Goal: Task Accomplishment & Management: Use online tool/utility

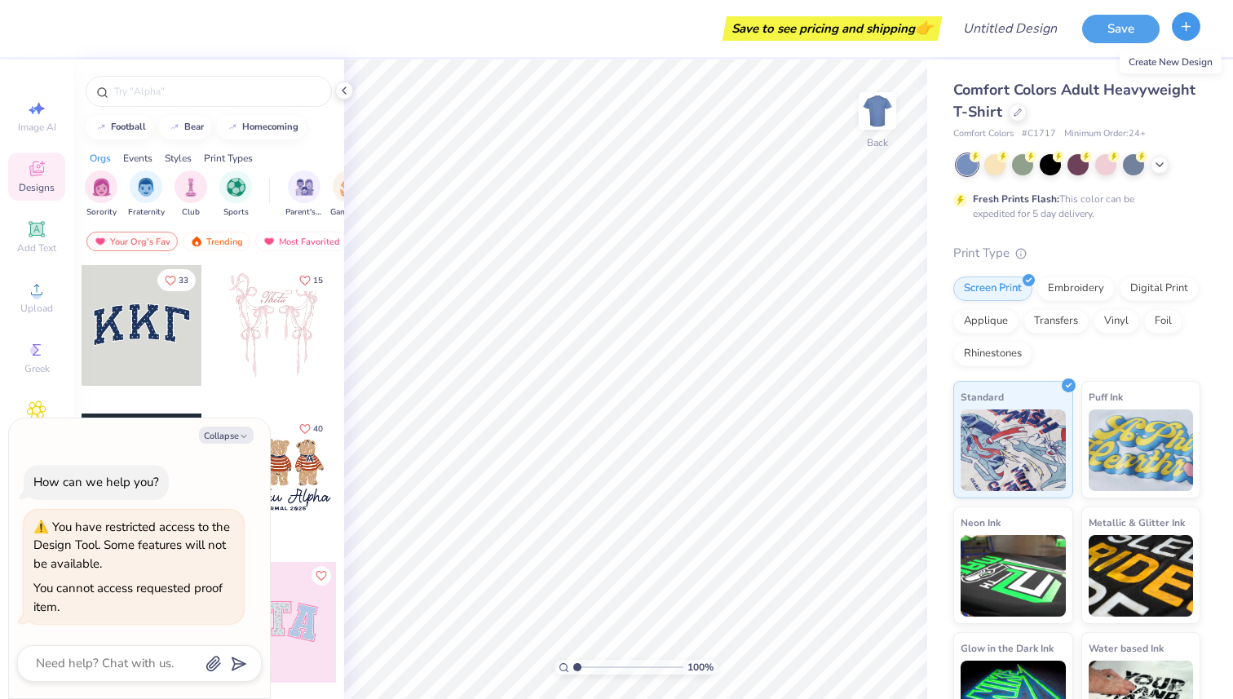
click at [1189, 35] on button "button" at bounding box center [1186, 26] width 29 height 29
click at [1178, 31] on button "button" at bounding box center [1186, 26] width 29 height 29
type textarea "x"
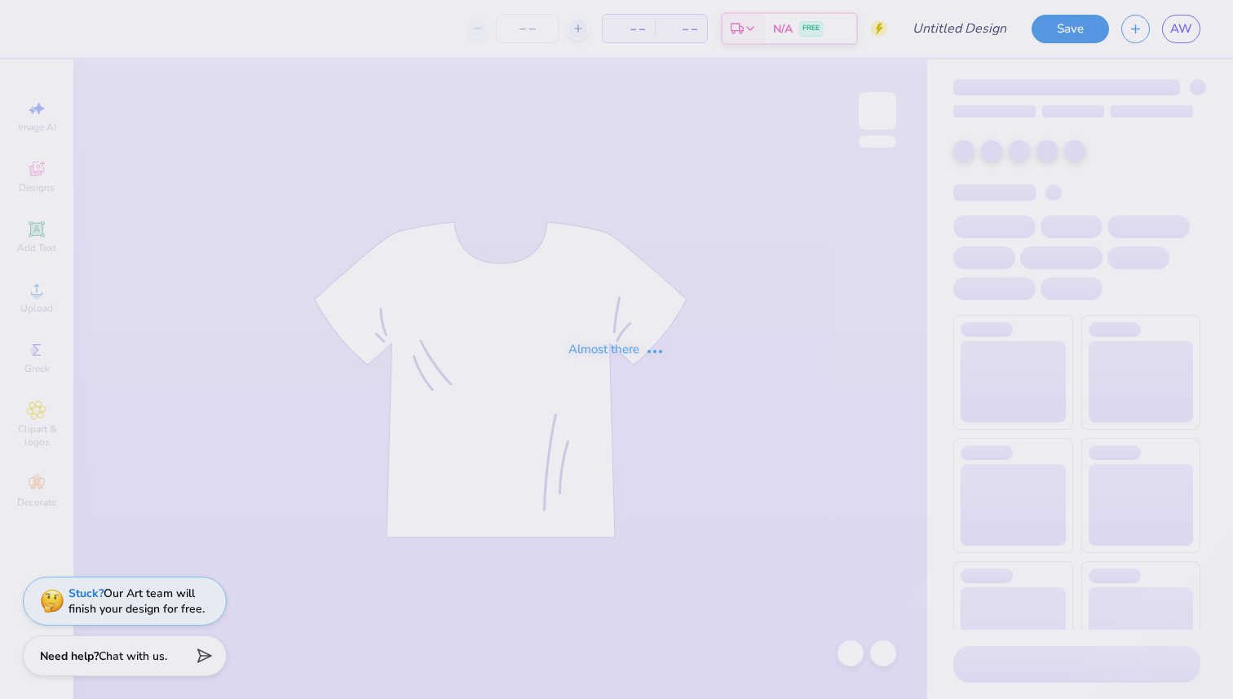
type input "pink y2k pct"
type input "12"
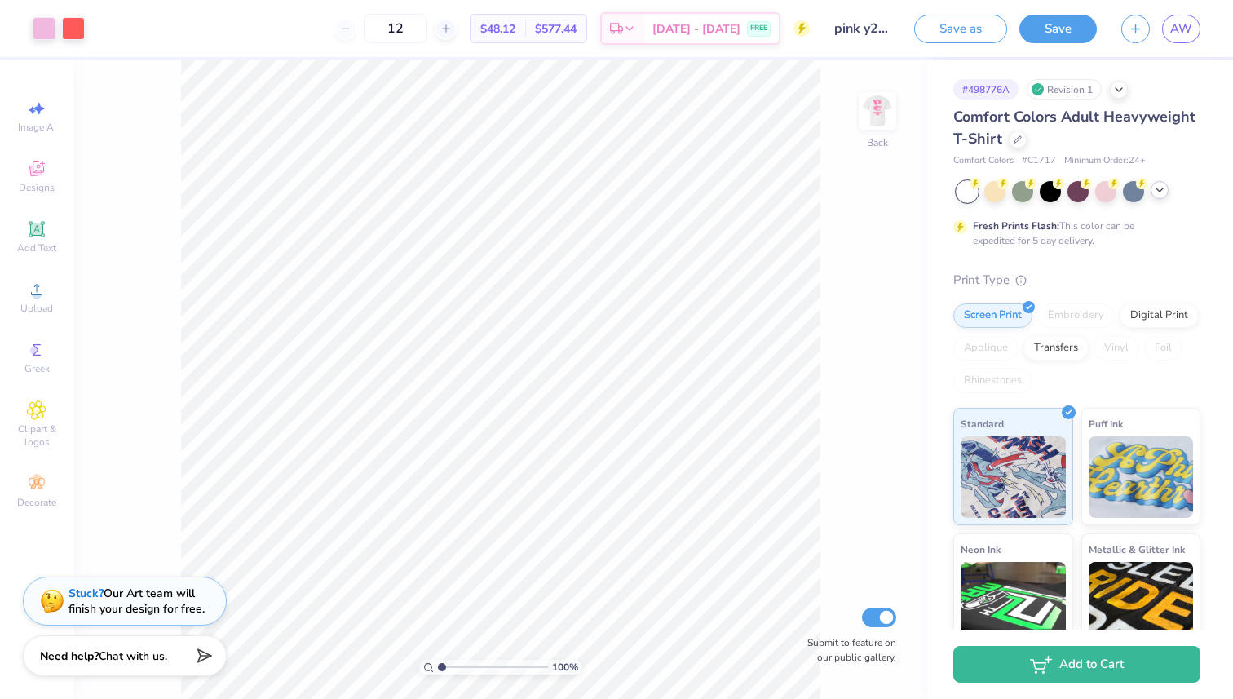
click at [1162, 188] on polyline at bounding box center [1159, 189] width 7 height 3
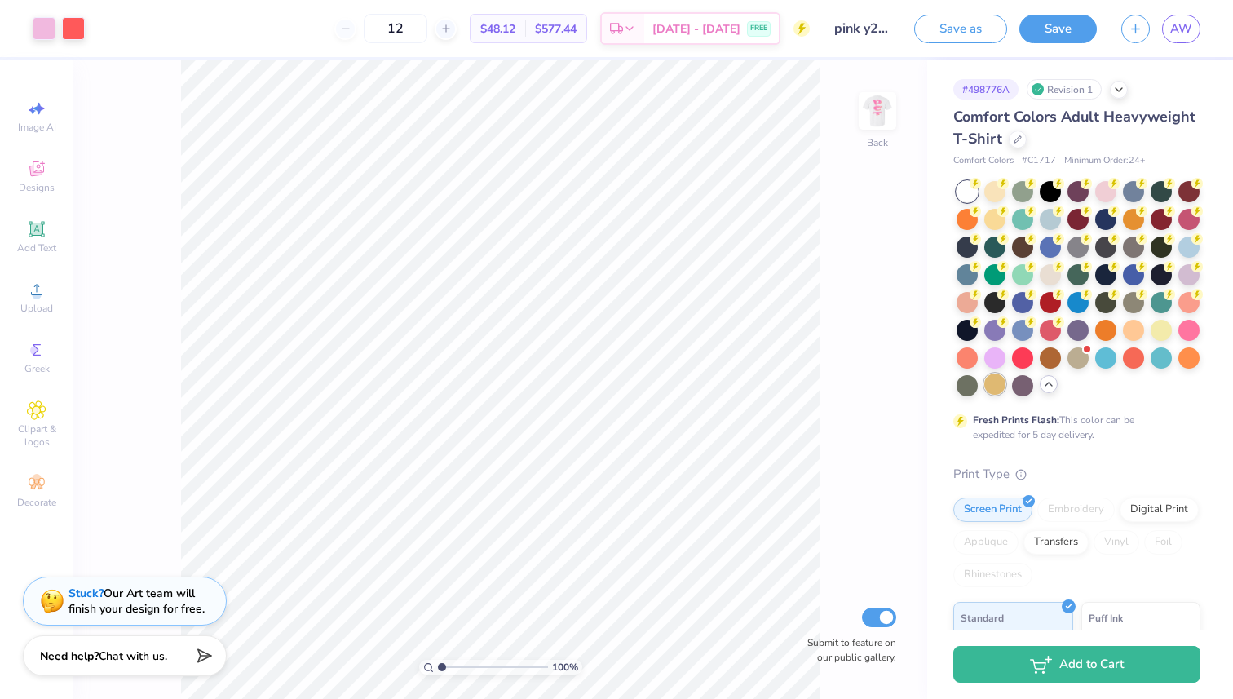
click at [1000, 383] on div at bounding box center [994, 383] width 21 height 21
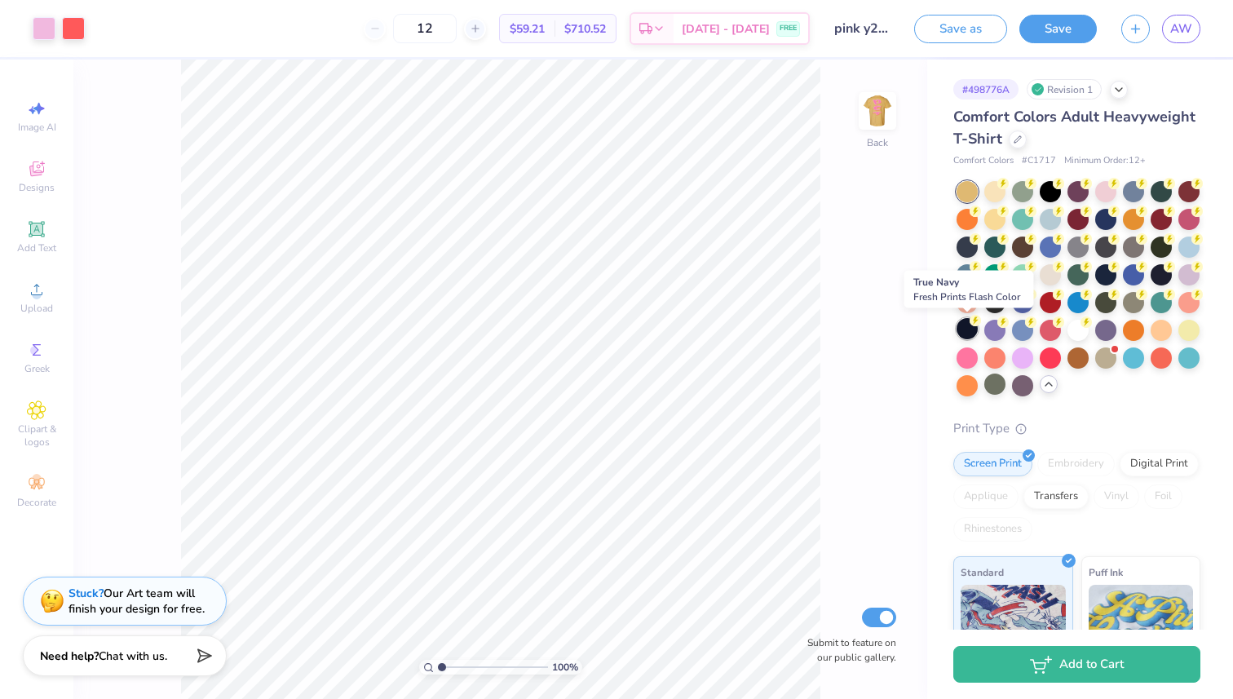
click at [965, 333] on div at bounding box center [966, 328] width 21 height 21
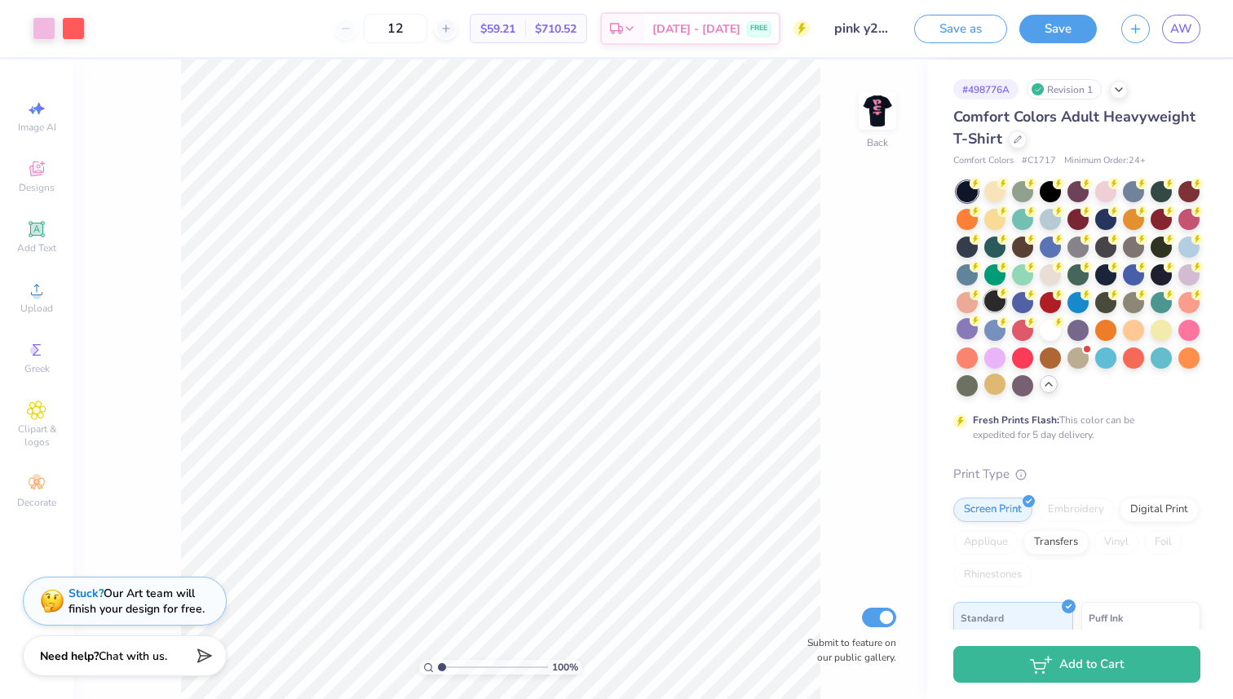
click at [990, 300] on div at bounding box center [994, 300] width 21 height 21
click at [1106, 196] on div at bounding box center [1105, 189] width 21 height 21
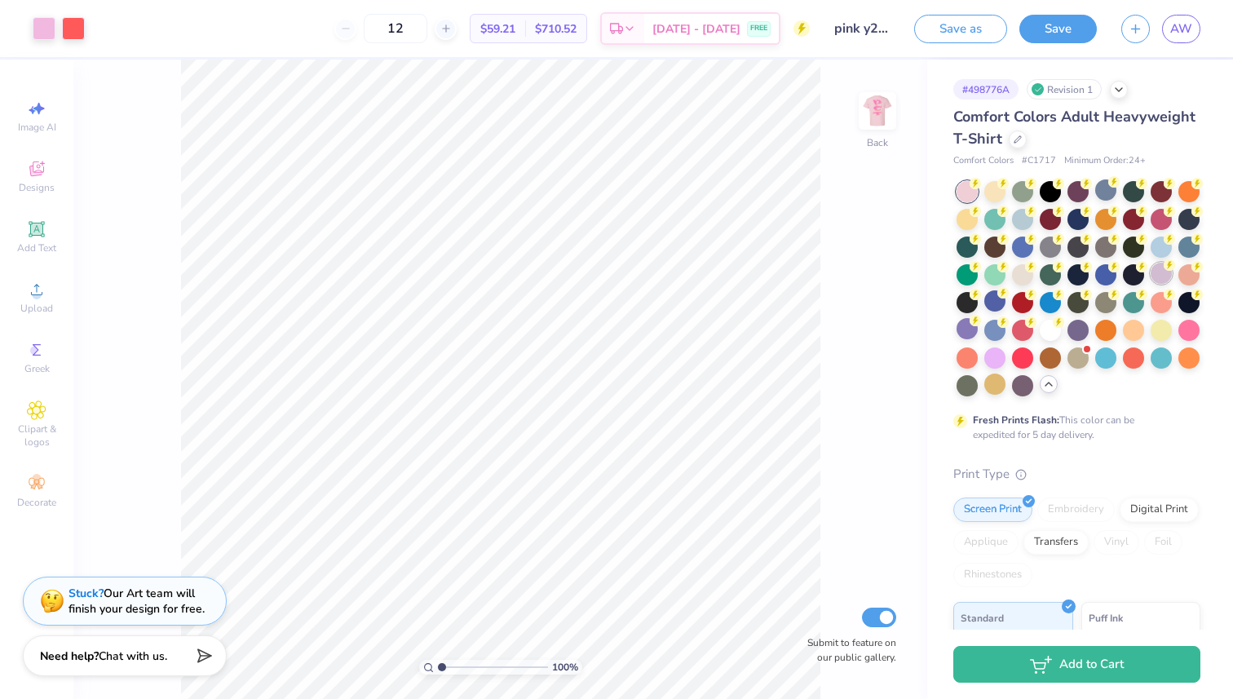
click at [1161, 276] on div at bounding box center [1160, 273] width 21 height 21
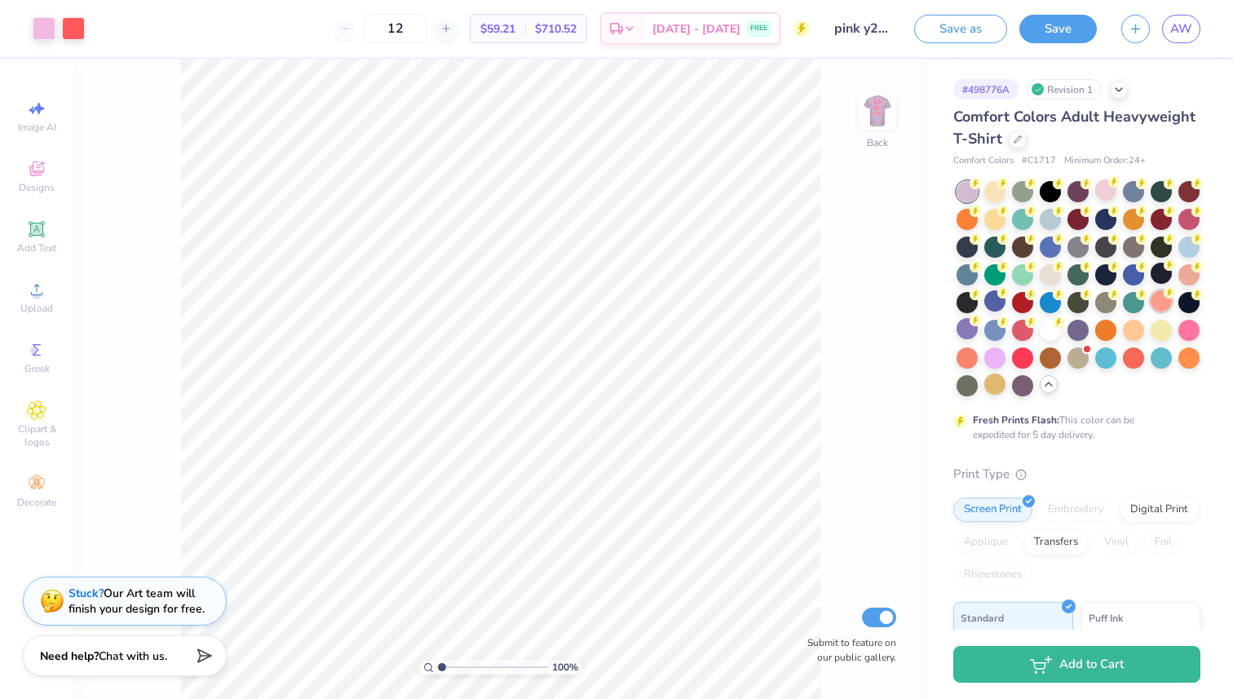
click at [1164, 299] on div at bounding box center [1160, 300] width 21 height 21
click at [1199, 270] on icon at bounding box center [1196, 264] width 11 height 11
click at [870, 99] on img at bounding box center [877, 110] width 65 height 65
click at [875, 114] on img at bounding box center [877, 110] width 65 height 65
click at [1107, 195] on div at bounding box center [1105, 189] width 21 height 21
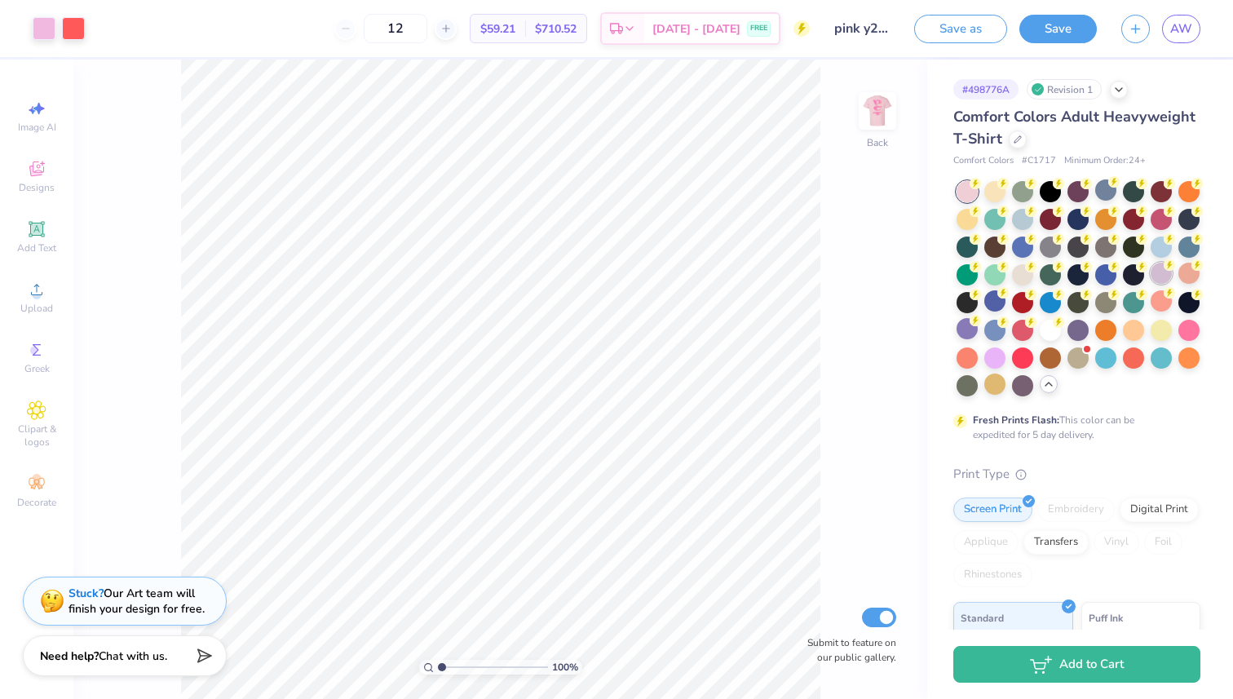
click at [1165, 275] on div at bounding box center [1160, 273] width 21 height 21
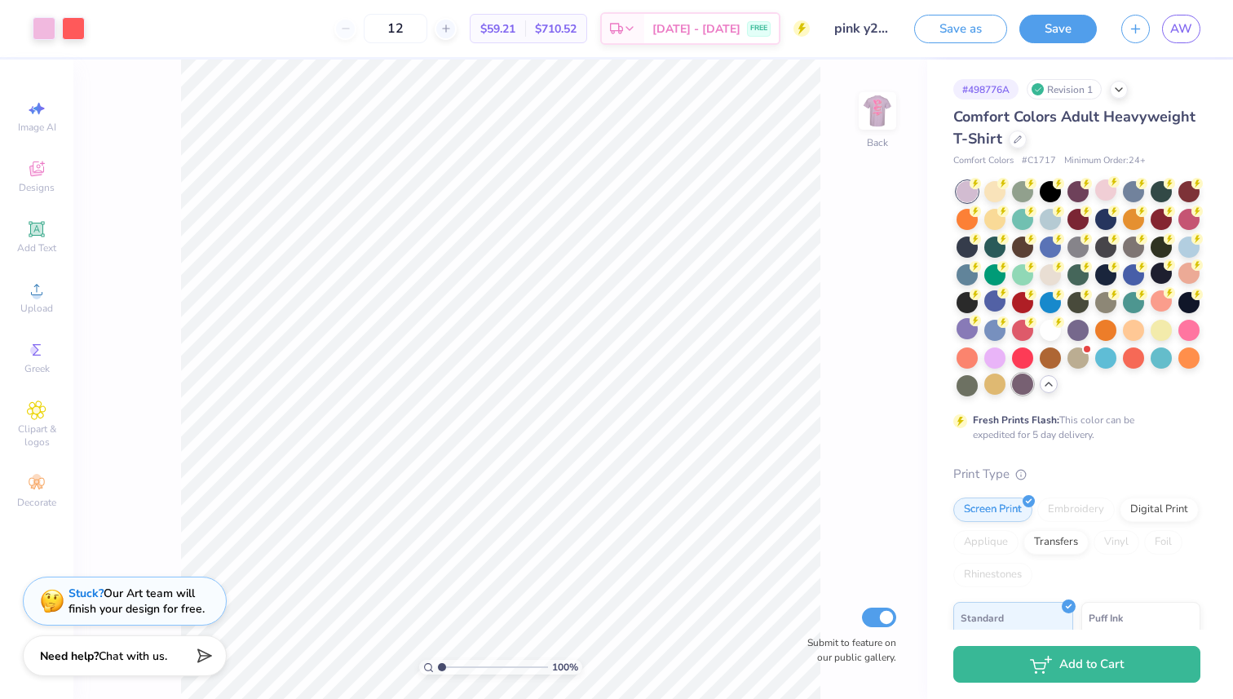
click at [1018, 383] on div at bounding box center [1022, 383] width 21 height 21
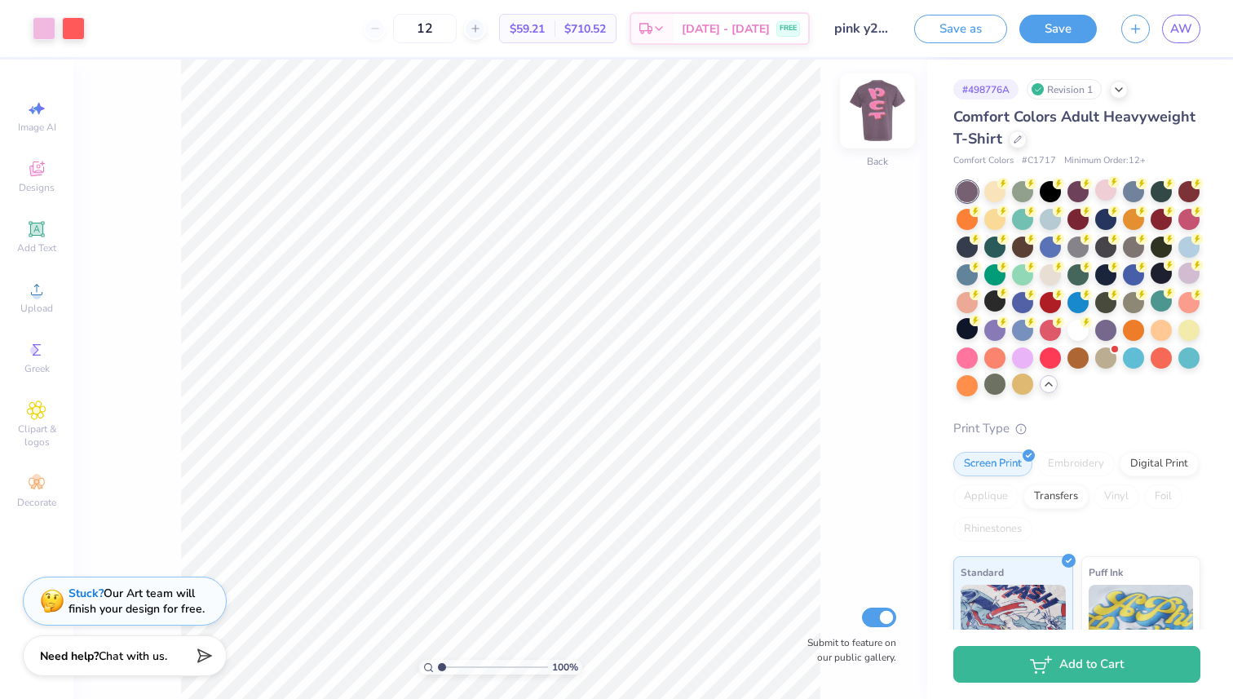
click at [890, 110] on img at bounding box center [877, 110] width 65 height 65
click at [879, 112] on img at bounding box center [877, 110] width 65 height 65
click at [879, 112] on img at bounding box center [877, 111] width 33 height 33
click at [1053, 30] on button "Save" at bounding box center [1057, 26] width 77 height 29
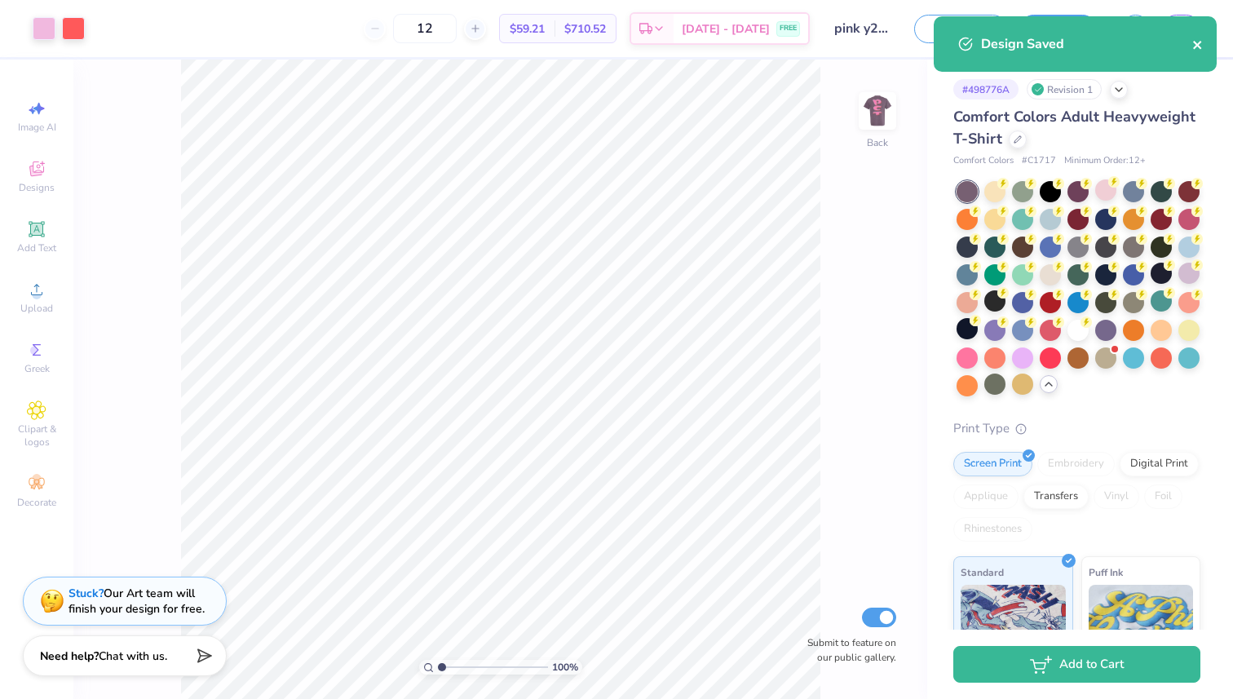
click at [1199, 40] on icon "close" at bounding box center [1197, 44] width 11 height 13
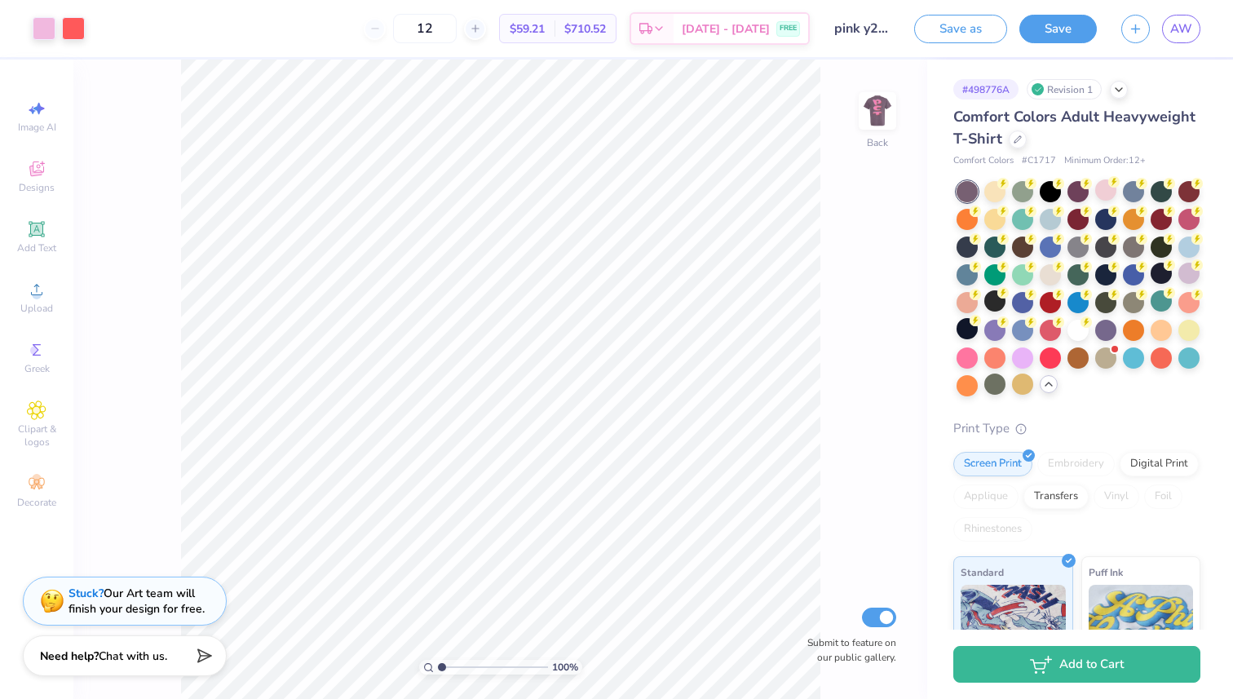
click at [1182, 36] on div "Art colors 12 $59.21 Per Item $710.52 Total Est. Delivery Sep 10 - 13 FREE Desi…" at bounding box center [616, 349] width 1233 height 699
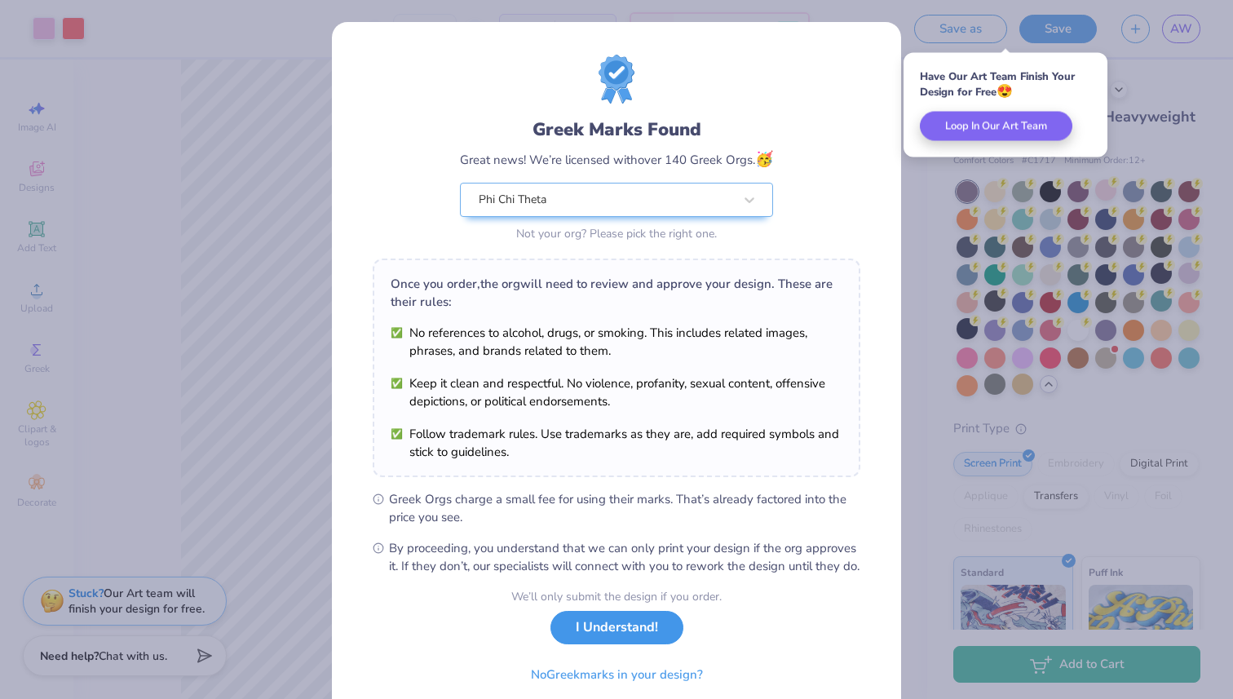
click at [609, 644] on button "I Understand!" at bounding box center [616, 627] width 133 height 33
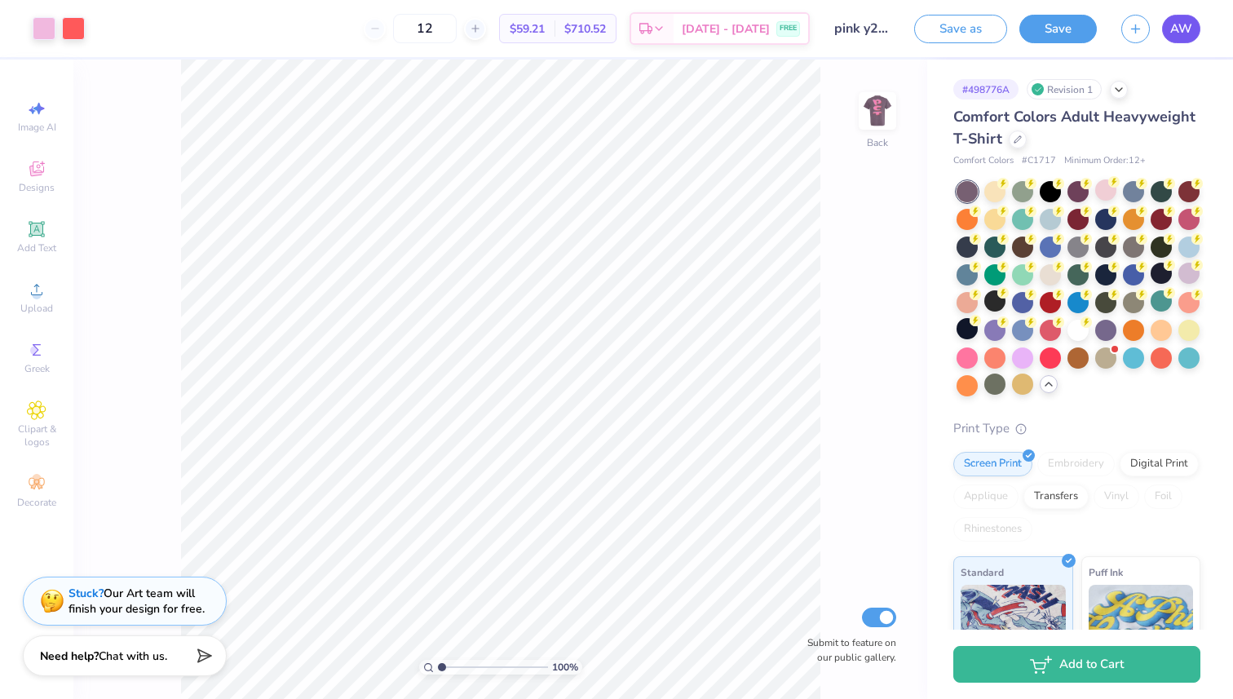
click at [1172, 31] on span "AW" at bounding box center [1181, 29] width 22 height 19
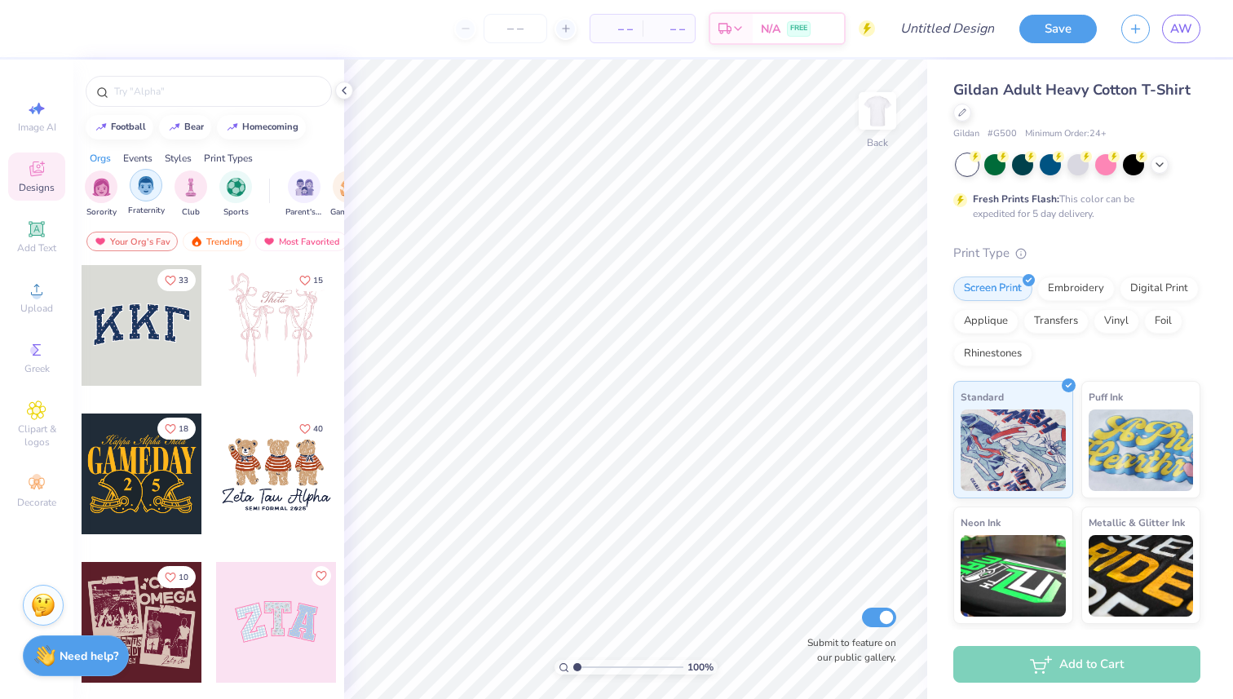
click at [148, 183] on img "filter for Fraternity" at bounding box center [146, 185] width 18 height 19
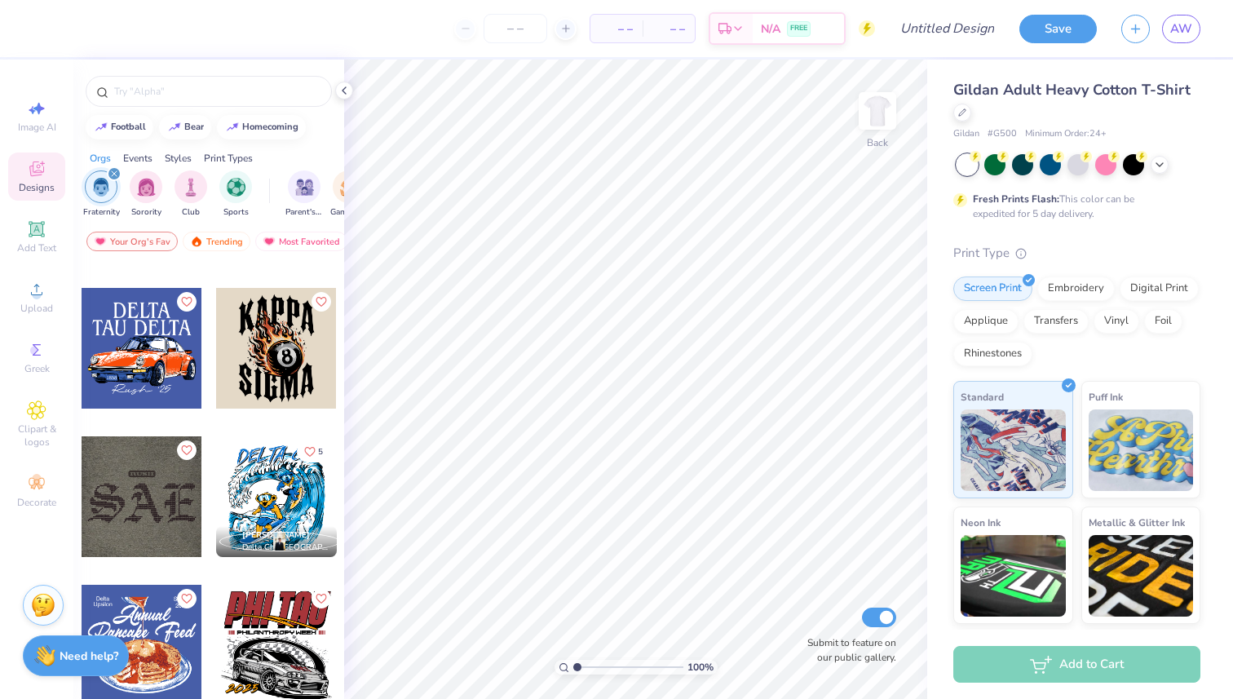
scroll to position [6210, 0]
click at [43, 359] on icon at bounding box center [37, 350] width 20 height 20
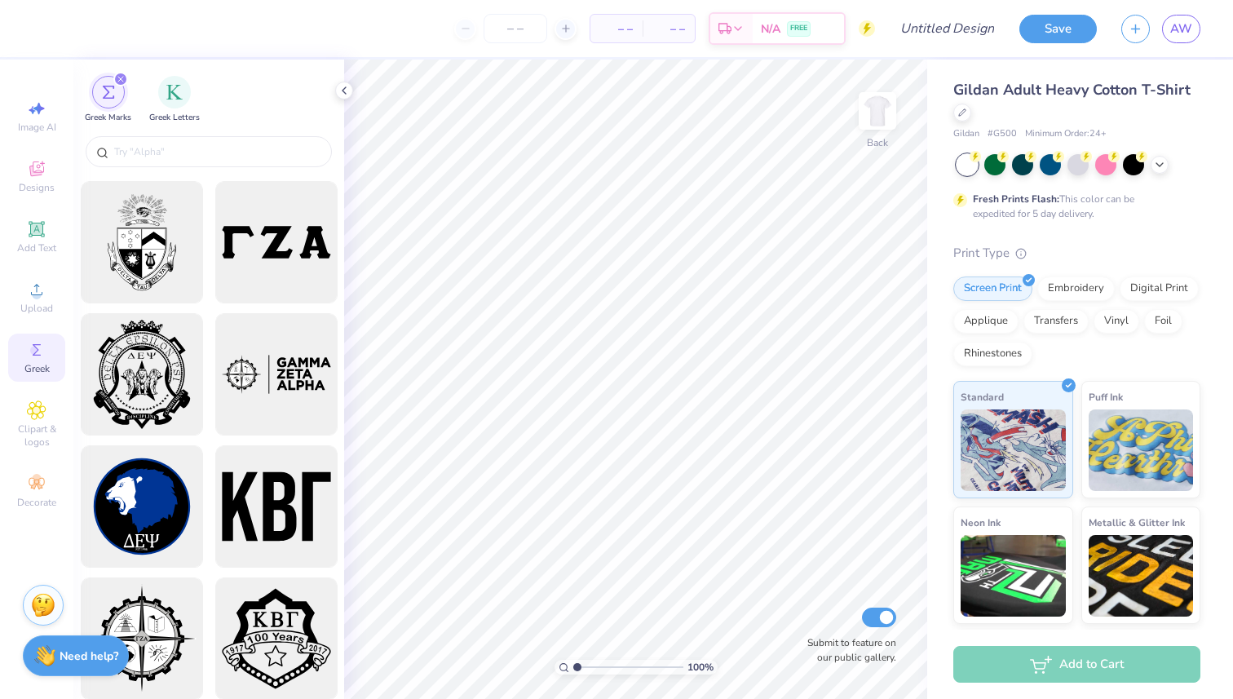
scroll to position [2225, 0]
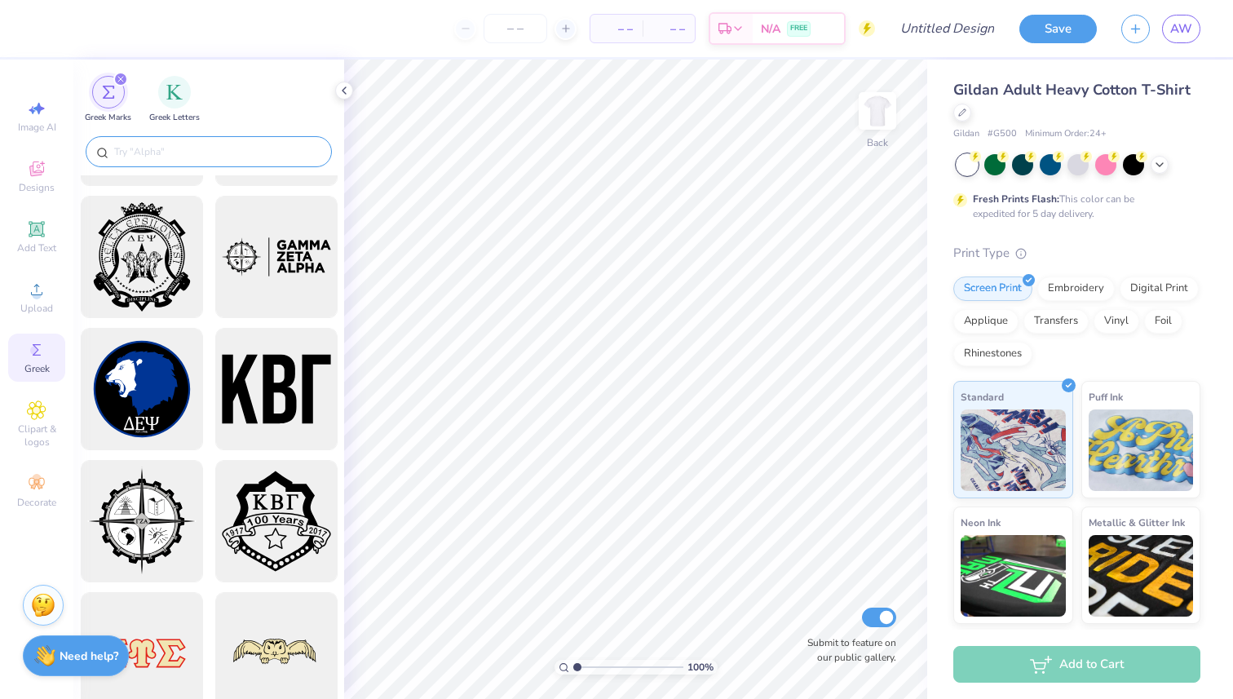
click at [185, 157] on input "text" at bounding box center [217, 151] width 209 height 16
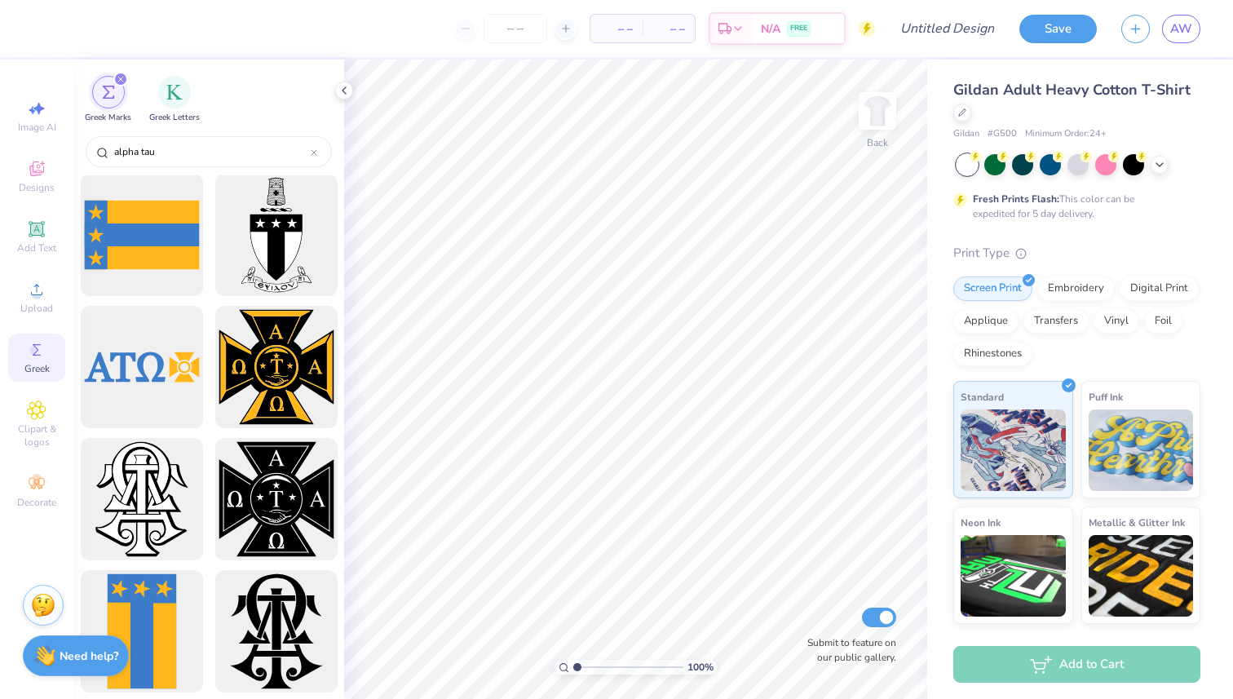
scroll to position [0, 0]
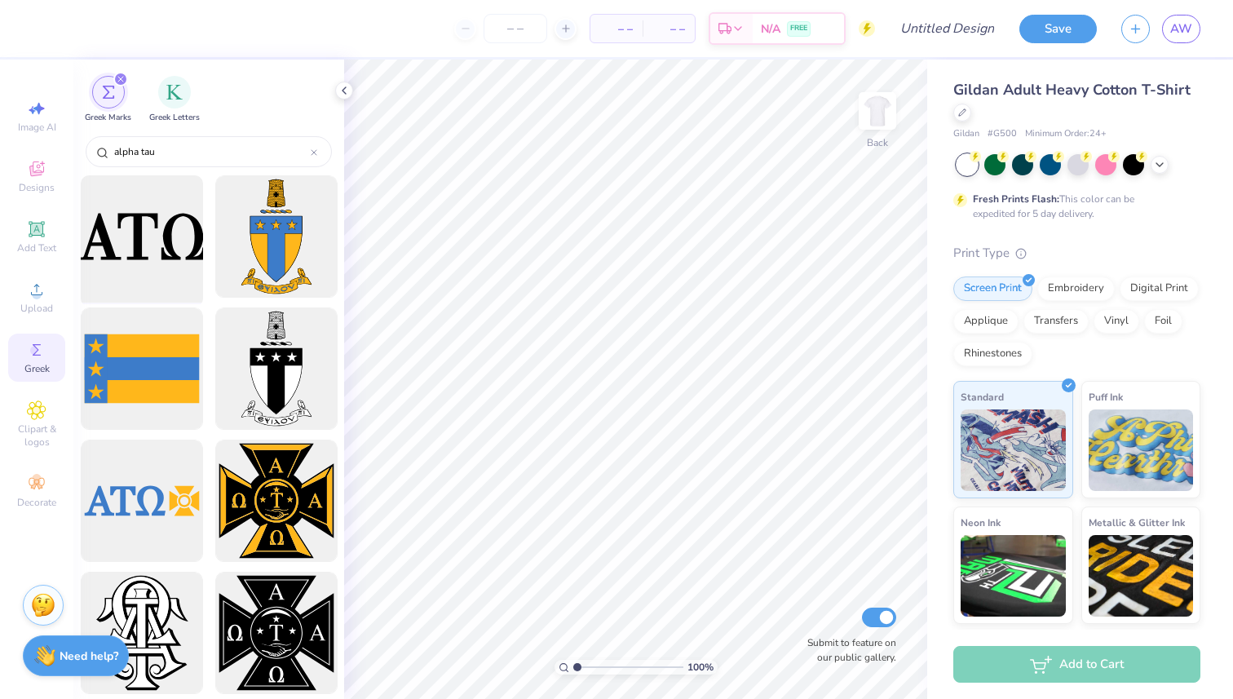
type input "alpha tau"
click at [154, 267] on div at bounding box center [141, 237] width 135 height 135
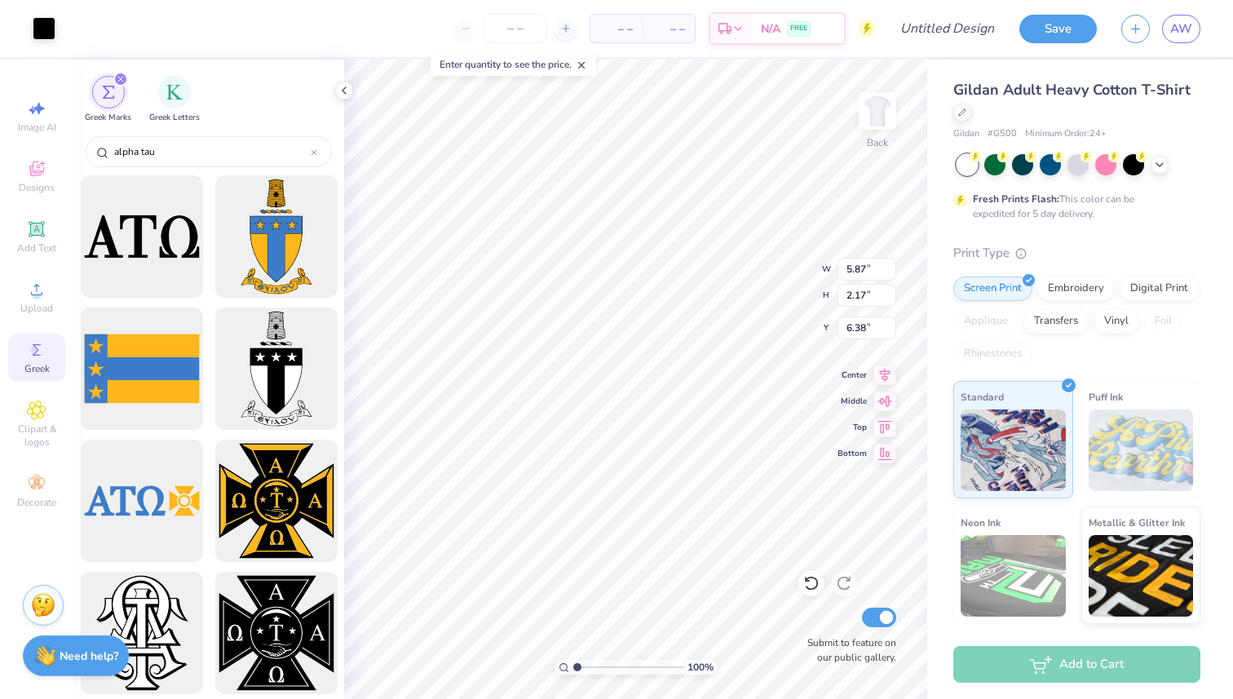
type input "5.87"
type input "2.17"
type input "4.62"
type input "4.52"
type input "1.67"
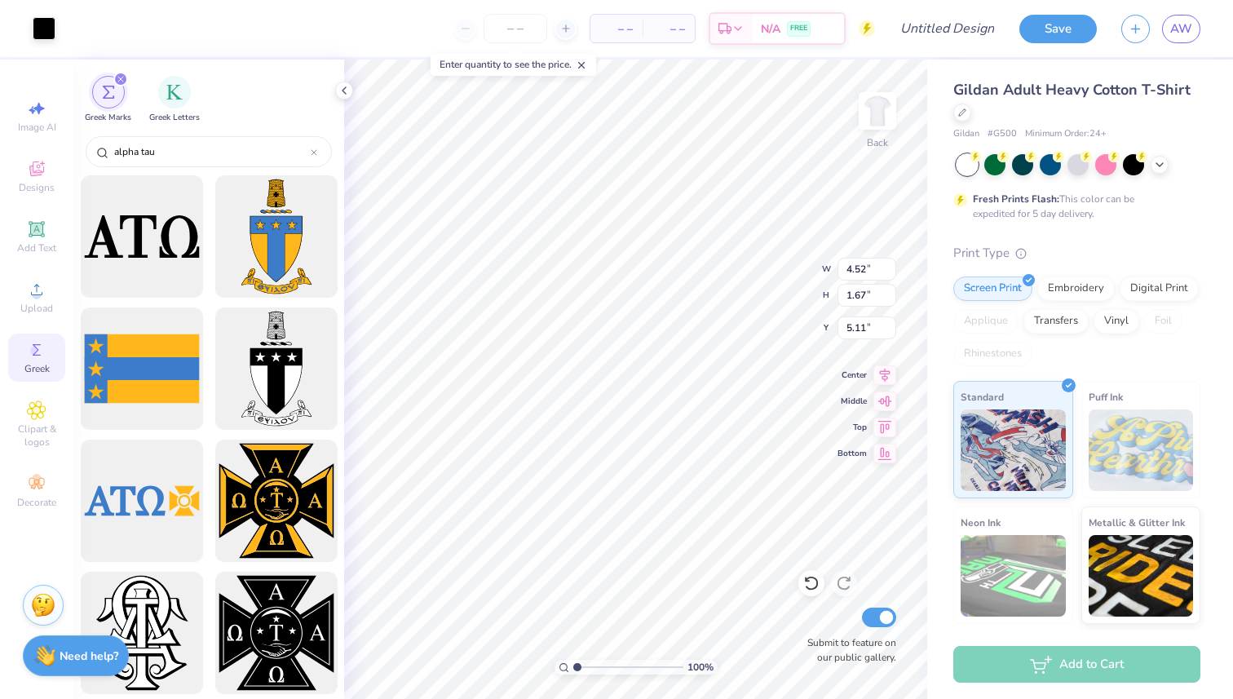
type input "3.00"
click at [884, 108] on img at bounding box center [877, 110] width 65 height 65
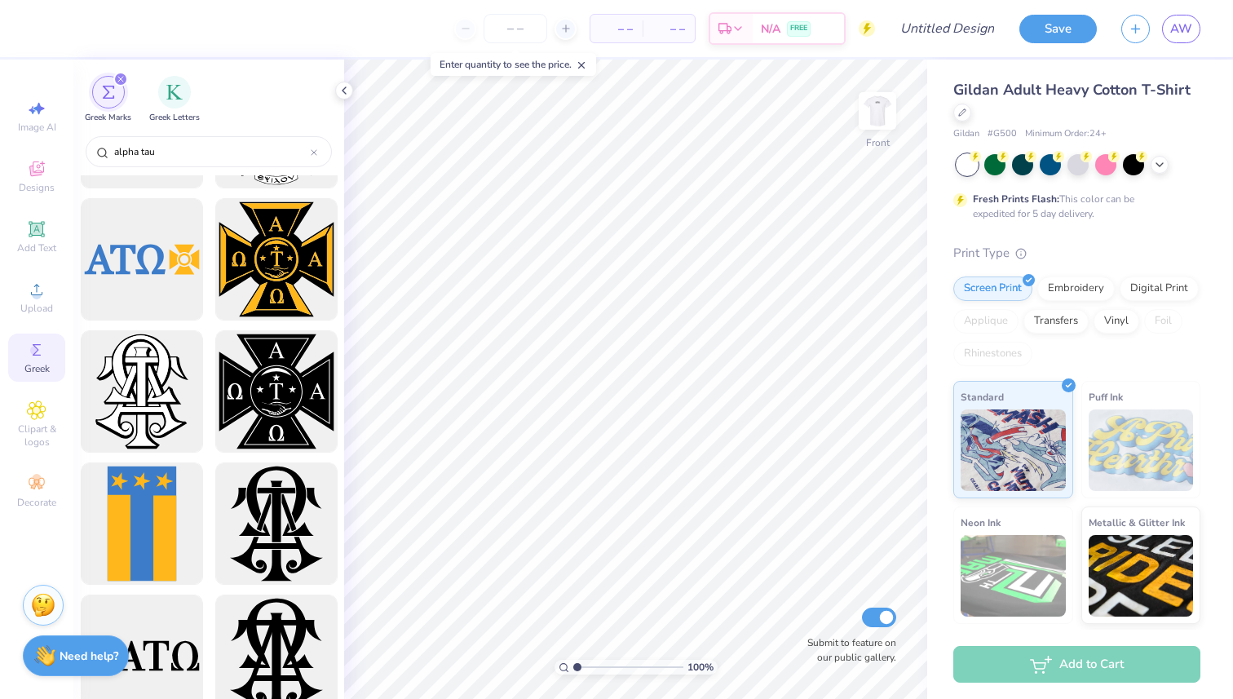
scroll to position [243, 0]
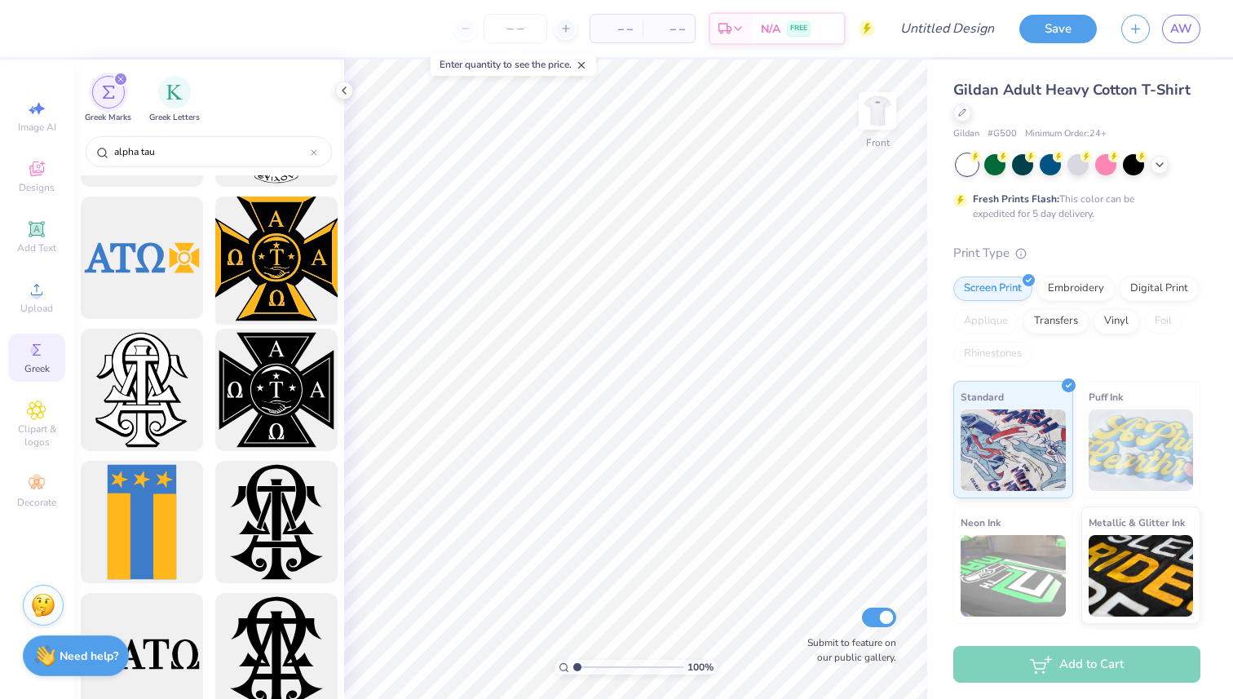
click at [282, 266] on div at bounding box center [276, 258] width 135 height 135
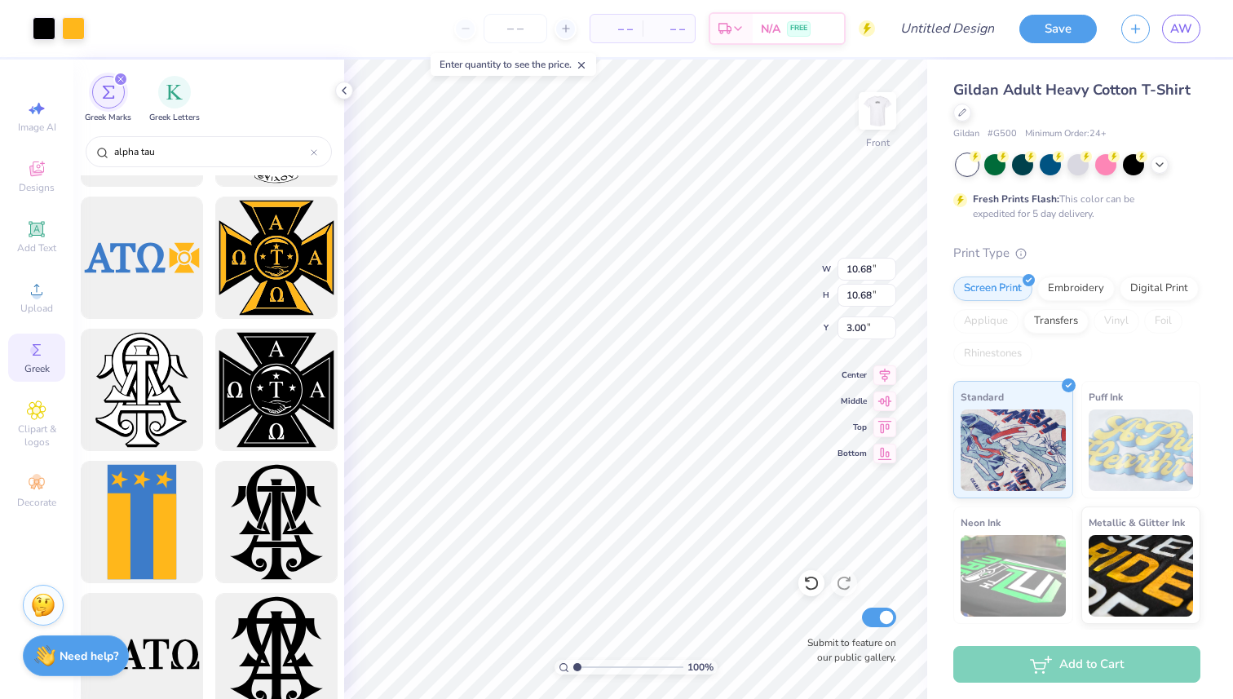
type input "10.68"
click at [863, 111] on img at bounding box center [877, 110] width 65 height 65
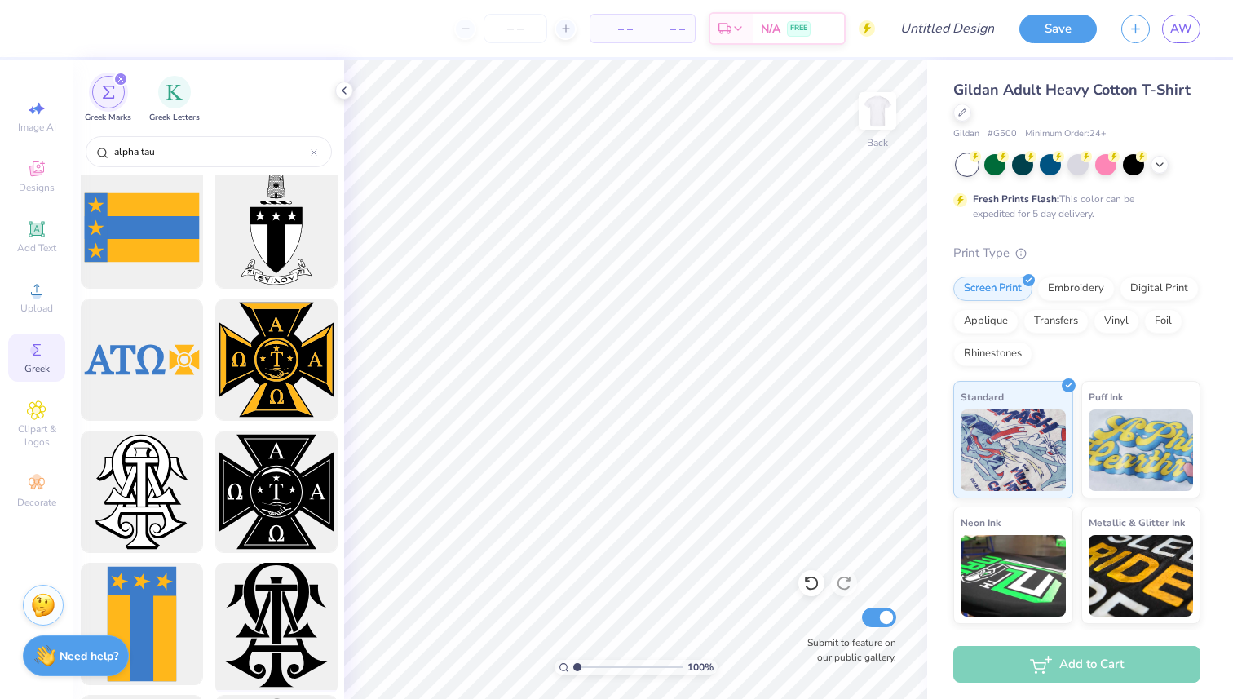
scroll to position [300, 0]
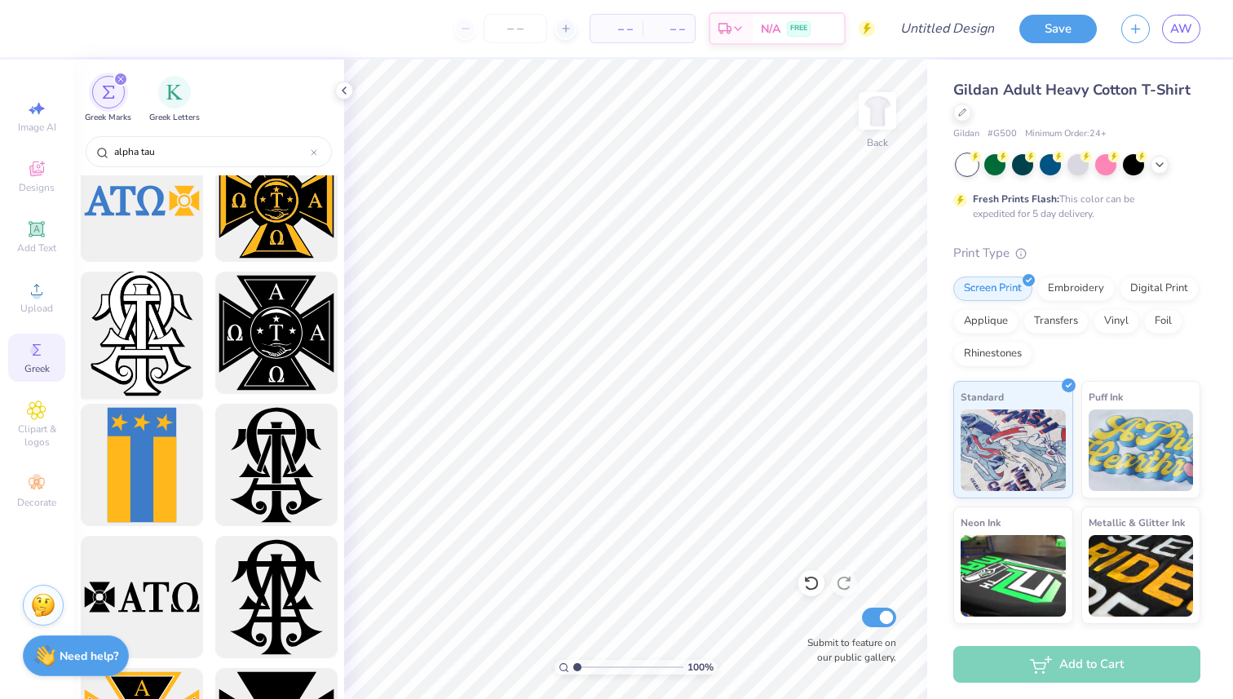
click at [170, 327] on div at bounding box center [141, 333] width 135 height 135
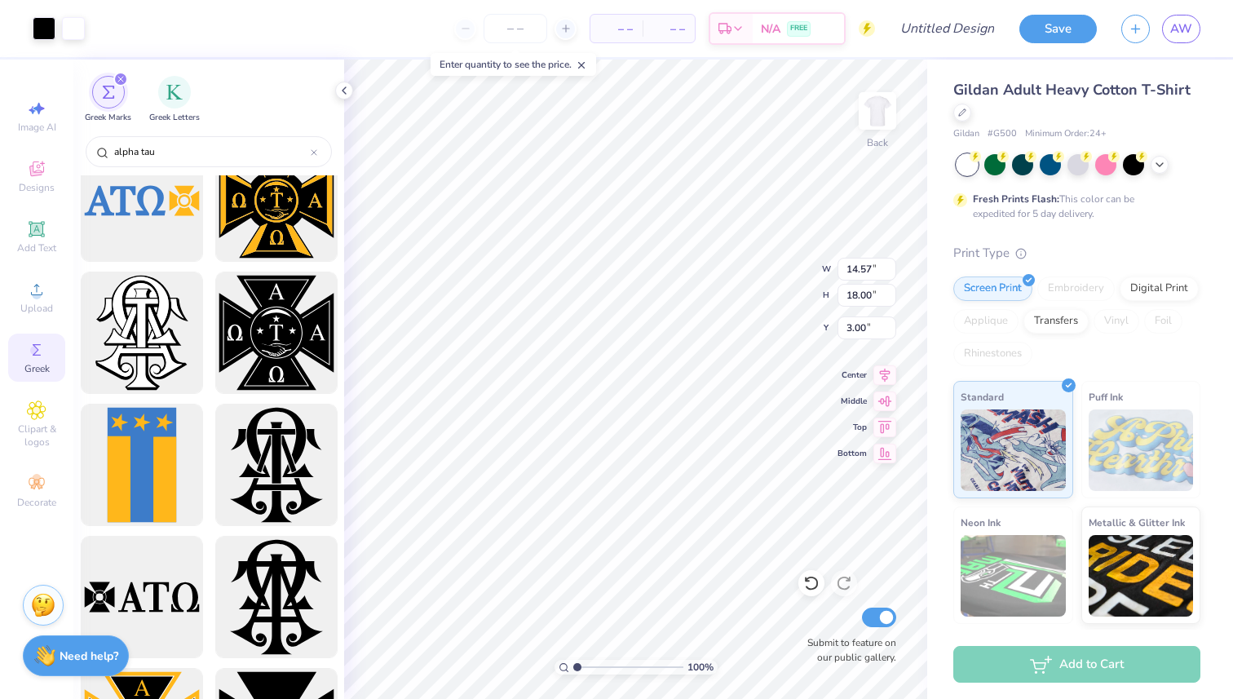
type input "6.17"
type input "7.62"
type input "13.38"
type input "4.12"
type input "5.09"
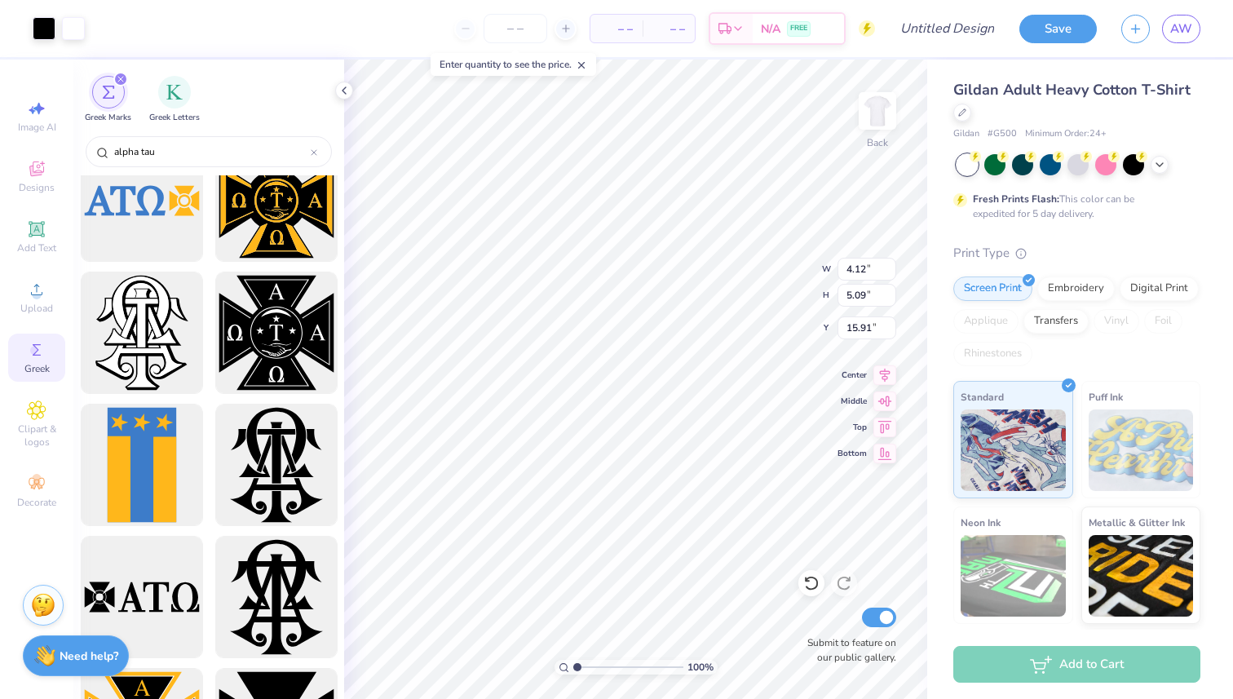
type input "3.00"
type input "3.40"
type input "4.19"
click at [872, 123] on img at bounding box center [877, 110] width 65 height 65
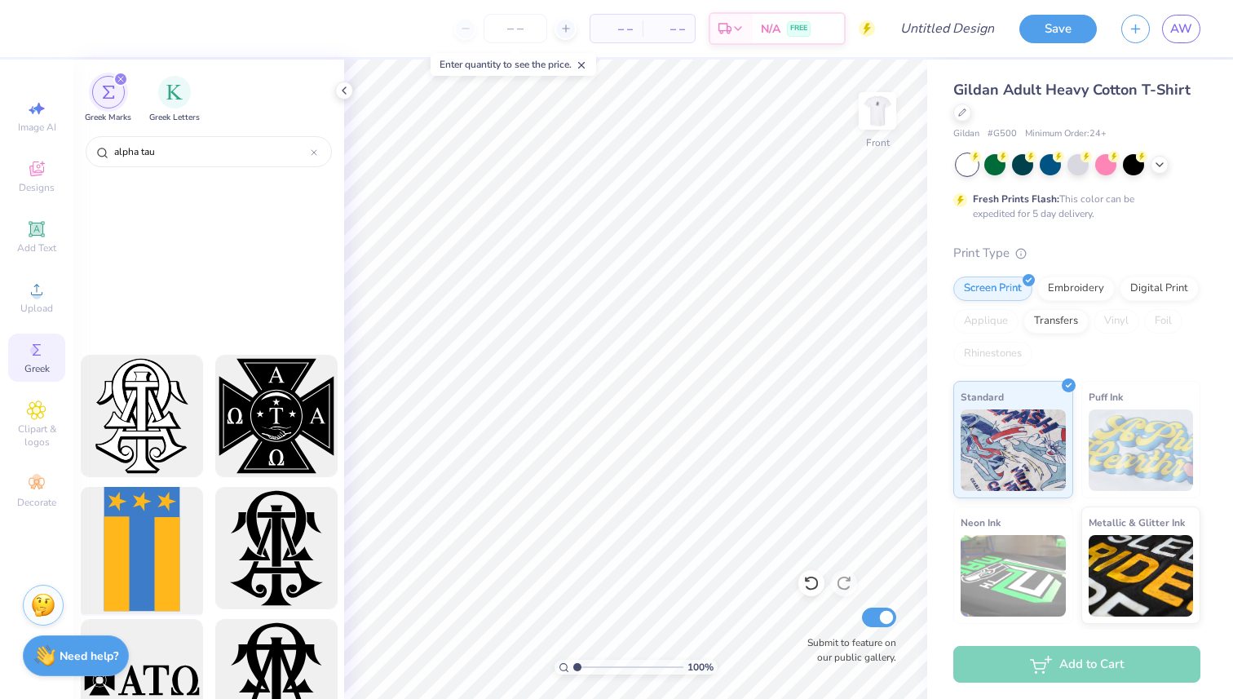
scroll to position [0, 0]
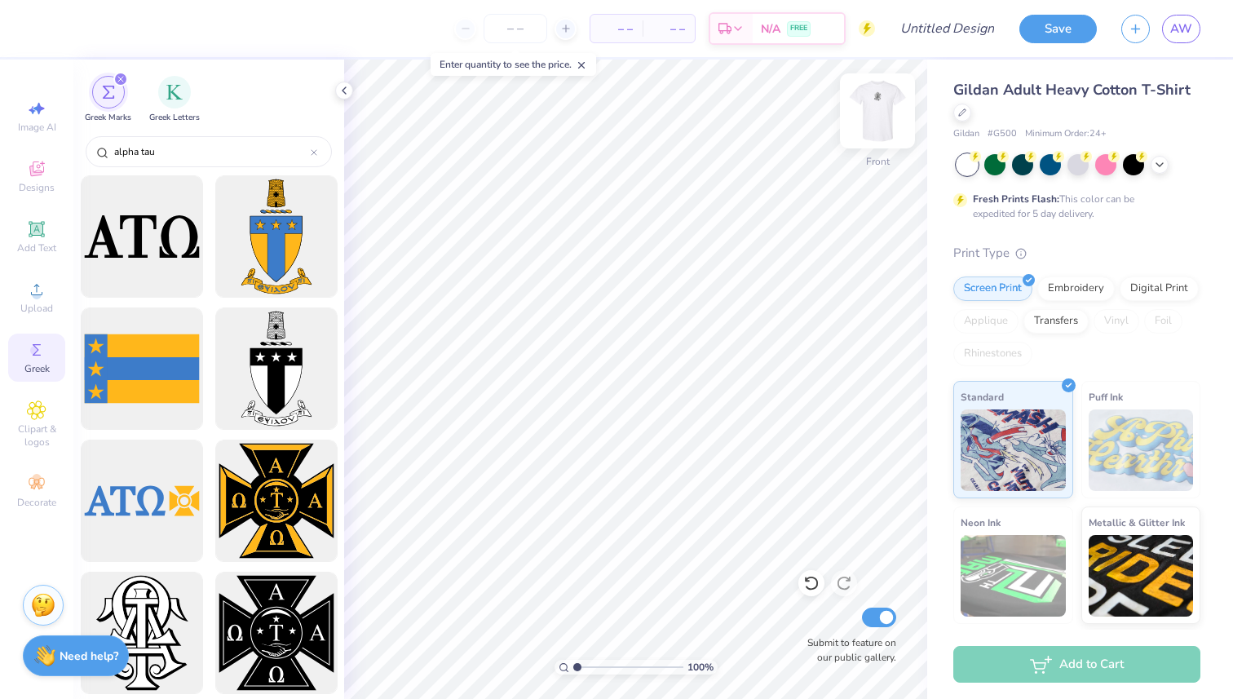
click at [877, 125] on img at bounding box center [877, 110] width 65 height 65
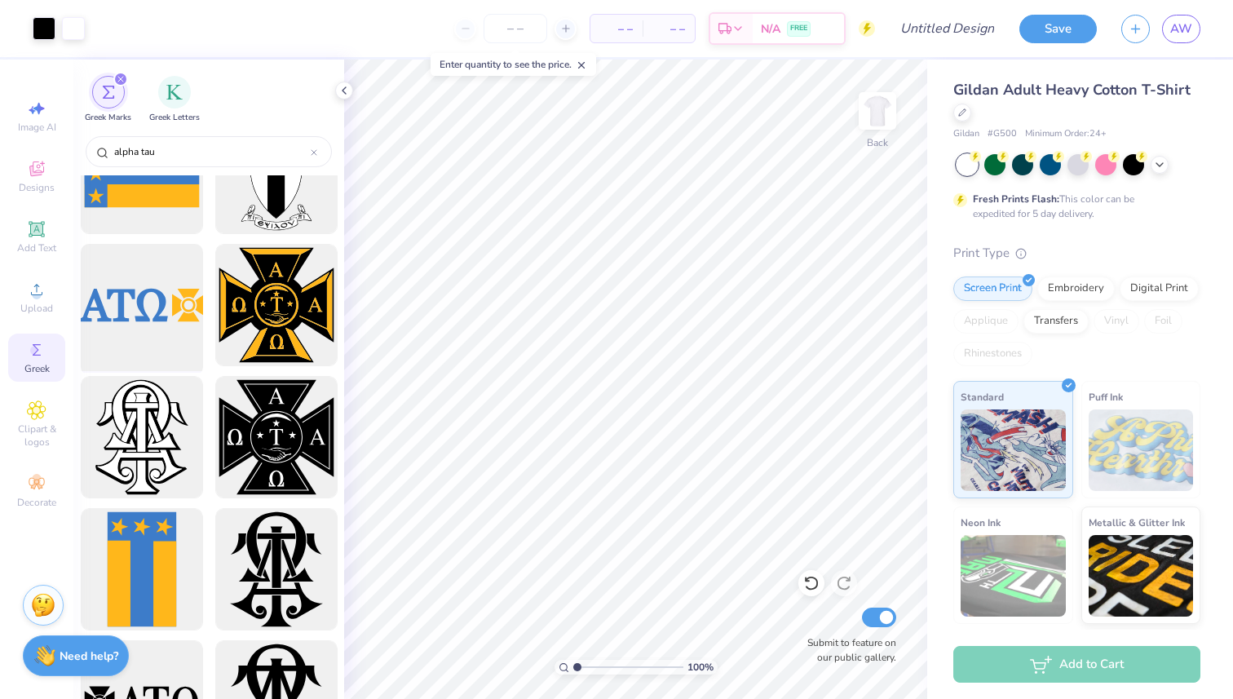
scroll to position [276, 0]
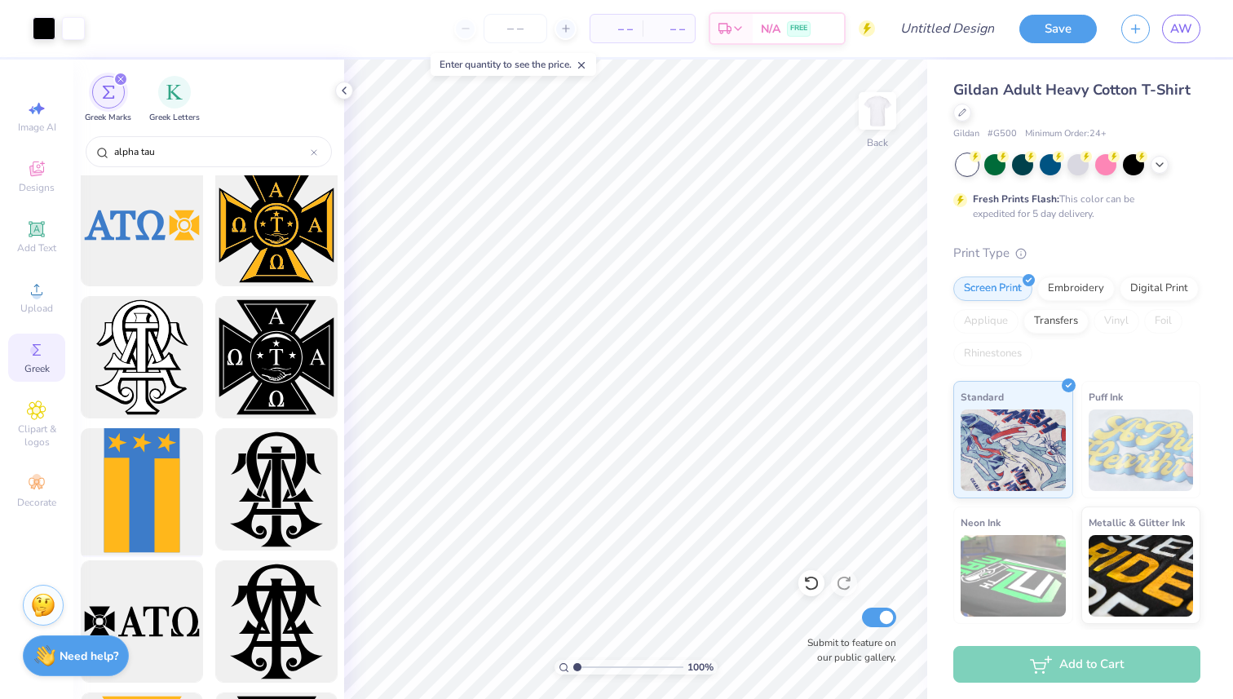
click at [172, 461] on div at bounding box center [141, 489] width 135 height 135
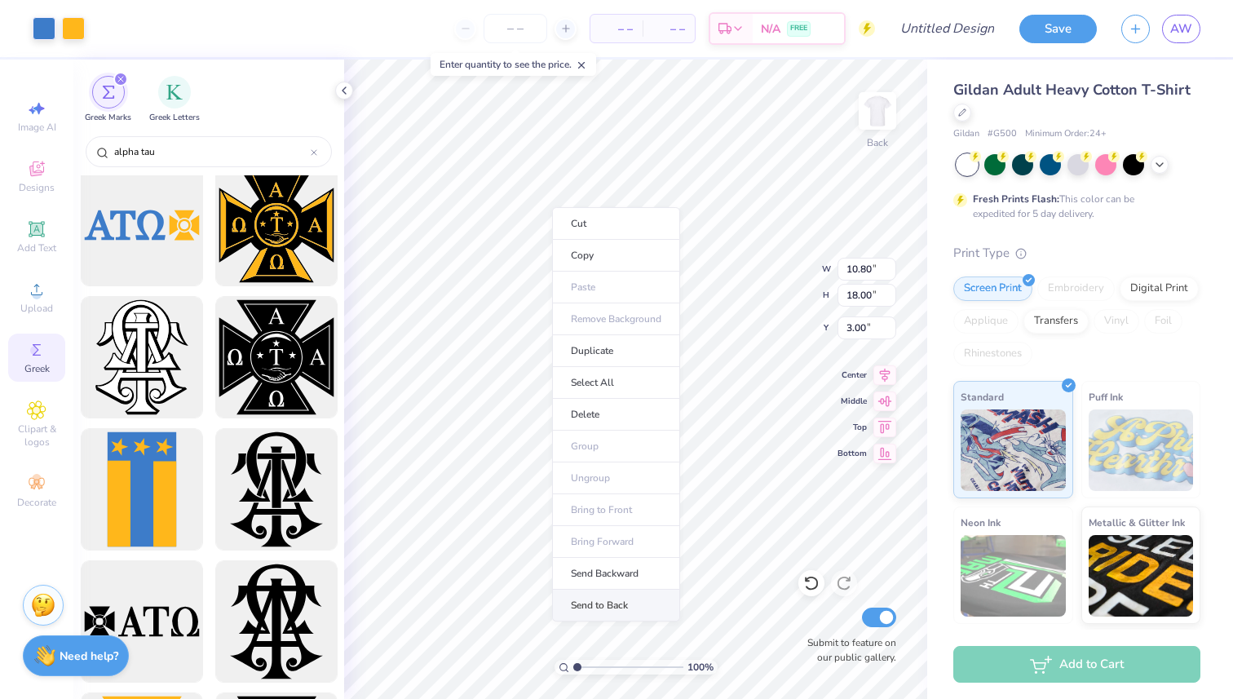
click at [605, 605] on li "Send to Back" at bounding box center [616, 605] width 128 height 32
type input "4.29"
type input "7.15"
type input "0.98"
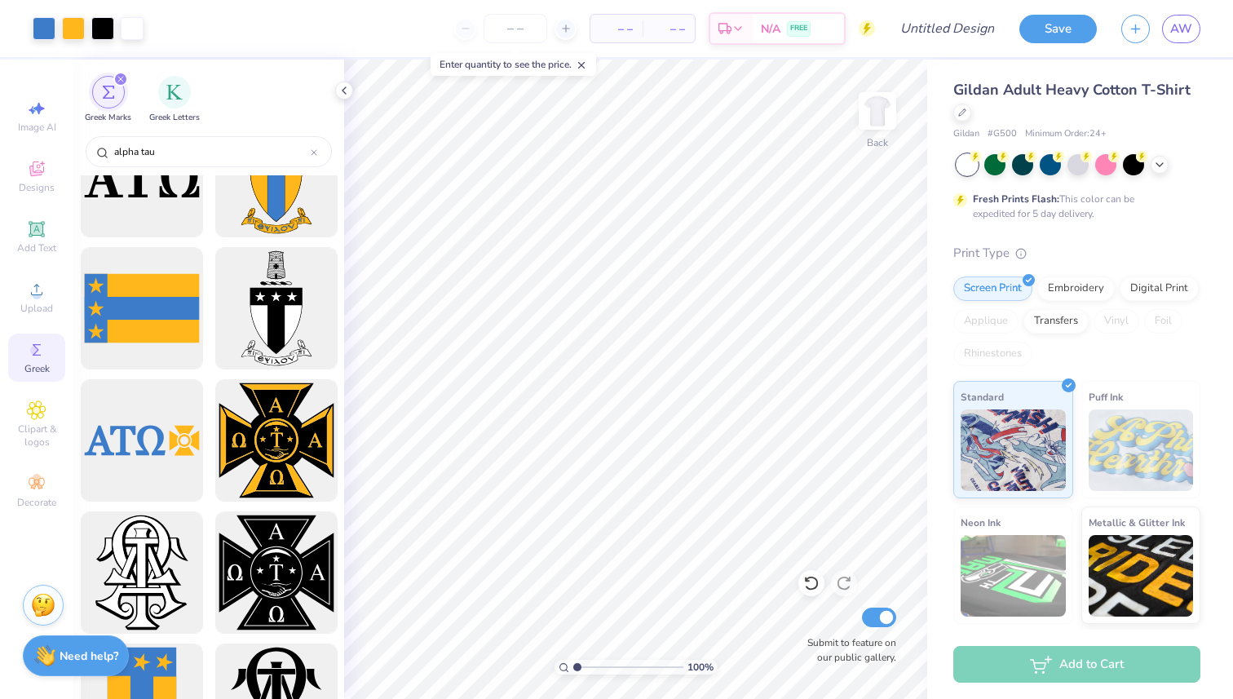
scroll to position [0, 0]
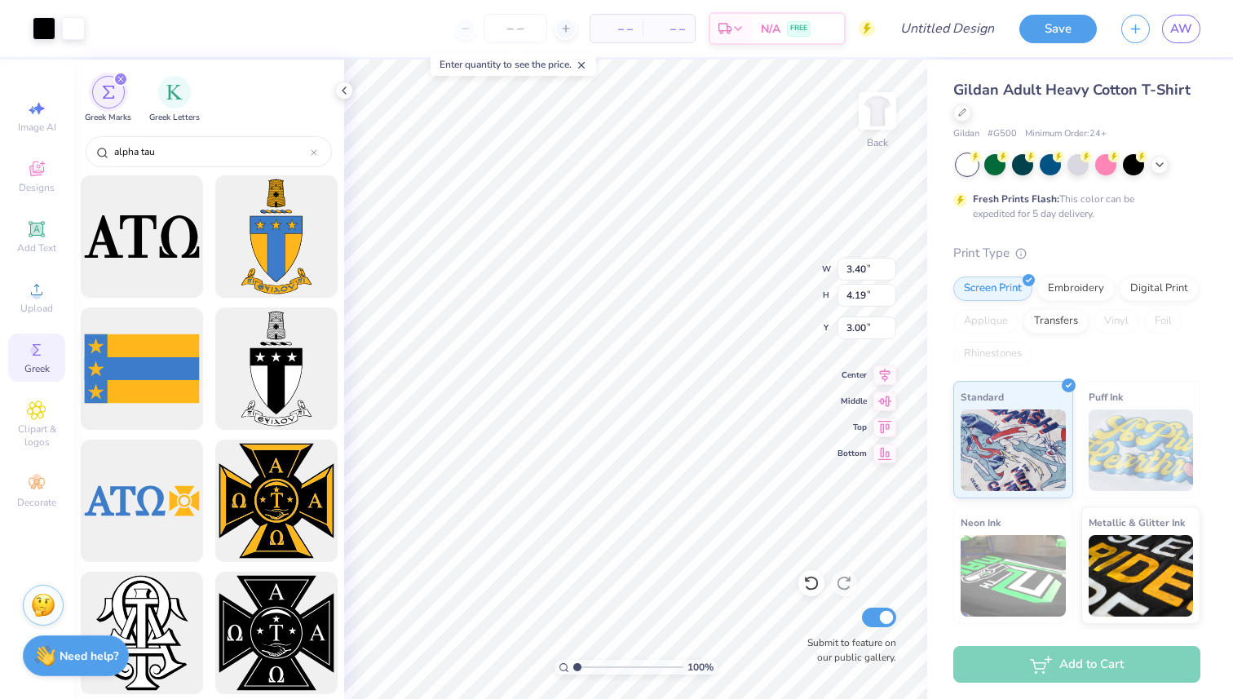
type input "14.56"
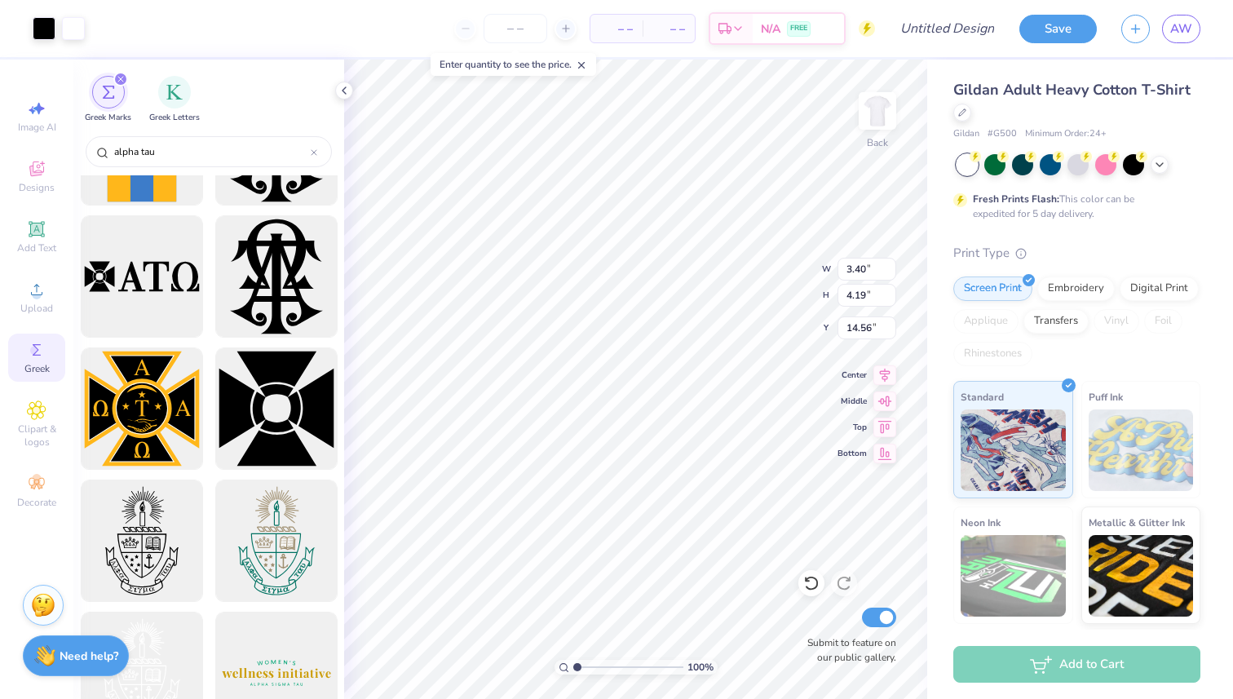
scroll to position [621, 0]
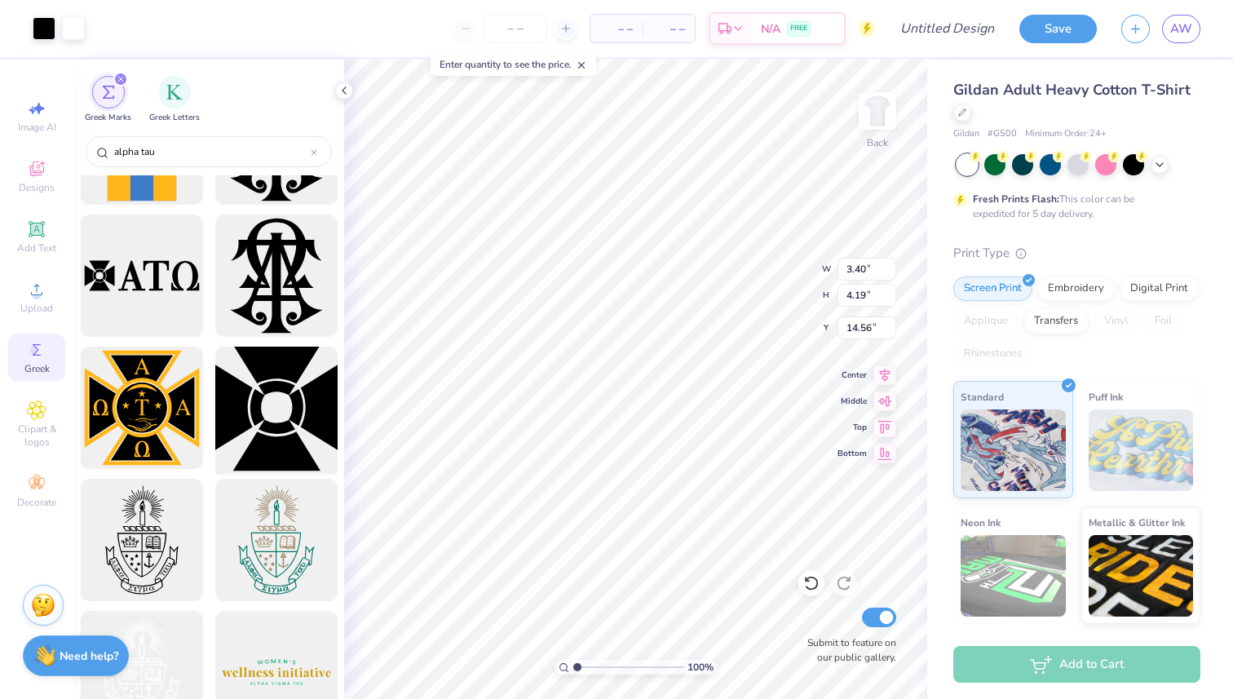
click at [266, 400] on div at bounding box center [276, 408] width 135 height 135
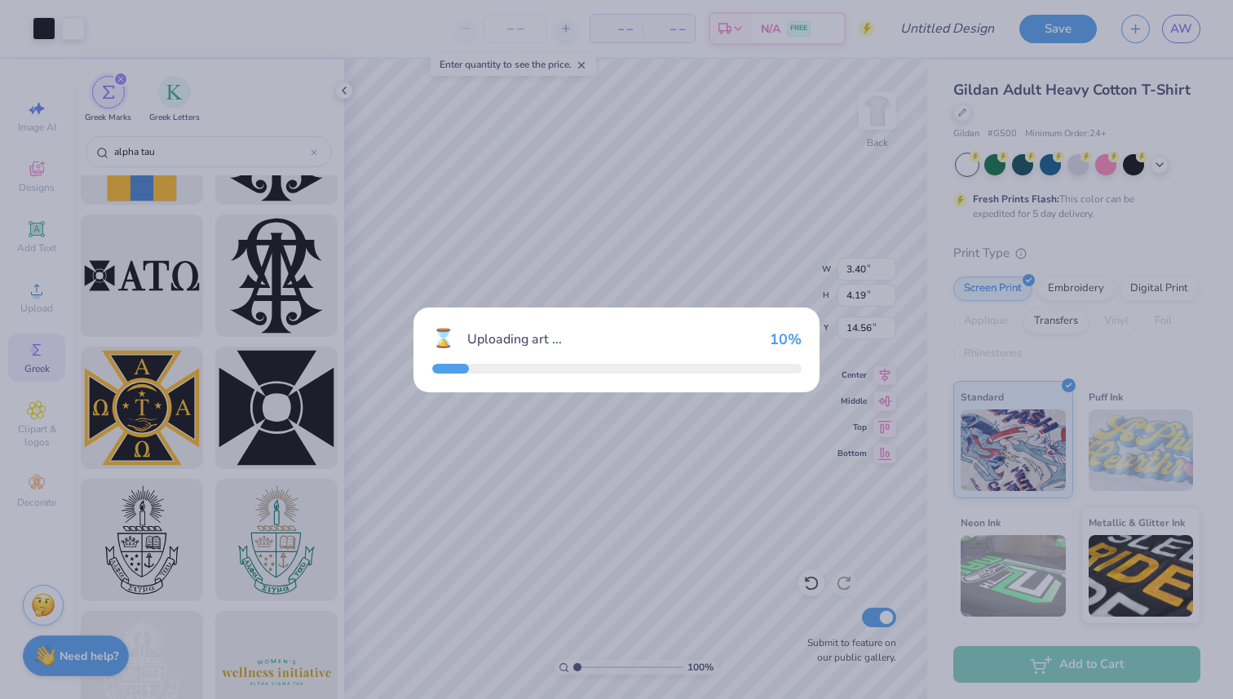
type input "15.00"
type input "3.00"
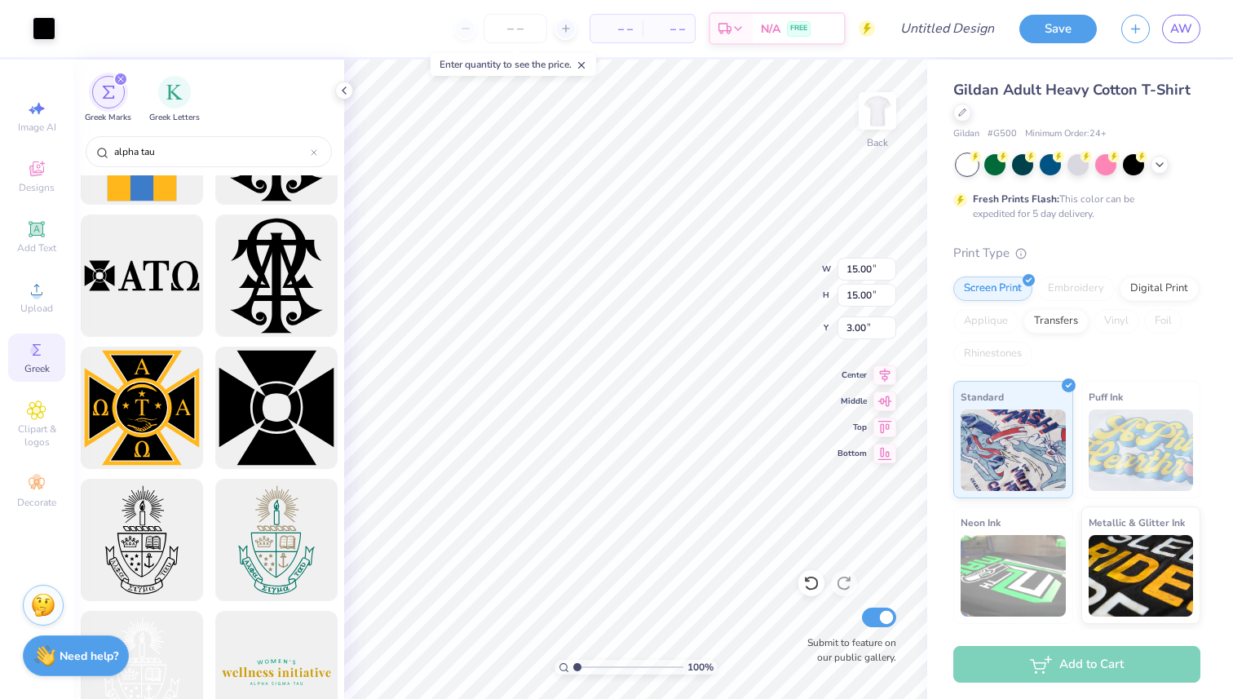
type input "2.56"
type input "15.43"
type input "3.35"
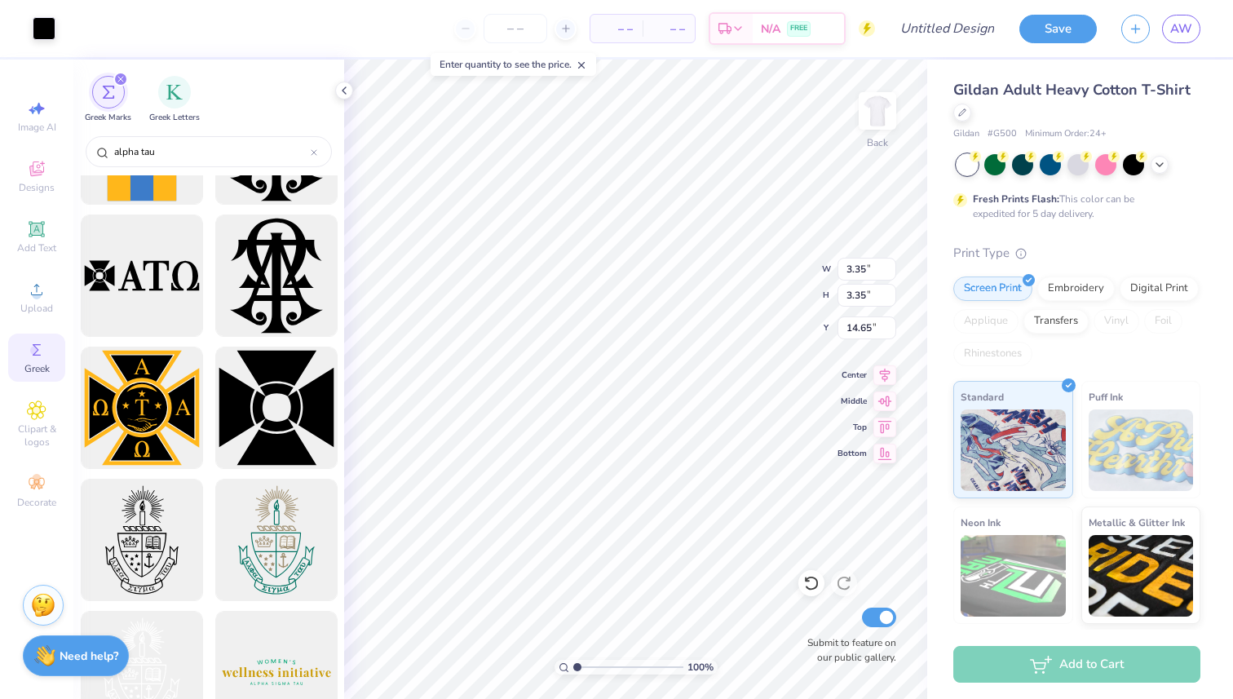
type input "3.00"
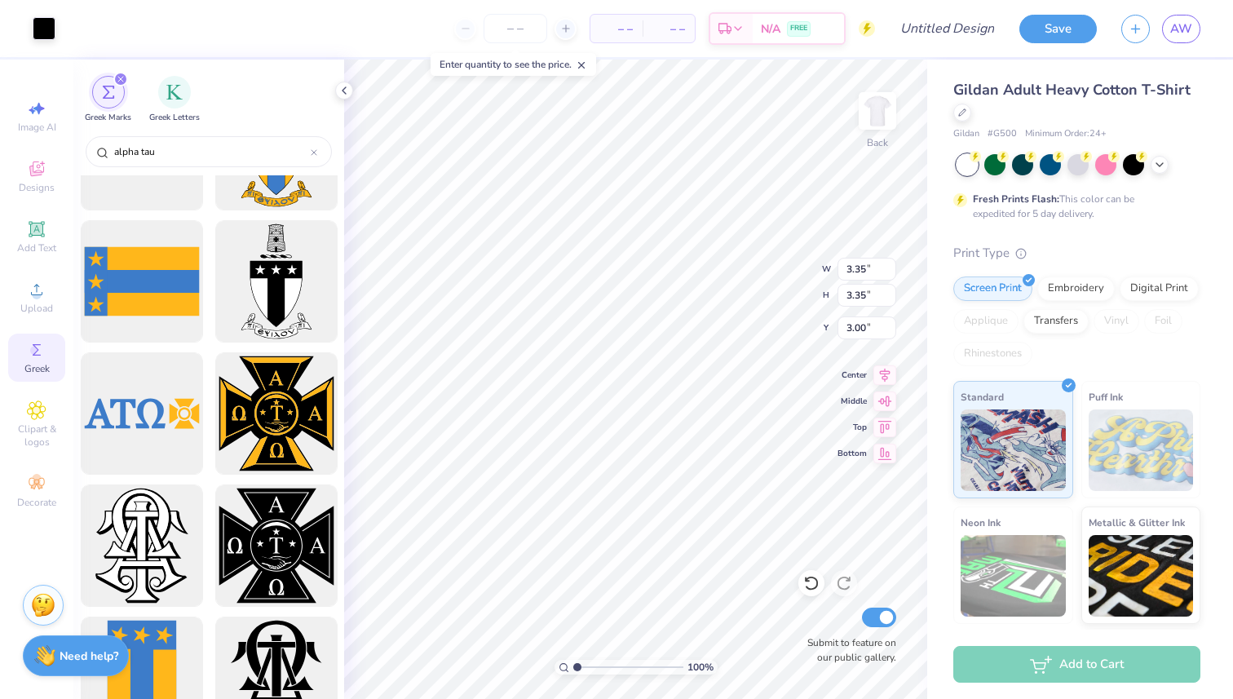
scroll to position [0, 0]
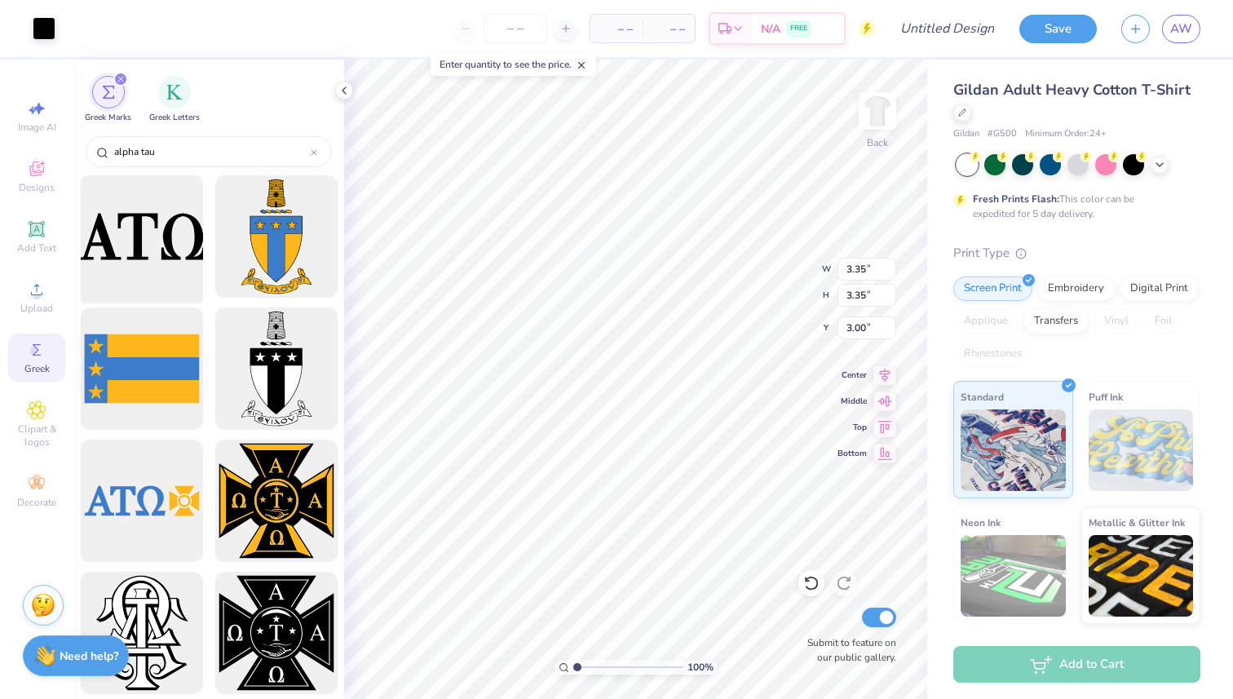
click at [148, 266] on div at bounding box center [141, 237] width 135 height 135
type input "15.00"
type input "5.54"
type input "6.15"
type input "2.27"
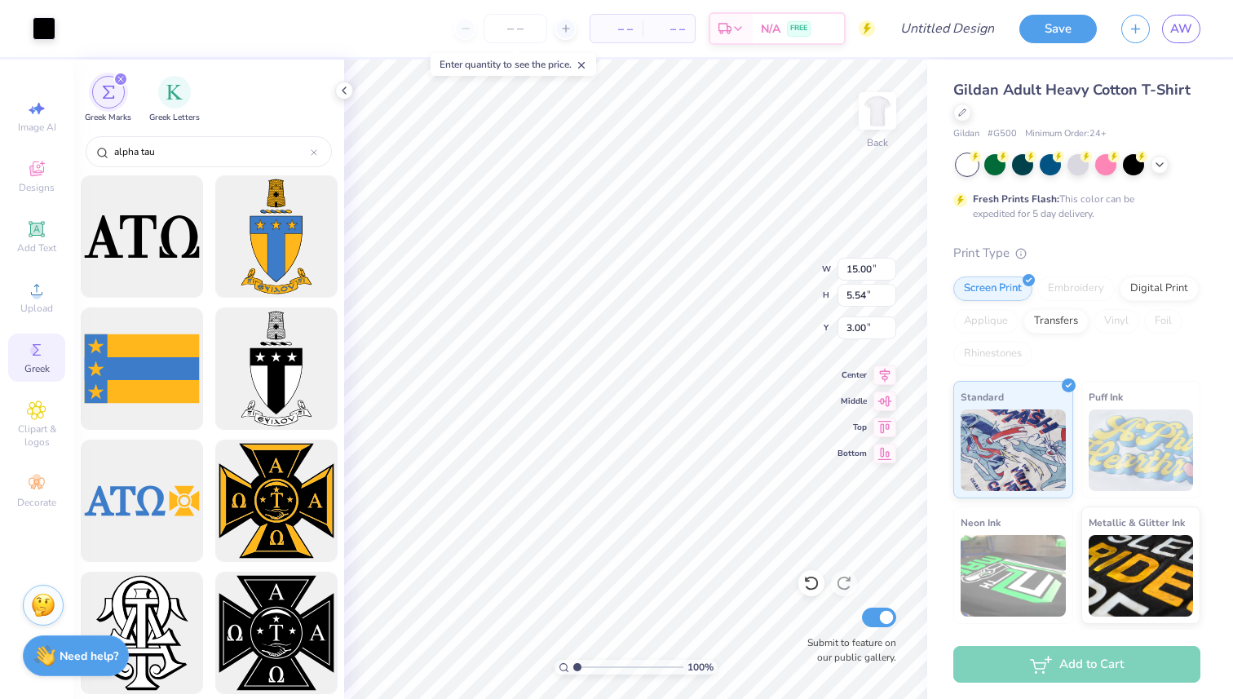
type input "6.27"
type input "4.29"
type input "1.59"
type input "6.96"
type input "3.35"
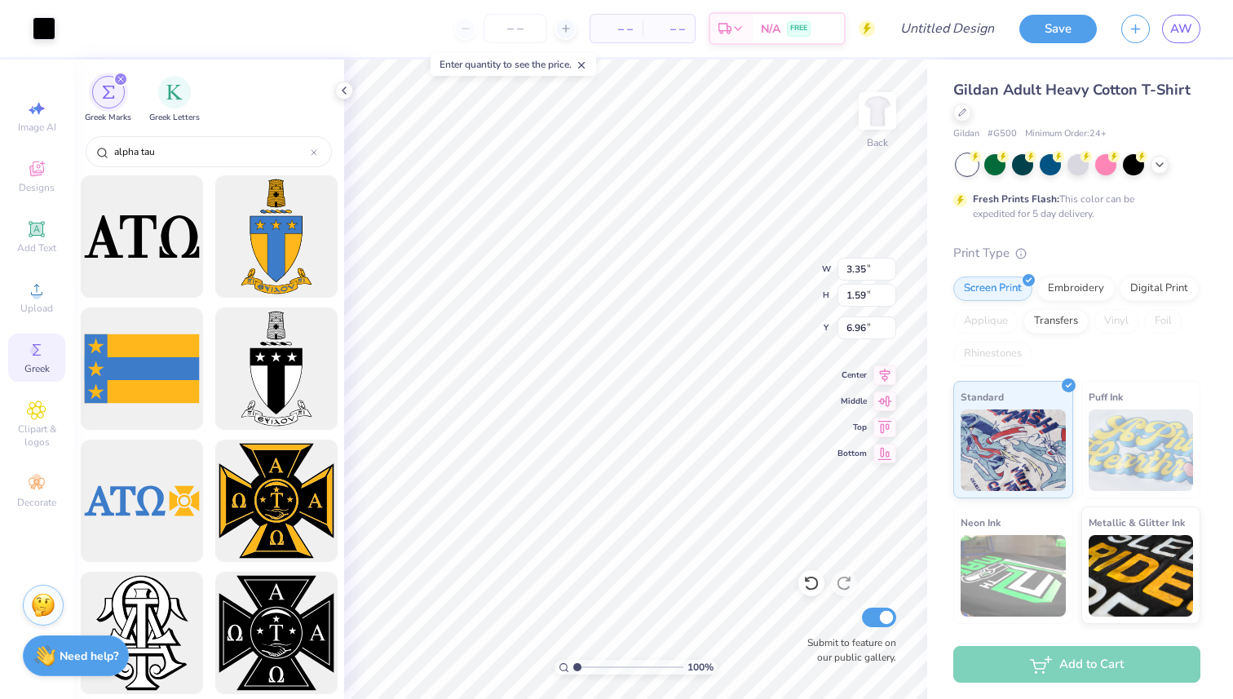
type input "3.35"
type input "3.00"
type input "4.29"
type input "1.59"
type input "6.35"
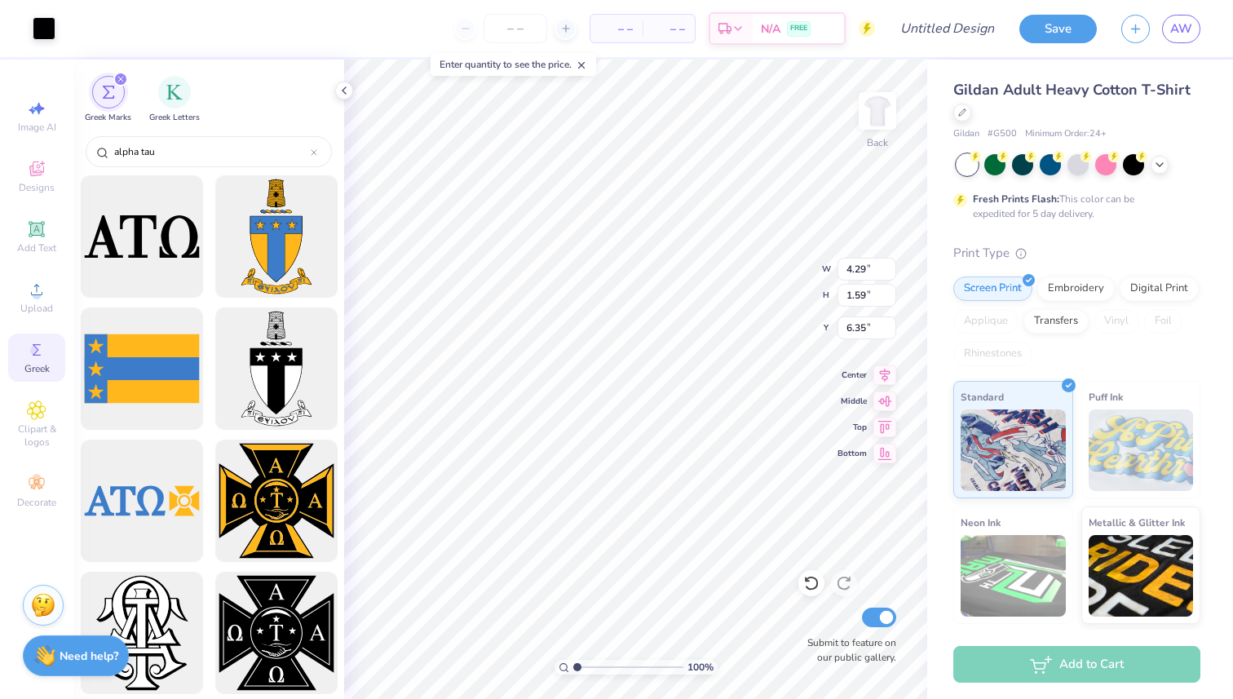
type input "3.37"
type input "1.25"
type input "6.58"
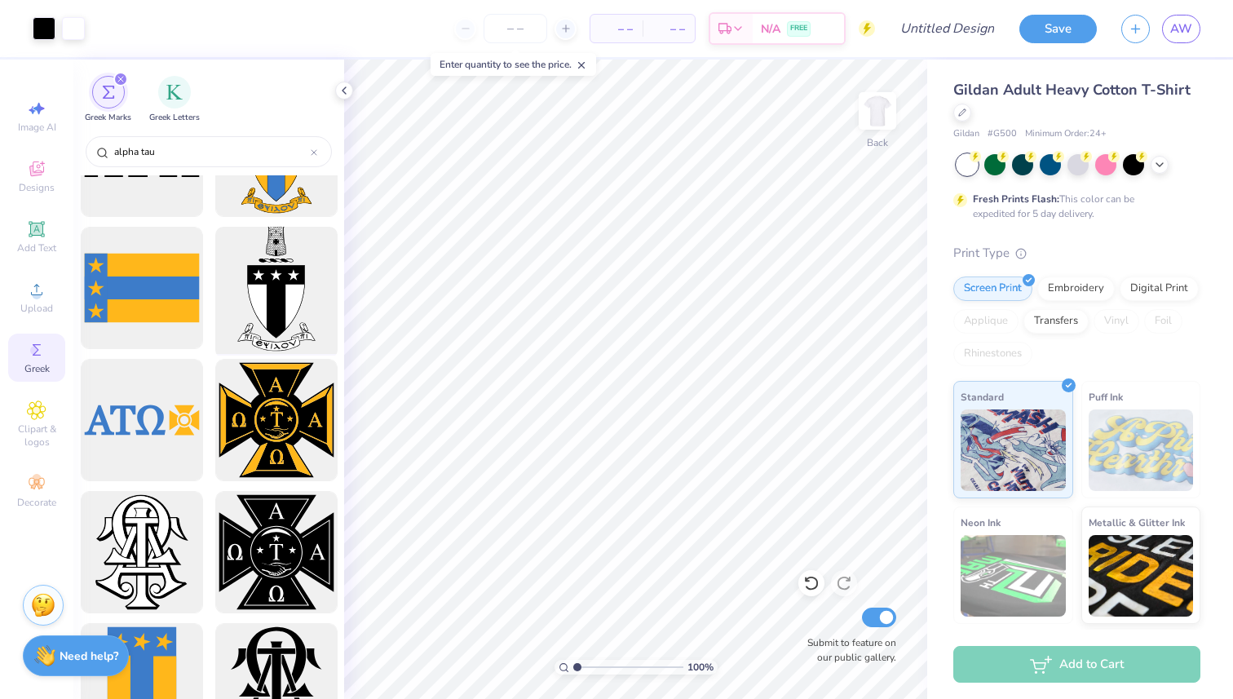
scroll to position [82, 0]
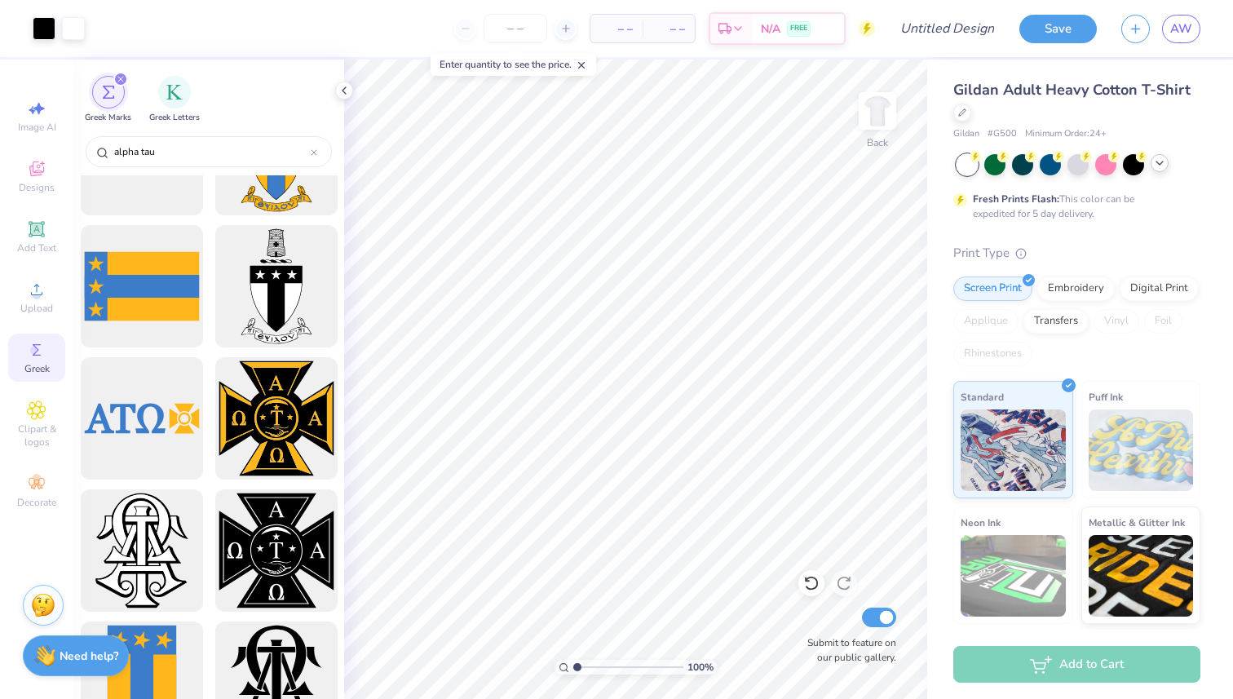
click at [1155, 161] on icon at bounding box center [1159, 163] width 13 height 13
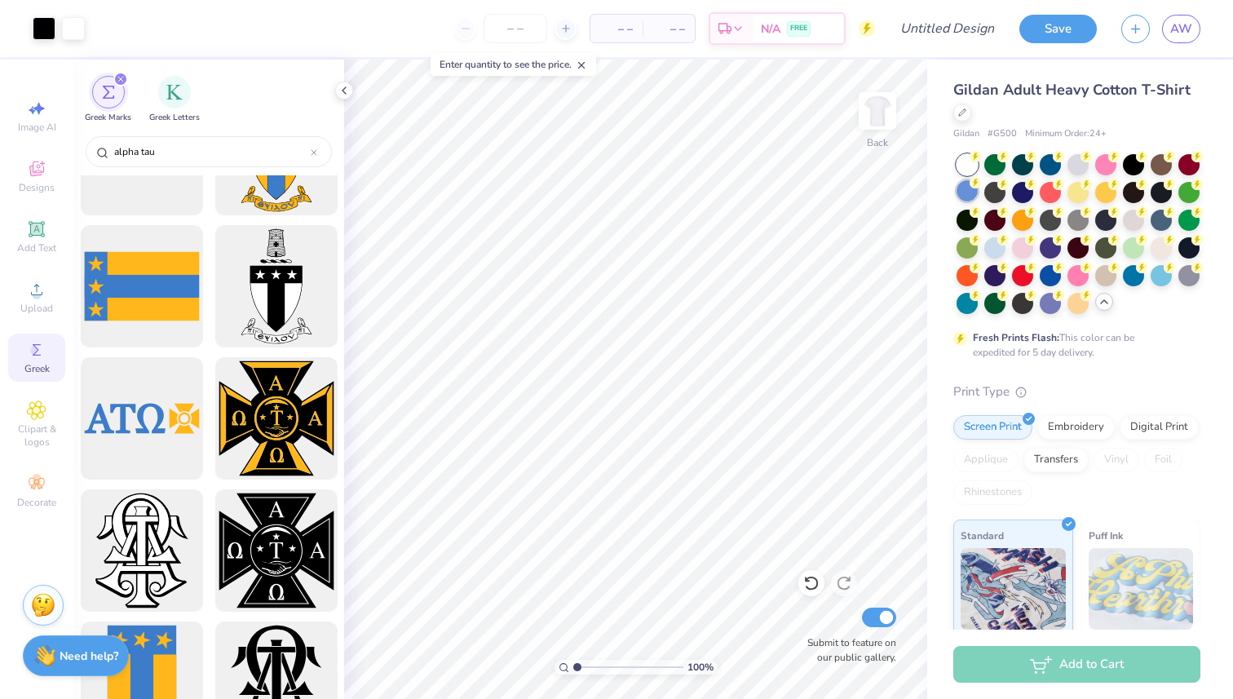
click at [970, 197] on div at bounding box center [966, 190] width 21 height 21
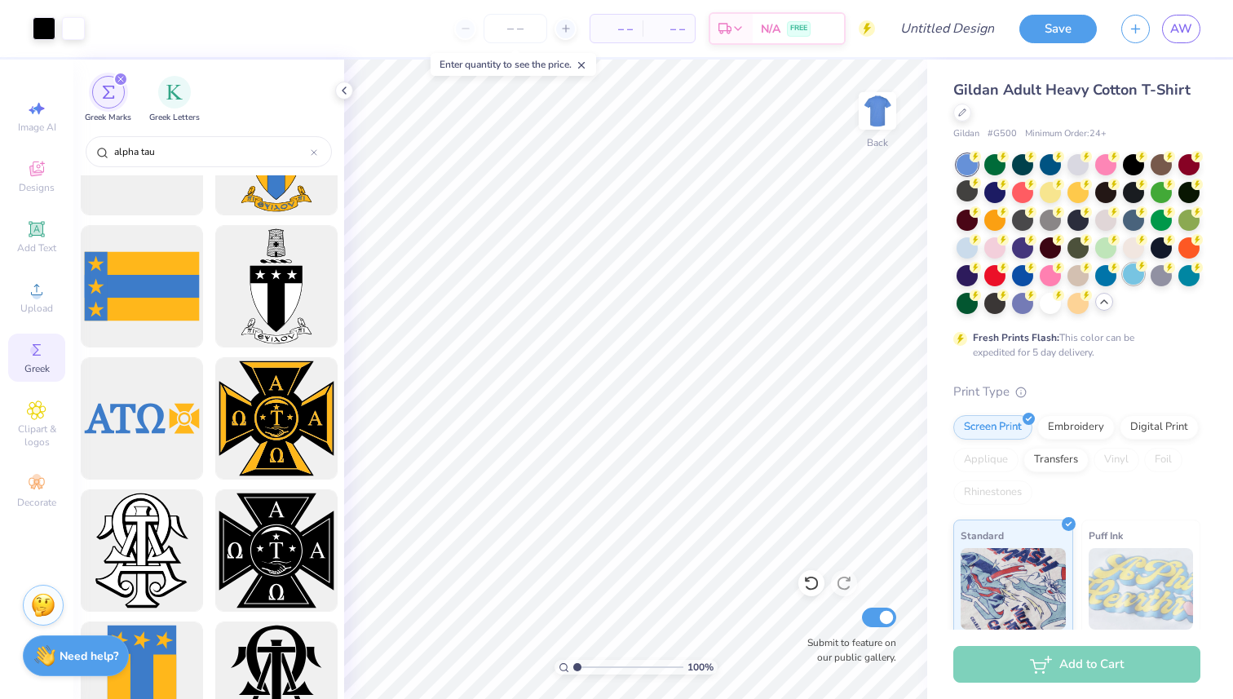
click at [1126, 275] on div at bounding box center [1133, 273] width 21 height 21
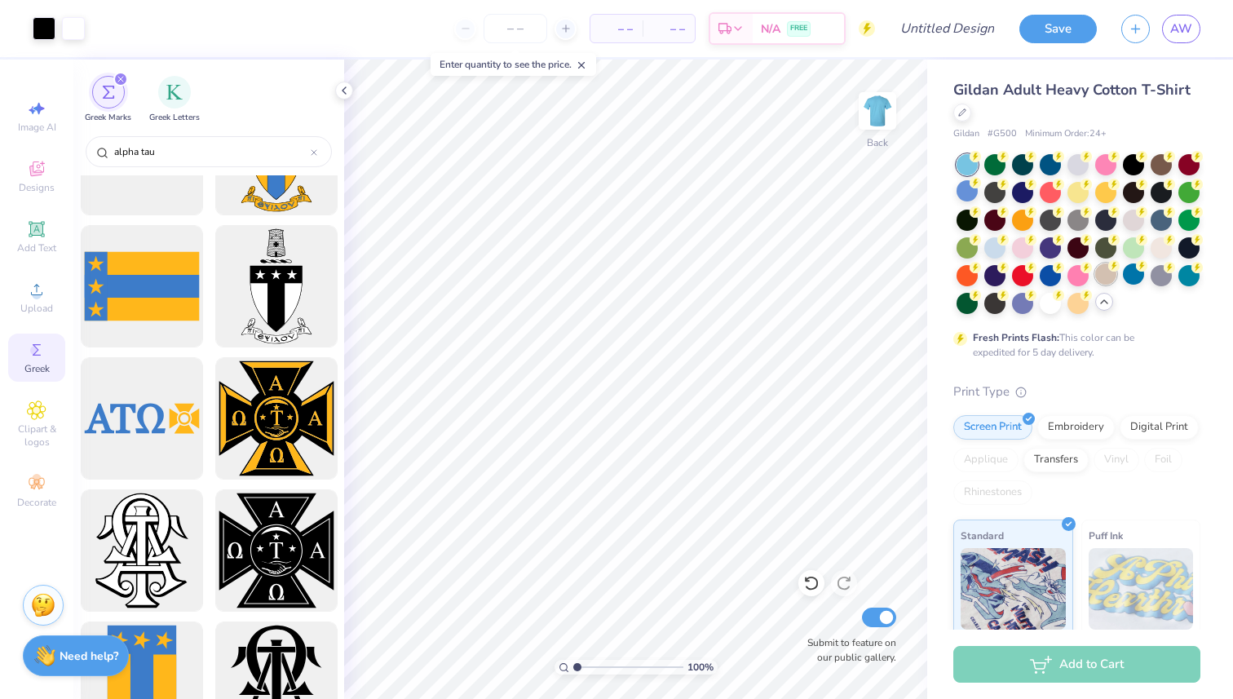
click at [1102, 271] on div at bounding box center [1105, 273] width 21 height 21
click at [969, 193] on div at bounding box center [966, 190] width 21 height 21
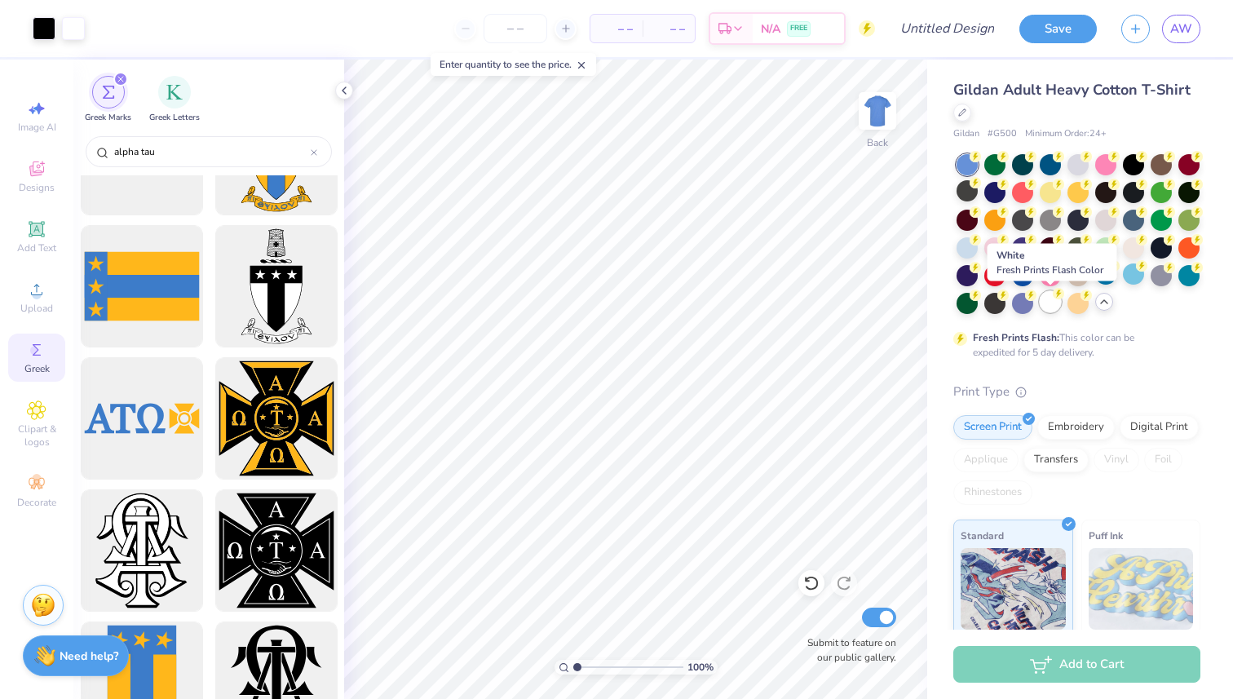
click at [1056, 302] on div at bounding box center [1050, 301] width 21 height 21
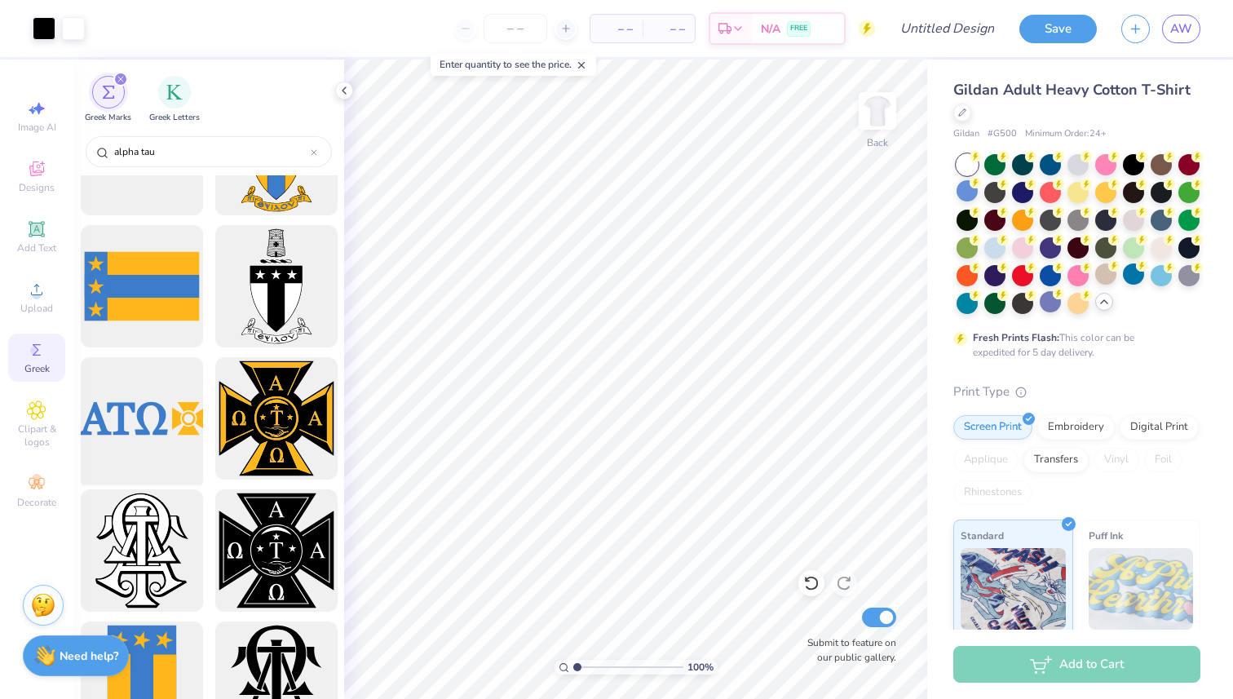
click at [179, 406] on div at bounding box center [141, 418] width 135 height 135
type input "8.75"
type input "3.40"
type input "4.19"
type input "14.56"
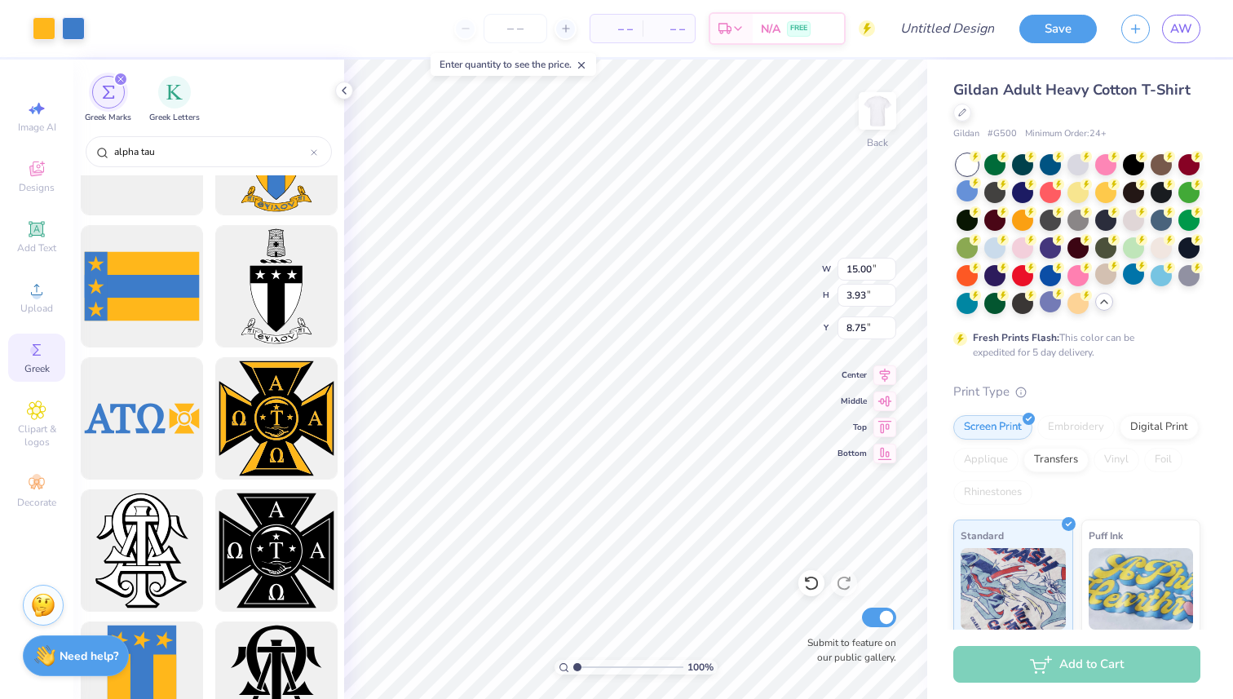
type input "3.00"
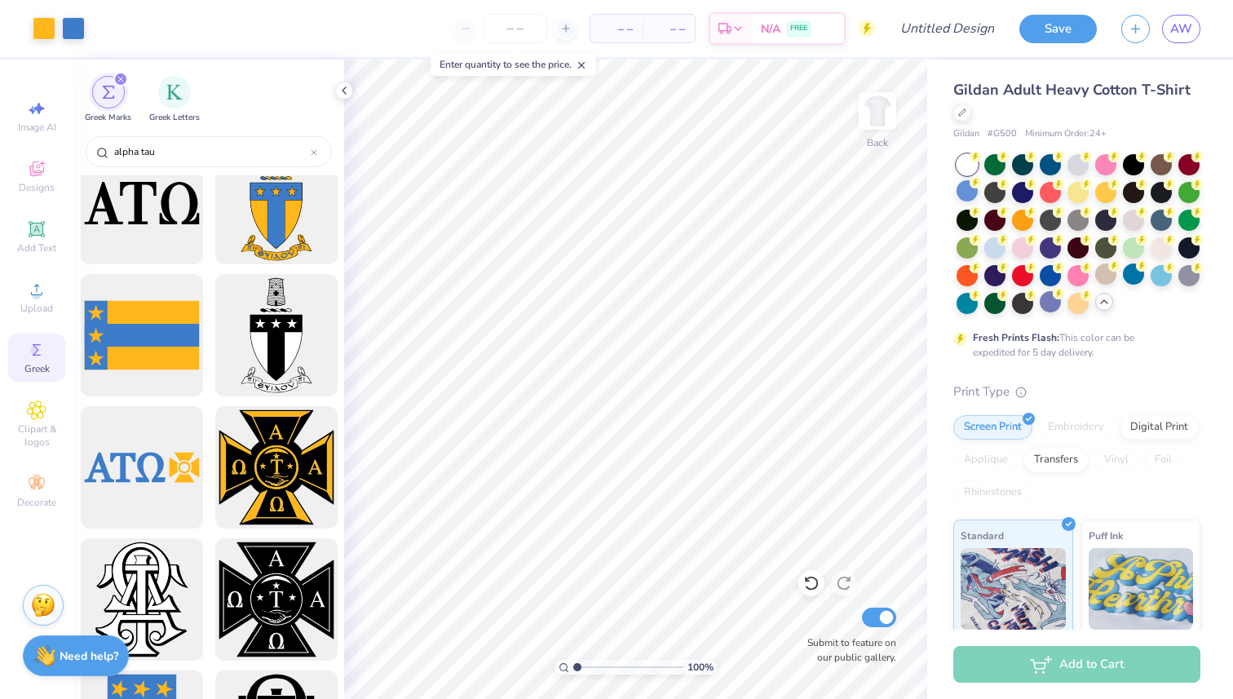
scroll to position [30, 0]
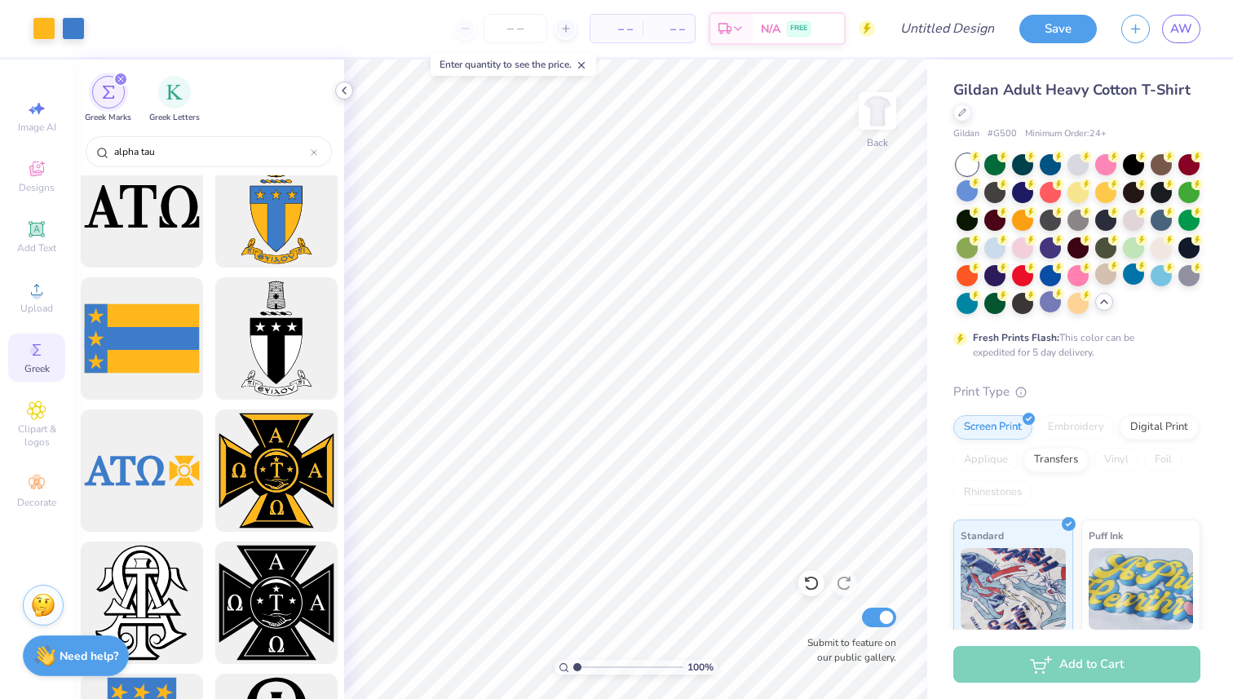
click at [340, 89] on icon at bounding box center [344, 90] width 13 height 13
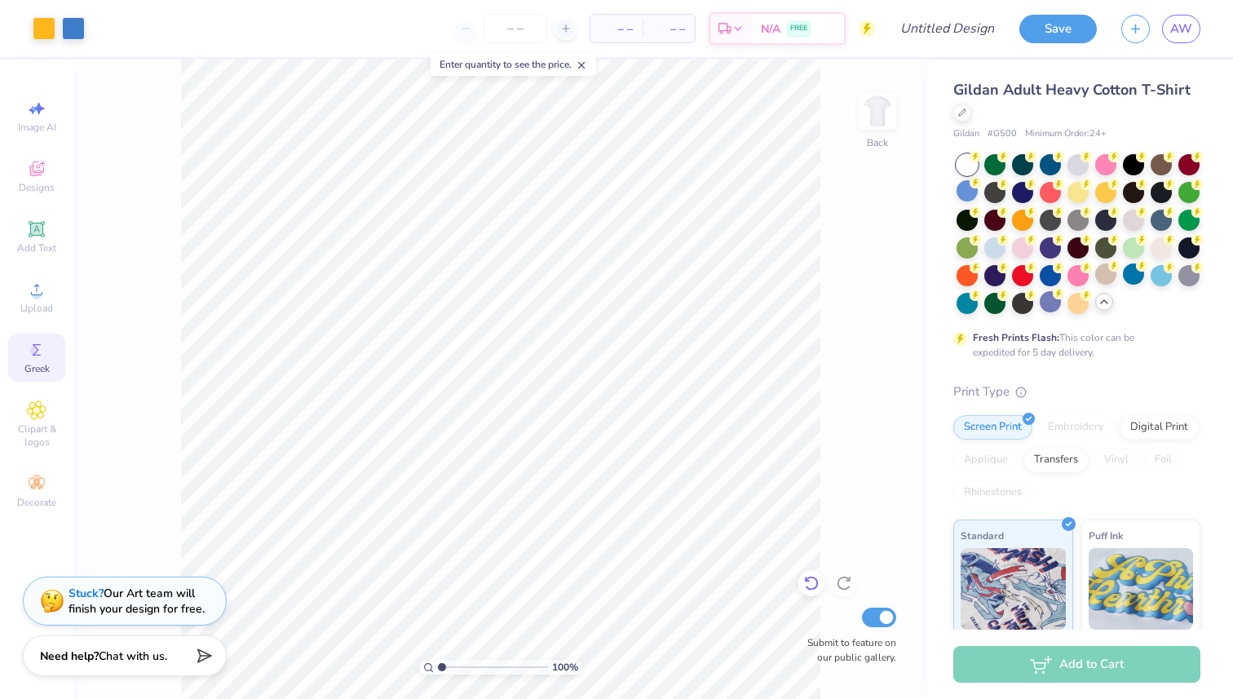
click at [807, 581] on icon at bounding box center [811, 583] width 16 height 16
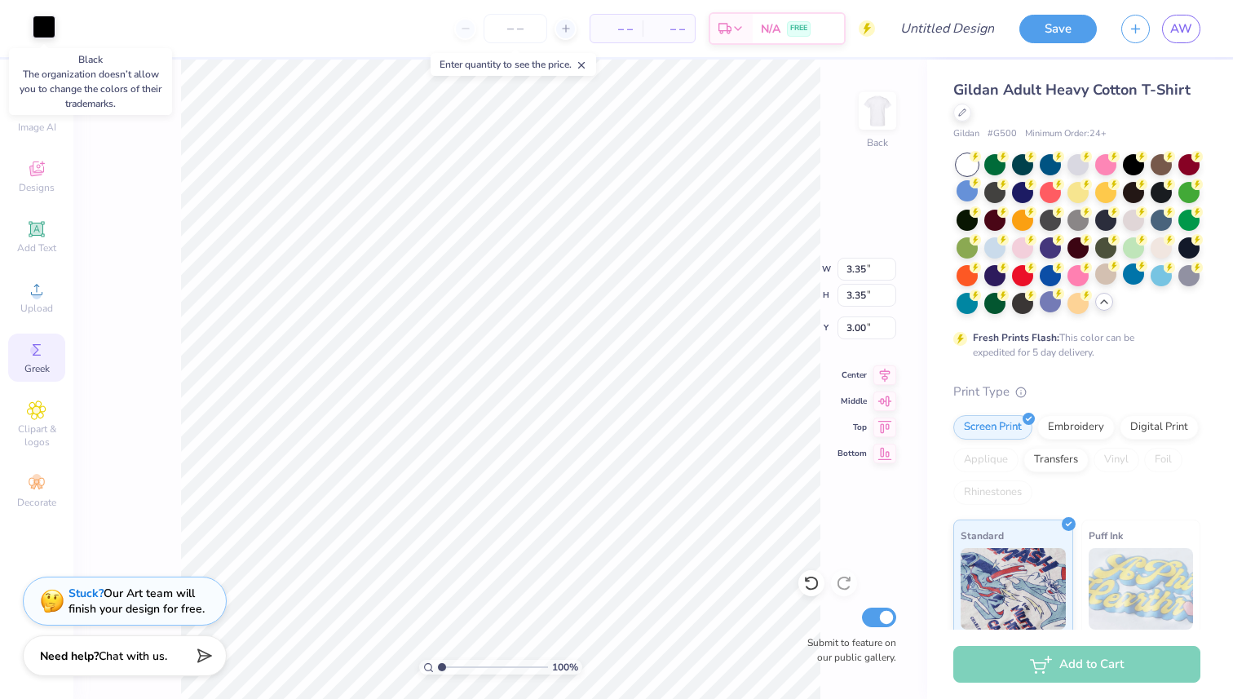
click at [38, 28] on div at bounding box center [44, 26] width 23 height 23
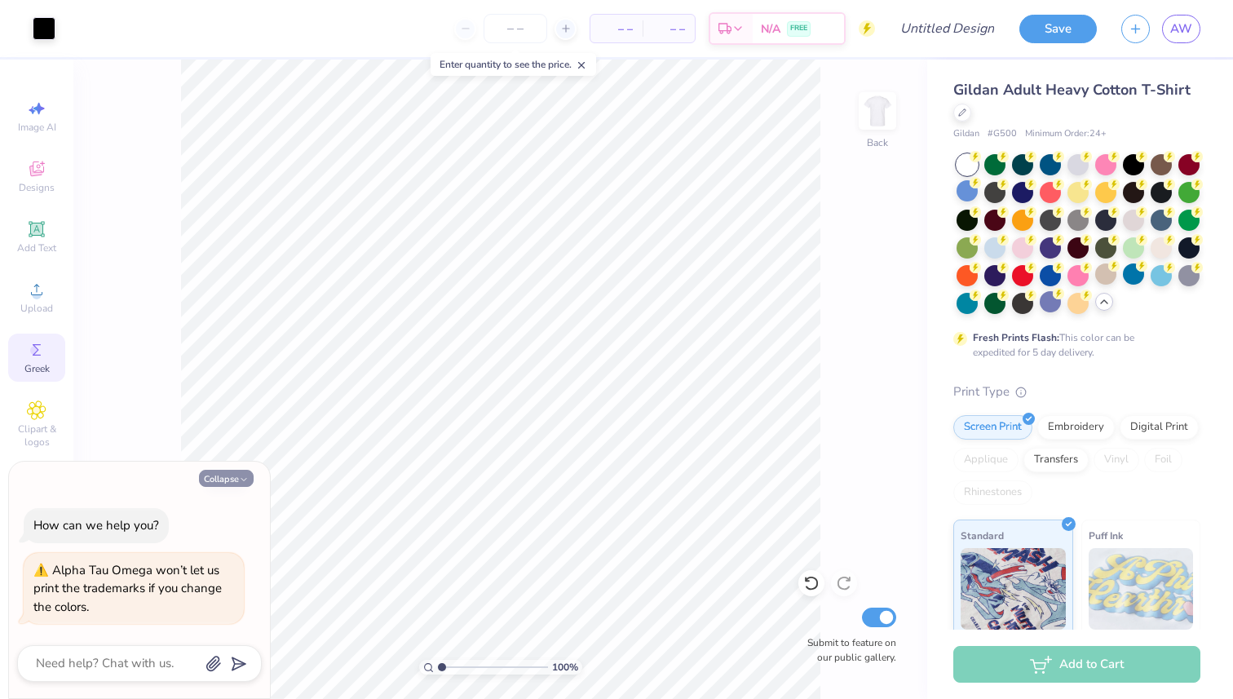
click at [219, 471] on button "Collapse" at bounding box center [226, 478] width 55 height 17
type textarea "x"
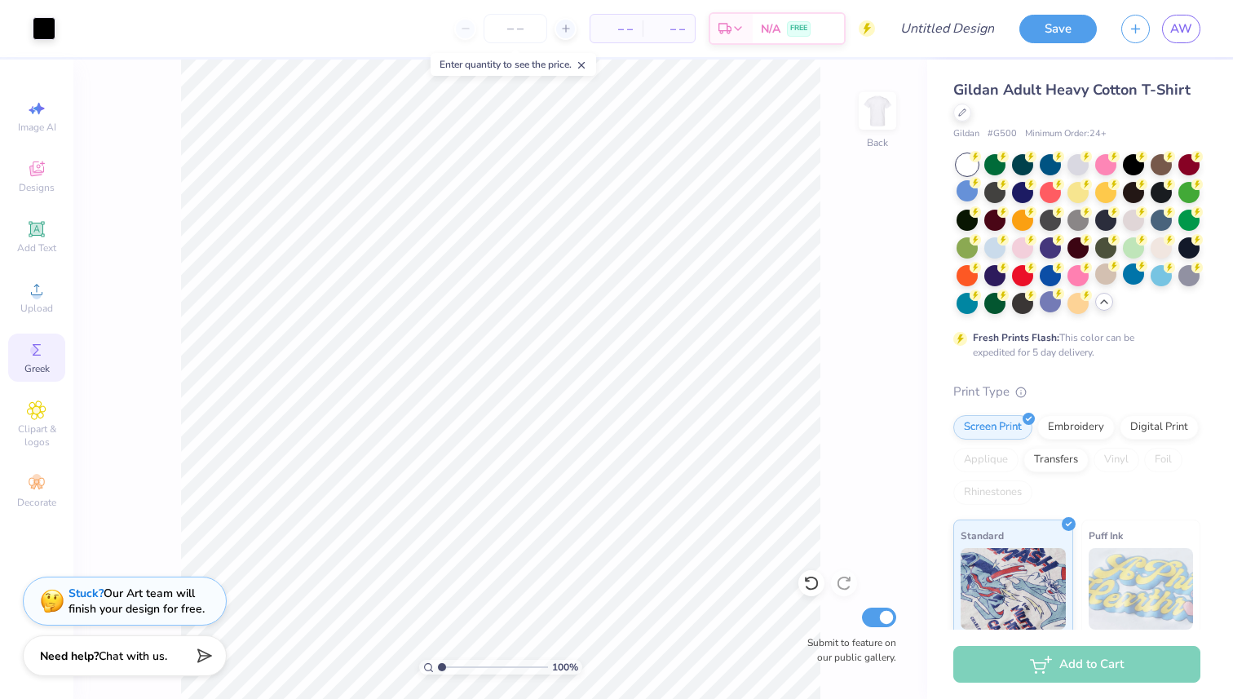
click at [31, 359] on icon at bounding box center [37, 350] width 20 height 20
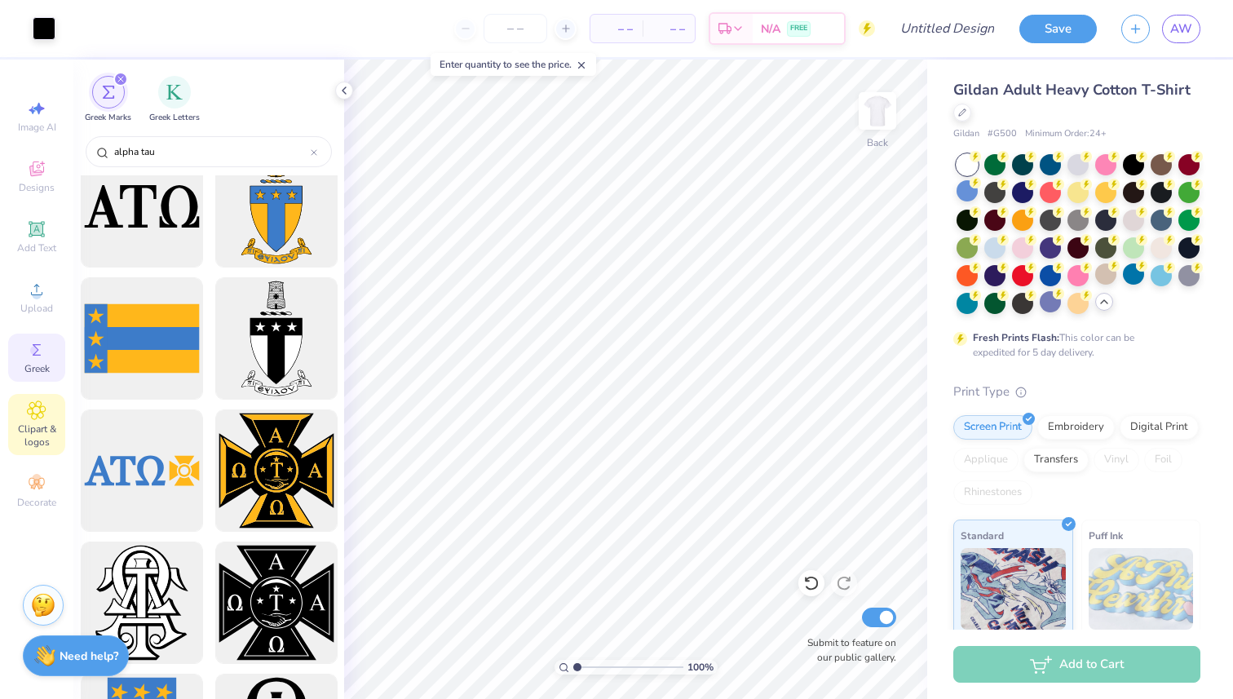
click at [44, 423] on span "Clipart & logos" at bounding box center [36, 435] width 57 height 26
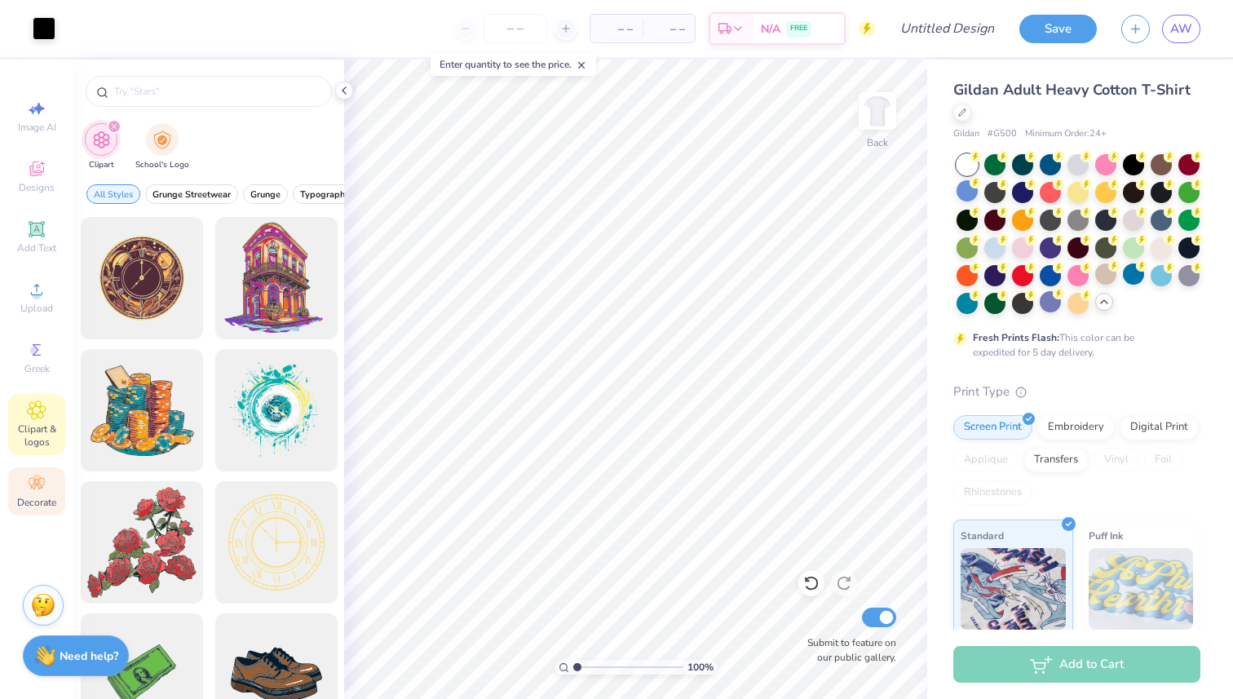
click at [27, 496] on span "Decorate" at bounding box center [36, 502] width 39 height 13
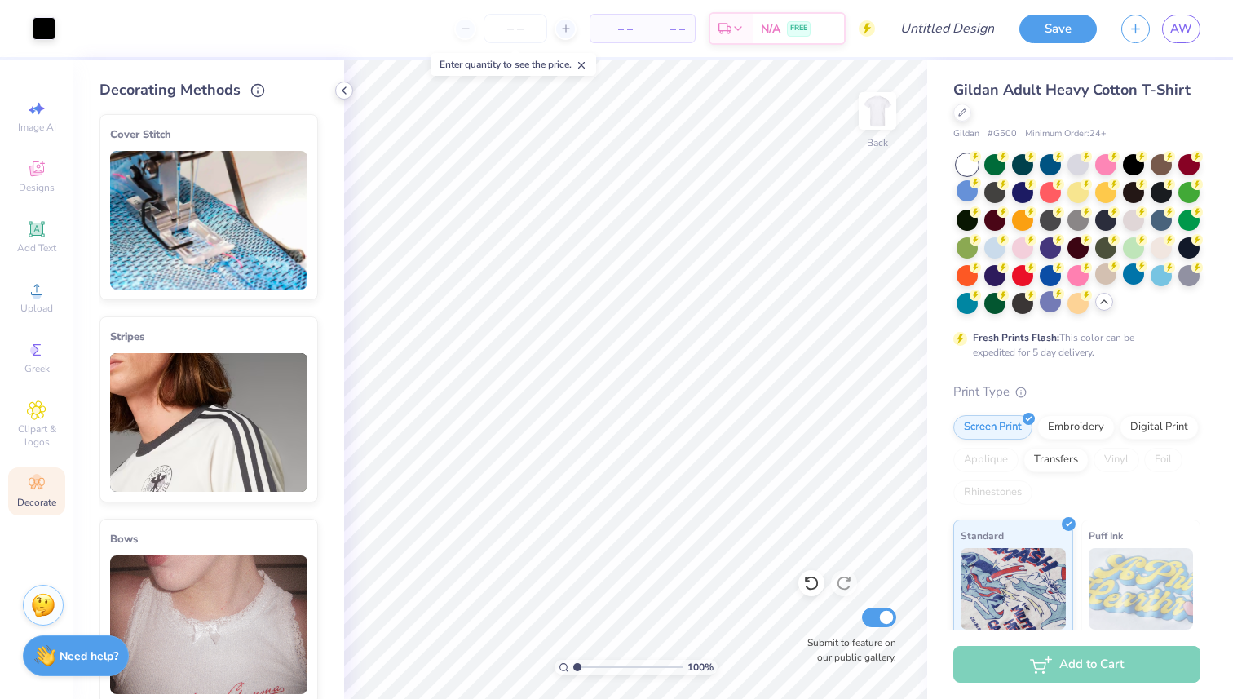
click at [342, 90] on polyline at bounding box center [343, 90] width 3 height 7
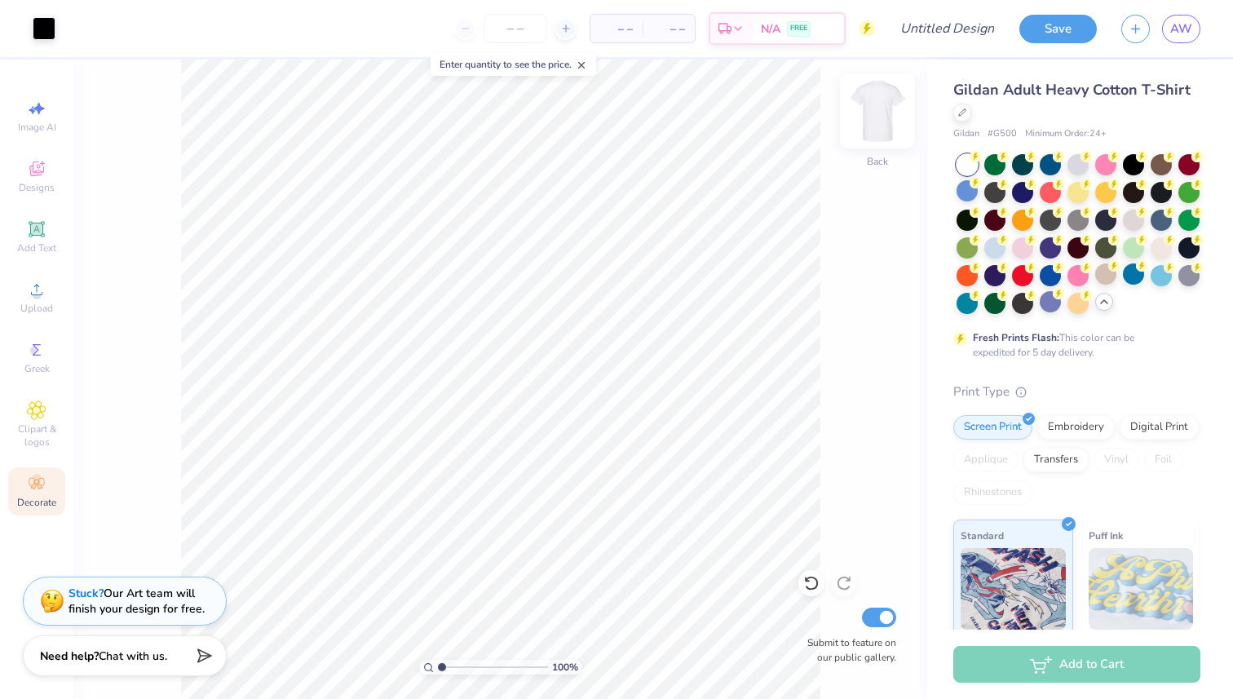
click at [881, 105] on img at bounding box center [877, 110] width 65 height 65
click at [39, 345] on icon at bounding box center [37, 349] width 8 height 11
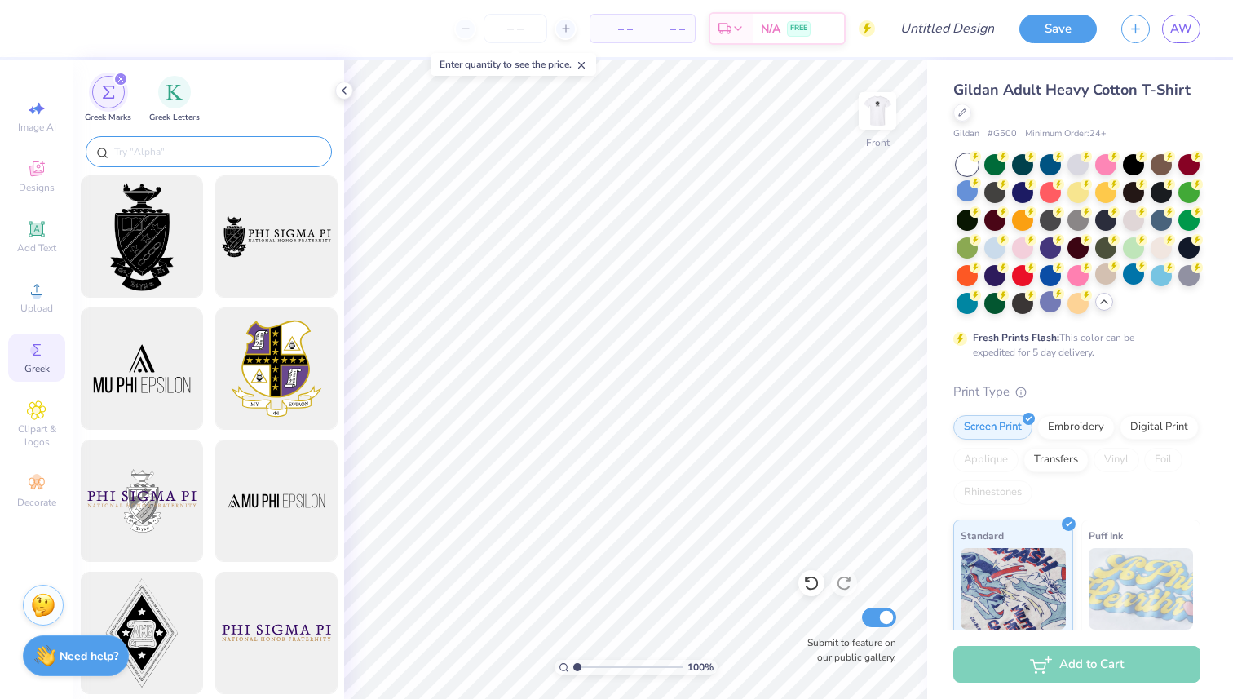
click at [197, 139] on div at bounding box center [209, 151] width 246 height 31
click at [188, 171] on div at bounding box center [208, 153] width 271 height 43
click at [192, 157] on input "text" at bounding box center [217, 151] width 209 height 16
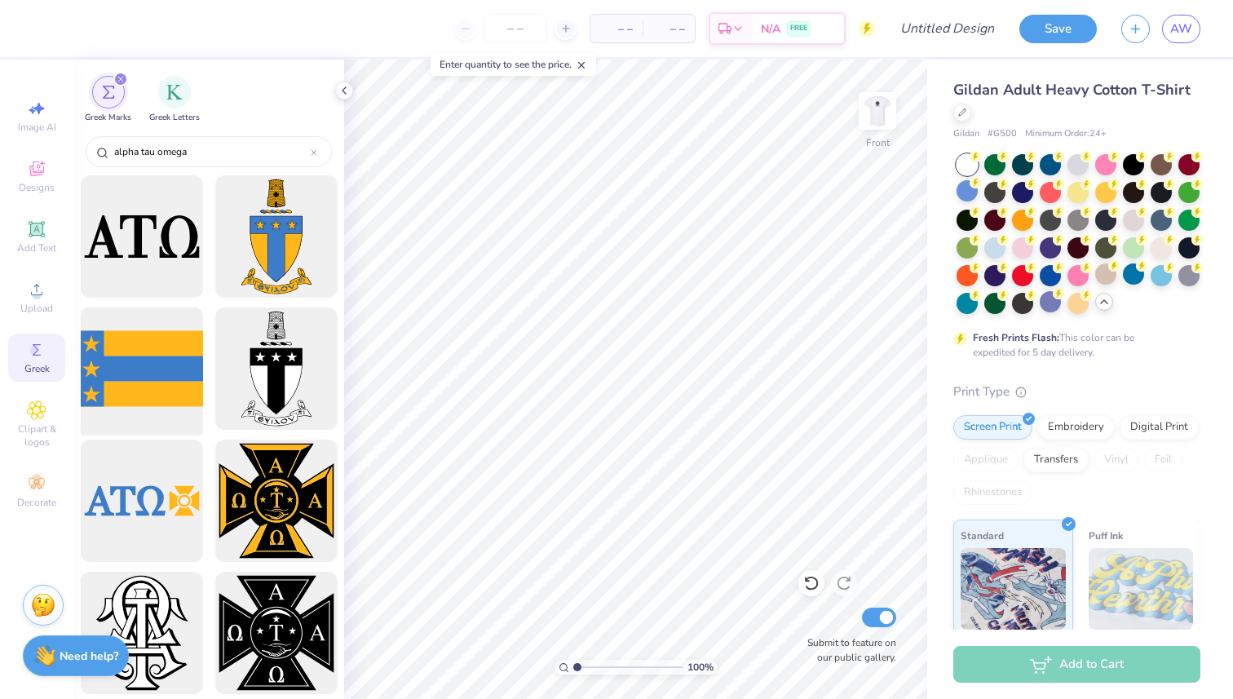
type input "alpha tau omega"
click at [140, 348] on div at bounding box center [141, 369] width 135 height 135
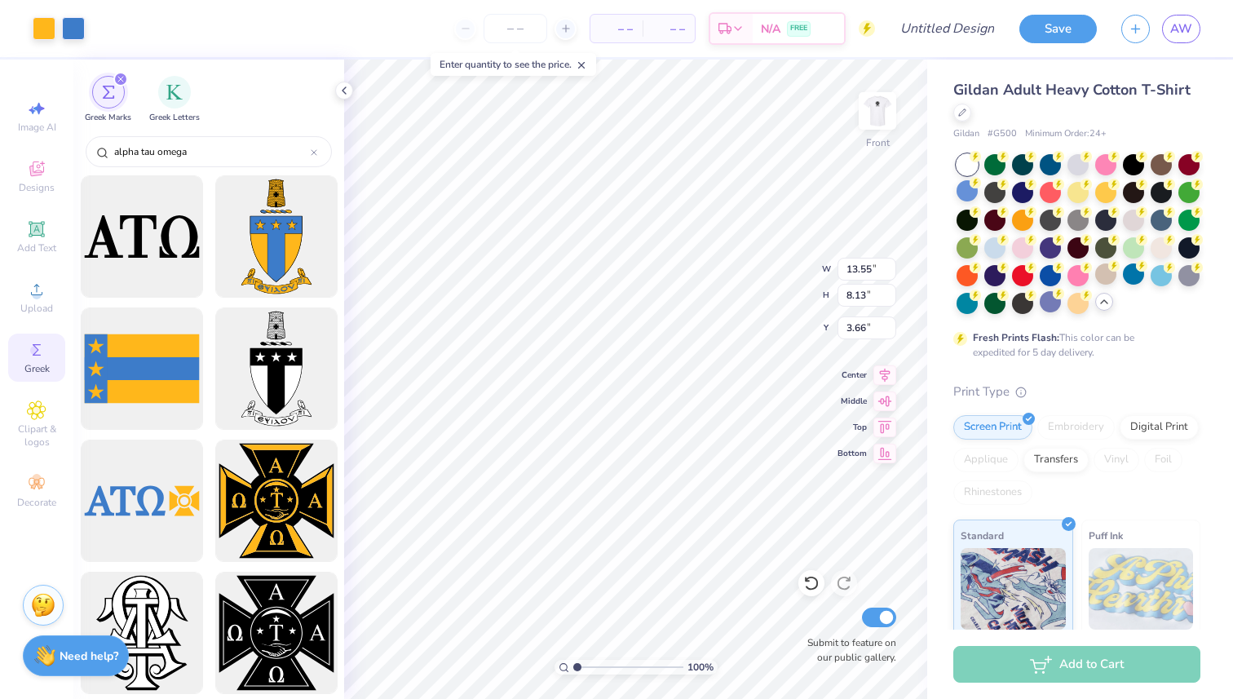
type input "13.55"
type input "8.13"
type input "3.66"
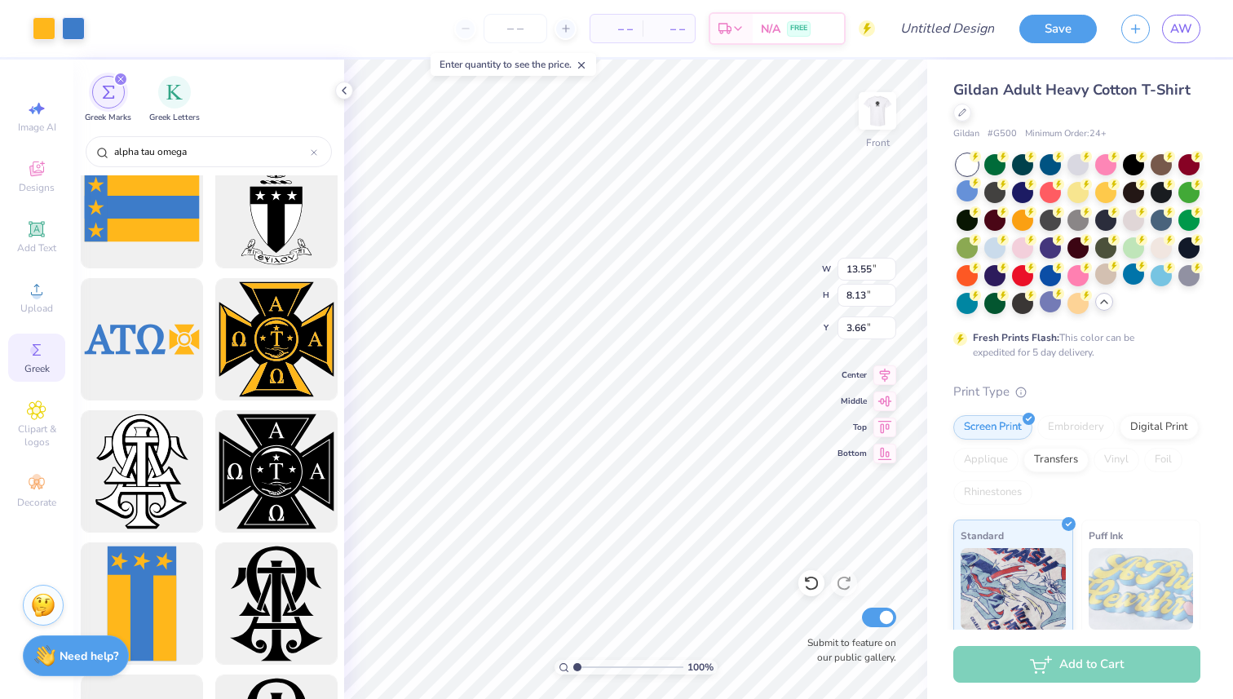
scroll to position [0, 0]
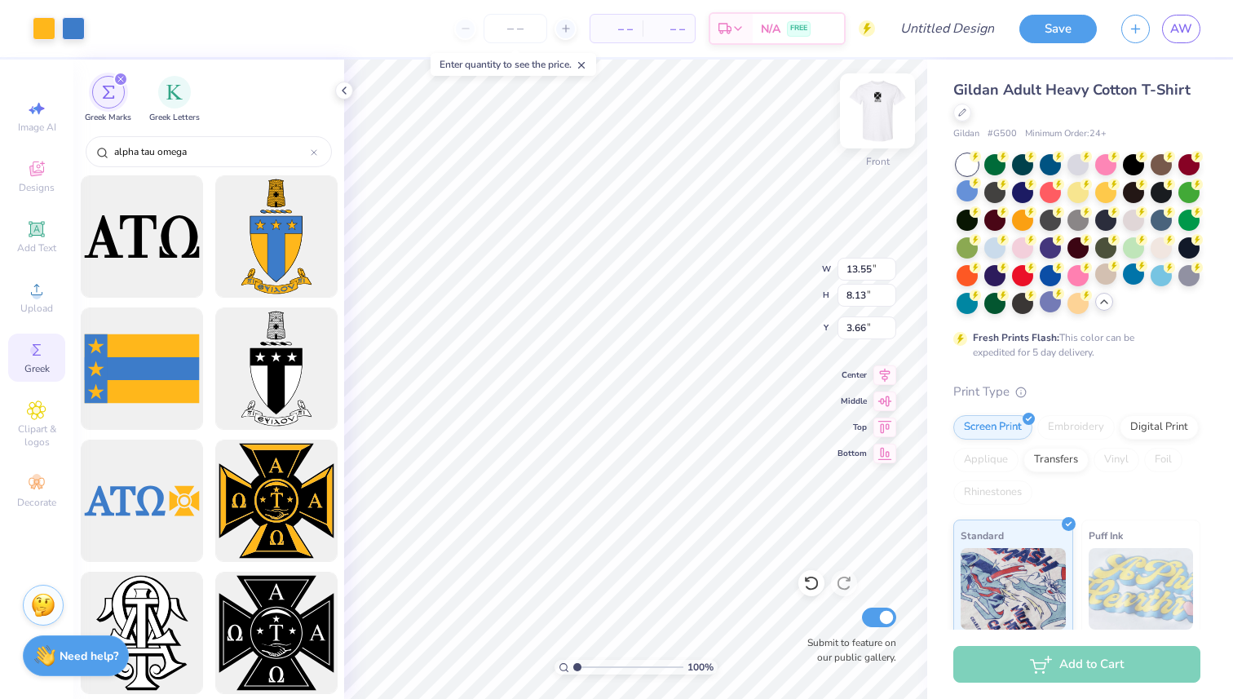
click at [873, 108] on img at bounding box center [877, 110] width 65 height 65
click at [55, 30] on div at bounding box center [44, 26] width 23 height 23
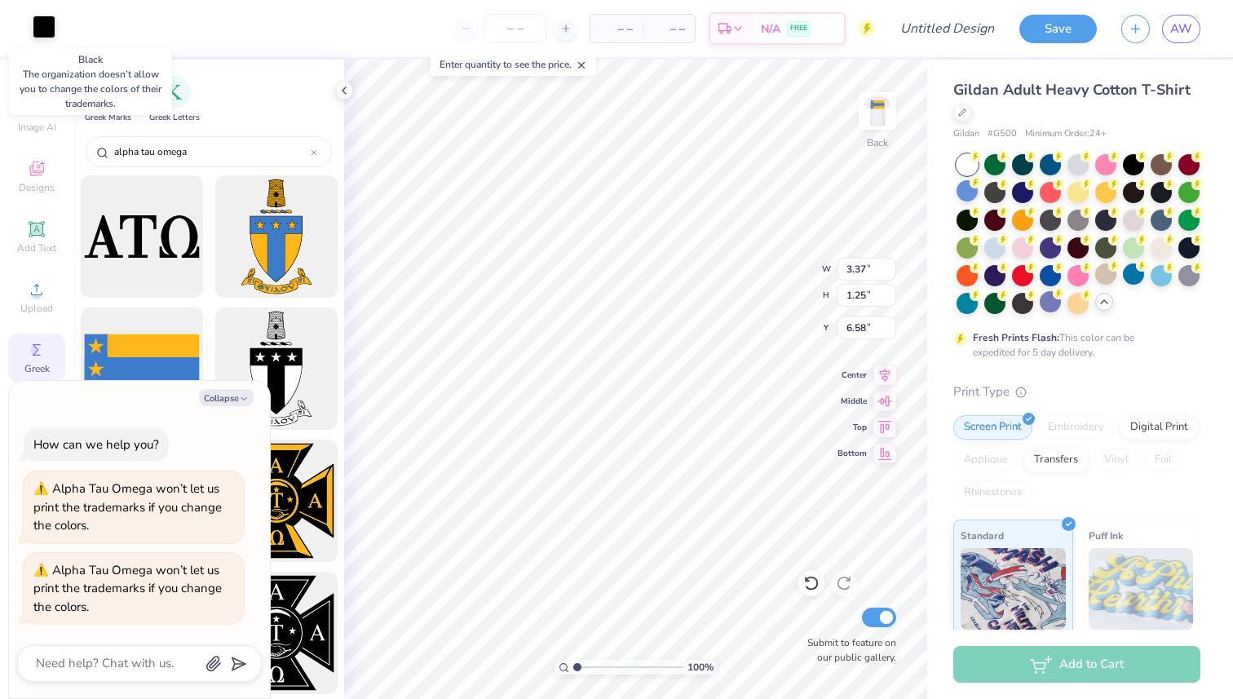
click at [49, 29] on div at bounding box center [44, 26] width 23 height 23
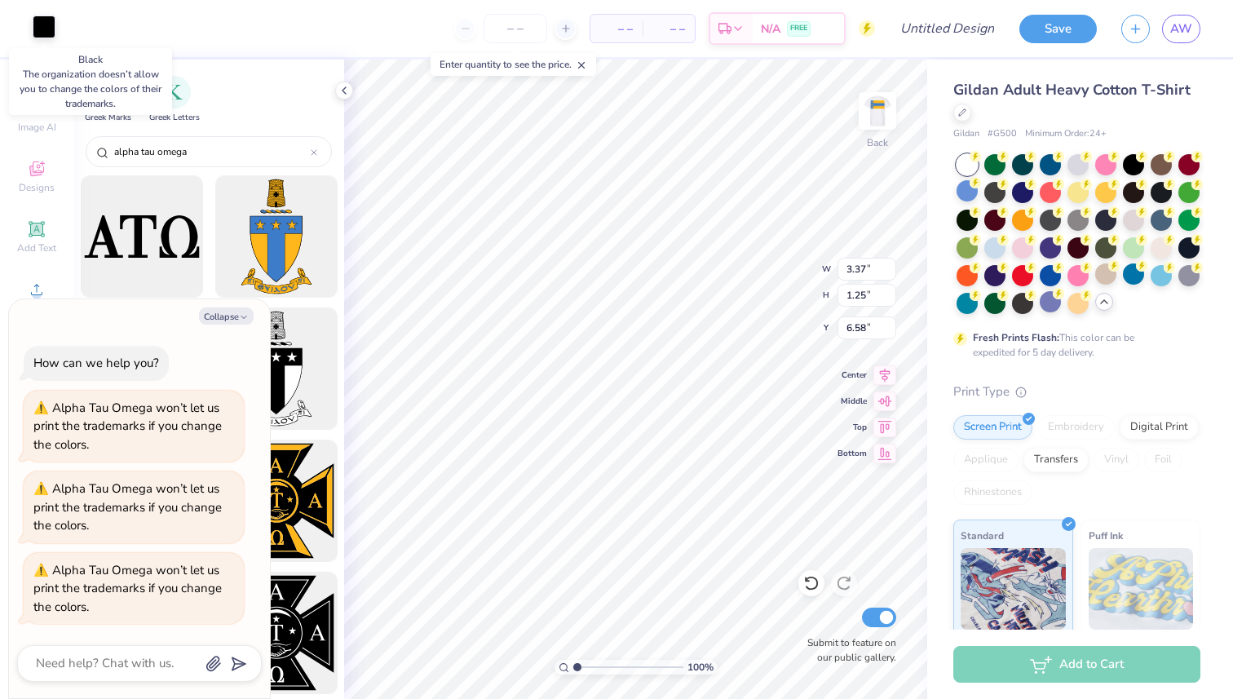
click at [49, 29] on div at bounding box center [44, 26] width 23 height 23
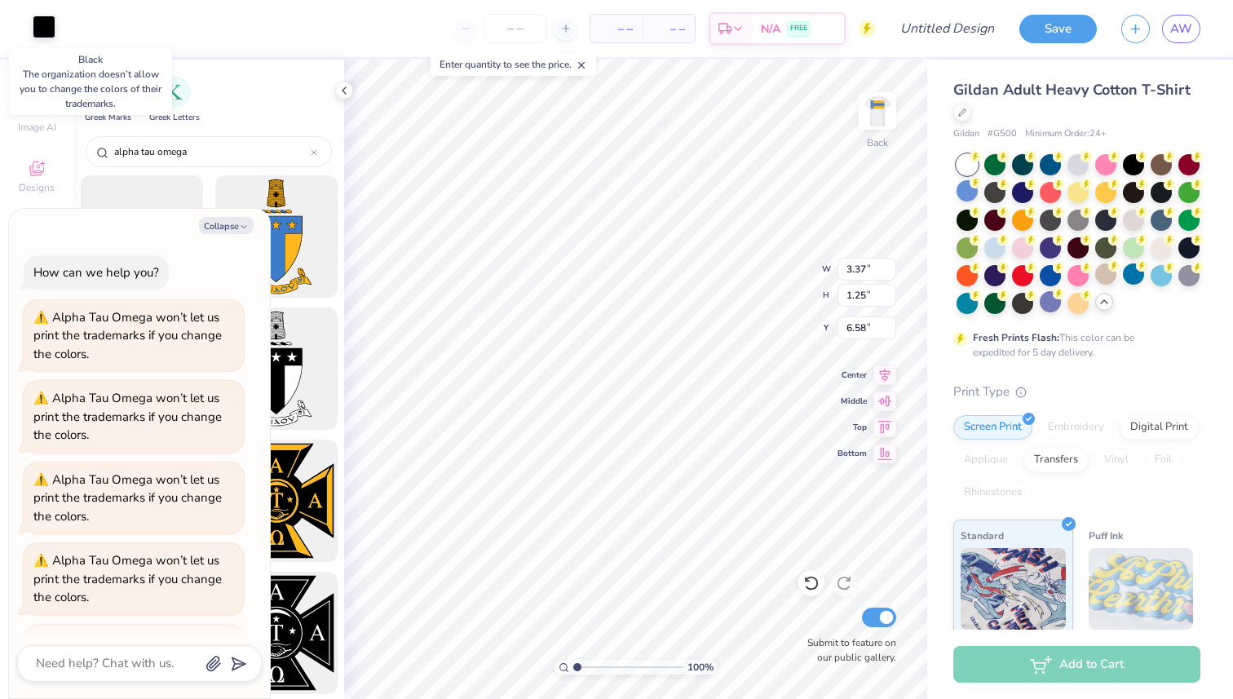
scroll to position [72, 0]
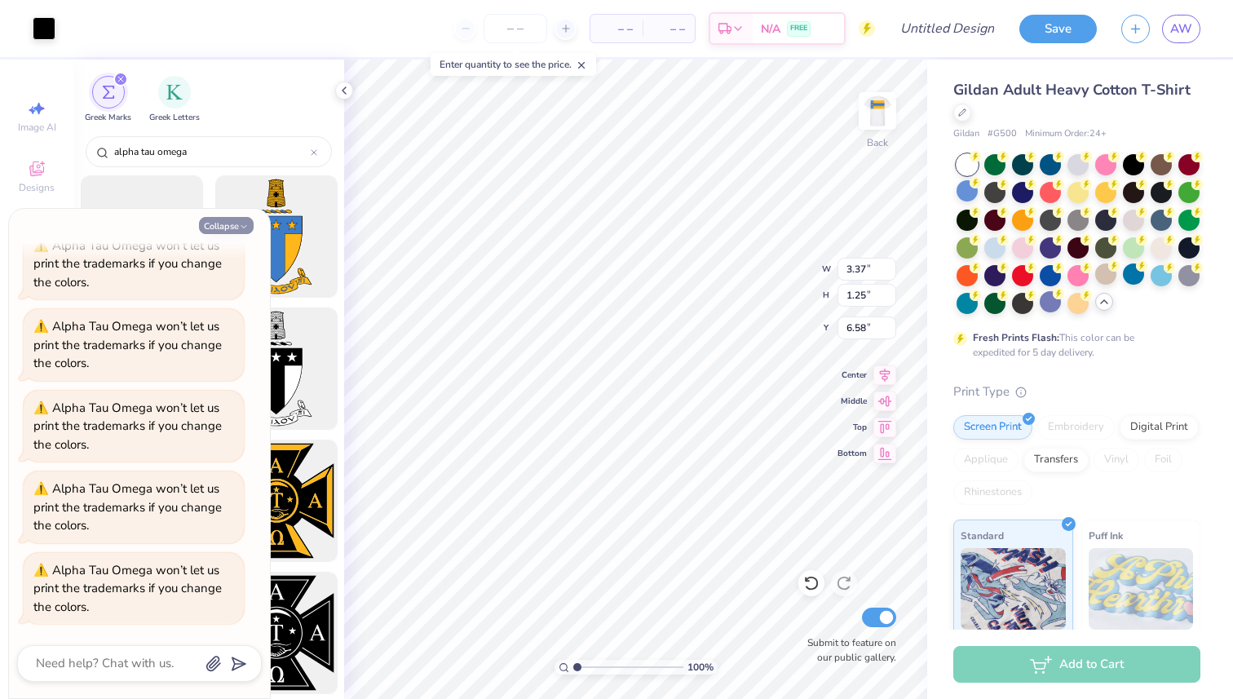
click at [222, 229] on button "Collapse" at bounding box center [226, 225] width 55 height 17
type textarea "x"
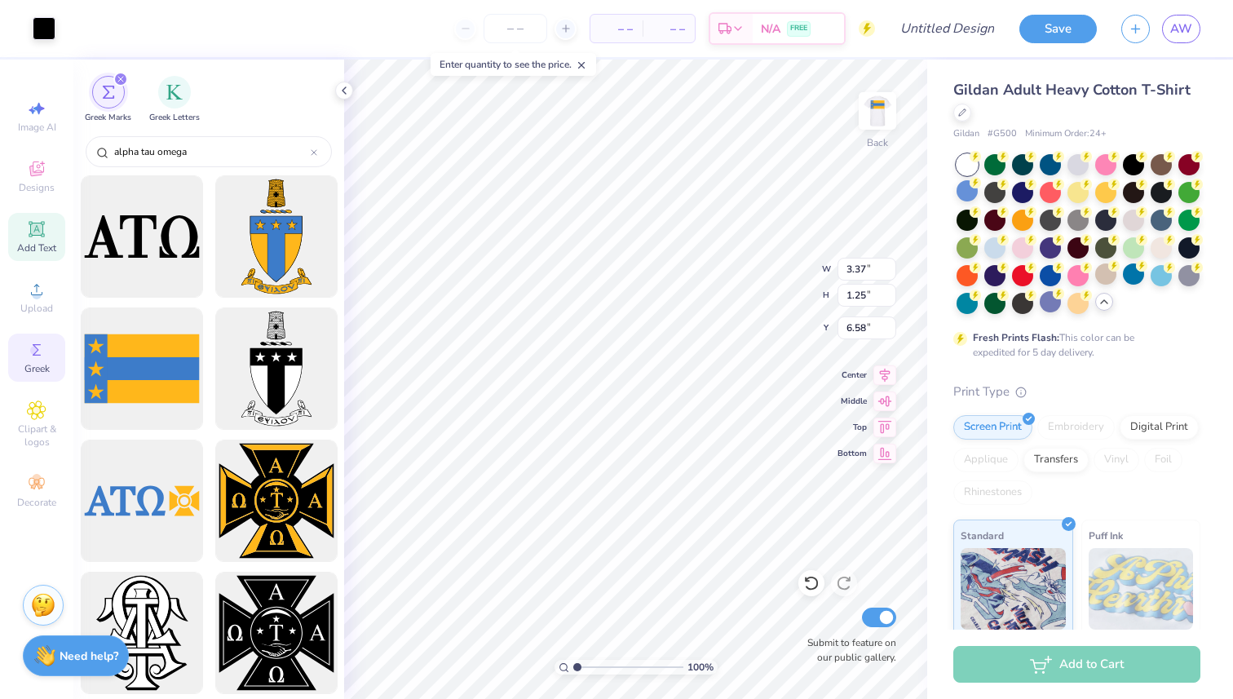
click at [44, 249] on span "Add Text" at bounding box center [36, 247] width 39 height 13
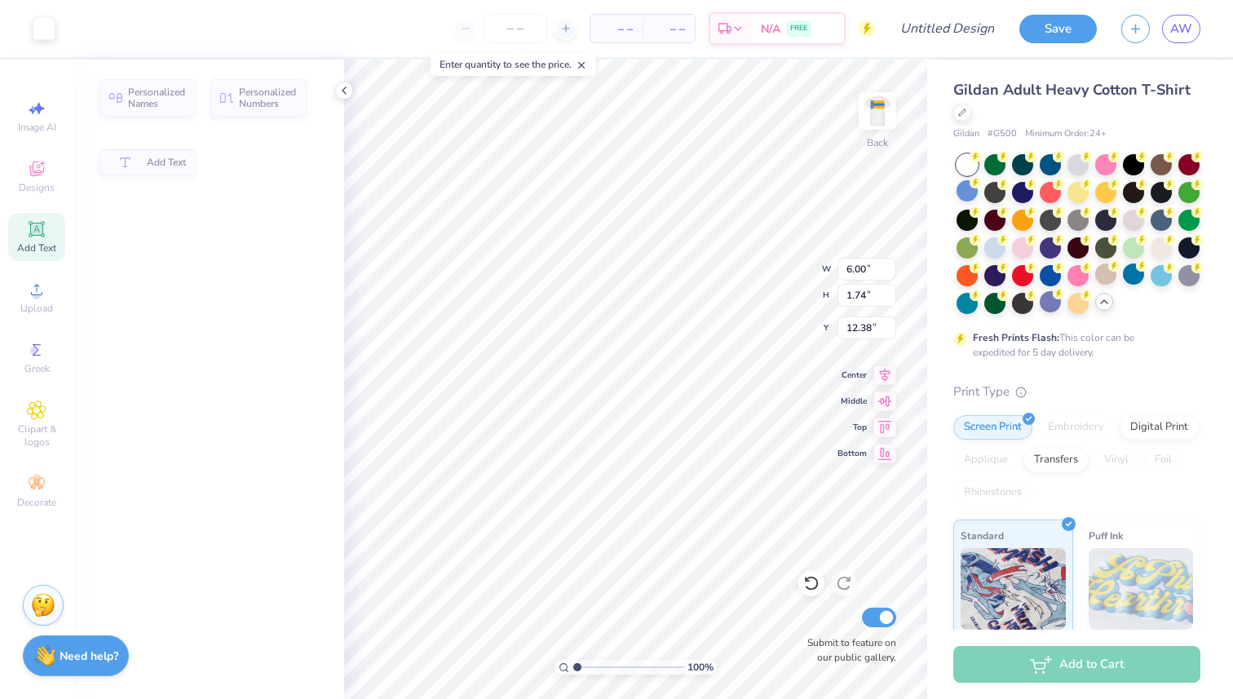
type input "6.00"
type input "1.74"
type input "12.38"
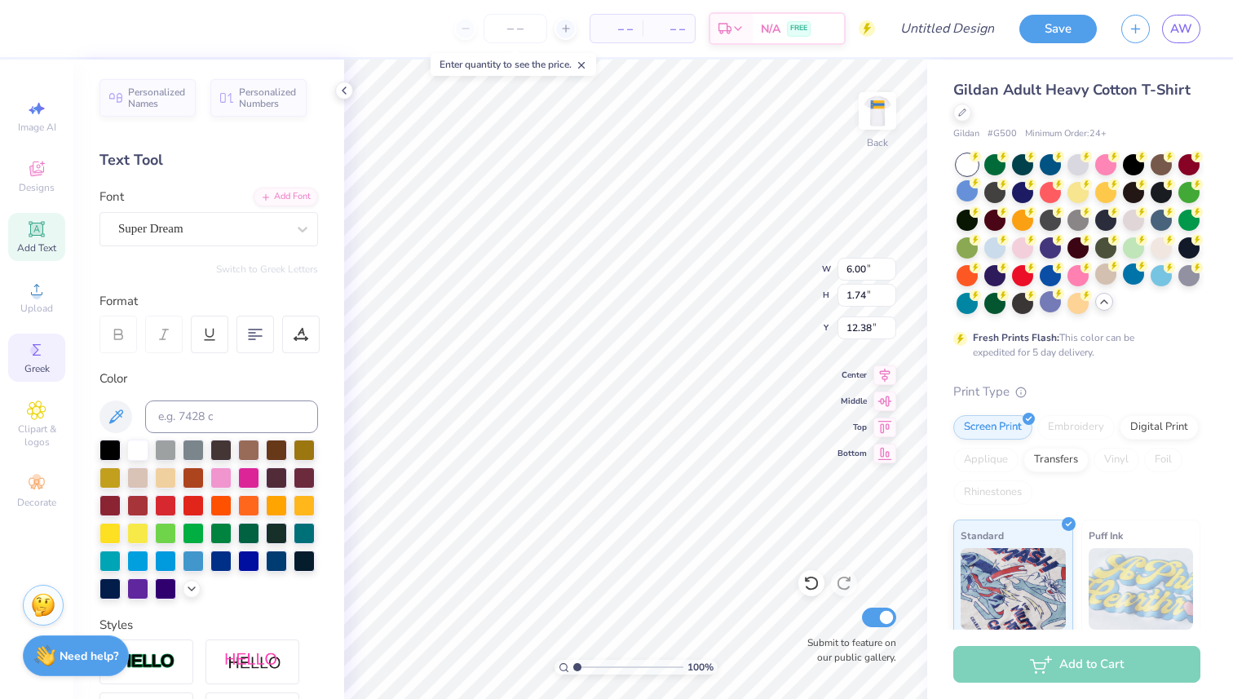
click at [37, 356] on icon at bounding box center [37, 350] width 20 height 20
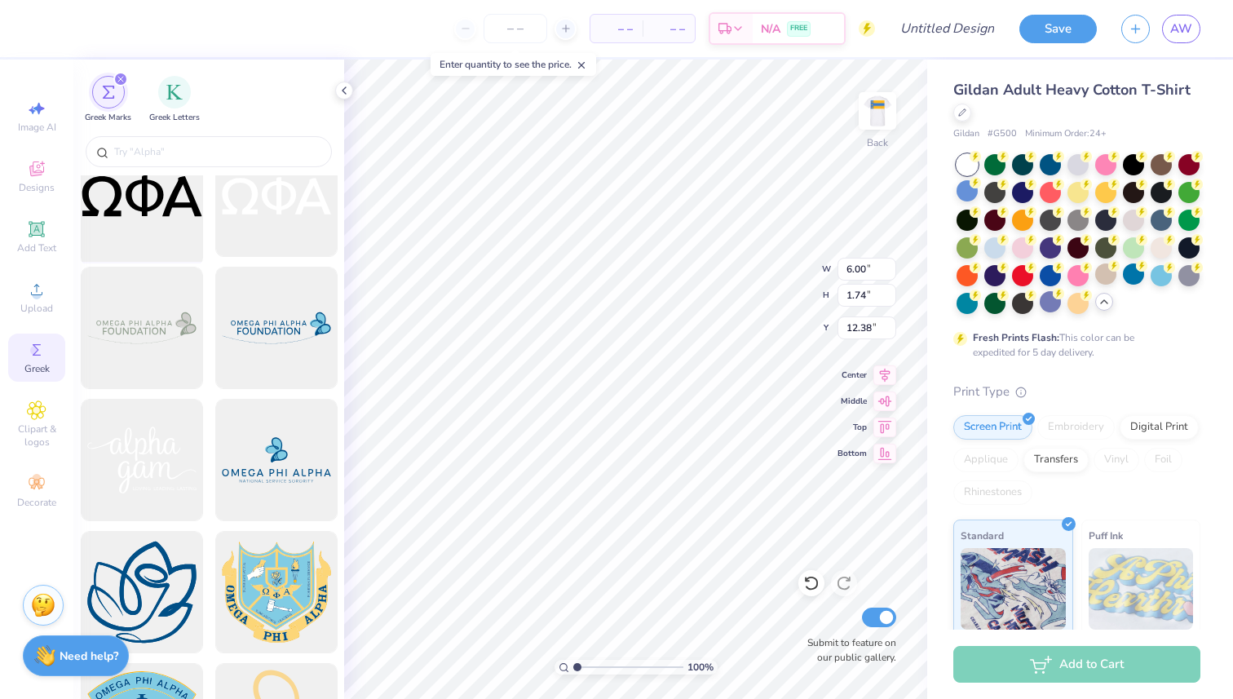
scroll to position [3337, 0]
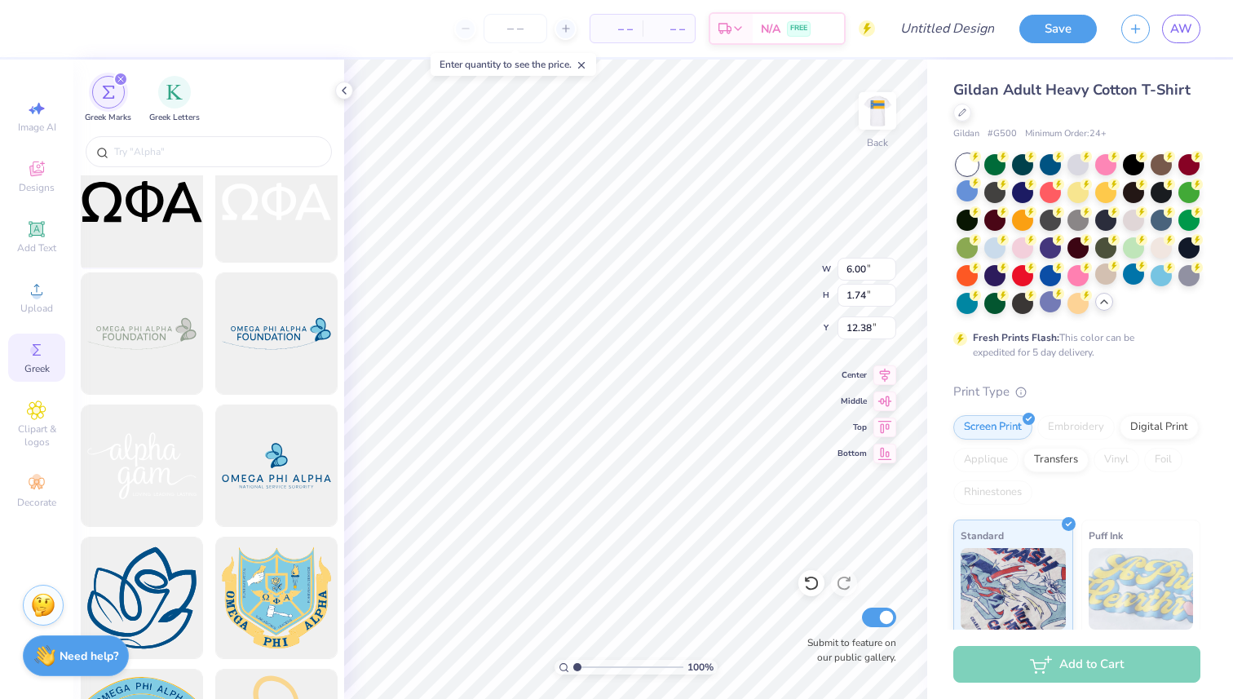
click at [155, 219] on div at bounding box center [141, 202] width 135 height 135
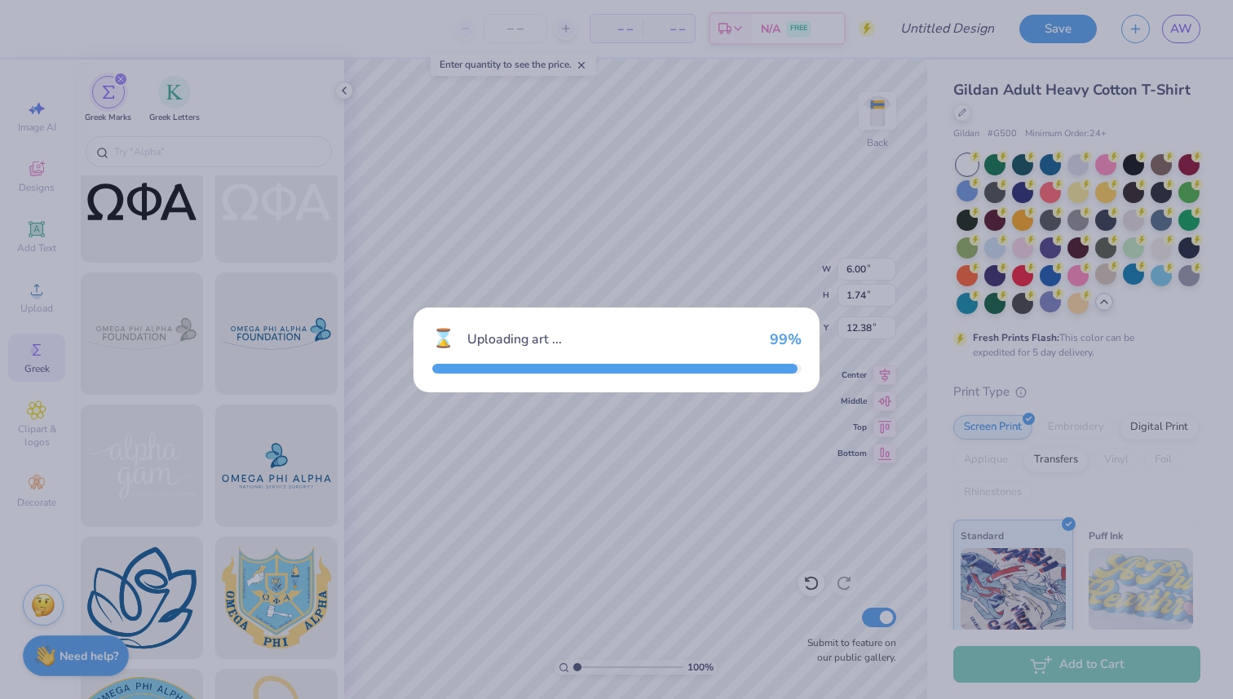
type input "15.00"
type input "5.14"
type input "3.00"
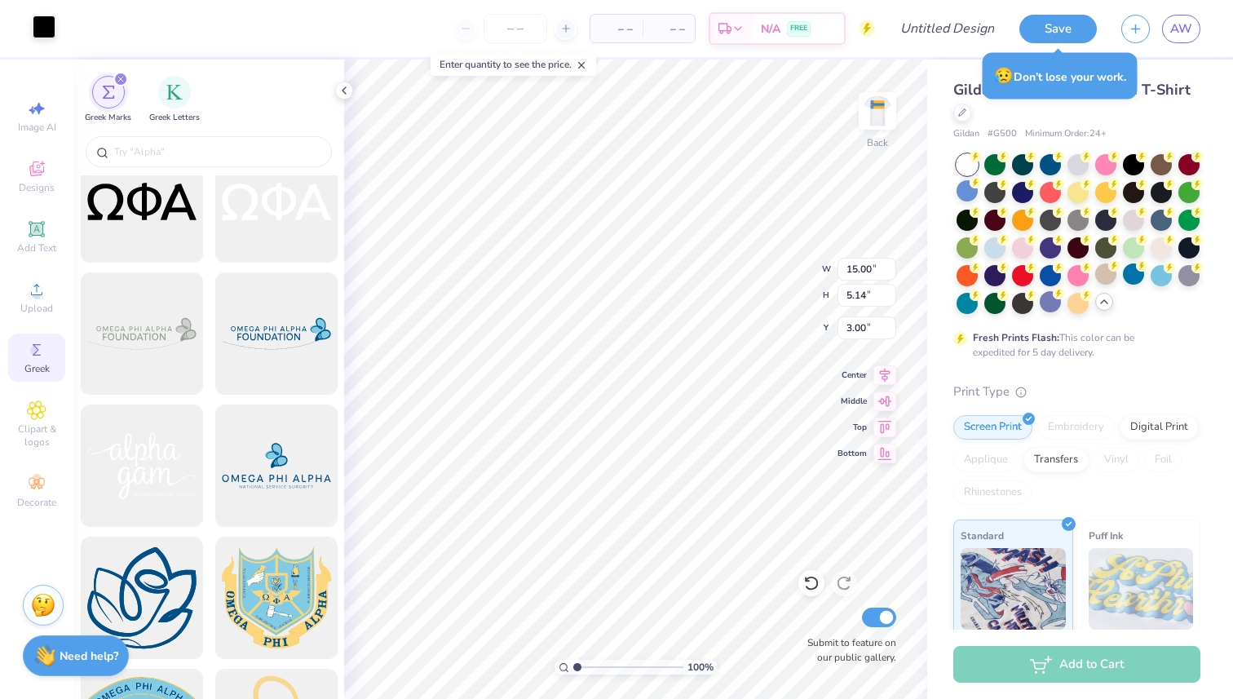
click at [51, 34] on div at bounding box center [44, 26] width 23 height 23
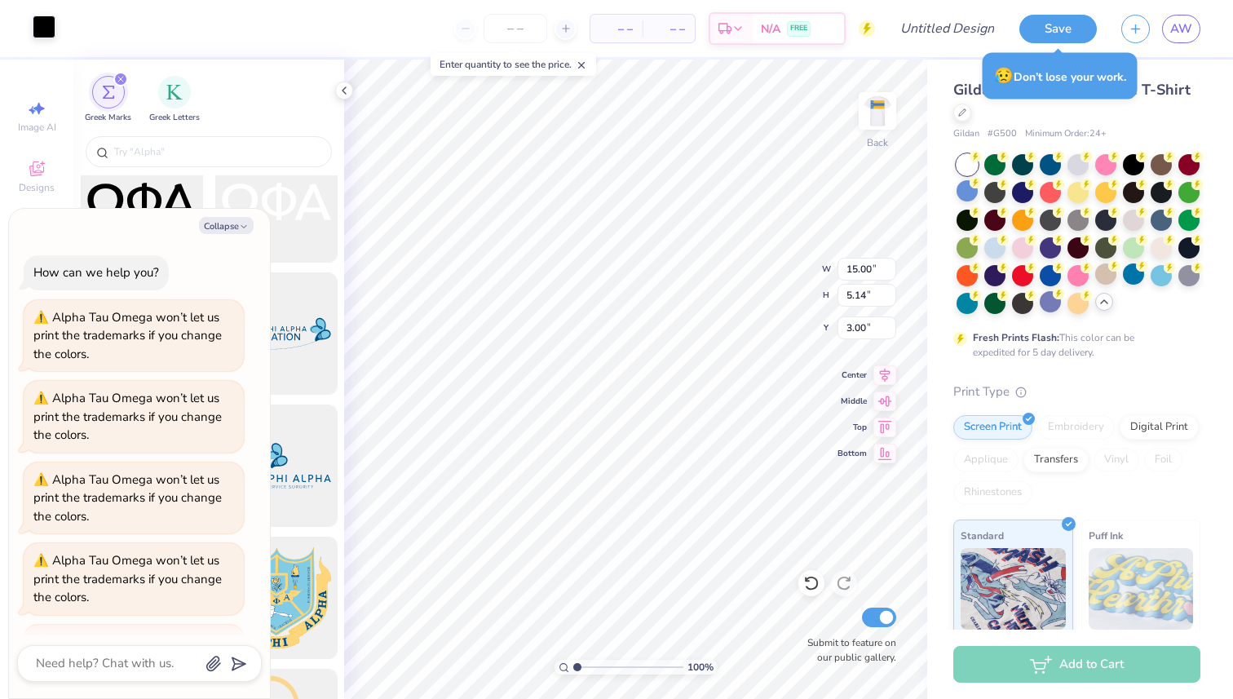
scroll to position [152, 0]
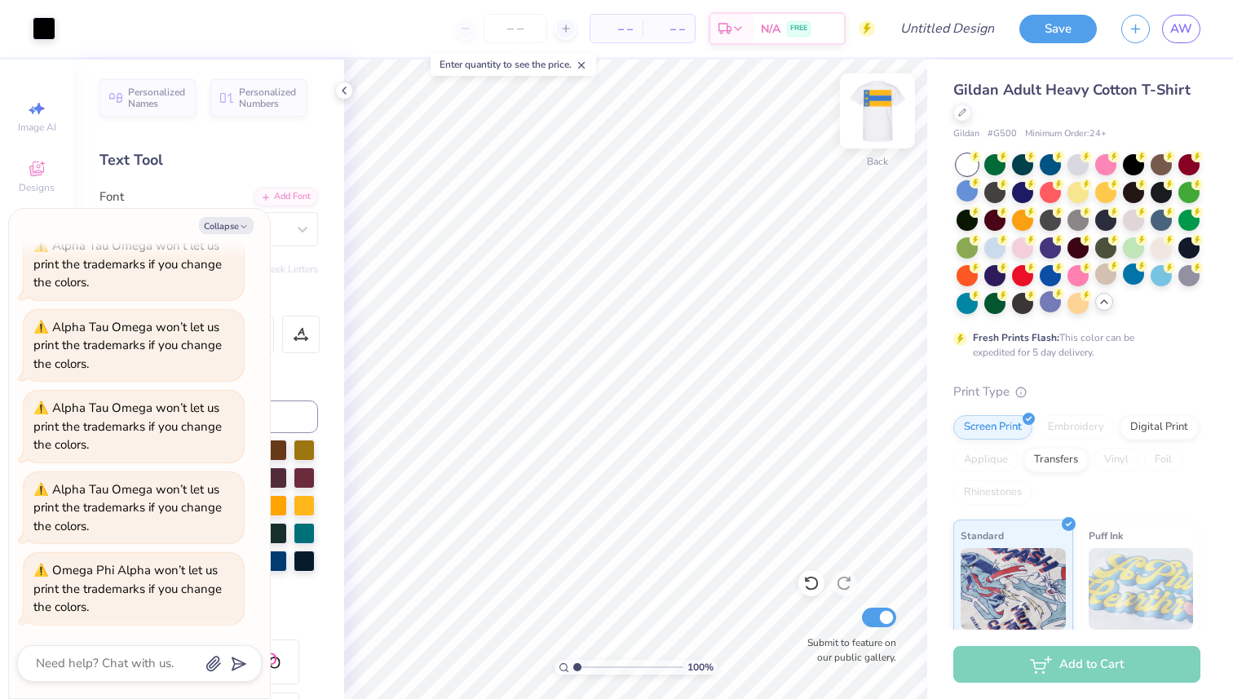
click at [881, 114] on img at bounding box center [877, 110] width 65 height 65
click at [249, 230] on button "Collapse" at bounding box center [226, 225] width 55 height 17
type textarea "x"
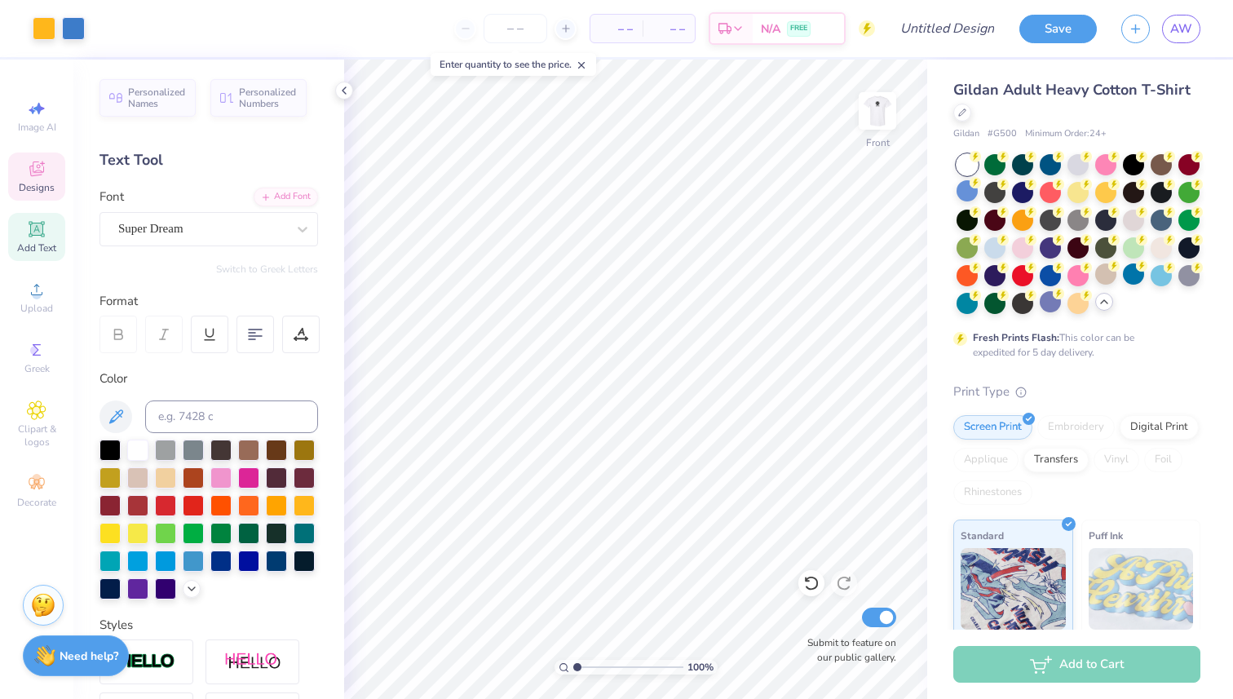
click at [42, 189] on span "Designs" at bounding box center [37, 187] width 36 height 13
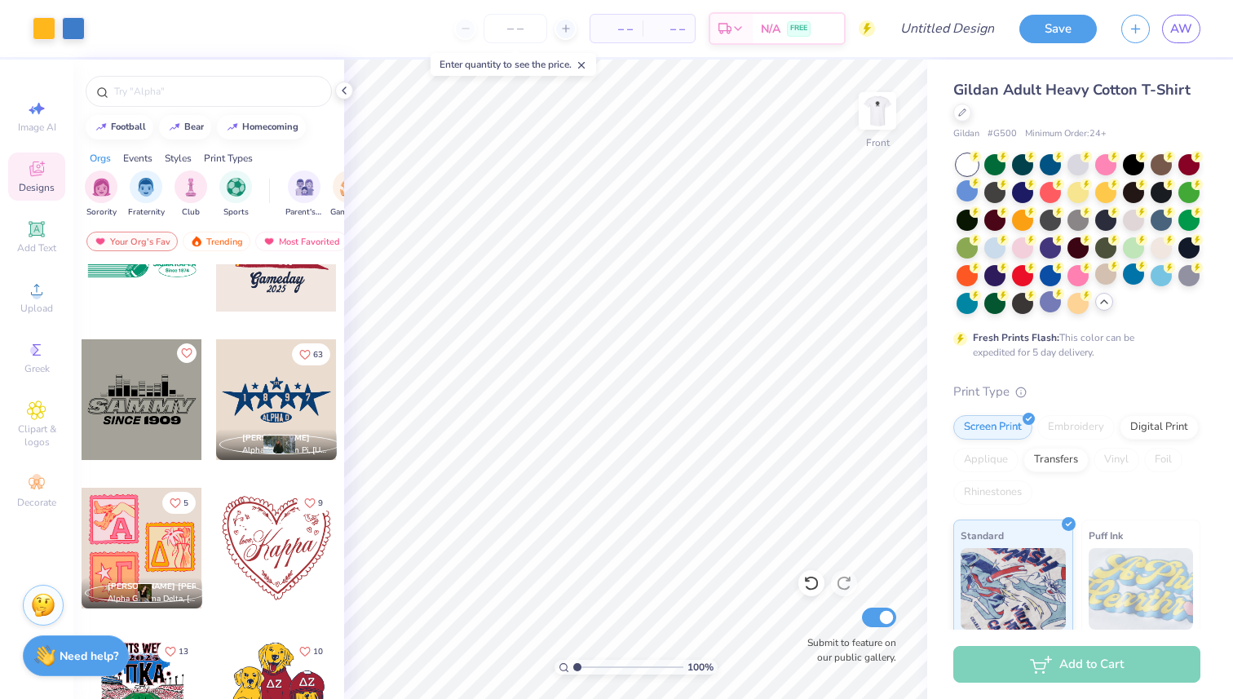
scroll to position [4724, 0]
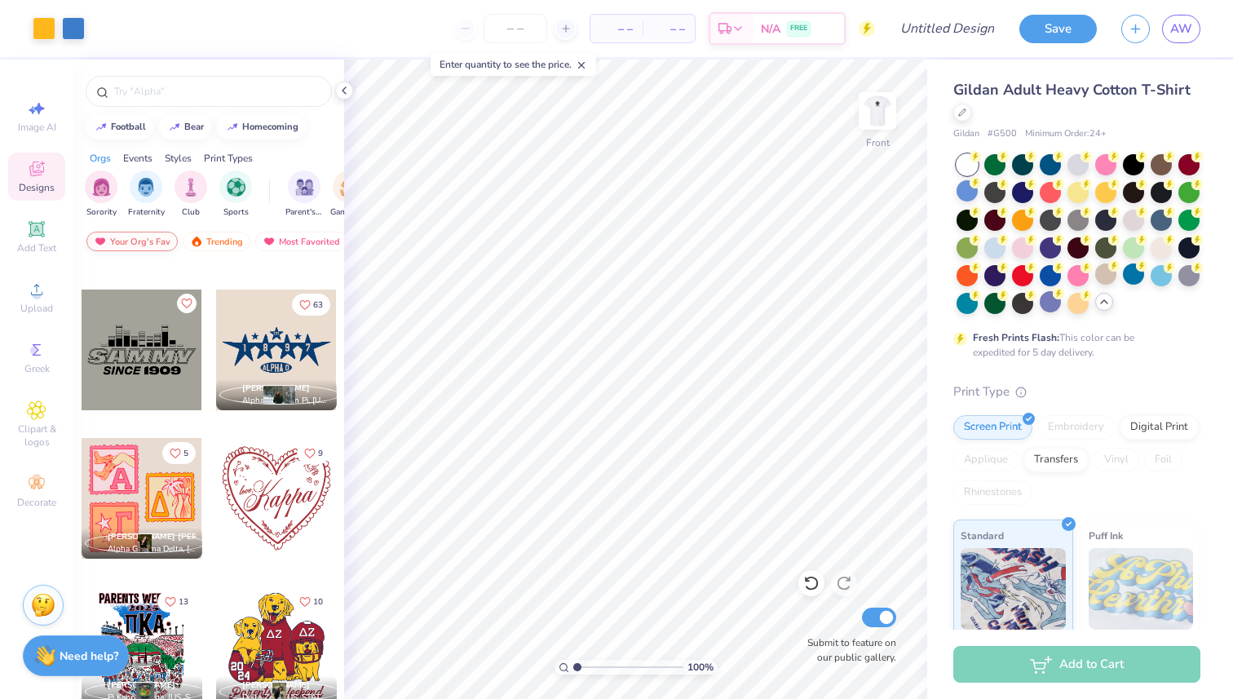
click at [154, 240] on div "Your Org's Fav" at bounding box center [131, 242] width 91 height 20
click at [152, 185] on img "filter for Fraternity" at bounding box center [146, 185] width 18 height 19
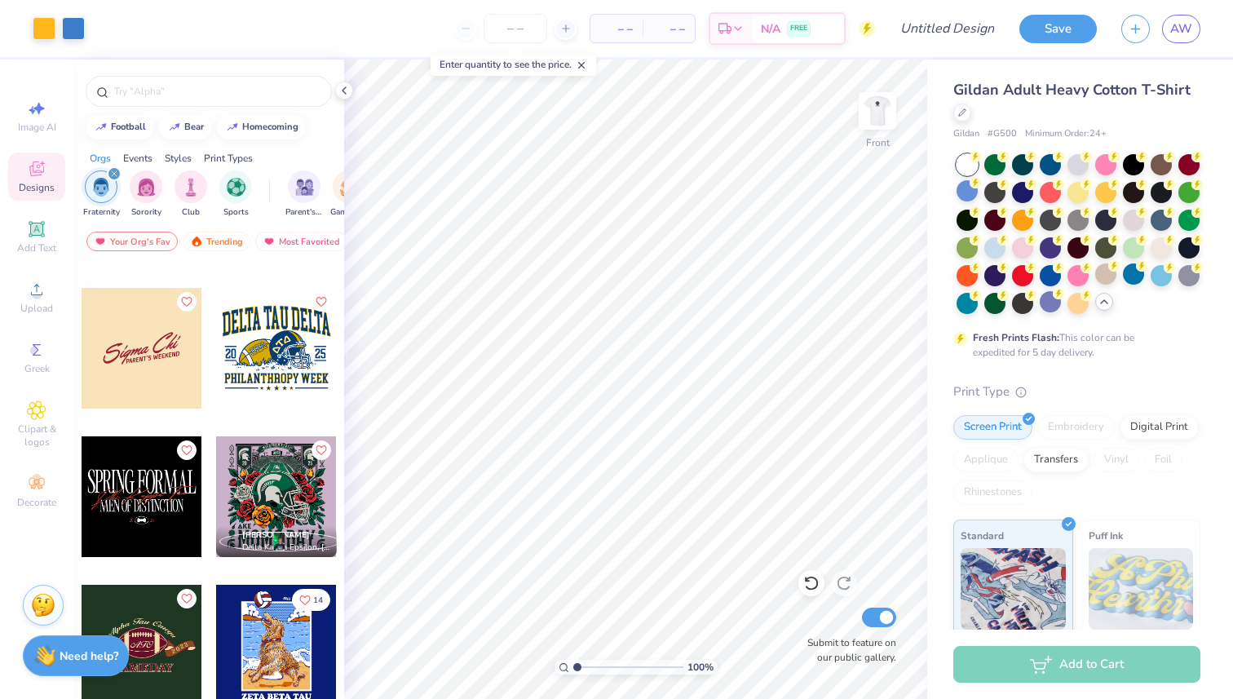
scroll to position [864, 0]
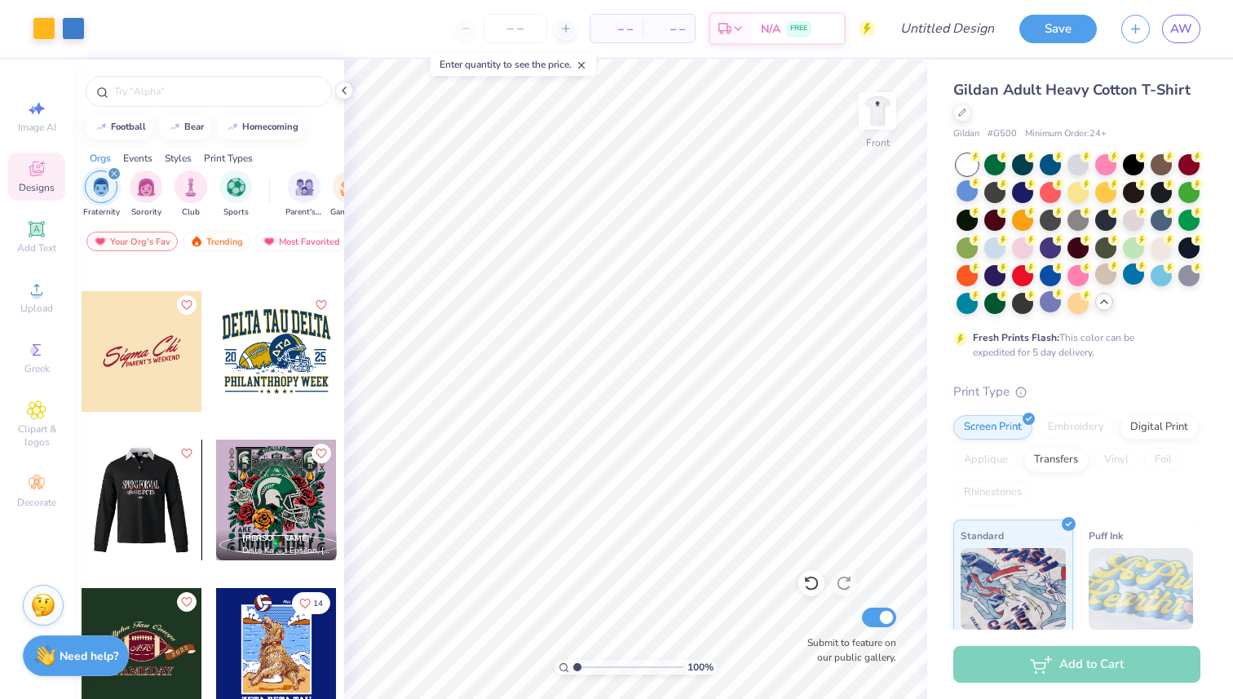
click at [145, 501] on div at bounding box center [142, 499] width 362 height 121
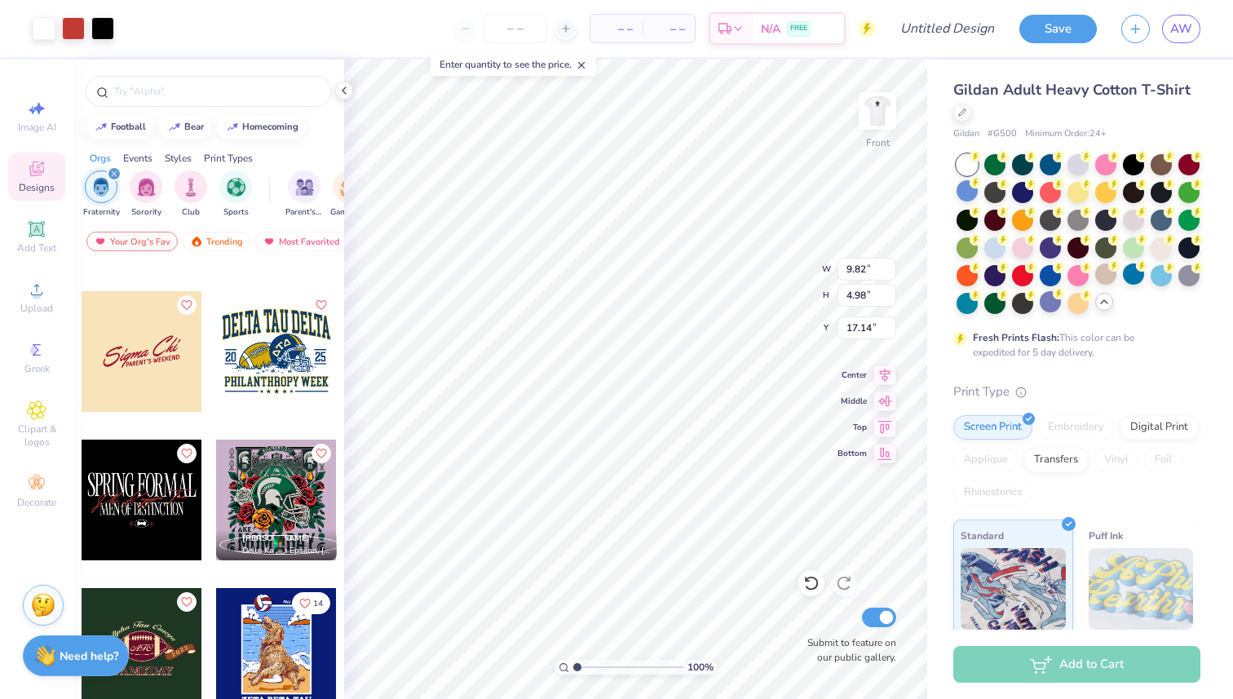
type input "17.14"
click at [609, 548] on li "Ungroup" at bounding box center [653, 552] width 128 height 32
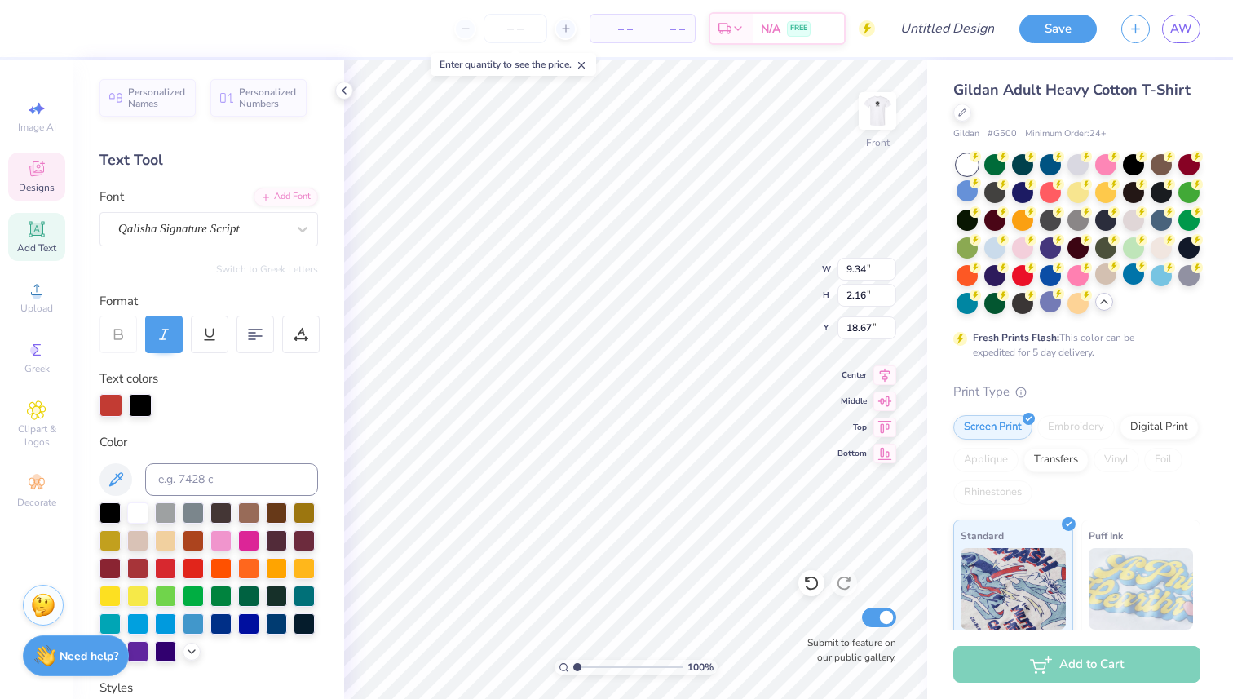
type input "9.82"
type input "2.21"
type input "17.13"
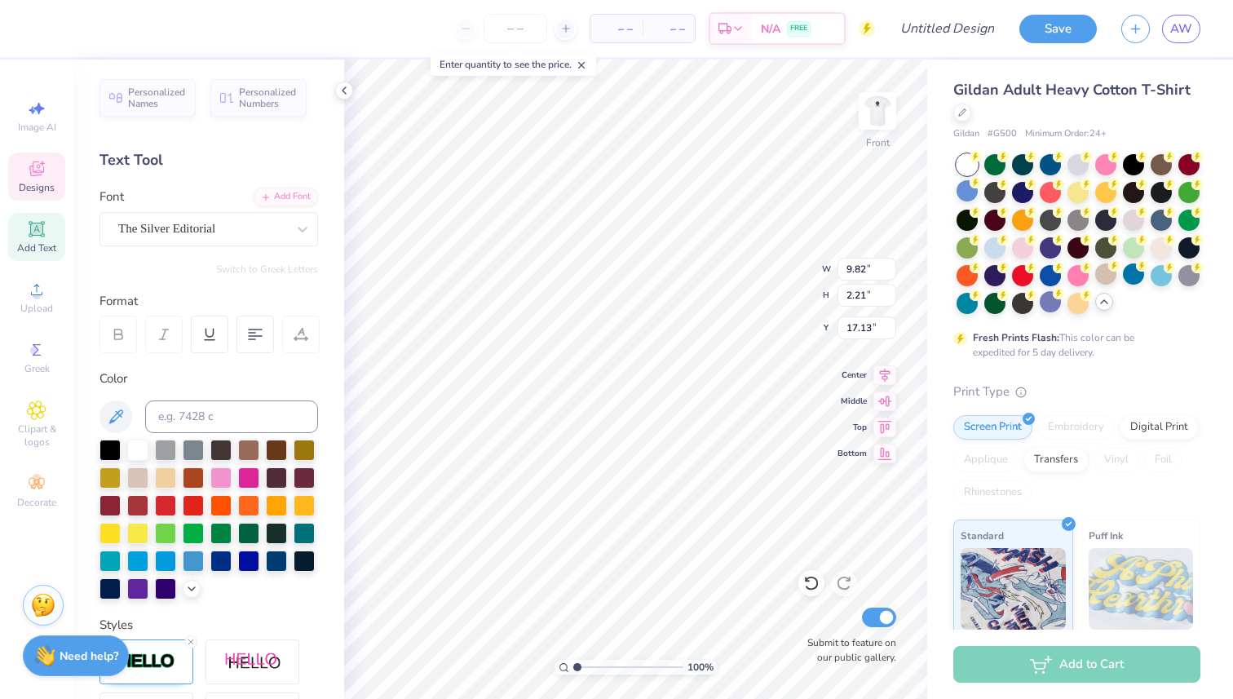
scroll to position [0, 0]
type textarea "S"
type textarea "ALPHA TAU OMEGA"
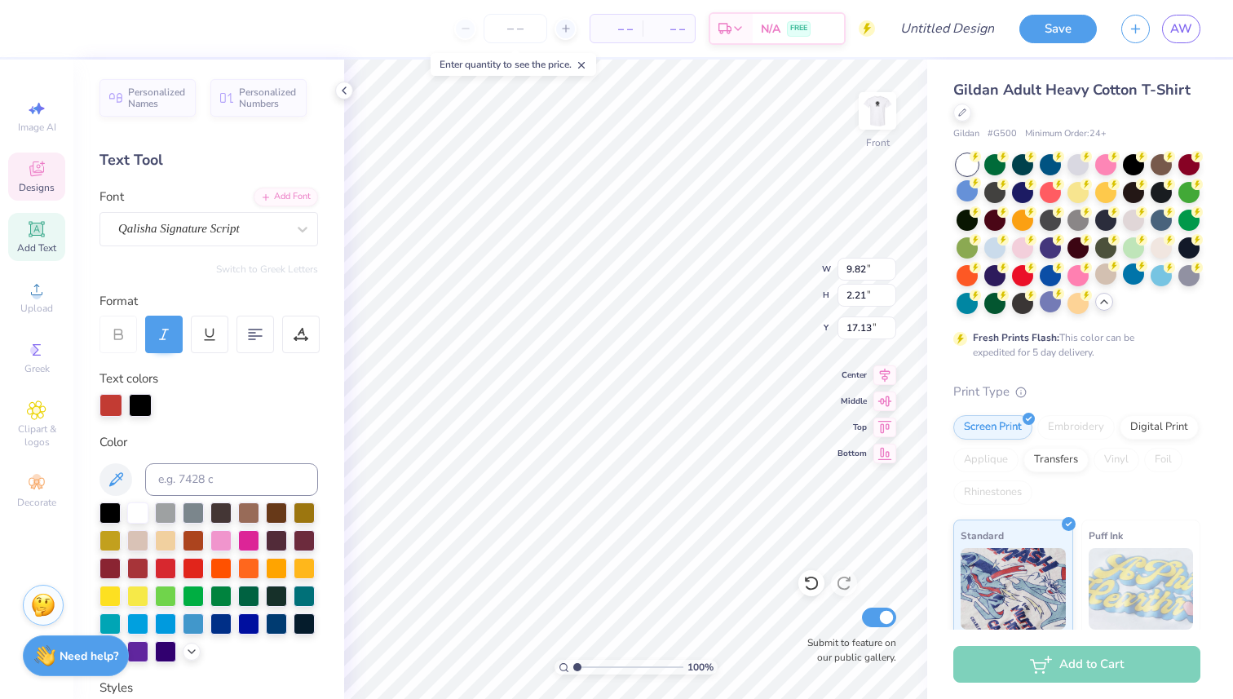
type input "9.34"
type input "2.16"
type input "18.67"
type textarea "P"
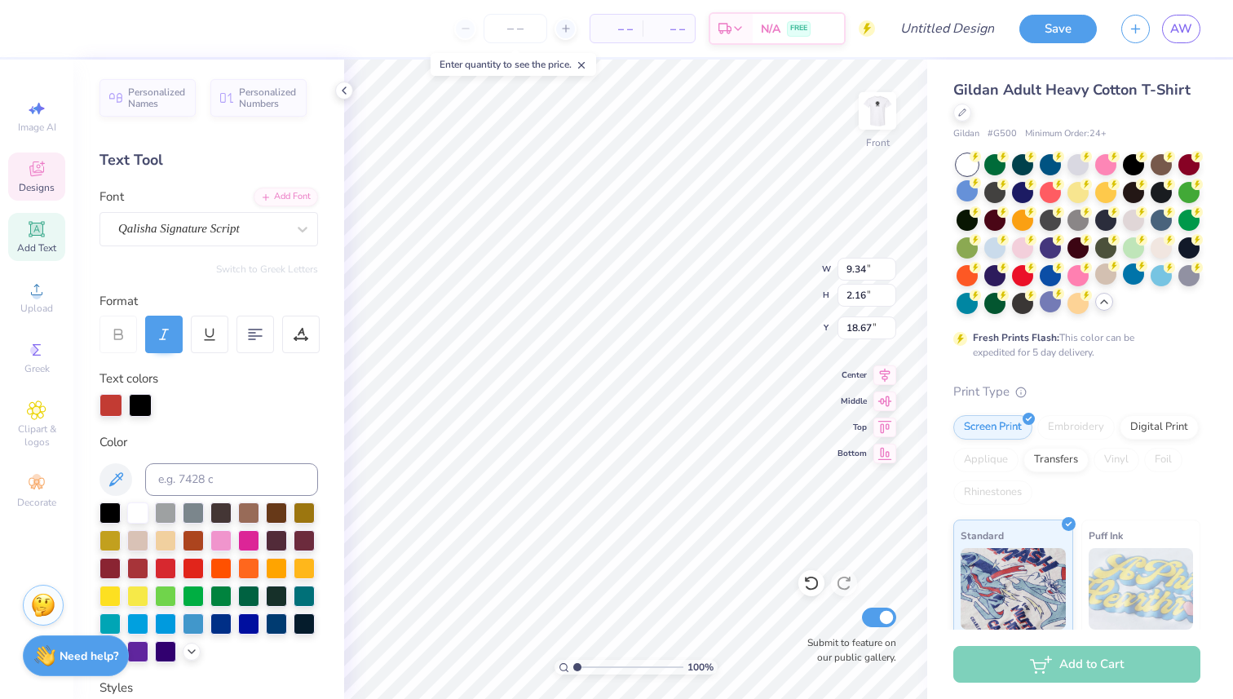
scroll to position [0, 7]
type textarea "University of South Florida"
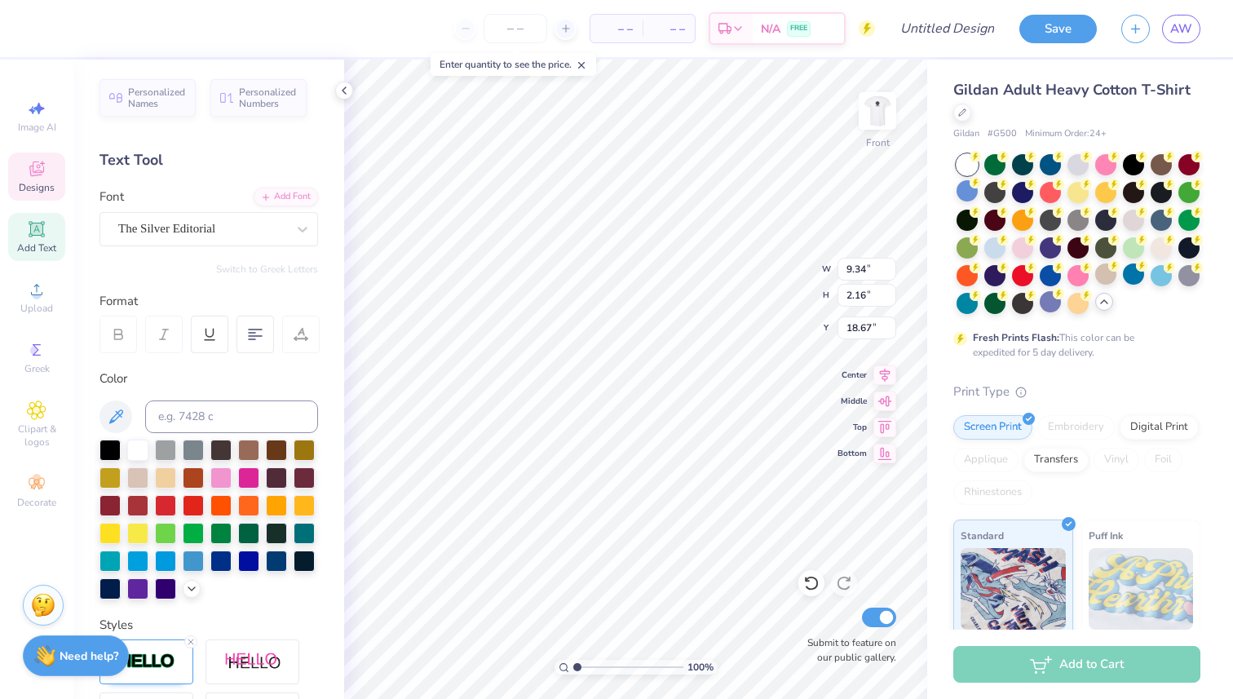
type input "7.59"
type input "1.16"
type input "19.83"
type textarea "M"
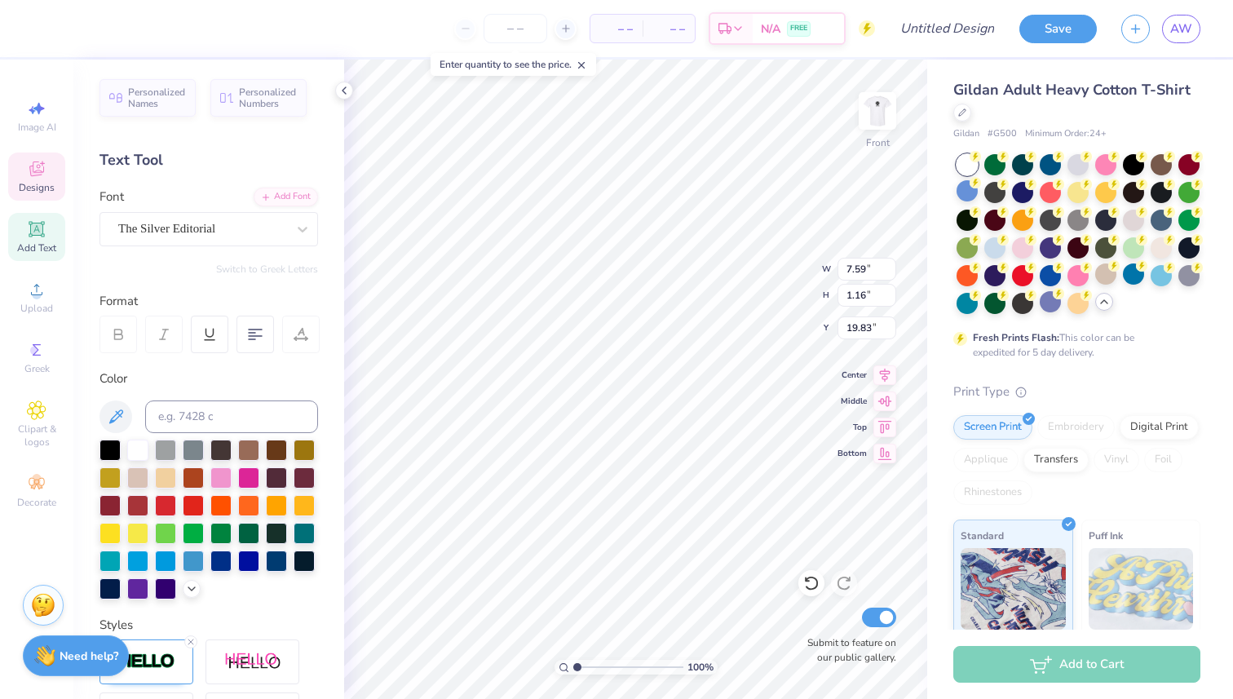
type textarea "BECOME A BETTER MAN"
click at [109, 450] on div at bounding box center [109, 448] width 21 height 21
type input "7.62"
type input "1.16"
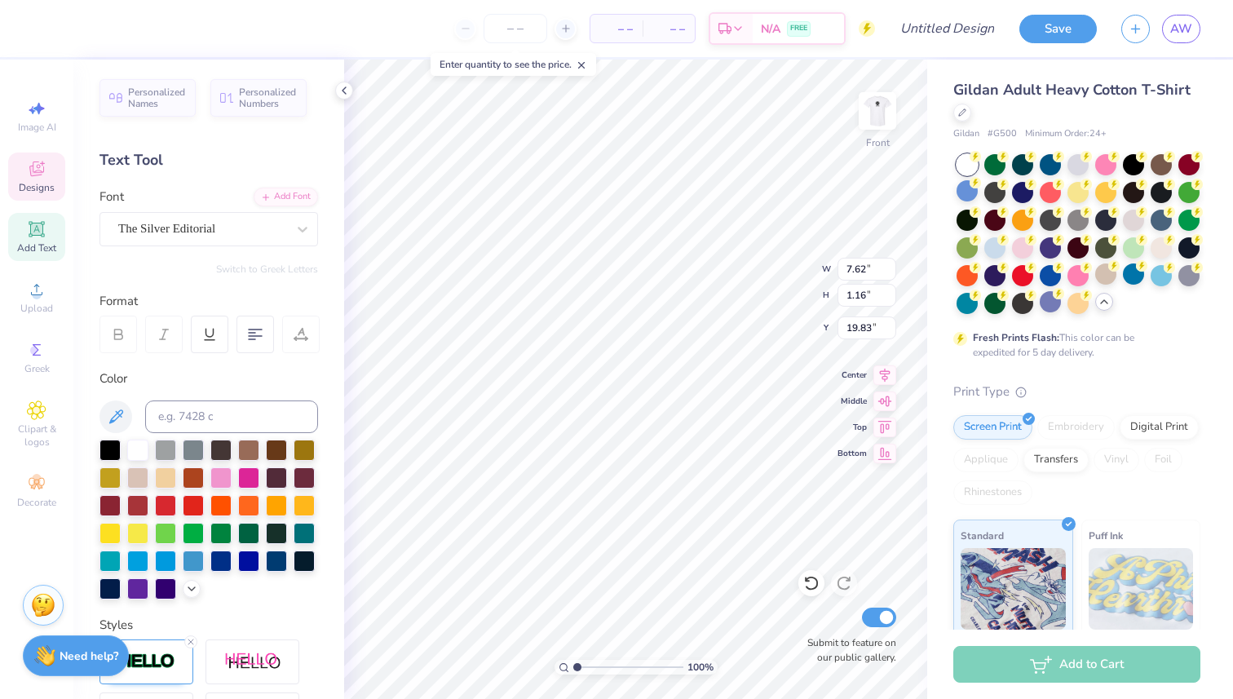
type input "19.83"
click at [111, 448] on div at bounding box center [109, 448] width 21 height 21
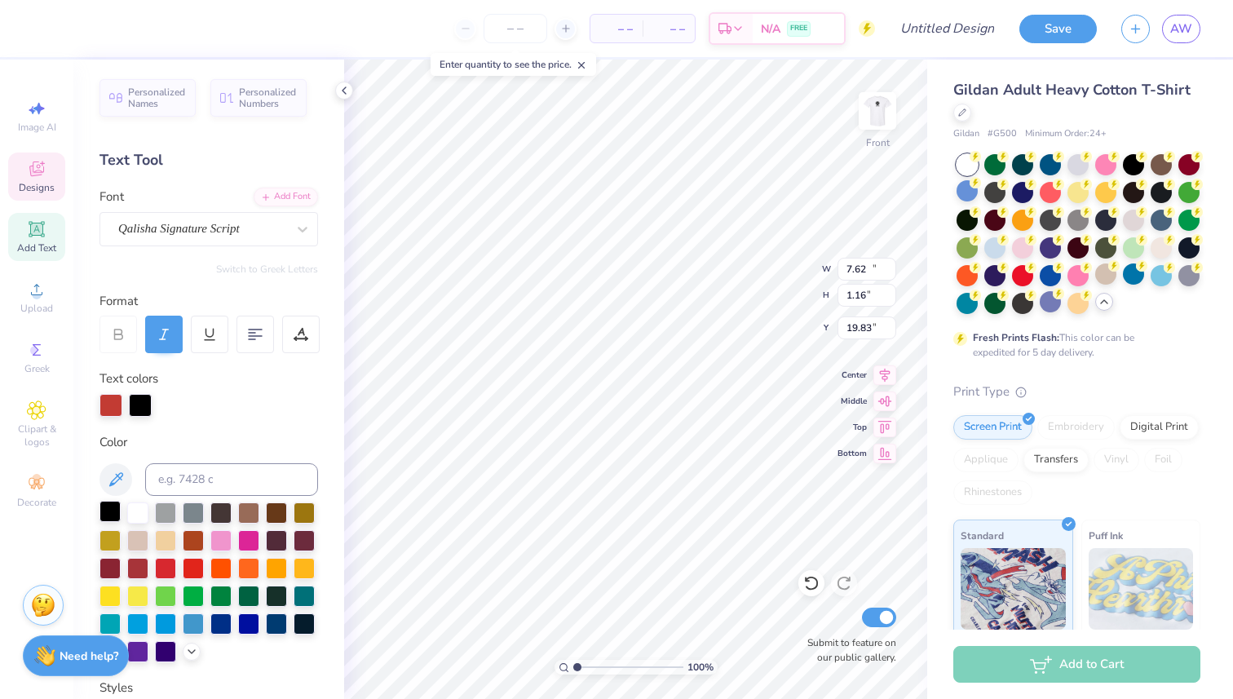
type input "13.11"
type input "2.55"
type input "18.35"
click at [115, 412] on div at bounding box center [110, 403] width 23 height 23
click at [113, 405] on div at bounding box center [110, 405] width 23 height 23
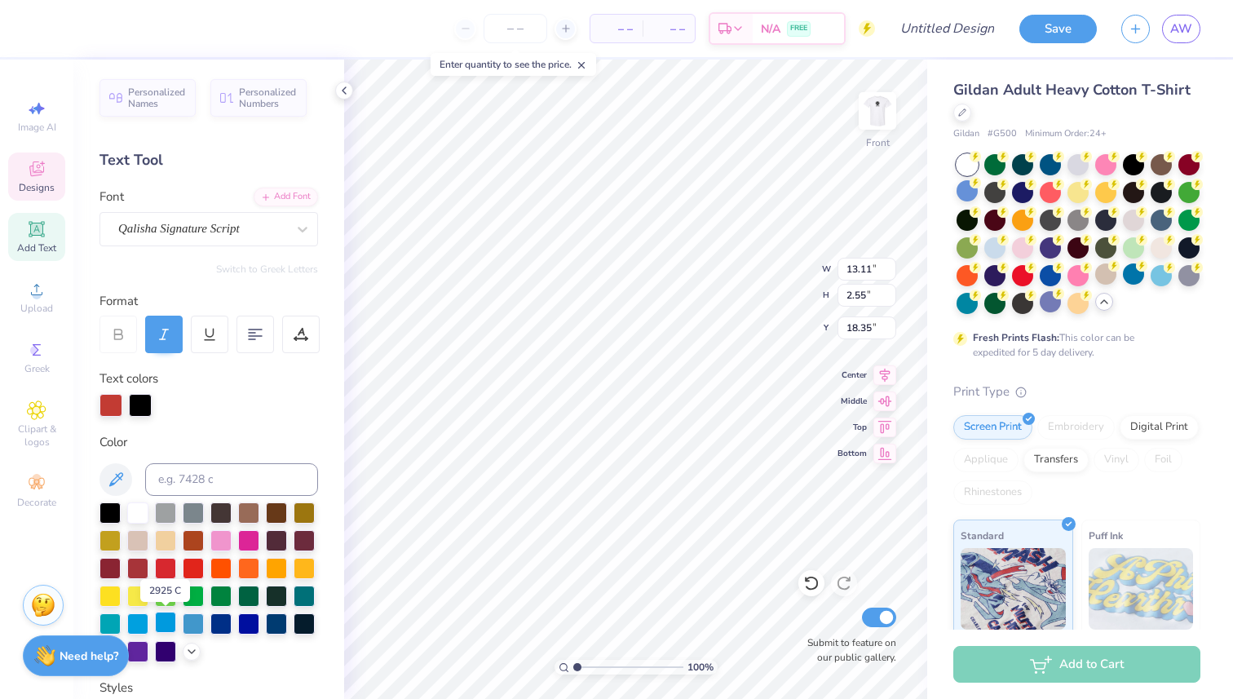
click at [168, 620] on div at bounding box center [165, 621] width 21 height 21
click at [144, 409] on div at bounding box center [140, 403] width 23 height 23
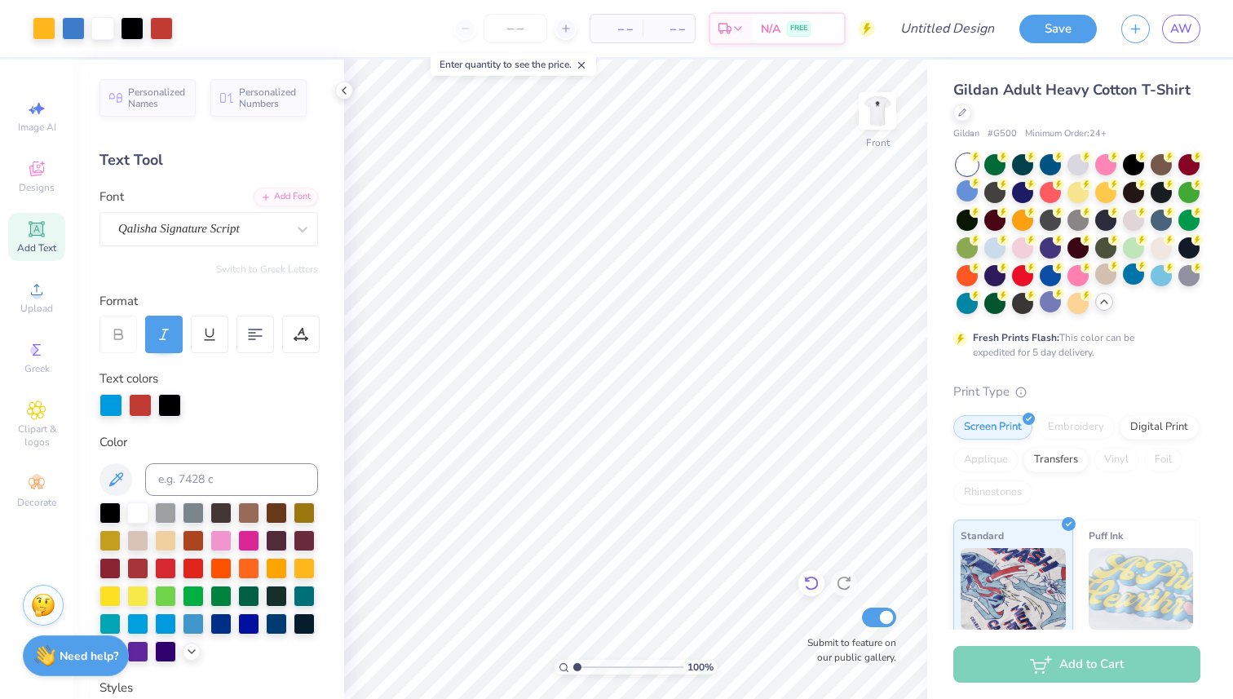
click at [808, 578] on icon at bounding box center [811, 583] width 14 height 15
click at [113, 404] on div at bounding box center [110, 403] width 23 height 23
click at [113, 506] on div at bounding box center [109, 511] width 21 height 21
click at [161, 29] on div at bounding box center [161, 26] width 23 height 23
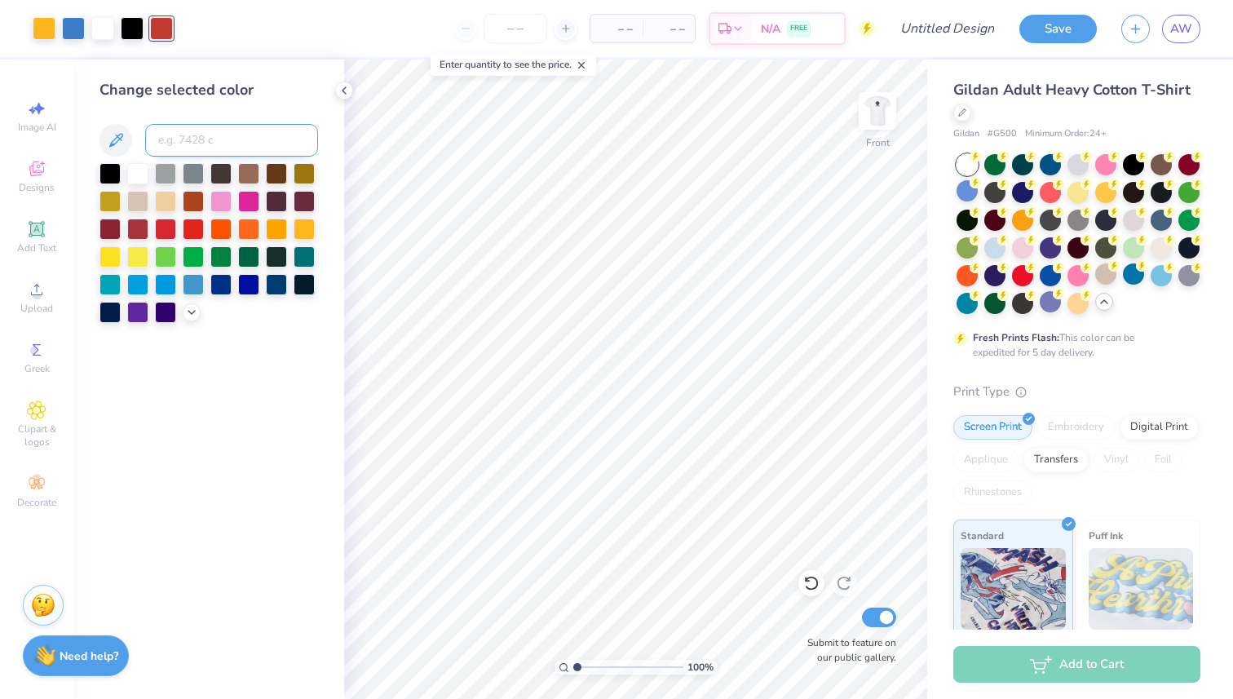
click at [192, 145] on input at bounding box center [231, 140] width 173 height 33
type input "660"
click at [135, 32] on div at bounding box center [132, 26] width 23 height 23
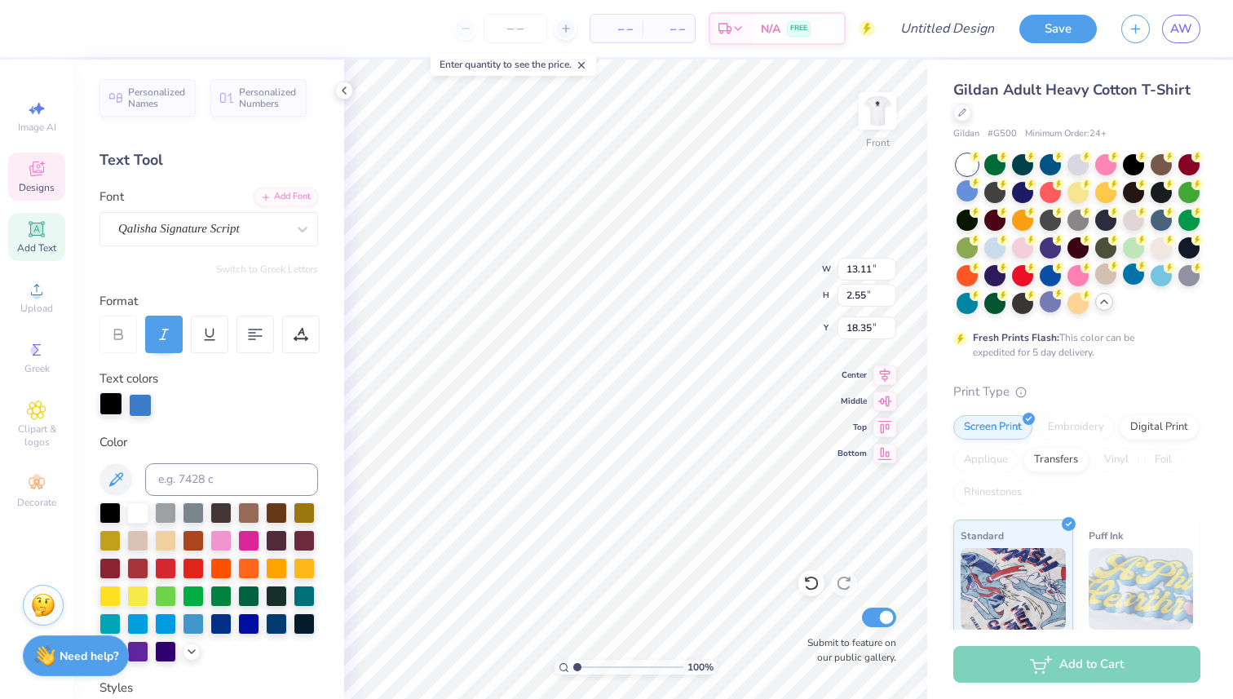
click at [113, 401] on div at bounding box center [110, 403] width 23 height 23
click at [113, 481] on icon at bounding box center [116, 480] width 20 height 20
click at [139, 404] on div at bounding box center [140, 403] width 23 height 23
click at [110, 511] on div at bounding box center [109, 512] width 21 height 21
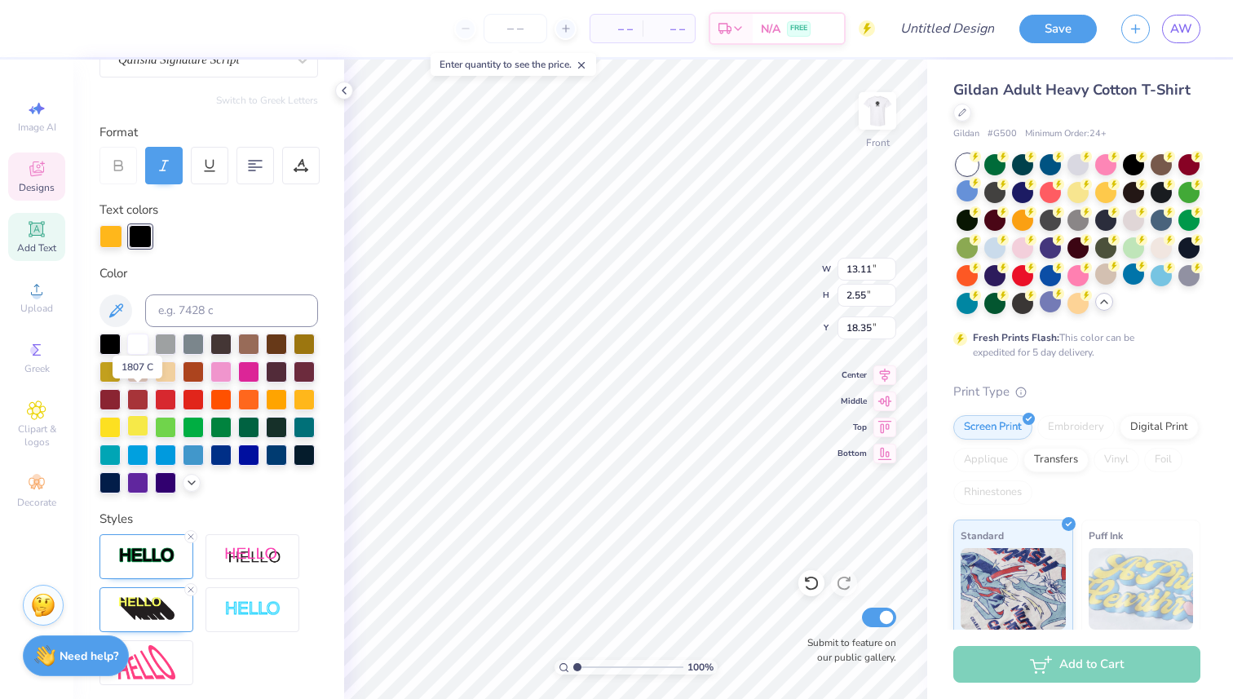
scroll to position [168, 0]
click at [111, 240] on div at bounding box center [110, 235] width 23 height 23
click at [115, 311] on icon at bounding box center [116, 312] width 20 height 20
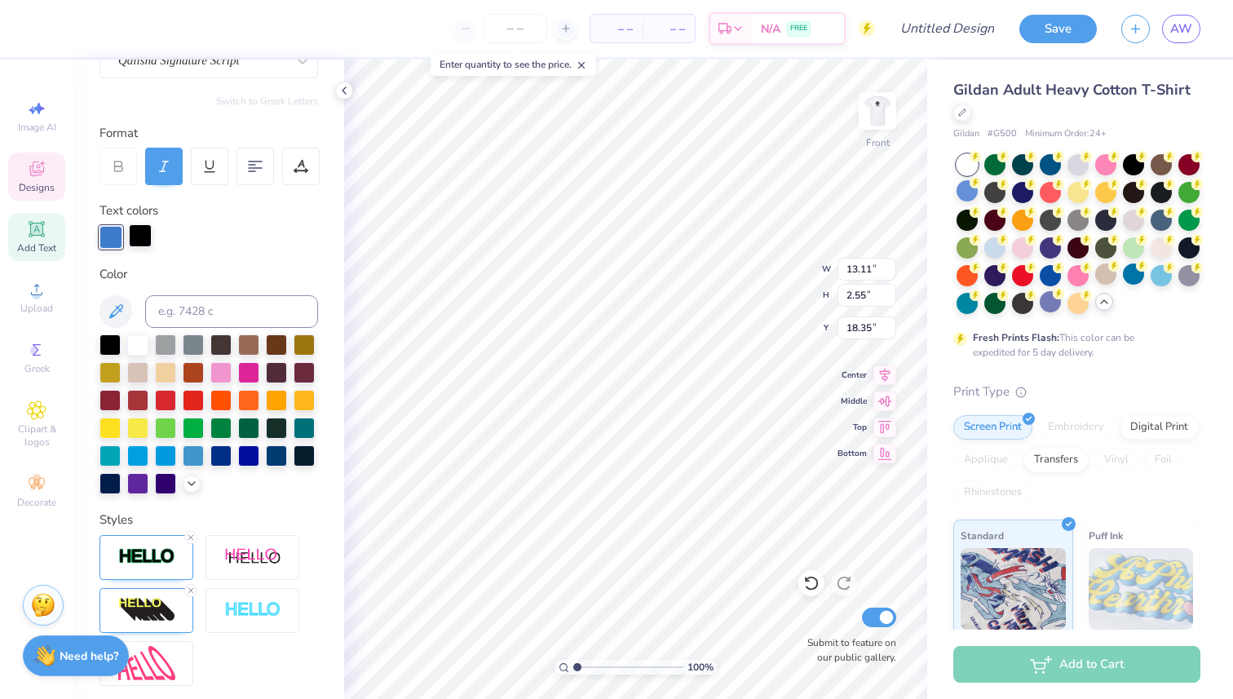
click at [143, 237] on div at bounding box center [140, 235] width 23 height 23
click at [117, 305] on icon at bounding box center [116, 312] width 20 height 20
click at [114, 239] on div at bounding box center [110, 235] width 23 height 23
click at [123, 316] on icon at bounding box center [116, 312] width 20 height 20
click at [112, 338] on div at bounding box center [109, 343] width 21 height 21
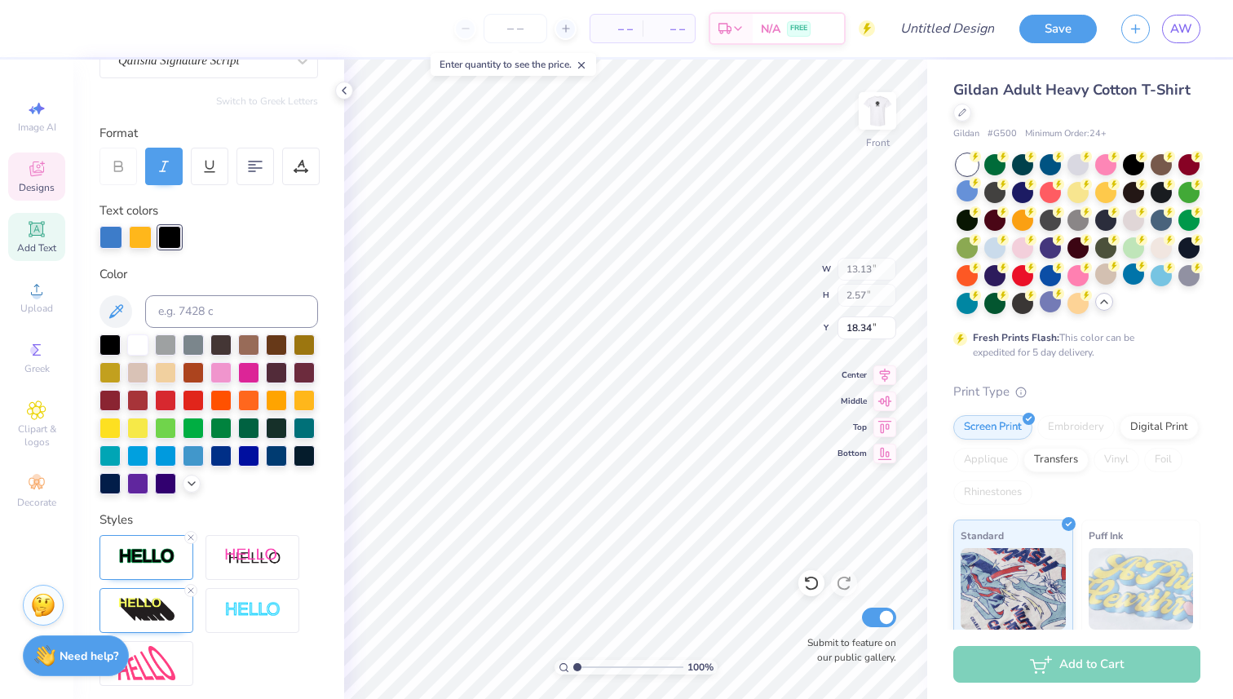
type input "13.13"
type input "2.57"
type input "18.34"
click at [817, 580] on icon at bounding box center [811, 583] width 16 height 16
type input "13.11"
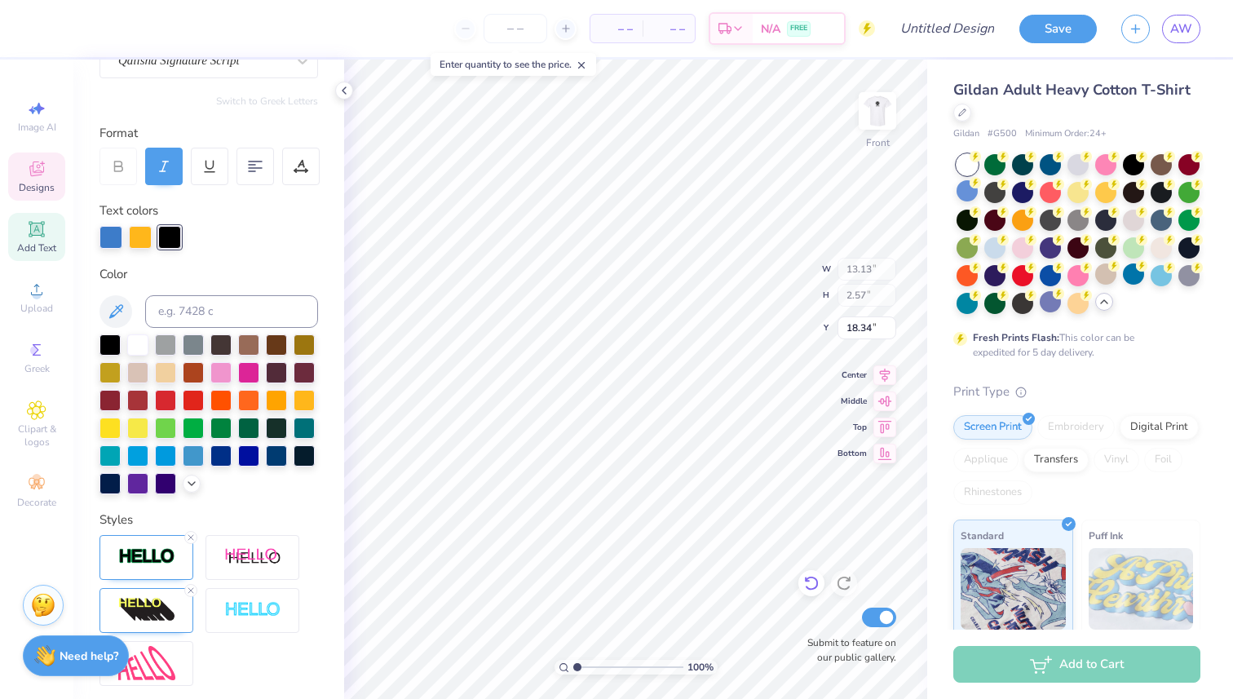
type input "2.55"
type input "18.35"
click at [806, 586] on icon at bounding box center [811, 583] width 14 height 15
click at [117, 238] on div at bounding box center [110, 235] width 23 height 23
click at [113, 317] on icon at bounding box center [116, 312] width 20 height 20
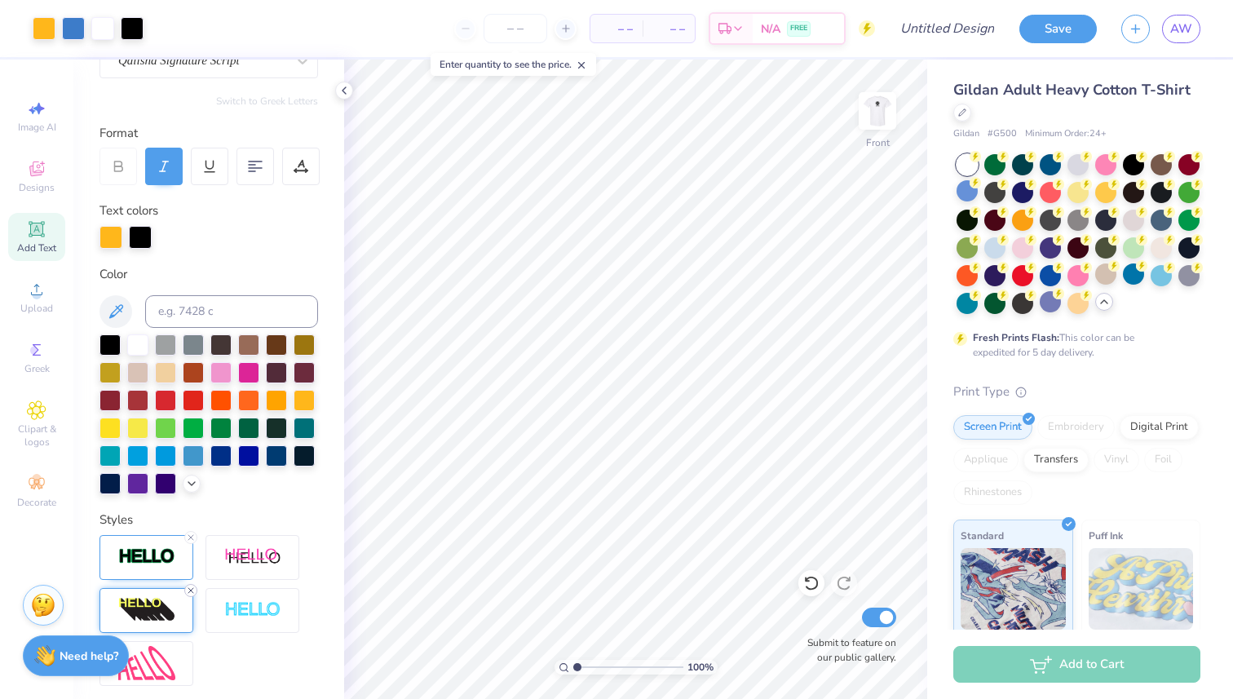
click at [191, 590] on icon at bounding box center [191, 590] width 10 height 10
click at [141, 235] on div at bounding box center [140, 235] width 23 height 23
click at [117, 316] on icon at bounding box center [116, 312] width 20 height 20
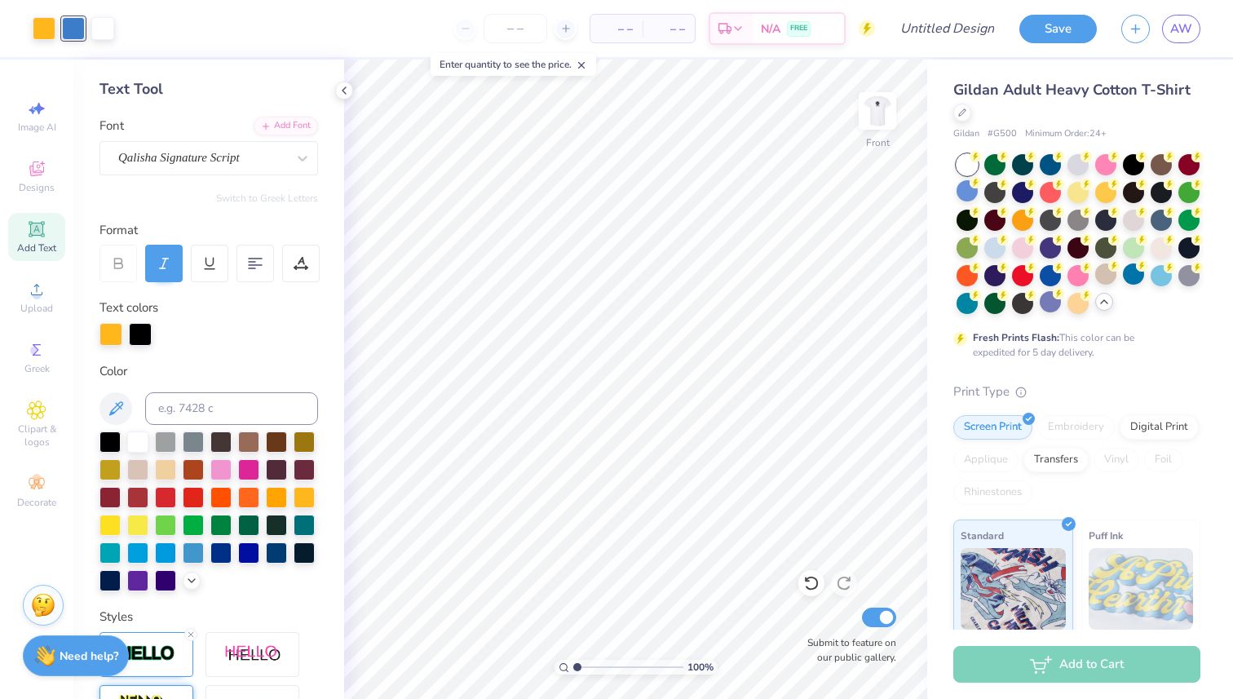
scroll to position [94, 0]
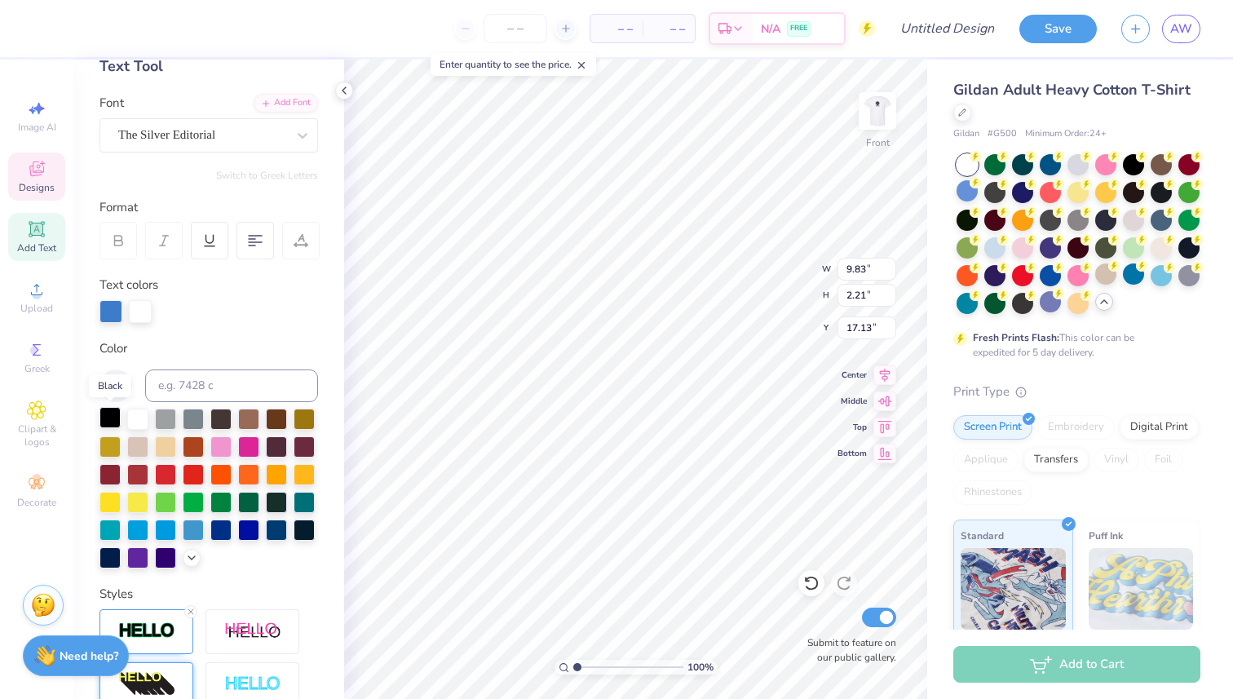
click at [115, 415] on div at bounding box center [109, 417] width 21 height 21
type input "12.98"
type input "2.53"
type input "18.35"
click at [147, 316] on div at bounding box center [140, 309] width 23 height 23
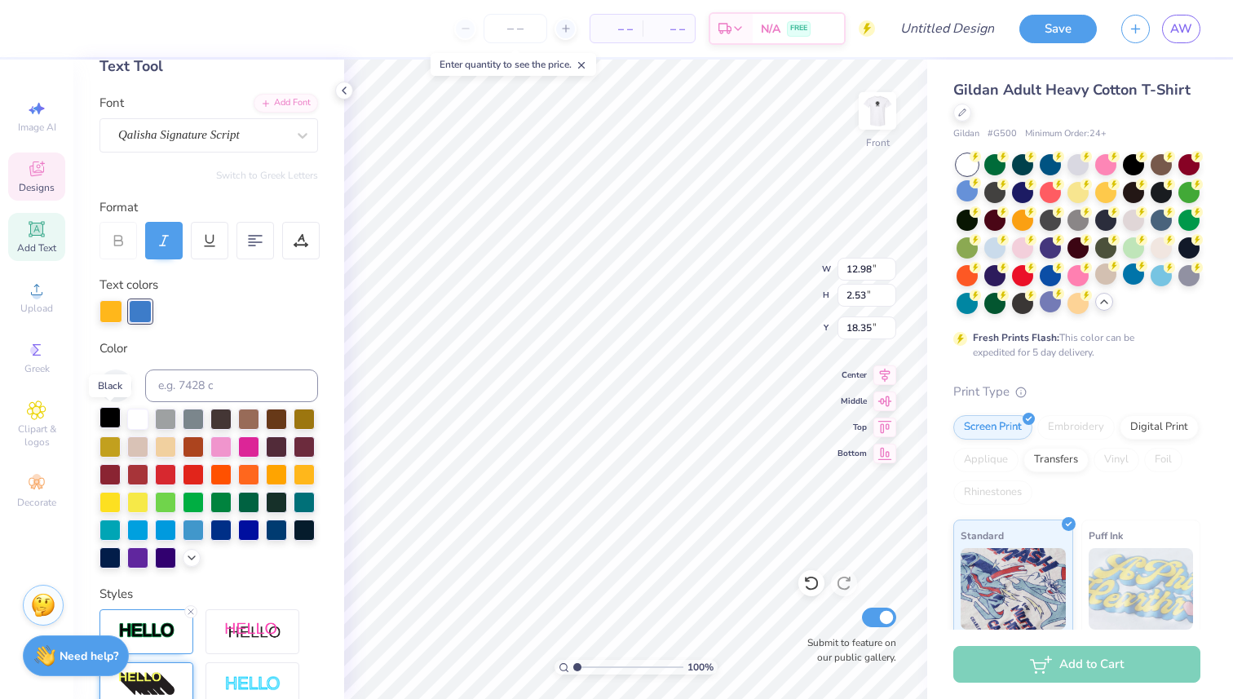
click at [113, 413] on div at bounding box center [109, 417] width 21 height 21
type input "7.62"
type input "1.16"
type input "19.83"
click at [113, 308] on div at bounding box center [110, 309] width 23 height 23
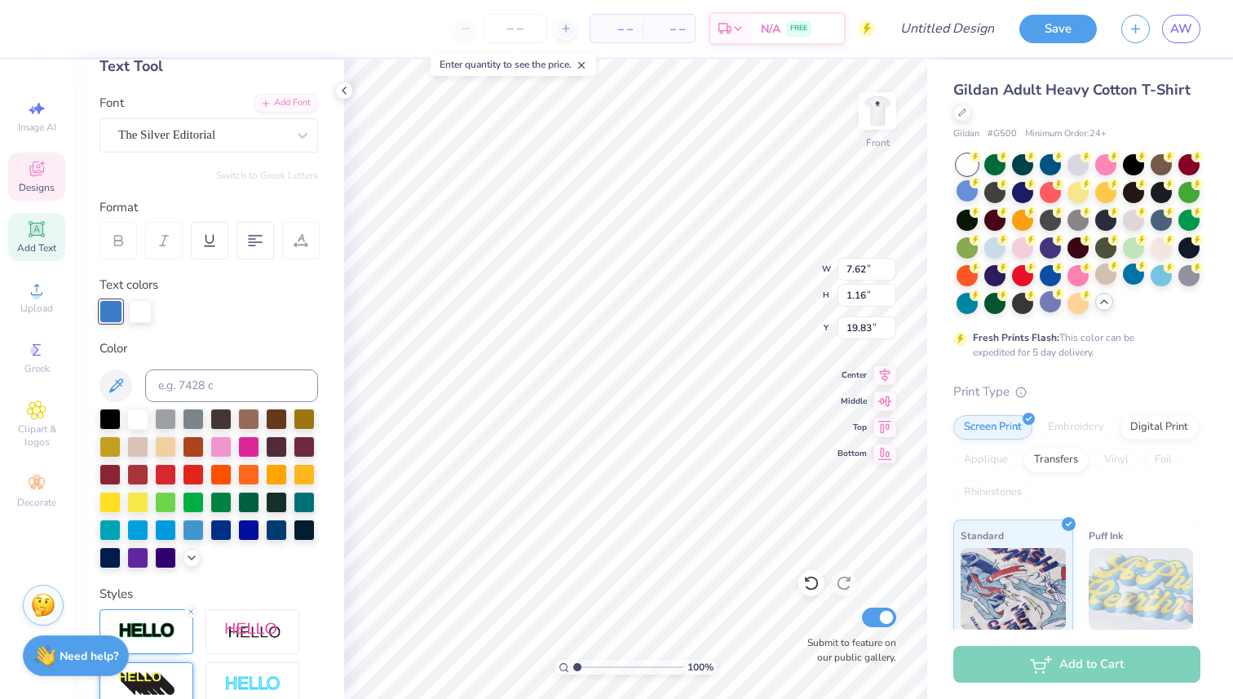
drag, startPoint x: 113, startPoint y: 418, endPoint x: 311, endPoint y: 342, distance: 211.7
click at [113, 418] on div at bounding box center [109, 418] width 21 height 21
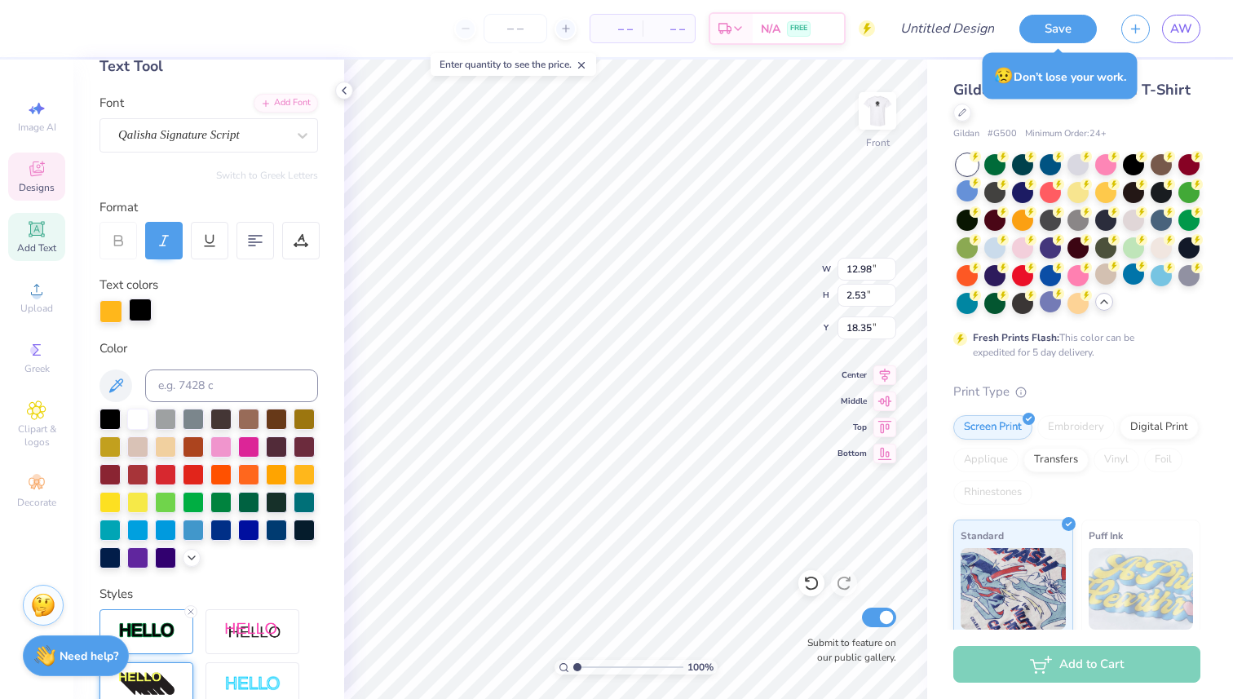
click at [143, 307] on div at bounding box center [140, 309] width 23 height 23
click at [118, 389] on icon at bounding box center [116, 386] width 20 height 20
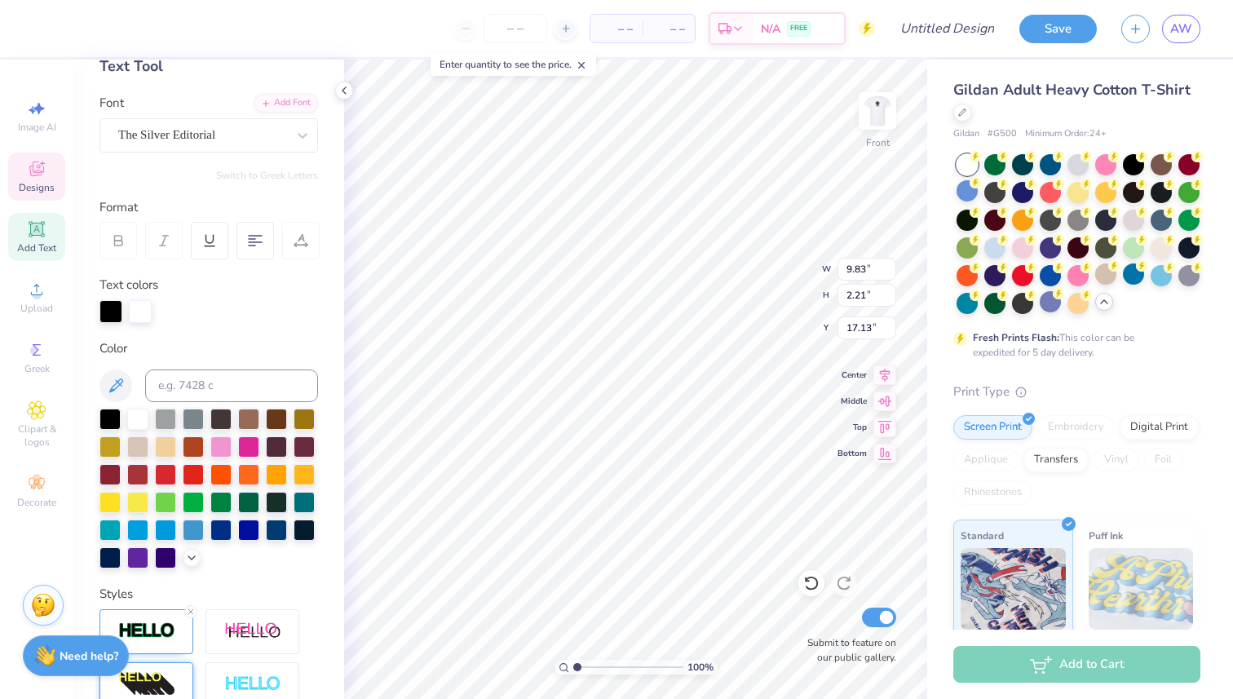
type input "12.04"
type input "12.98"
type input "2.53"
type input "12.99"
type input "7.62"
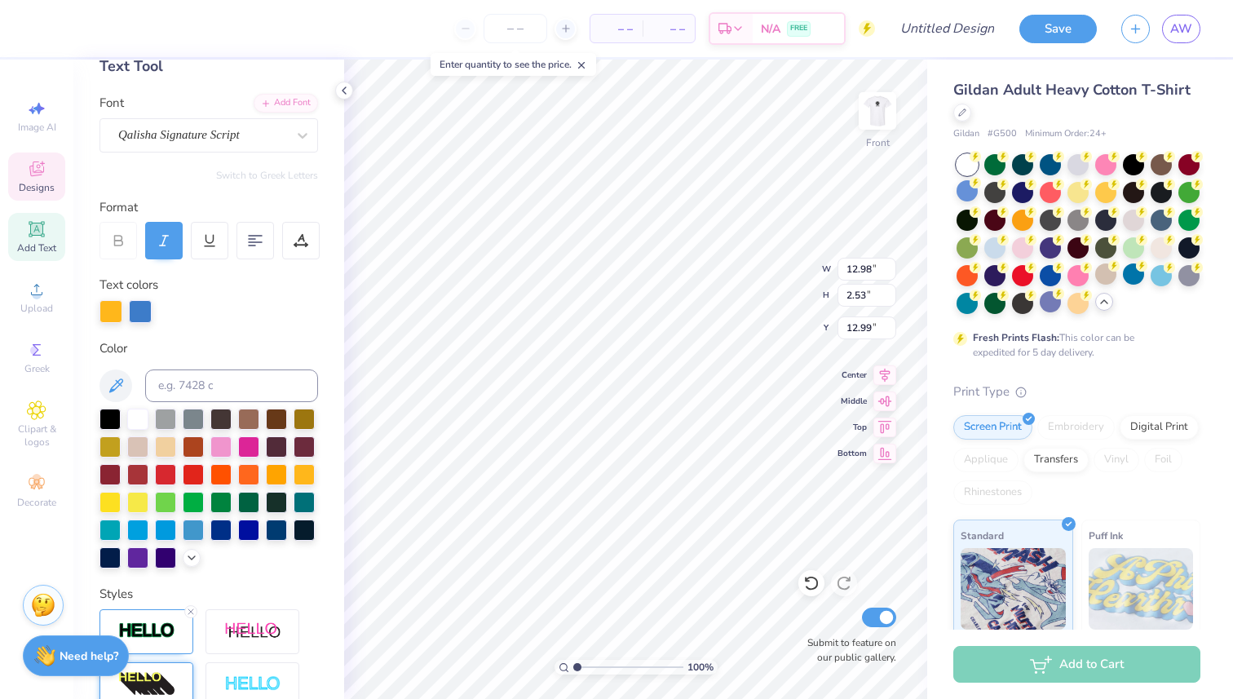
type input "1.16"
type input "14.70"
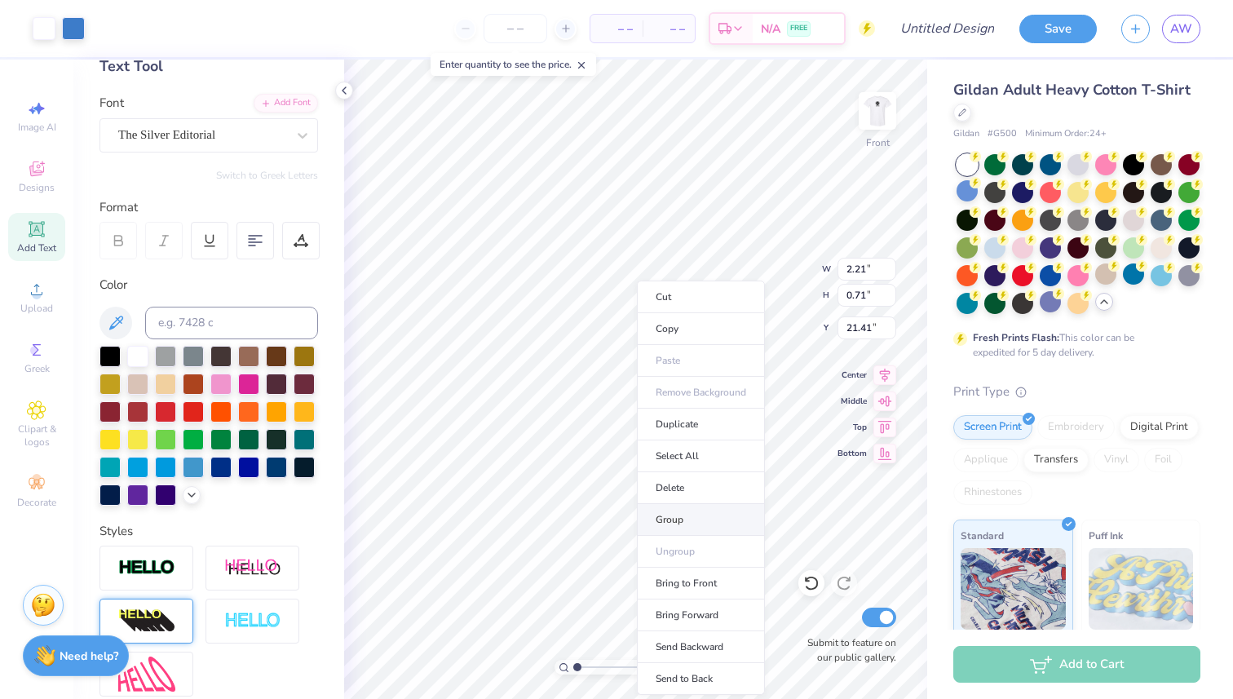
click at [668, 511] on li "Group" at bounding box center [701, 520] width 128 height 32
type input "15.16"
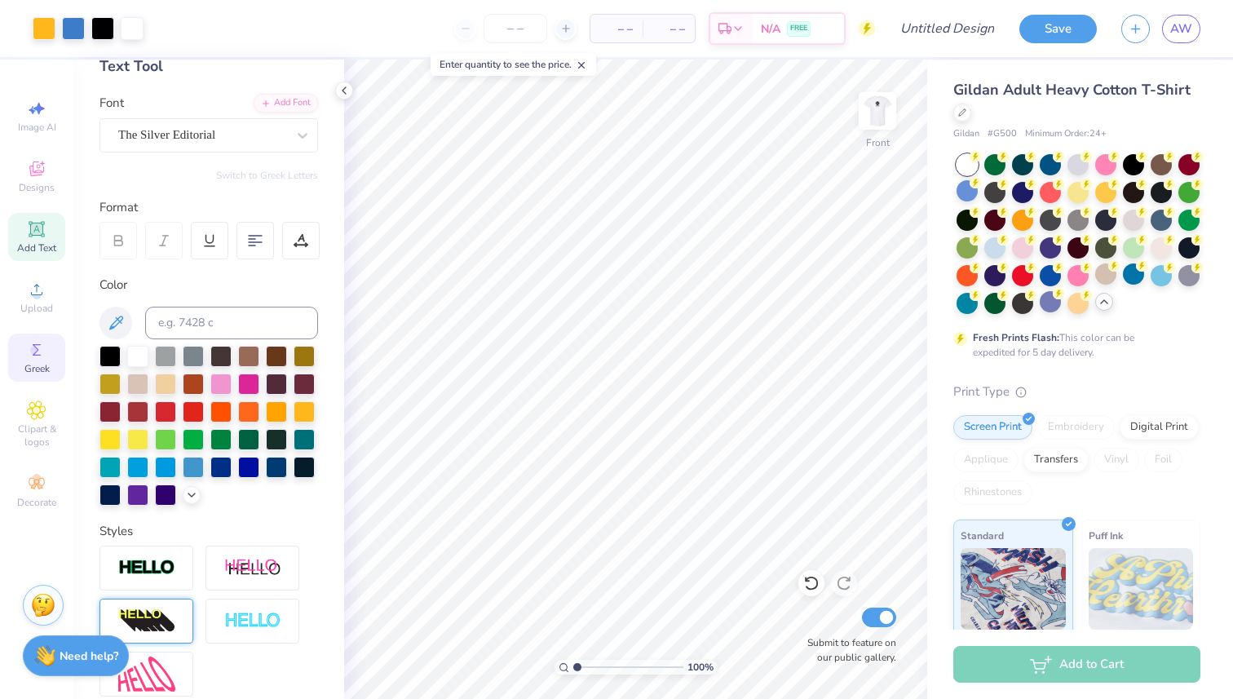
click at [34, 354] on icon at bounding box center [37, 349] width 8 height 11
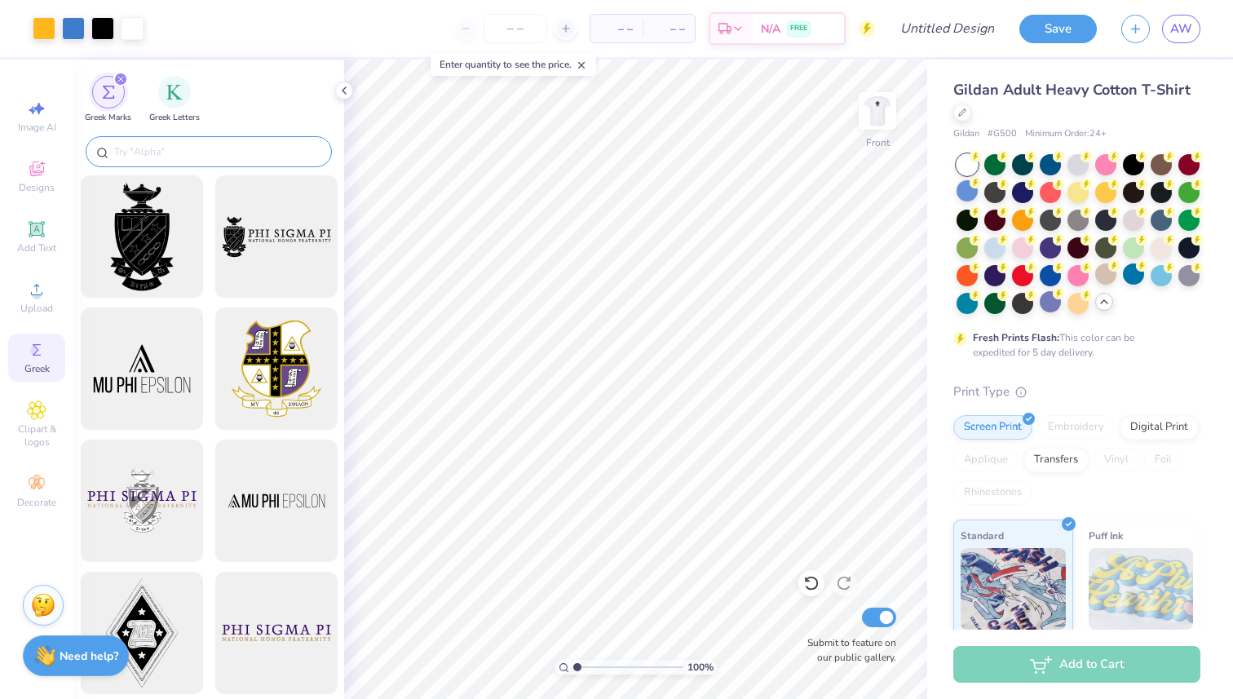
click at [206, 152] on input "text" at bounding box center [217, 151] width 209 height 16
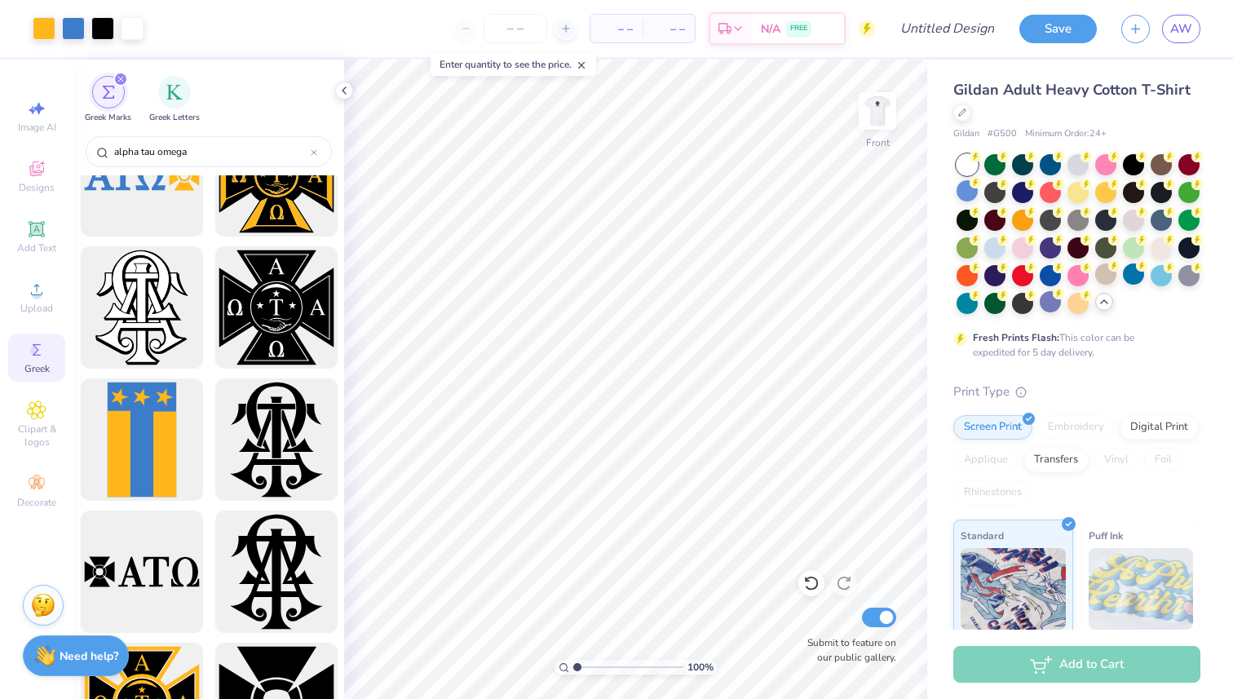
scroll to position [292, 0]
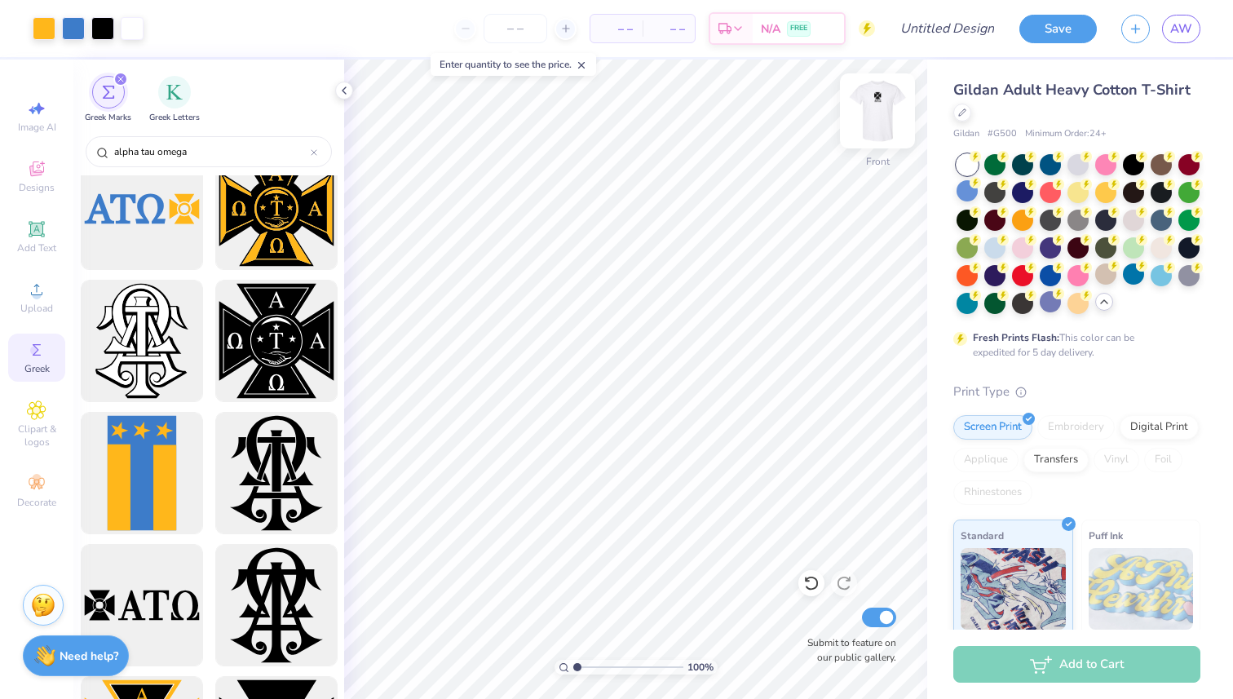
type input "alpha tau omega"
click at [875, 121] on img at bounding box center [877, 110] width 65 height 65
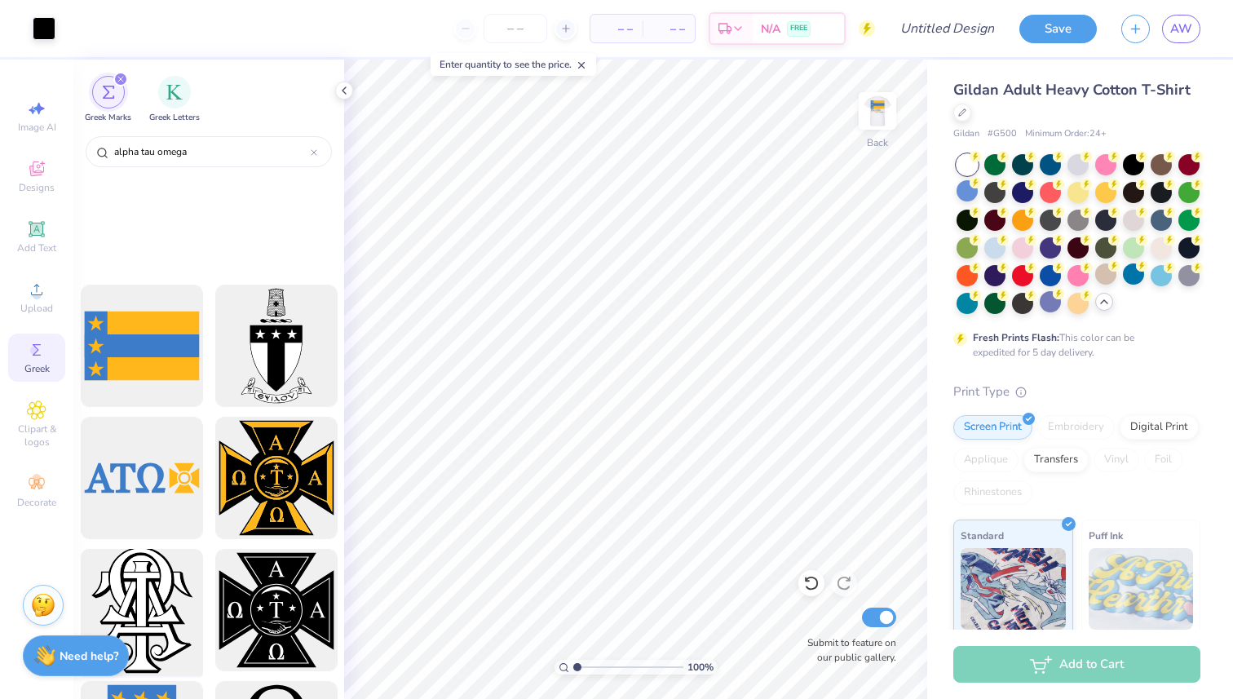
scroll to position [0, 0]
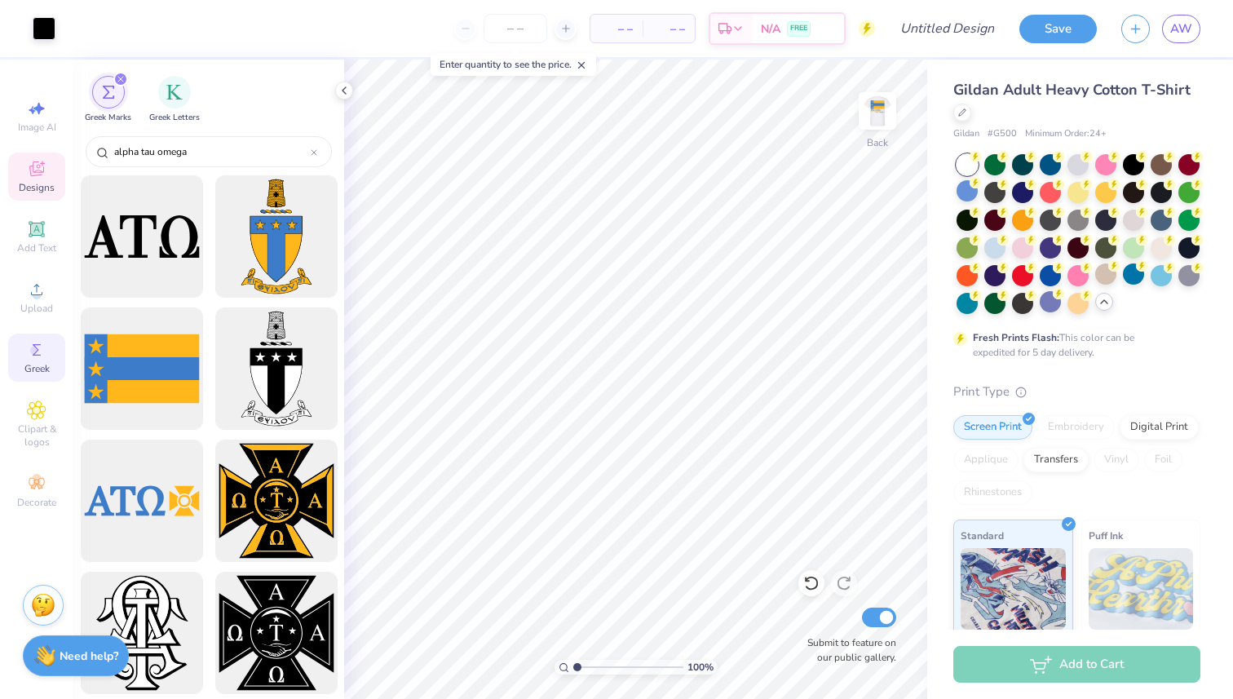
click at [43, 172] on icon at bounding box center [36, 168] width 15 height 15
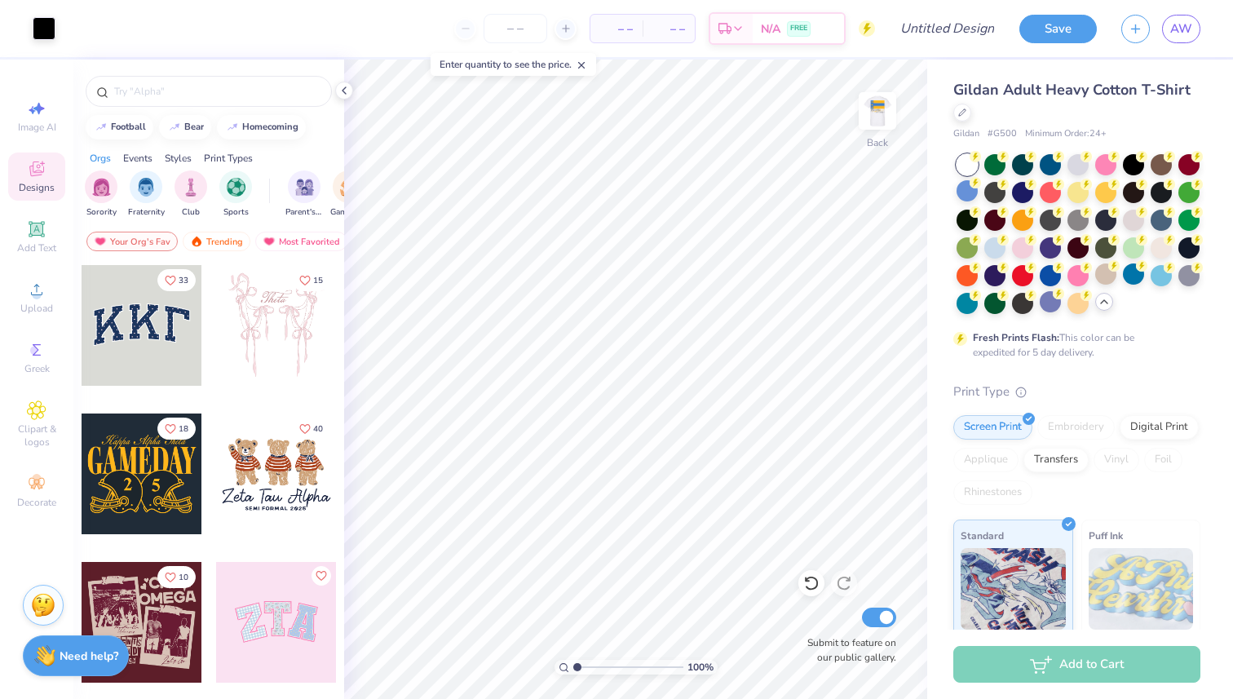
click at [40, 331] on div "Image AI Designs Add Text Upload Greek Clipart & logos Decorate" at bounding box center [36, 303] width 57 height 423
click at [38, 344] on icon at bounding box center [37, 349] width 8 height 11
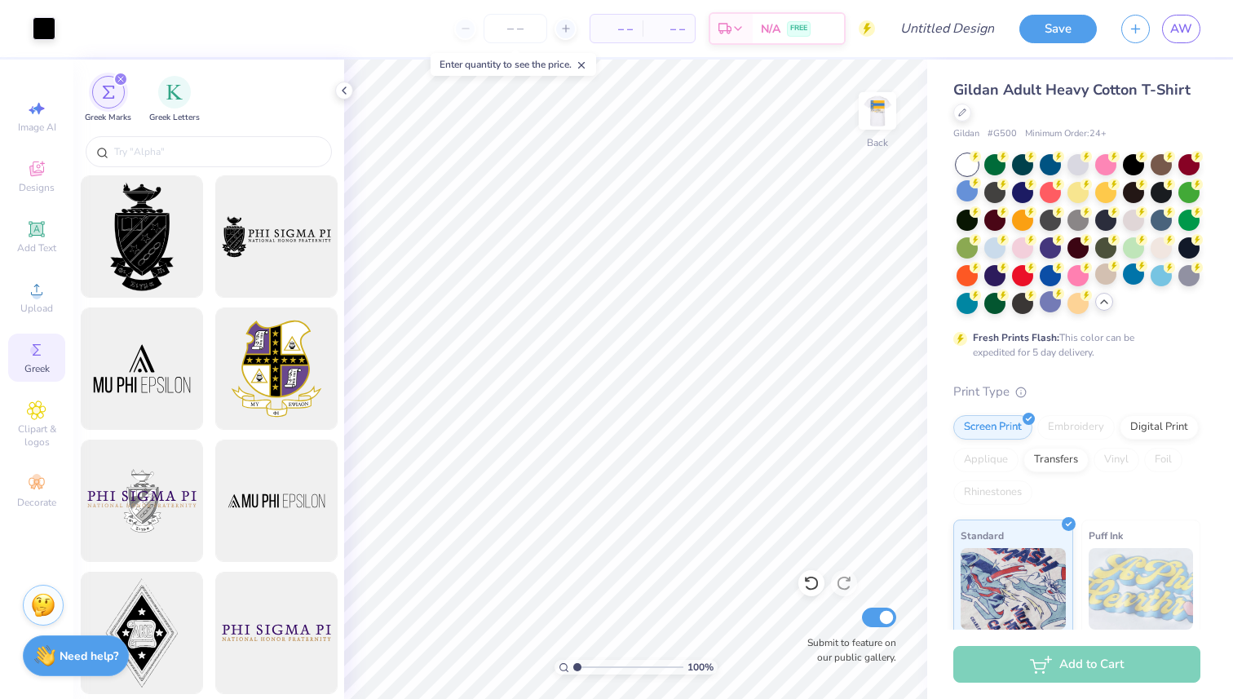
click at [117, 76] on div "filter for Greek Marks" at bounding box center [120, 79] width 15 height 15
click at [170, 102] on div "filter for Greek Letters" at bounding box center [174, 90] width 33 height 33
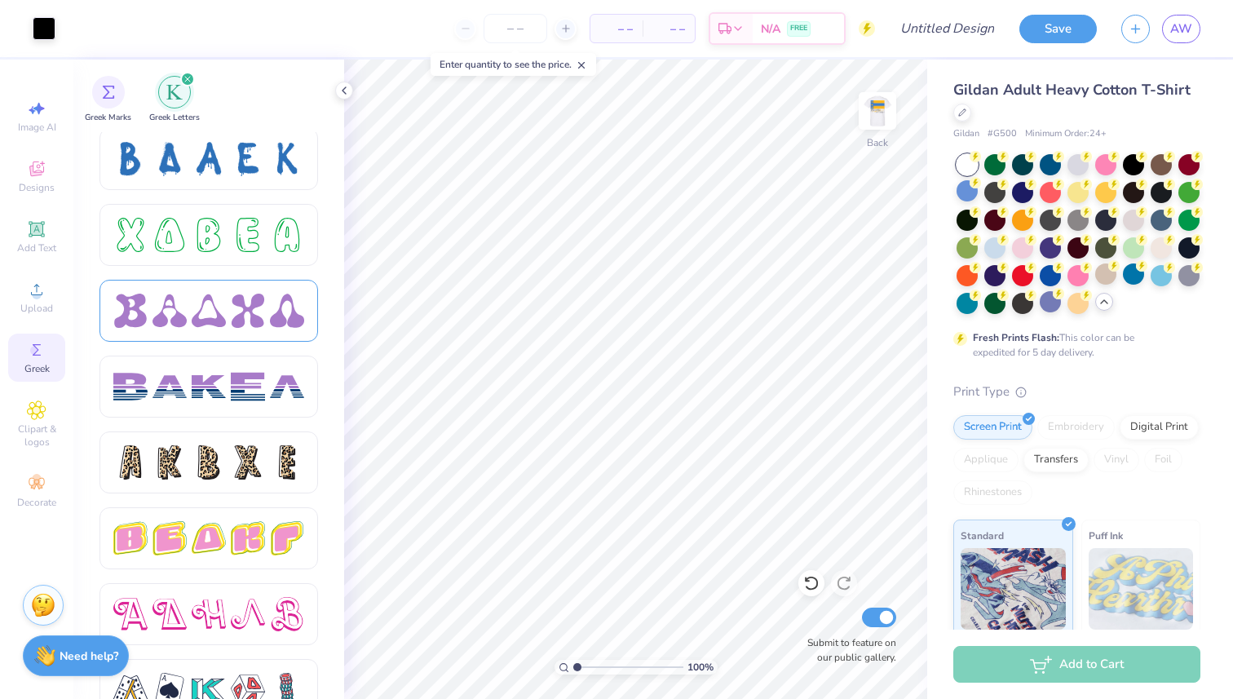
scroll to position [2430, 0]
click at [206, 377] on div at bounding box center [209, 386] width 34 height 34
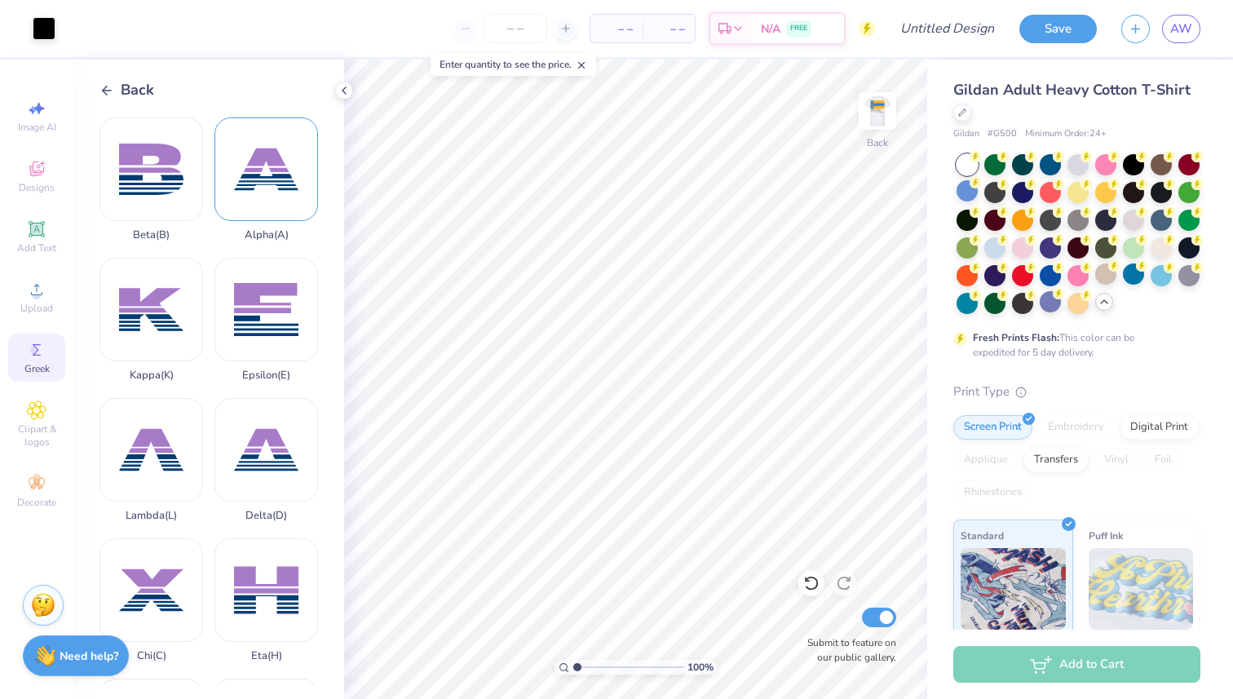
click at [241, 217] on div "Alpha ( A )" at bounding box center [266, 179] width 104 height 124
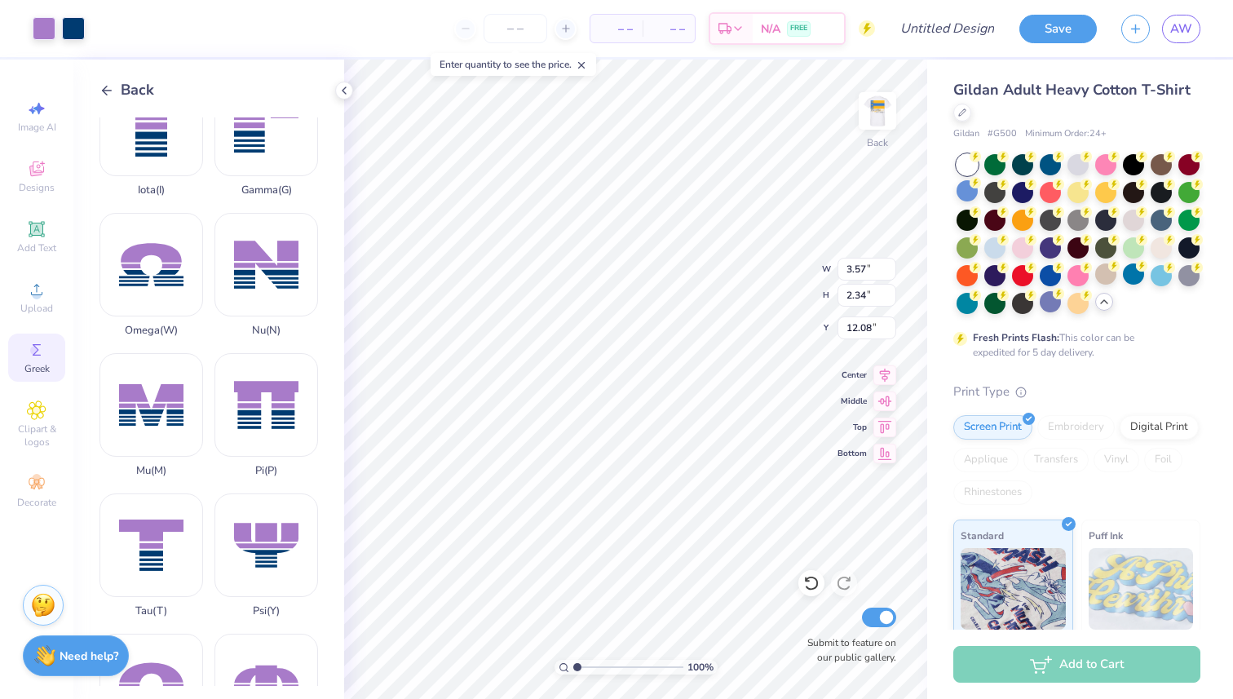
scroll to position [616, 0]
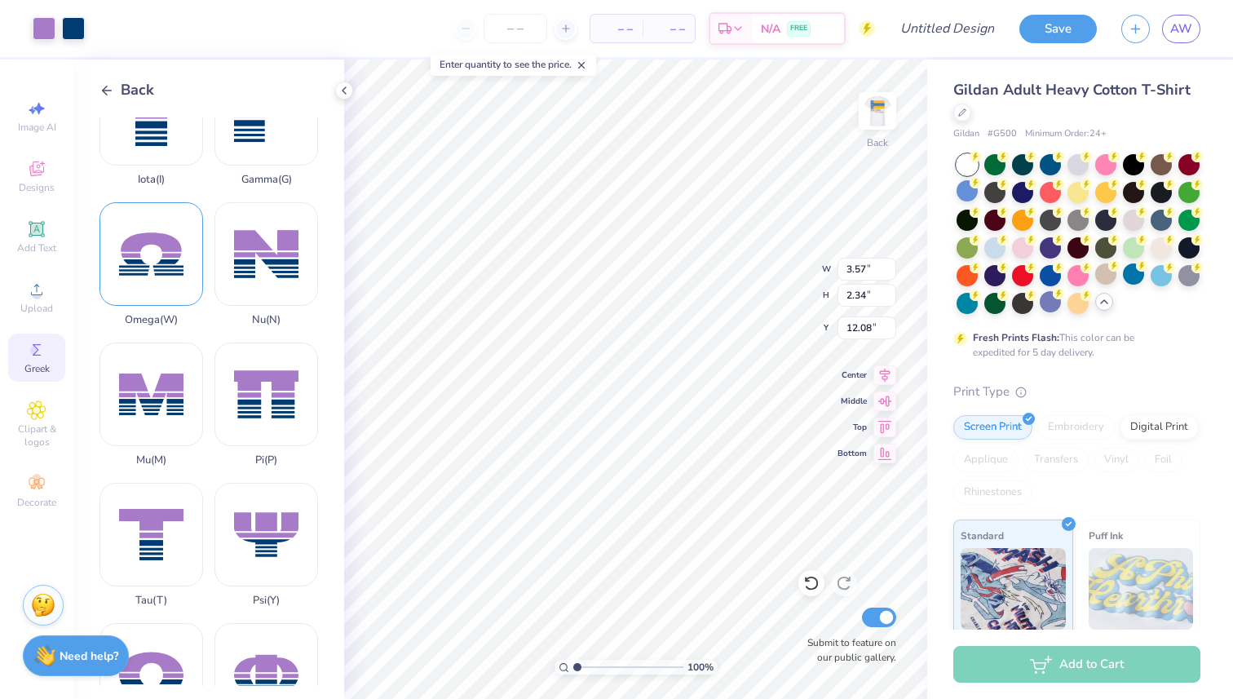
click at [172, 283] on div "Omega ( W )" at bounding box center [151, 264] width 104 height 124
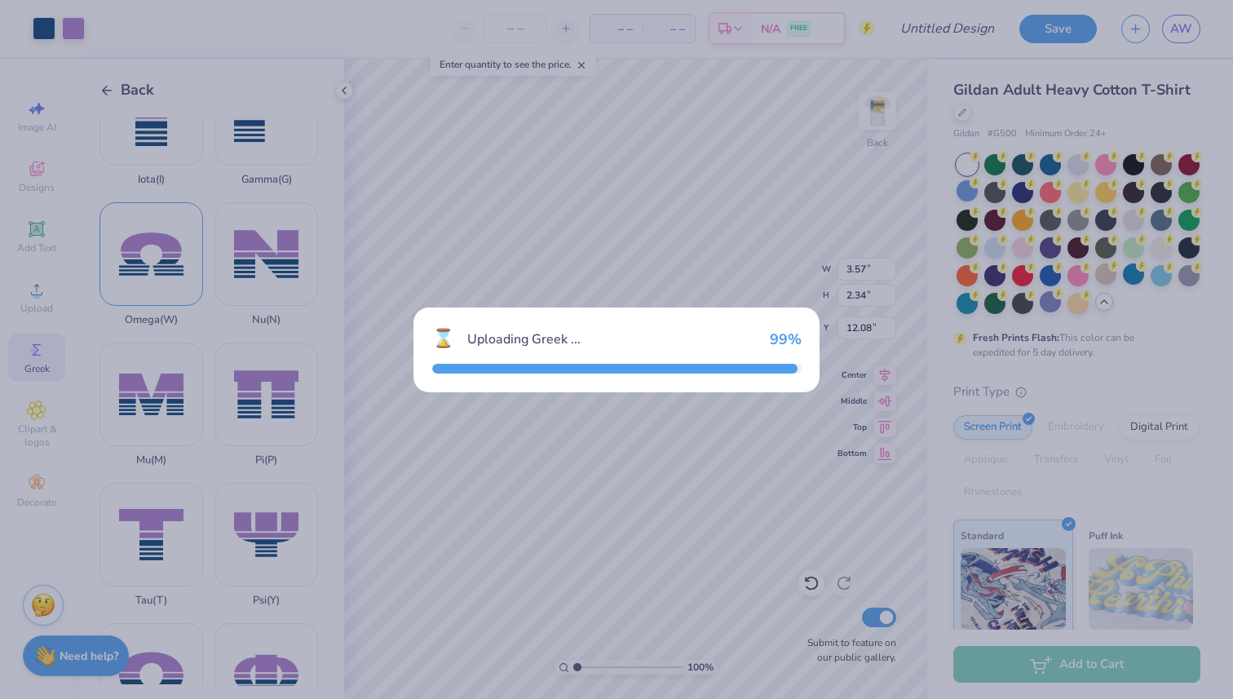
type input "3.66"
type input "2.44"
type input "12.03"
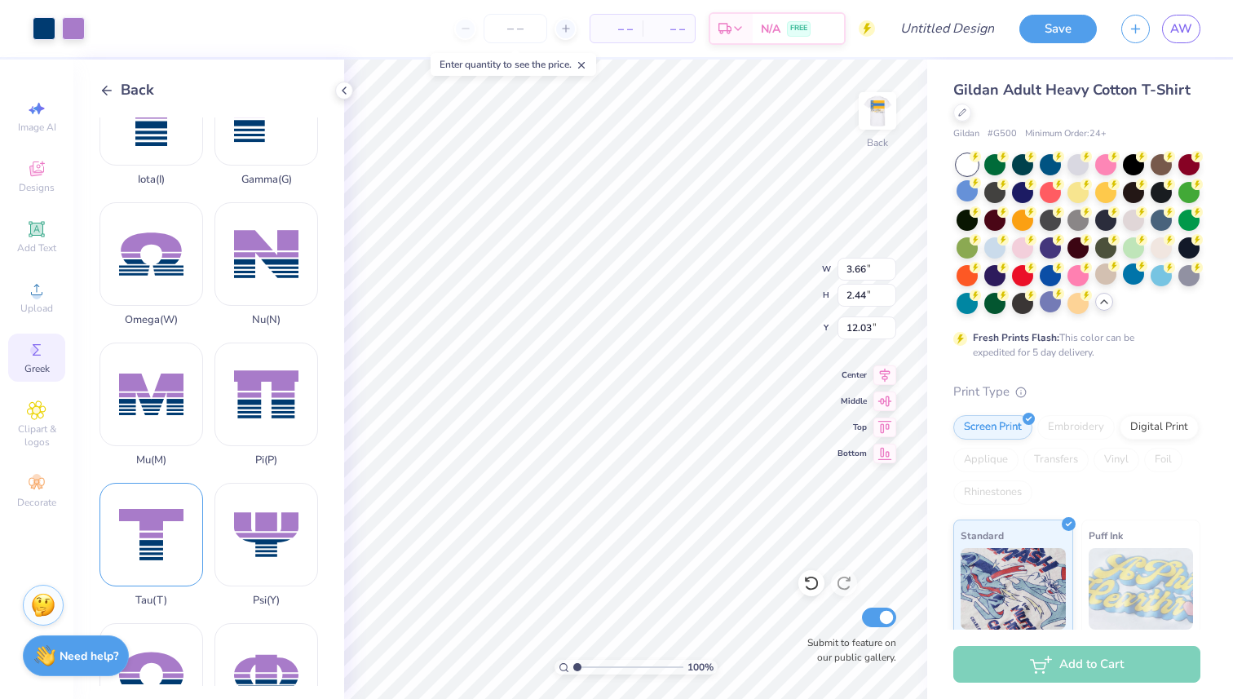
click at [173, 539] on div "Tau ( T )" at bounding box center [151, 545] width 104 height 124
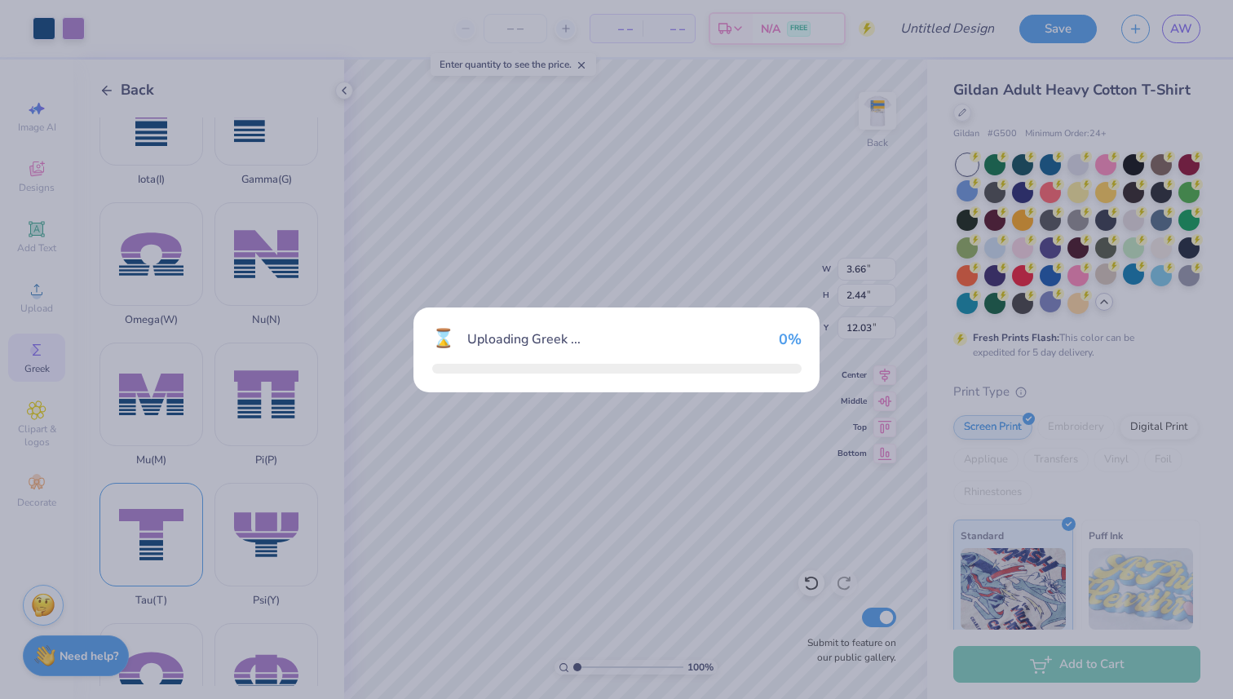
type input "2.94"
type input "2.33"
type input "12.08"
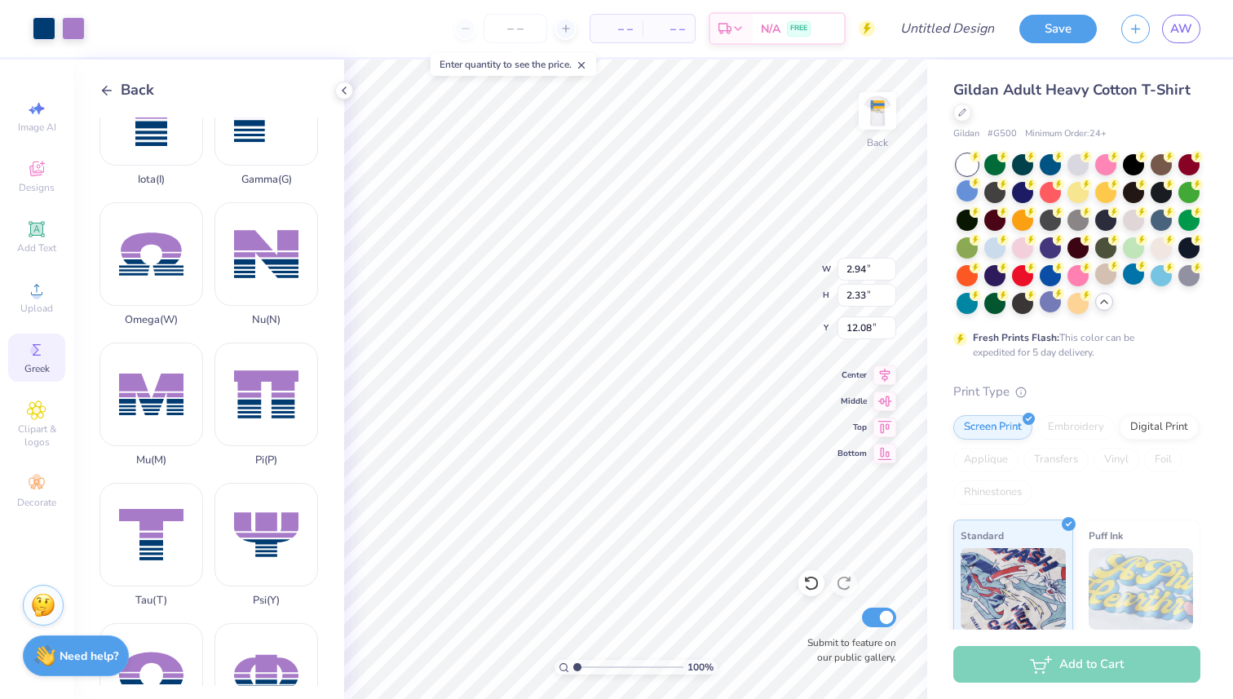
type input "3.66"
type input "2.44"
type input "12.03"
type input "3.57"
type input "2.34"
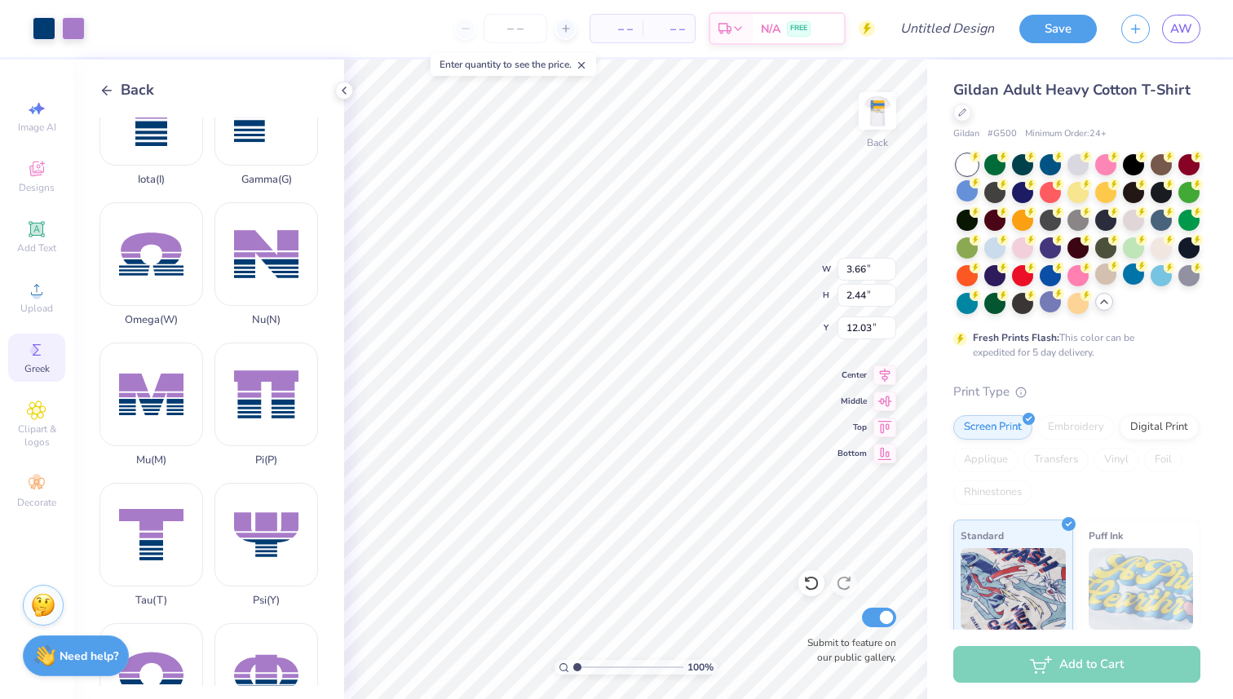
type input "12.08"
type input "3.66"
type input "2.44"
type input "12.03"
type input "2.94"
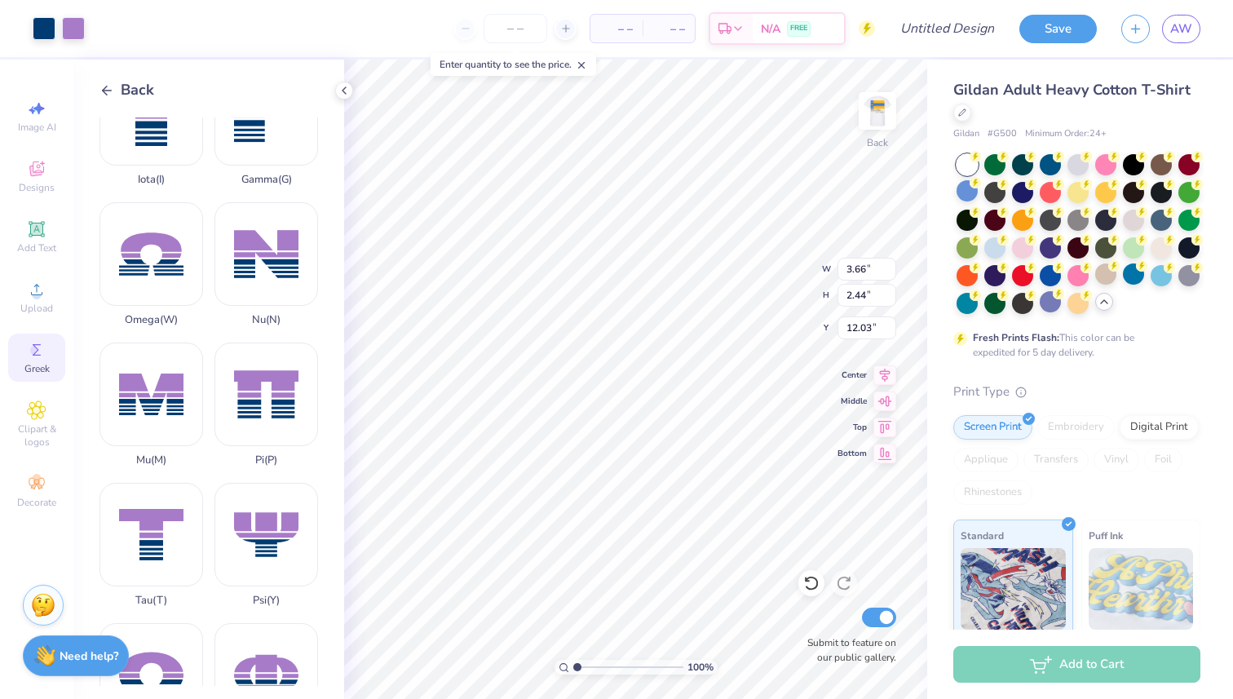
type input "2.33"
type input "12.08"
type input "3.66"
type input "2.44"
type input "12.03"
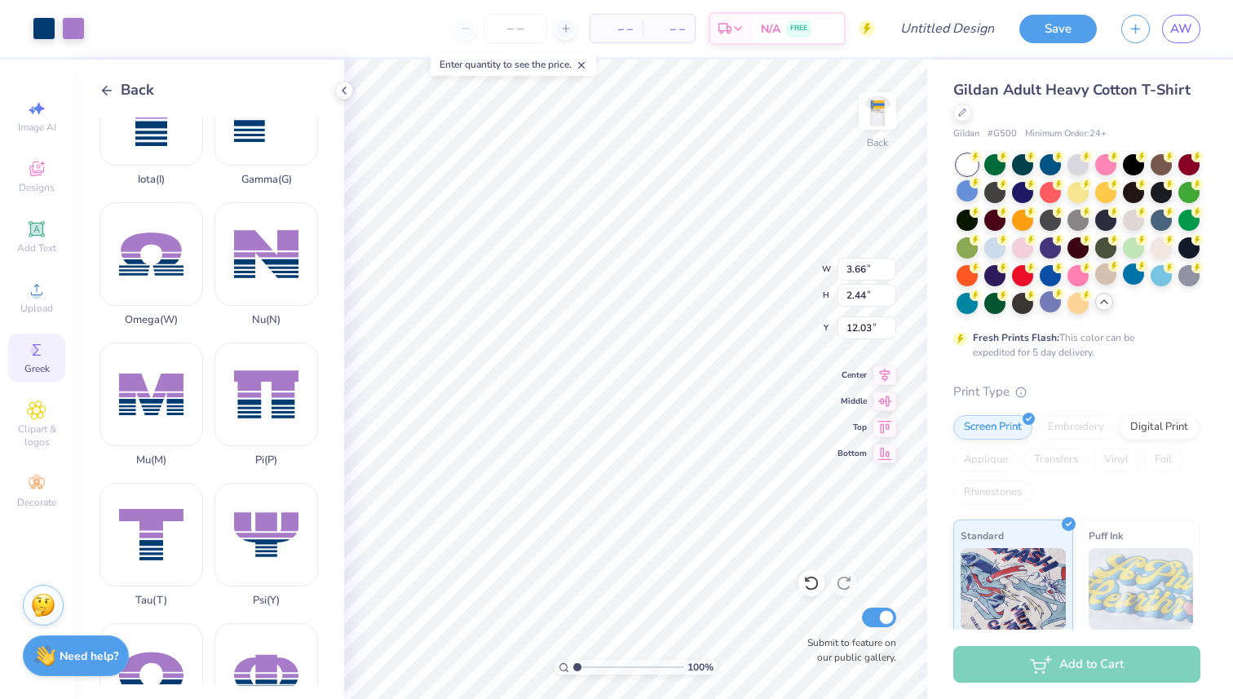
type input "3.57"
type input "2.34"
type input "12.08"
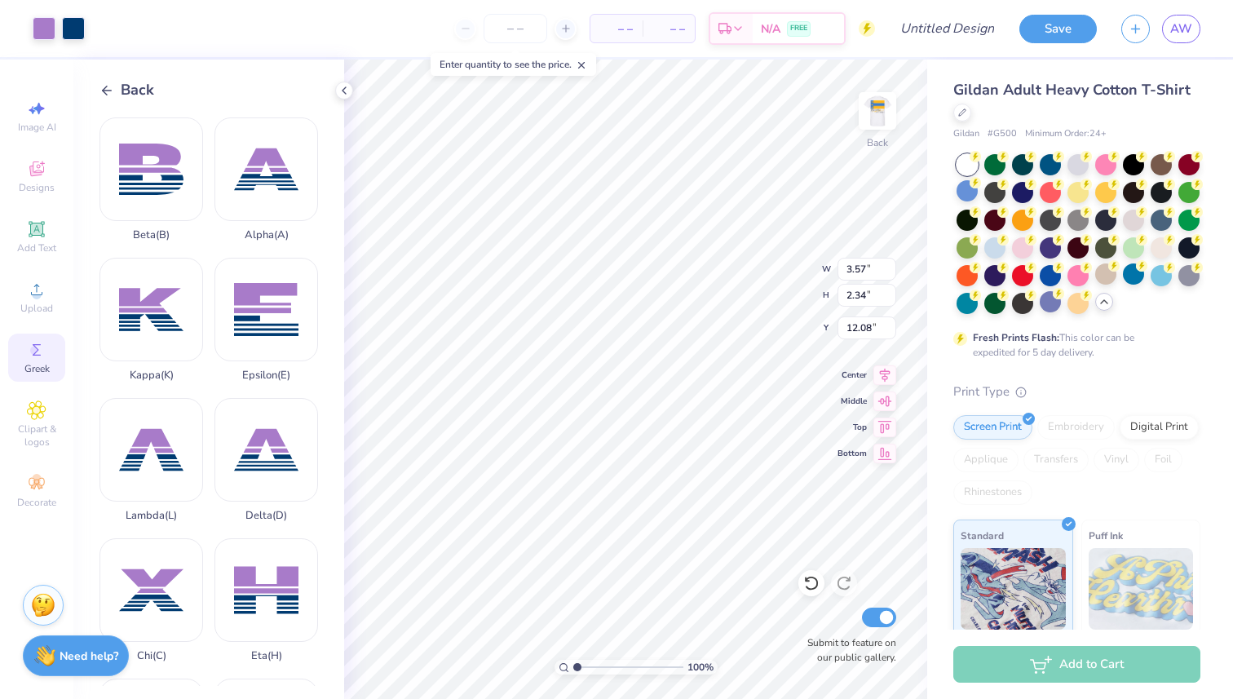
click at [139, 86] on span "Back" at bounding box center [137, 90] width 33 height 22
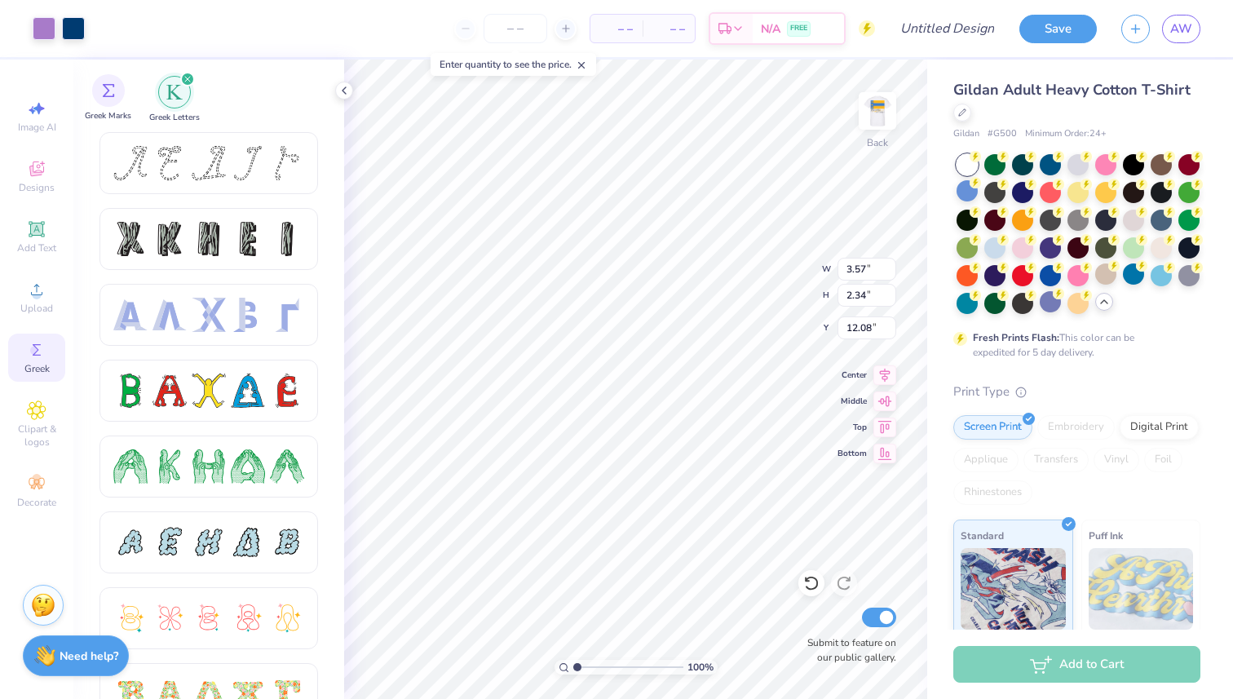
click at [129, 86] on div "Greek Marks" at bounding box center [108, 98] width 46 height 48
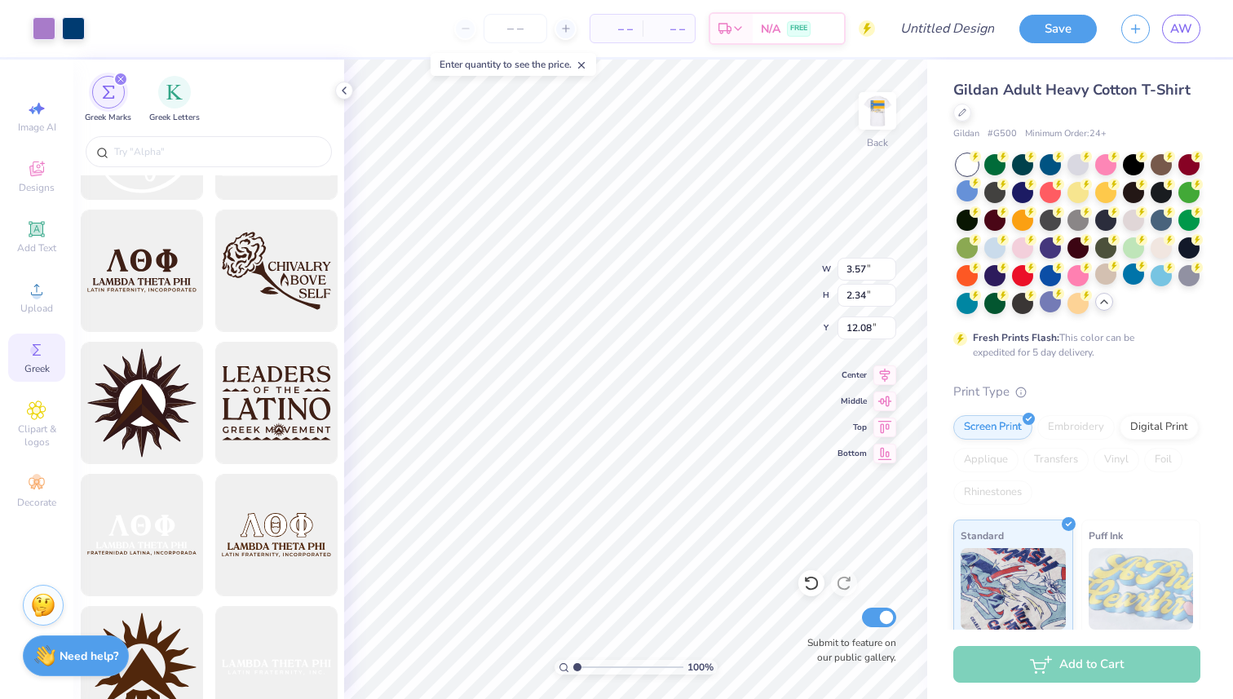
scroll to position [6565, 0]
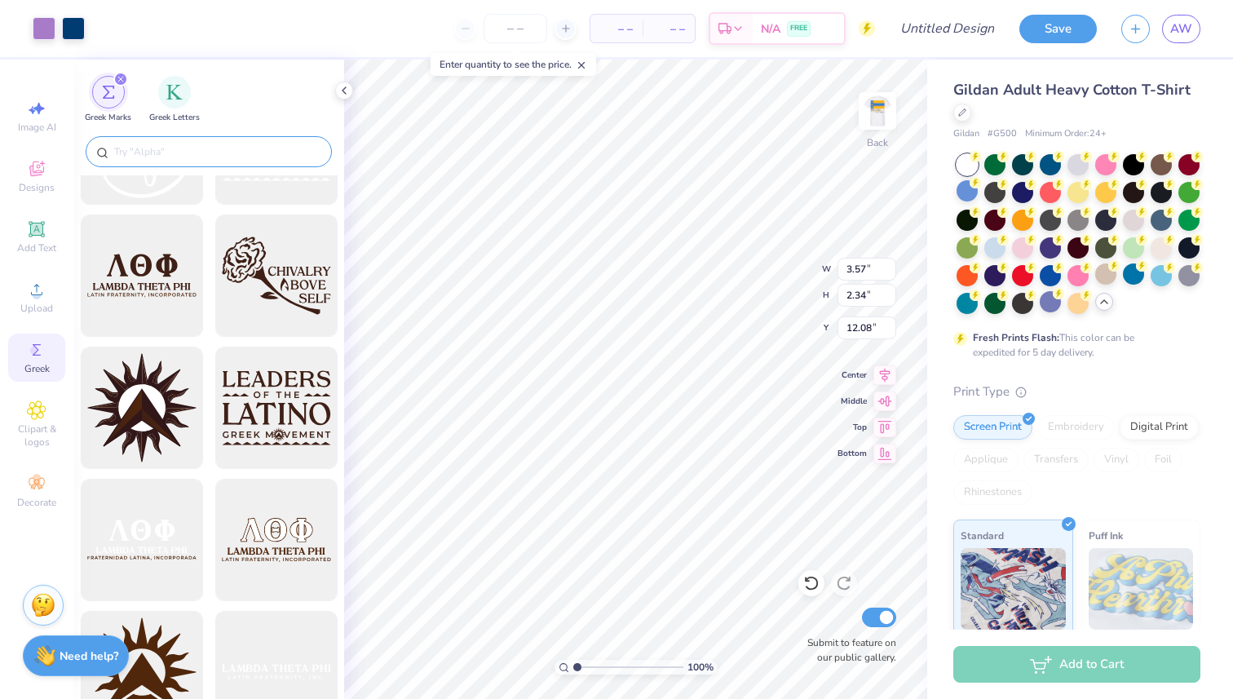
click at [205, 153] on input "text" at bounding box center [217, 151] width 209 height 16
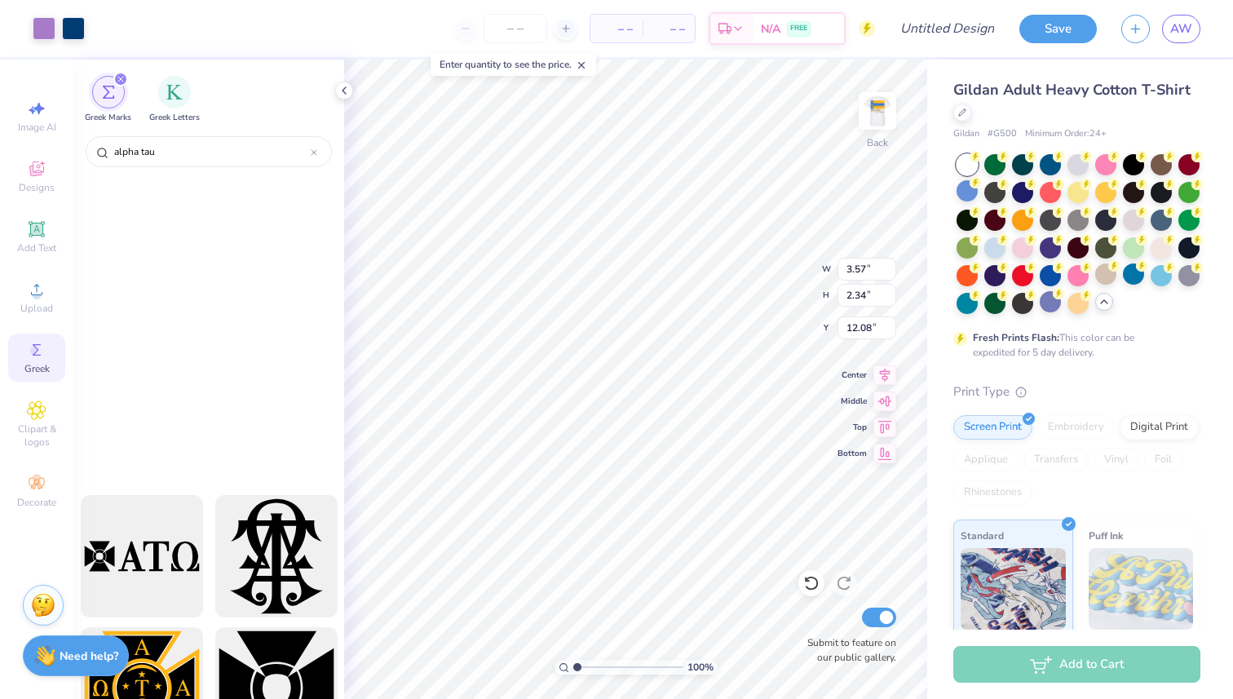
scroll to position [0, 0]
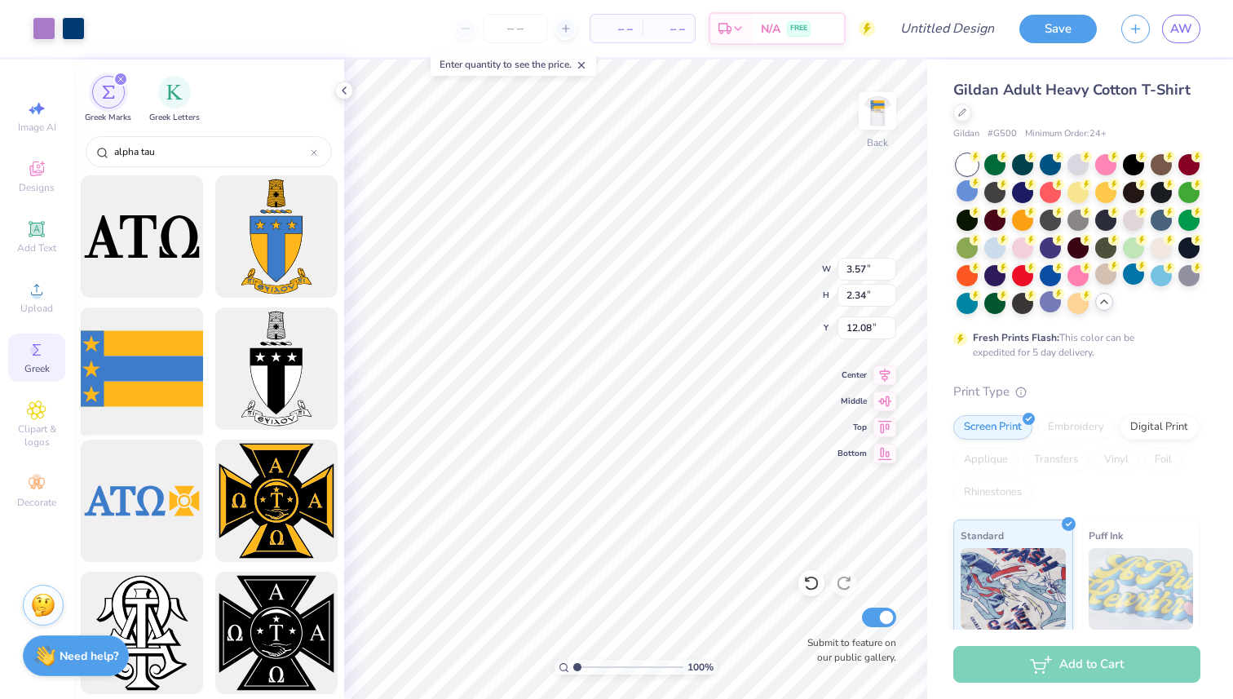
type input "alpha tau"
click at [156, 353] on div at bounding box center [141, 369] width 135 height 135
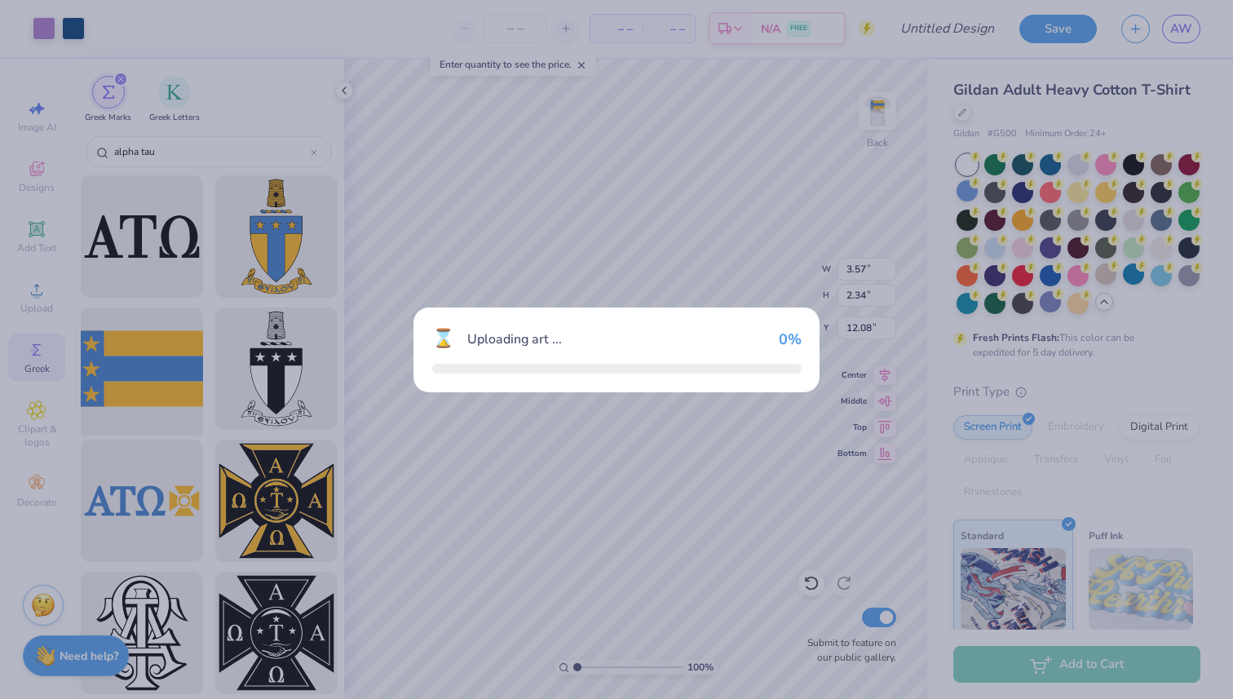
type input "15.00"
type input "9.00"
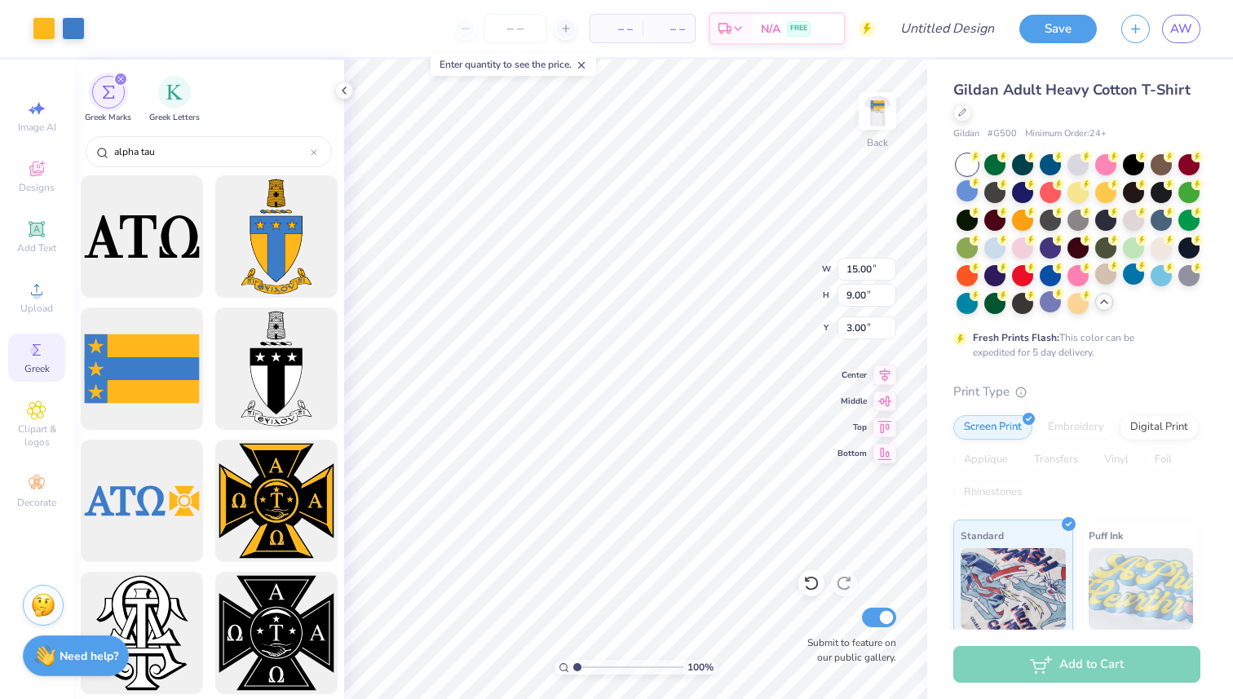
type input "1.56"
type input "3.57"
type input "2.34"
type input "12.08"
click at [714, 511] on li "Group" at bounding box center [726, 520] width 128 height 32
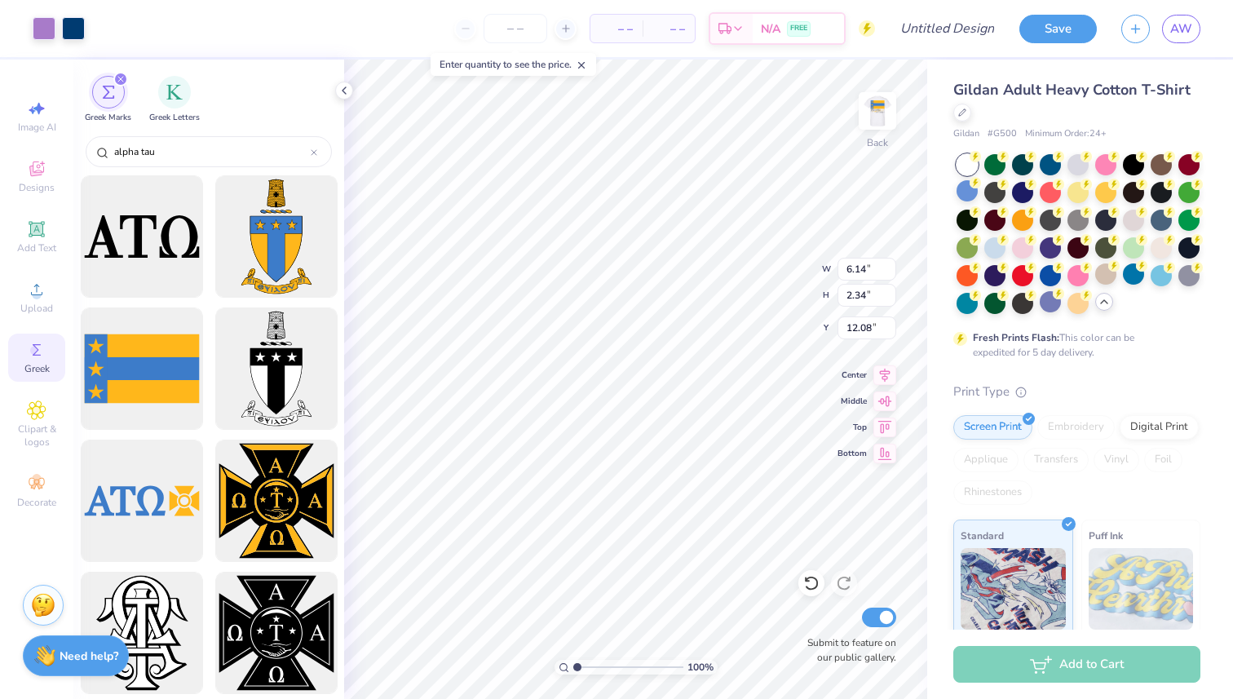
type input "9.80"
type input "2.44"
type input "12.03"
click at [44, 27] on div at bounding box center [44, 26] width 23 height 23
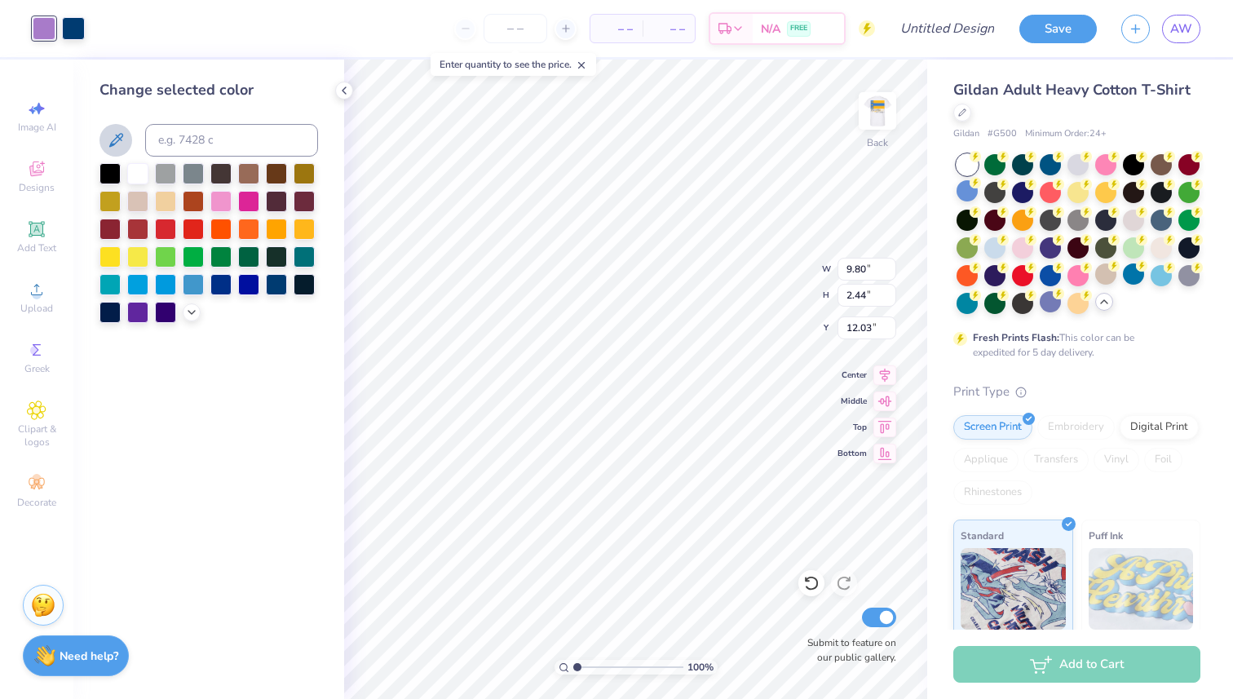
click at [117, 148] on icon at bounding box center [116, 140] width 20 height 20
click at [68, 27] on div at bounding box center [73, 26] width 23 height 23
click at [112, 131] on icon at bounding box center [116, 140] width 20 height 20
click at [119, 134] on icon at bounding box center [116, 140] width 14 height 14
click at [55, 32] on div at bounding box center [44, 26] width 23 height 23
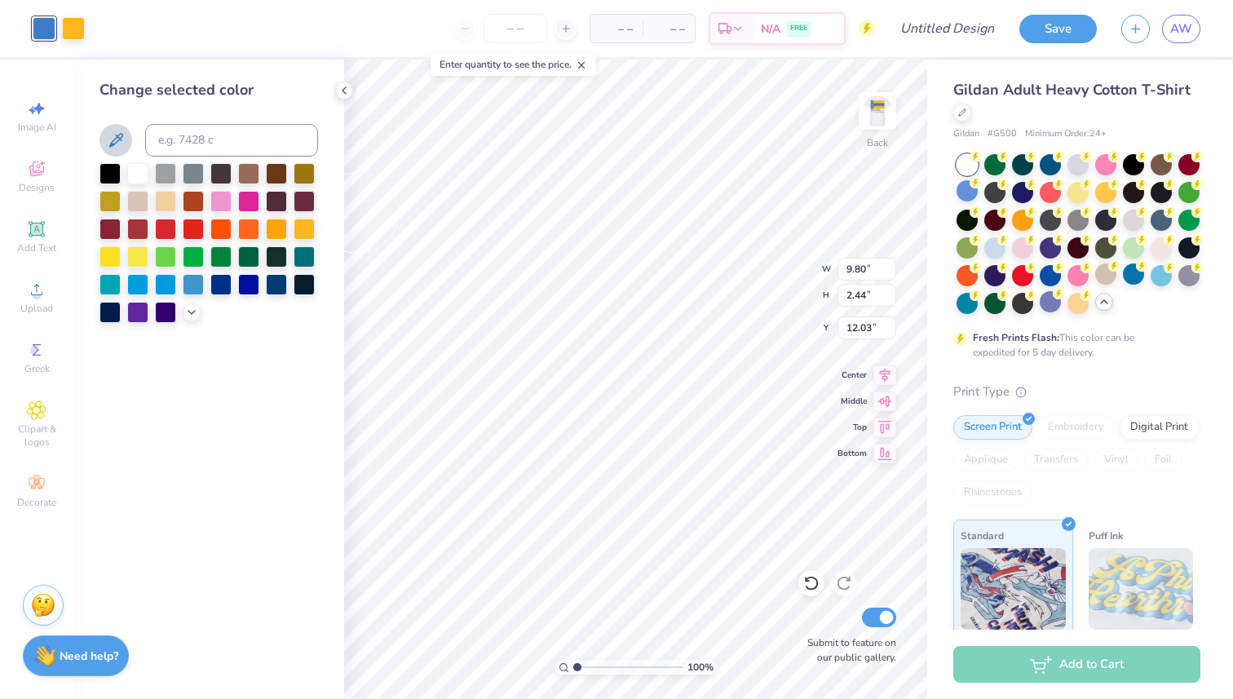
click at [114, 143] on icon at bounding box center [116, 140] width 14 height 14
click at [241, 196] on div at bounding box center [248, 199] width 21 height 21
click at [75, 32] on div at bounding box center [73, 26] width 23 height 23
click at [116, 130] on button at bounding box center [115, 140] width 33 height 33
click at [45, 26] on div at bounding box center [44, 26] width 23 height 23
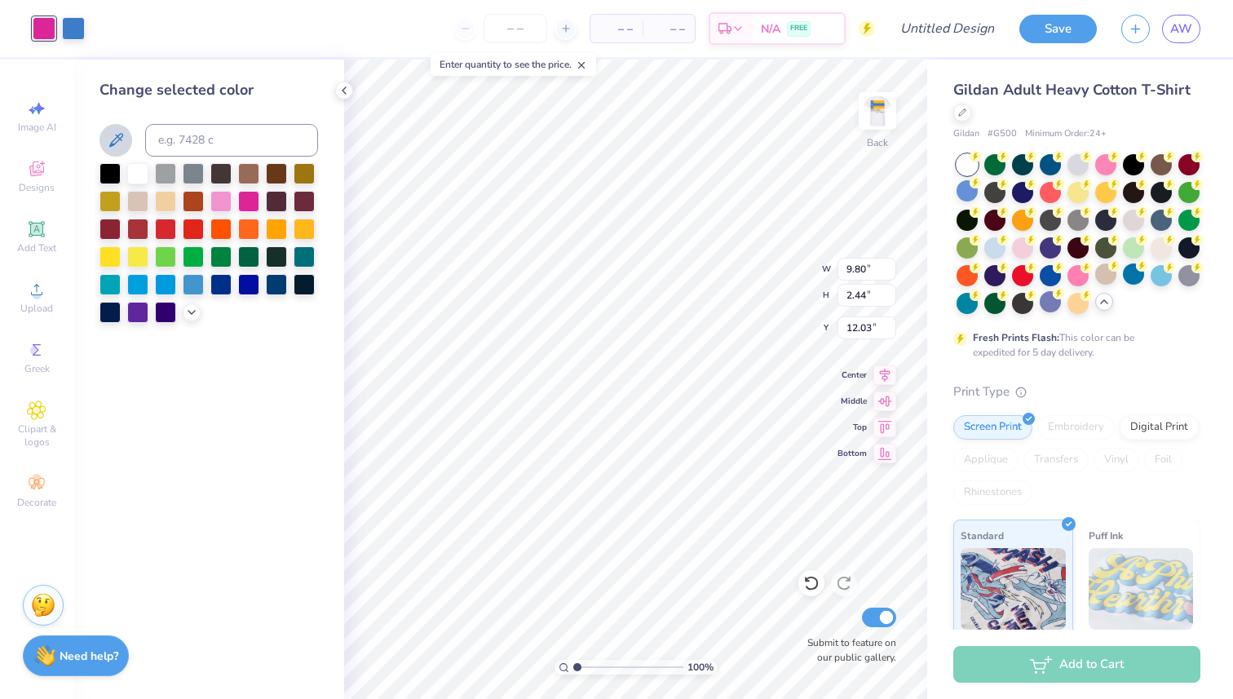
click at [118, 145] on icon at bounding box center [116, 140] width 20 height 20
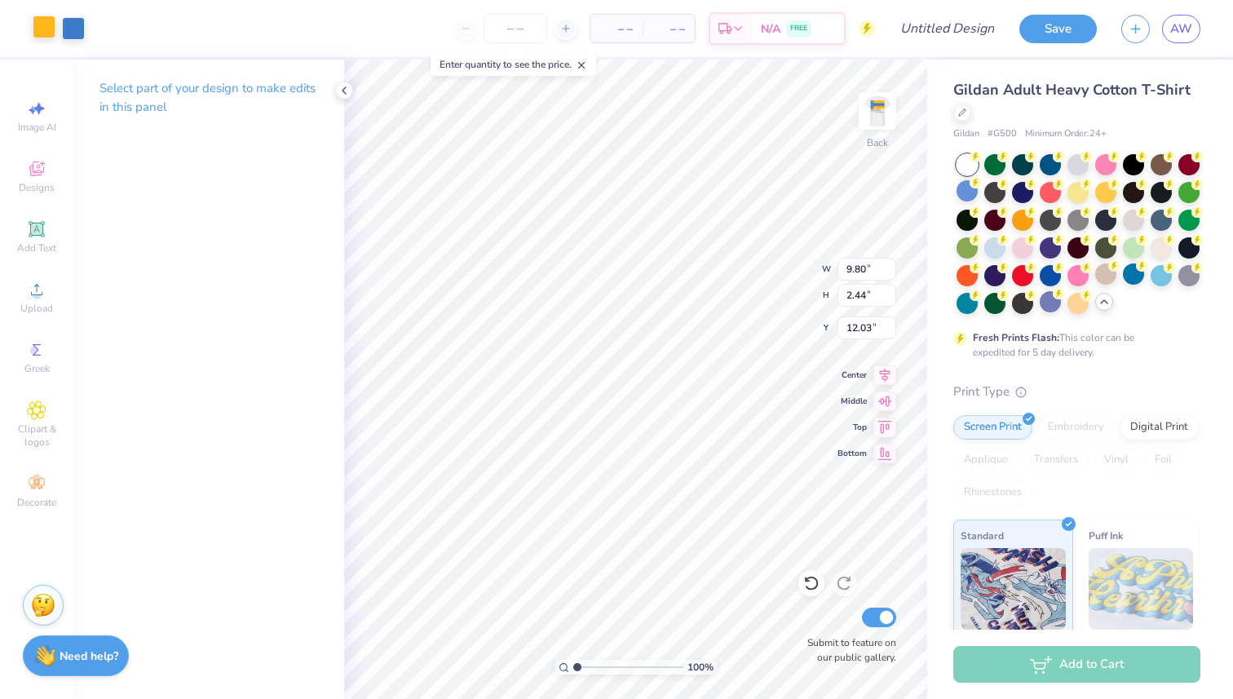
click at [46, 25] on div at bounding box center [44, 26] width 23 height 23
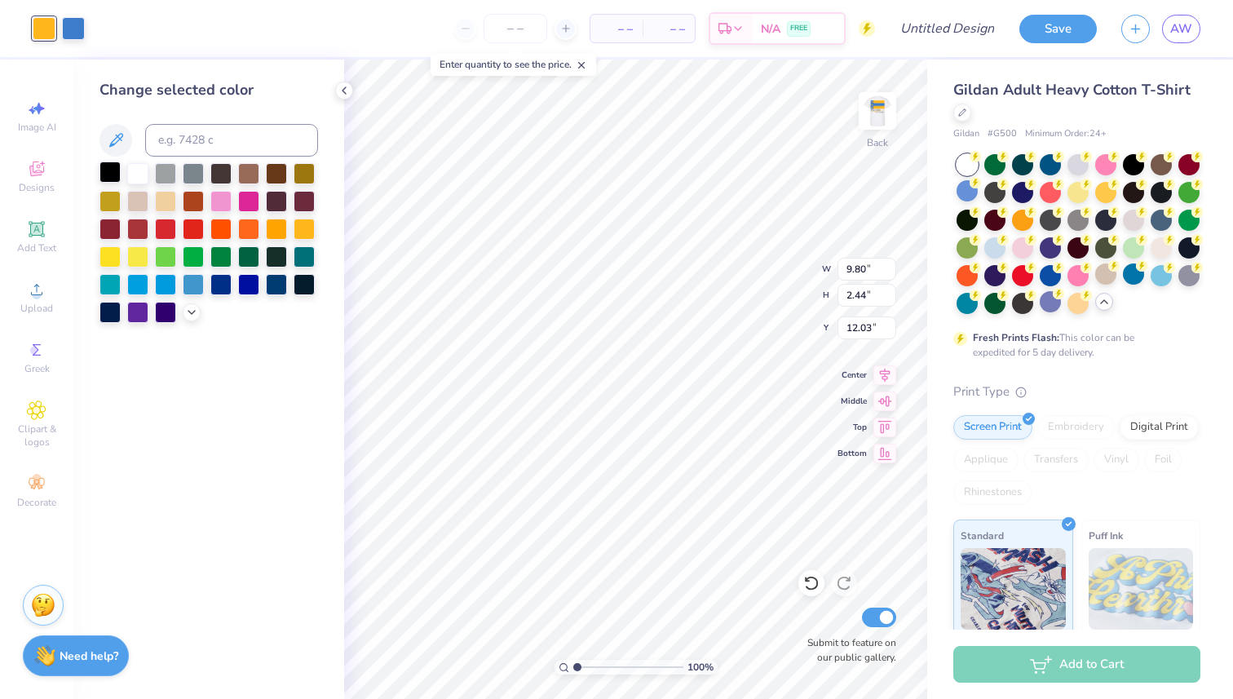
click at [107, 174] on div at bounding box center [109, 171] width 21 height 21
click at [110, 254] on div at bounding box center [109, 255] width 21 height 21
click at [132, 255] on div at bounding box center [137, 255] width 21 height 21
click at [313, 232] on div at bounding box center [304, 227] width 21 height 21
click at [294, 229] on div at bounding box center [304, 227] width 21 height 21
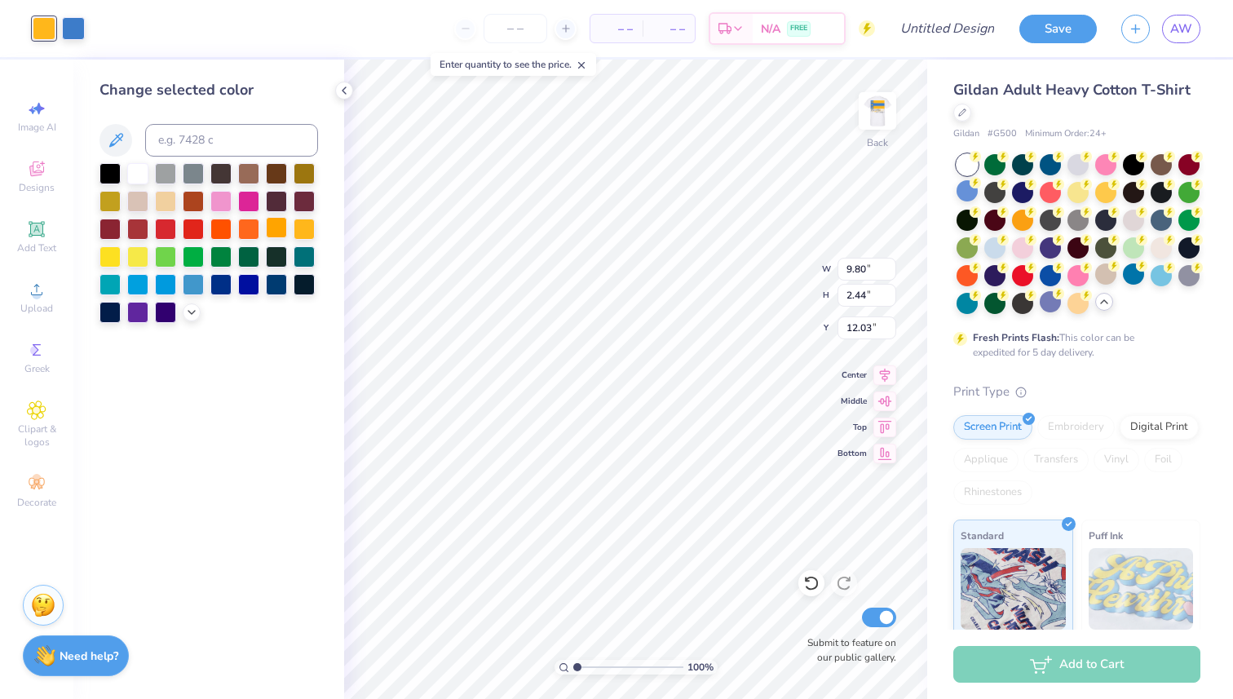
click at [282, 228] on div at bounding box center [276, 227] width 21 height 21
click at [256, 229] on div at bounding box center [248, 227] width 21 height 21
click at [232, 229] on div at bounding box center [220, 227] width 21 height 21
click at [193, 207] on div at bounding box center [193, 201] width 21 height 21
click at [193, 315] on icon at bounding box center [191, 310] width 13 height 13
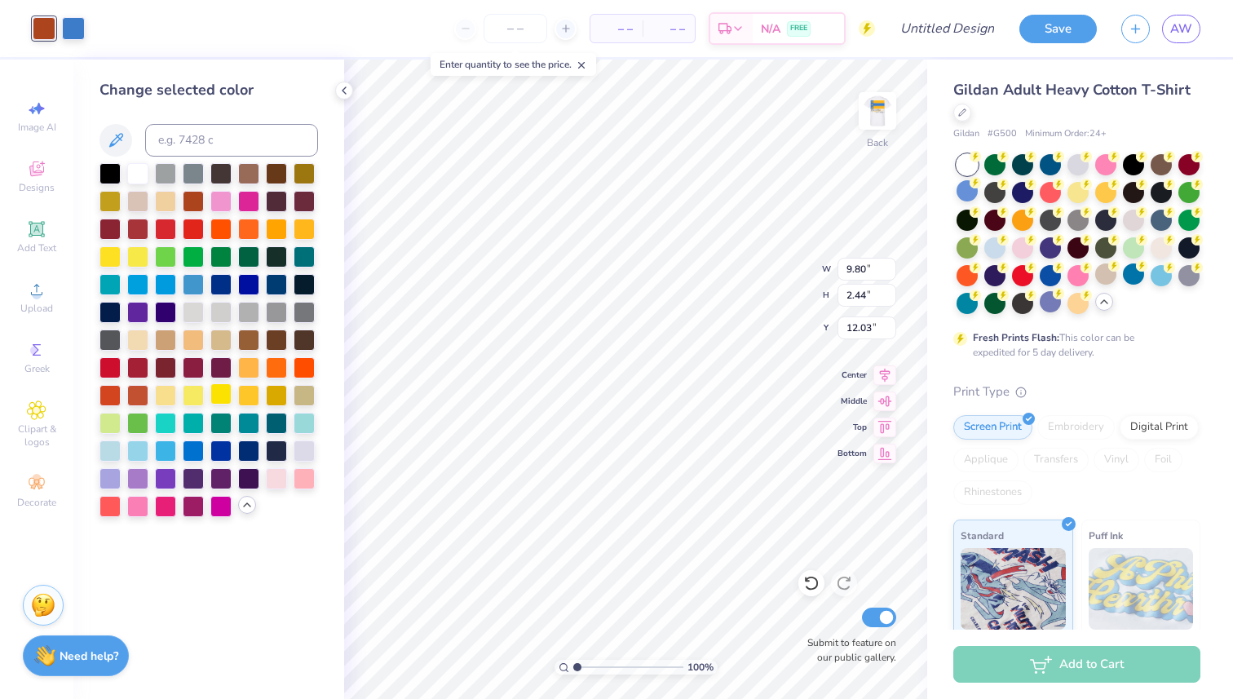
click at [226, 396] on div at bounding box center [220, 393] width 21 height 21
click at [202, 397] on div at bounding box center [193, 393] width 21 height 21
click at [259, 391] on div at bounding box center [248, 393] width 21 height 21
click at [273, 395] on div at bounding box center [276, 393] width 21 height 21
click at [253, 391] on div at bounding box center [248, 393] width 21 height 21
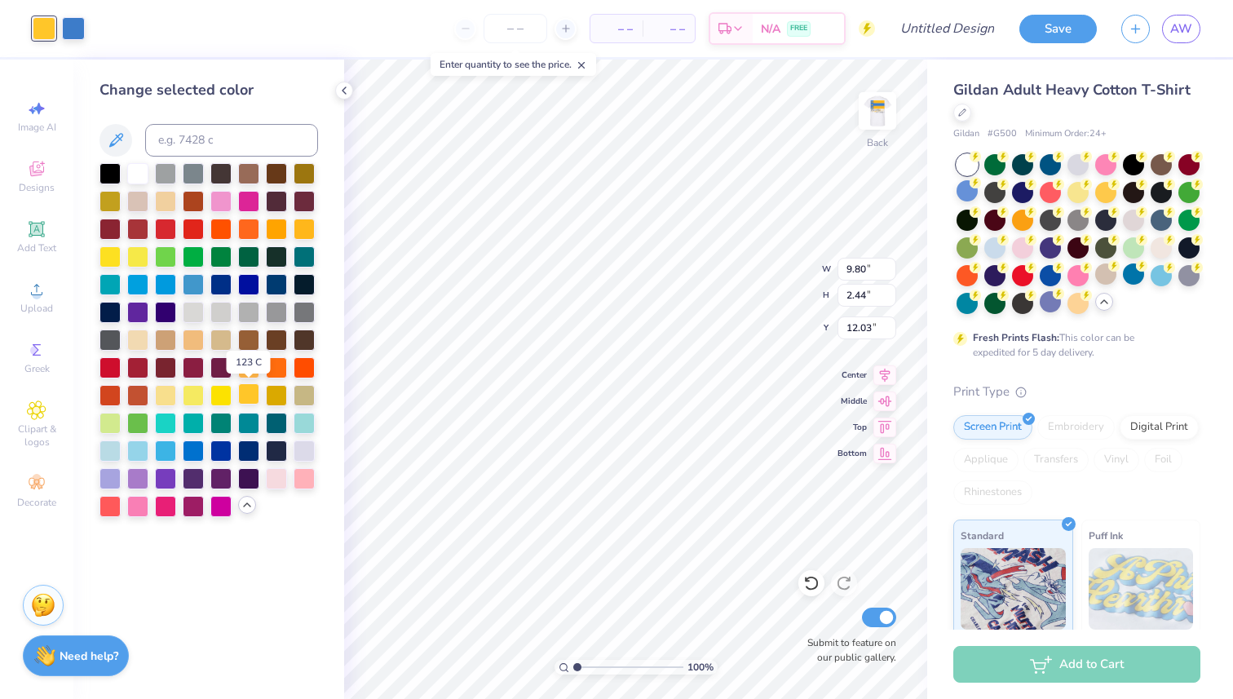
click at [238, 391] on div at bounding box center [248, 393] width 21 height 21
click at [229, 391] on div at bounding box center [220, 393] width 21 height 21
click at [198, 506] on div at bounding box center [193, 504] width 21 height 21
click at [172, 505] on div at bounding box center [165, 504] width 21 height 21
click at [107, 179] on div at bounding box center [109, 171] width 21 height 21
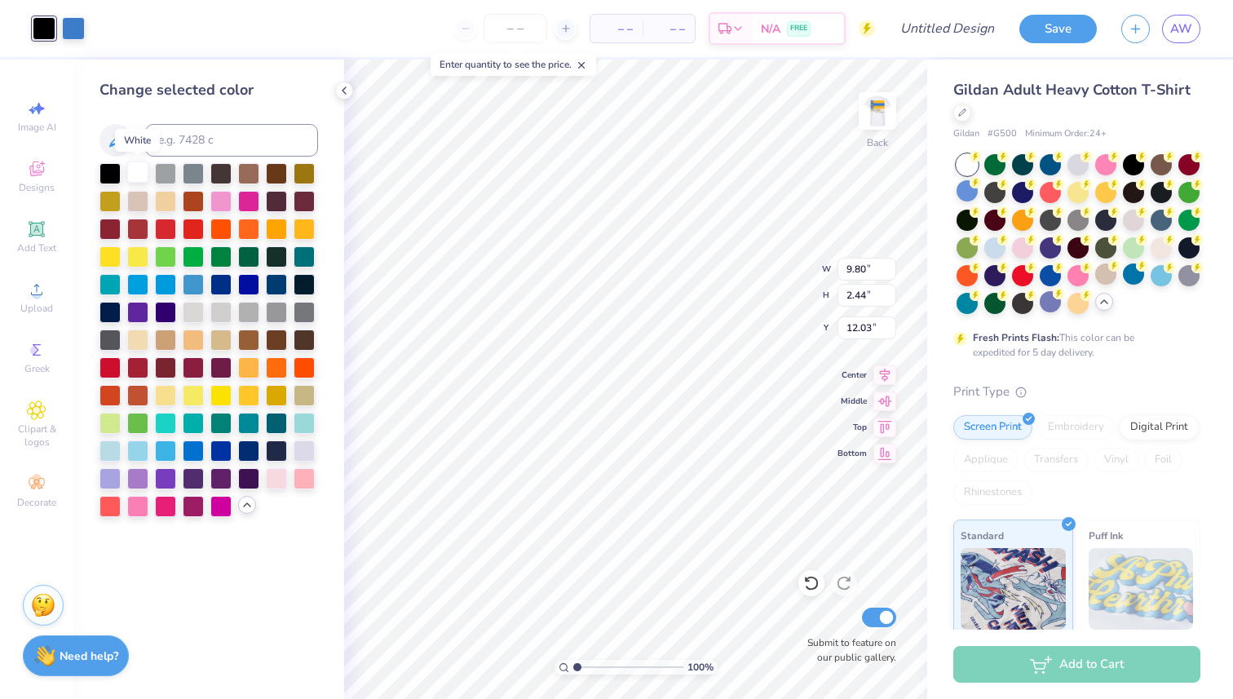
click at [134, 171] on div at bounding box center [137, 171] width 21 height 21
click at [167, 174] on div at bounding box center [165, 171] width 21 height 21
click at [195, 178] on div at bounding box center [193, 171] width 21 height 21
click at [214, 176] on div at bounding box center [220, 171] width 21 height 21
click at [234, 176] on div at bounding box center [208, 340] width 219 height 354
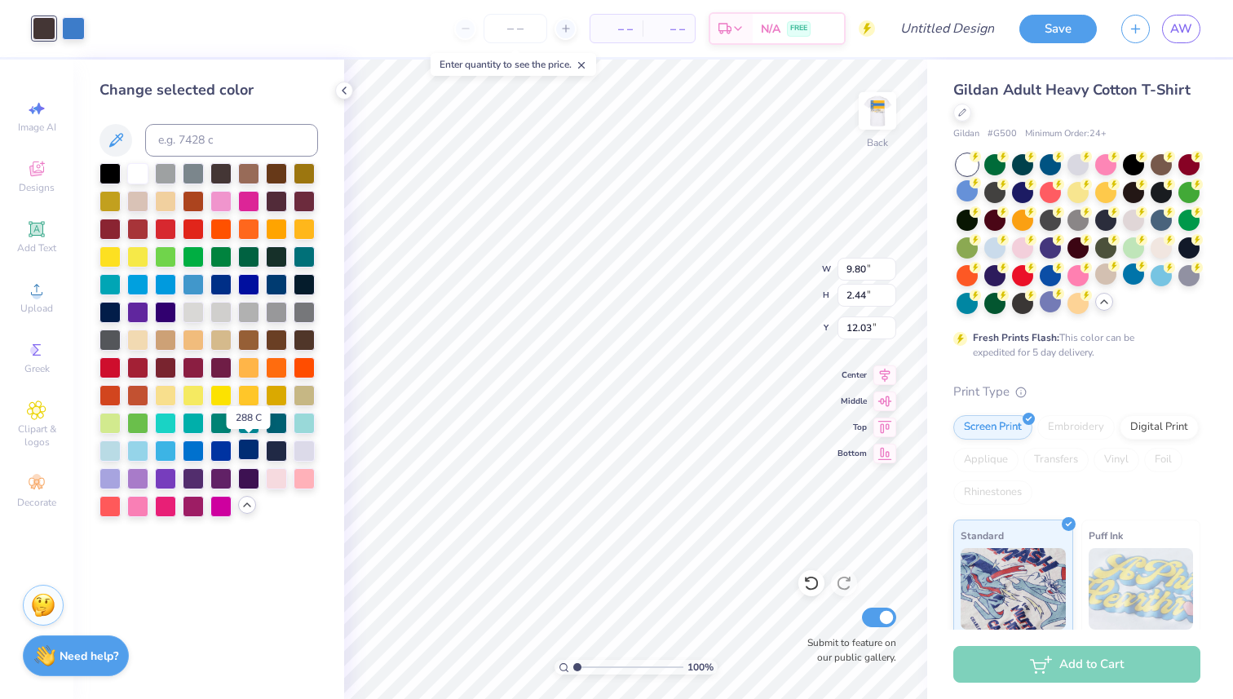
click at [238, 450] on div at bounding box center [248, 449] width 21 height 21
click at [219, 450] on div at bounding box center [220, 449] width 21 height 21
click at [198, 448] on div at bounding box center [193, 449] width 21 height 21
click at [343, 95] on icon at bounding box center [344, 90] width 13 height 13
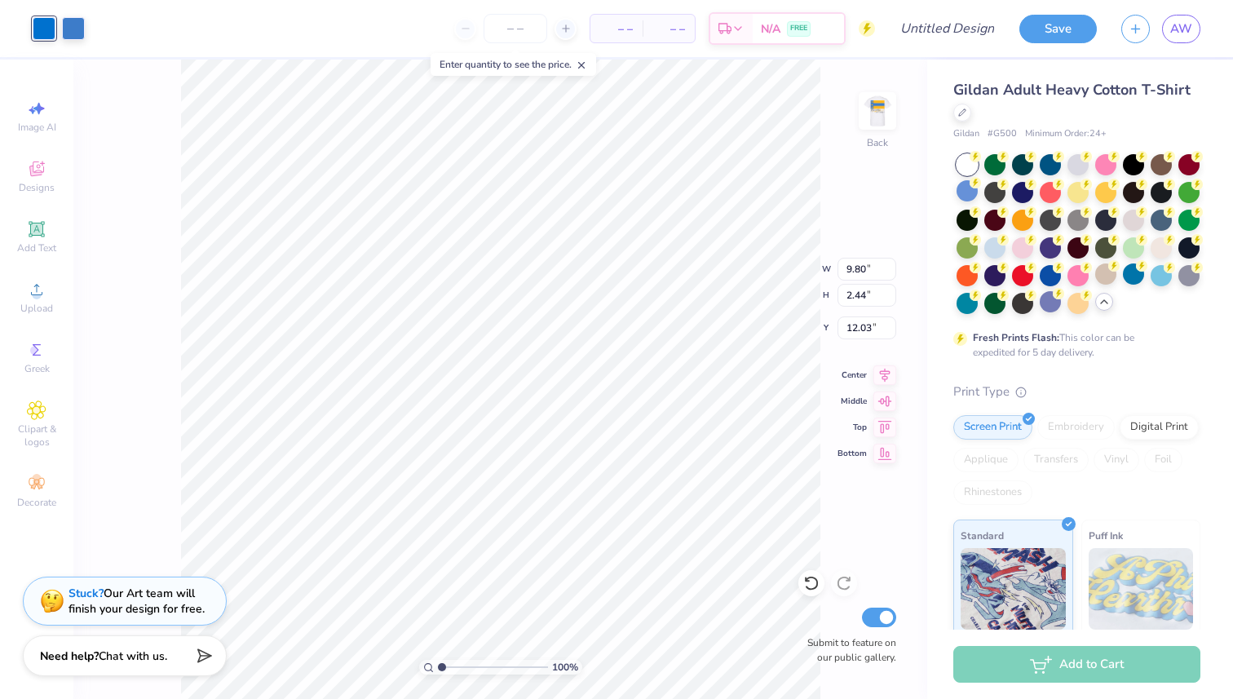
type input "8.75"
click at [872, 122] on img at bounding box center [877, 110] width 65 height 65
type input "11.67"
type input "7.00"
type input "3.73"
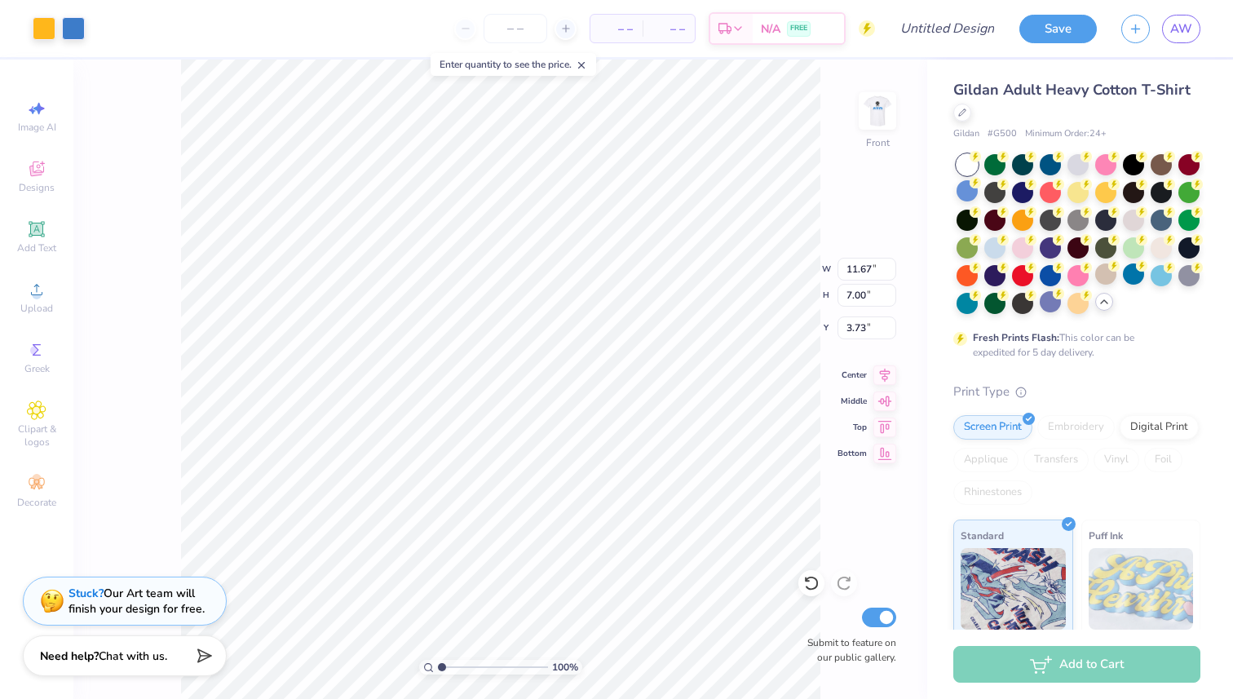
type input "12.38"
type input "7.43"
type input "3.24"
click at [579, 509] on li "Group" at bounding box center [592, 520] width 128 height 32
type input "11.07"
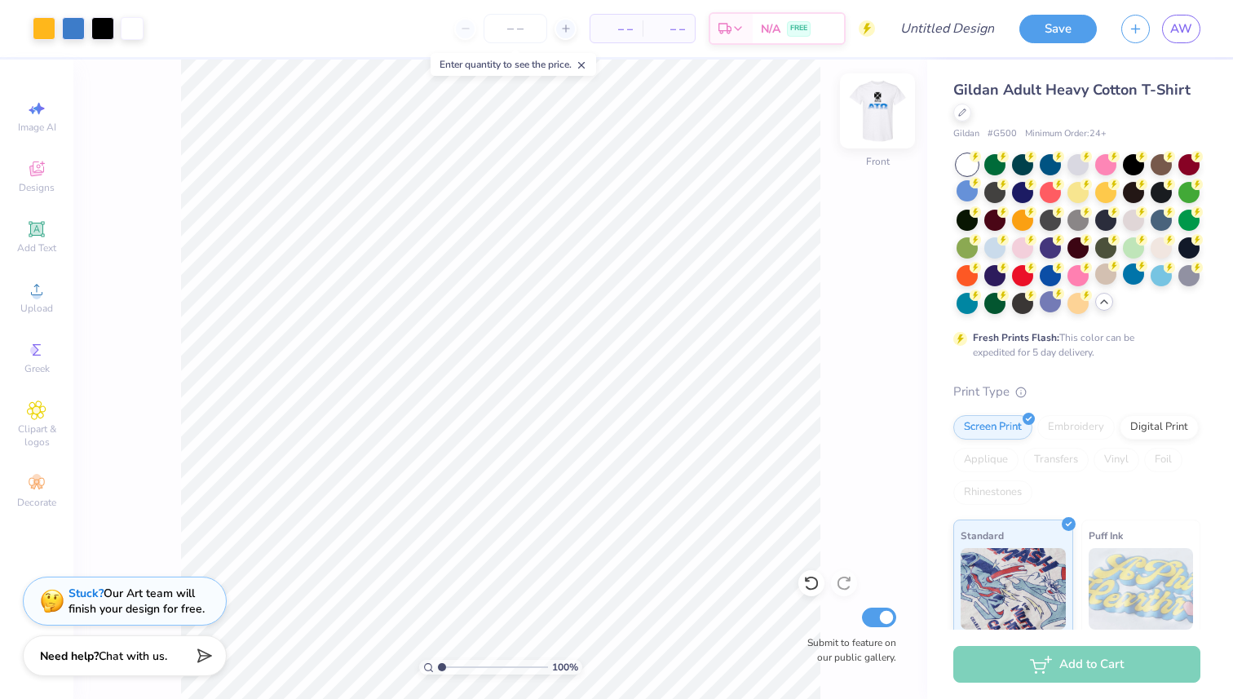
click at [886, 117] on img at bounding box center [877, 110] width 65 height 65
type input "8.83"
type input "5.69"
type input "1.42"
type input "9.85"
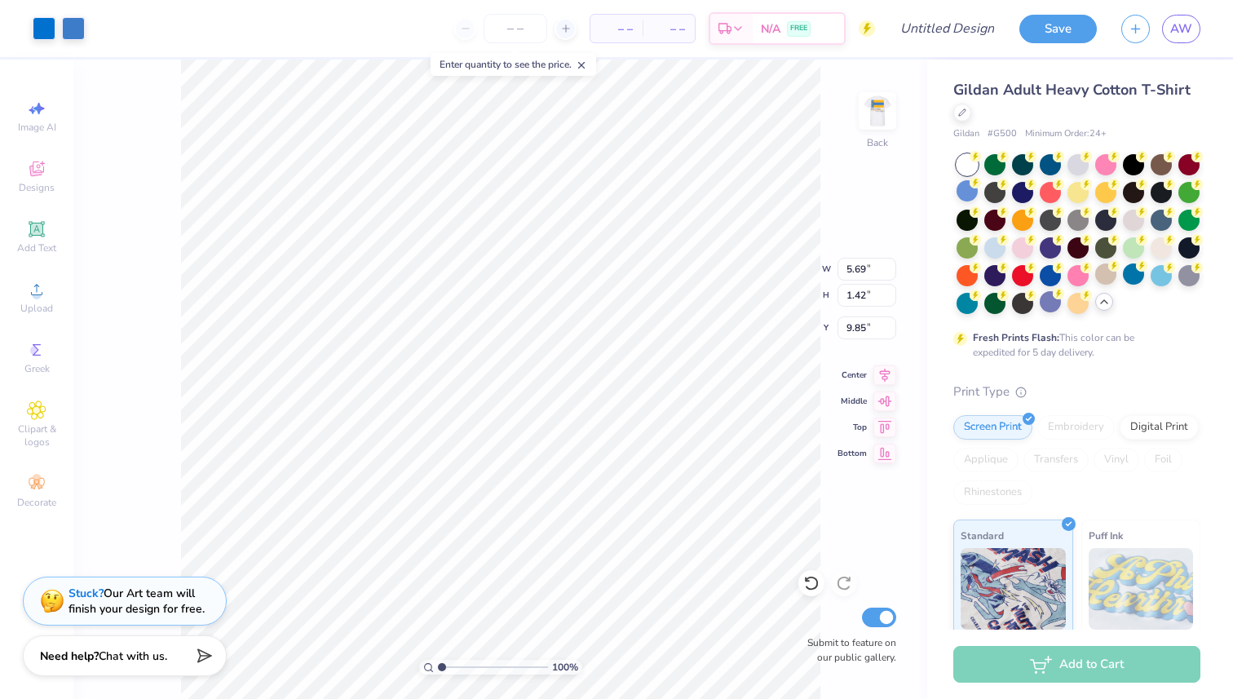
type input "8.13"
click at [43, 183] on span "Designs" at bounding box center [37, 187] width 36 height 13
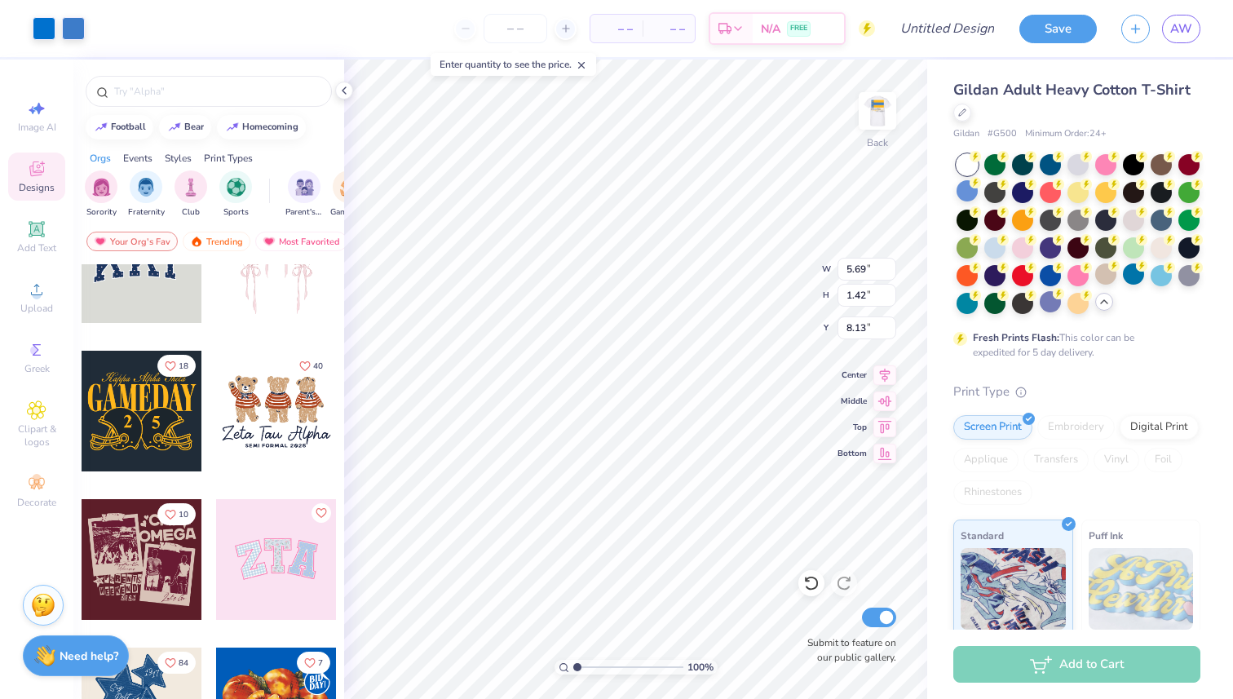
scroll to position [81, 0]
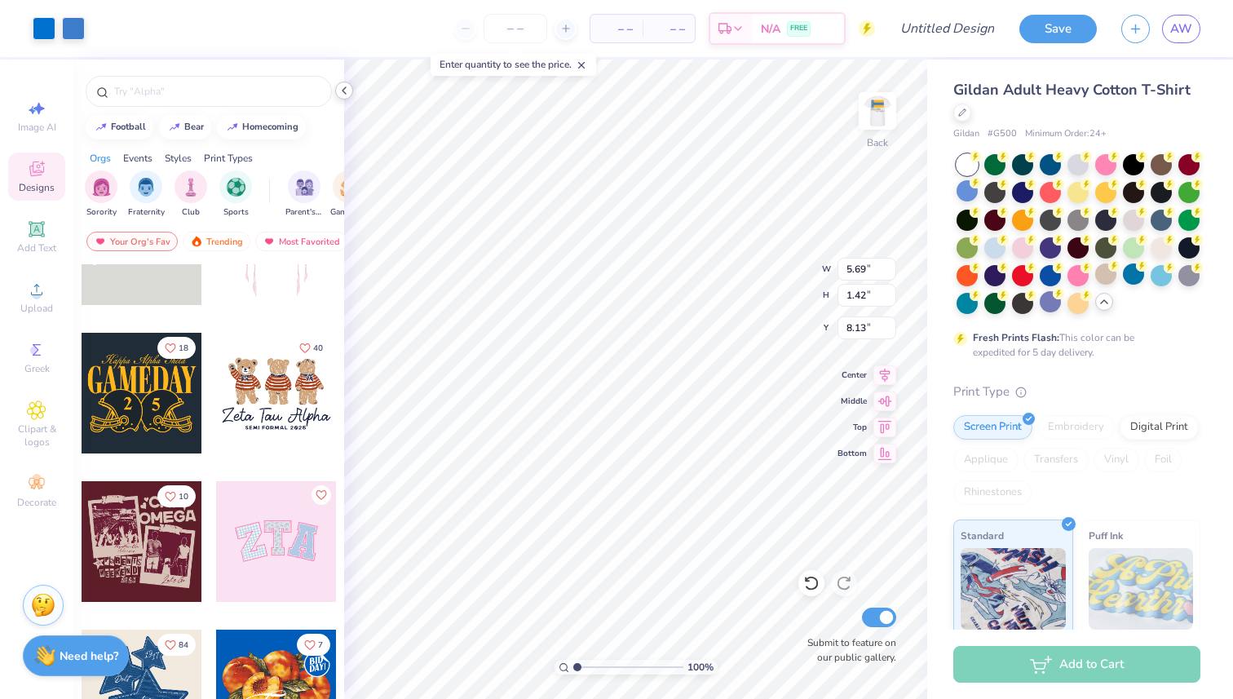
click at [342, 97] on div at bounding box center [344, 91] width 18 height 18
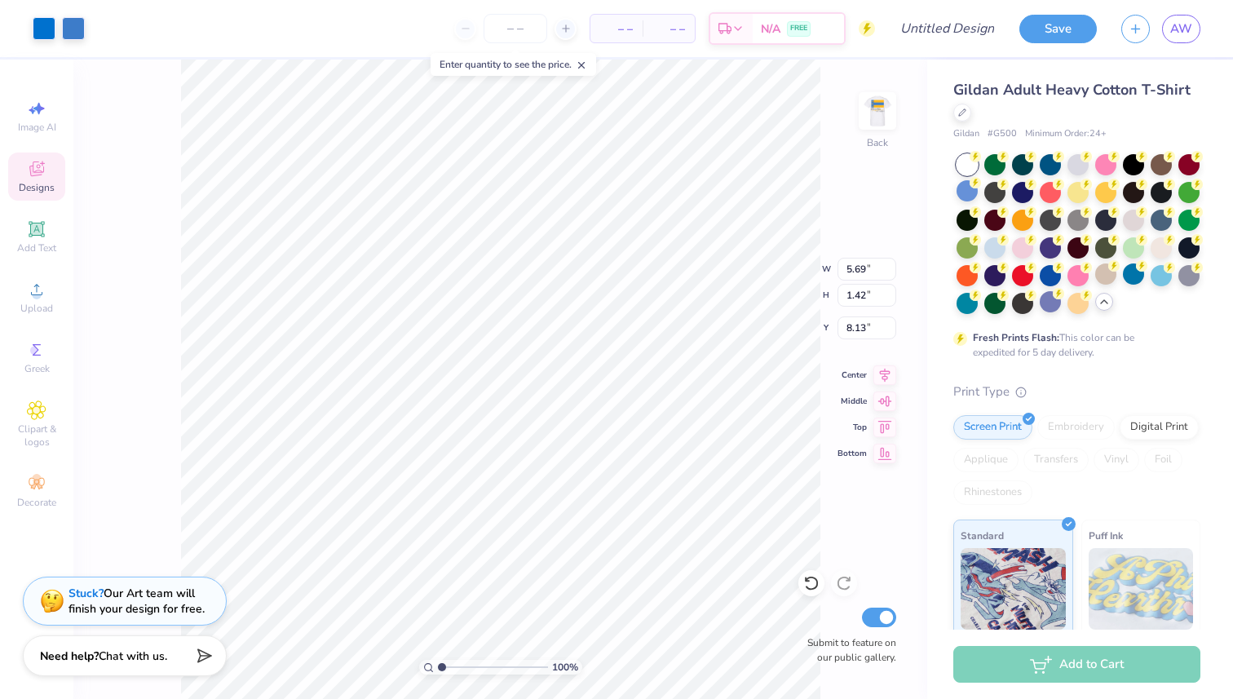
click at [34, 181] on span "Designs" at bounding box center [37, 187] width 36 height 13
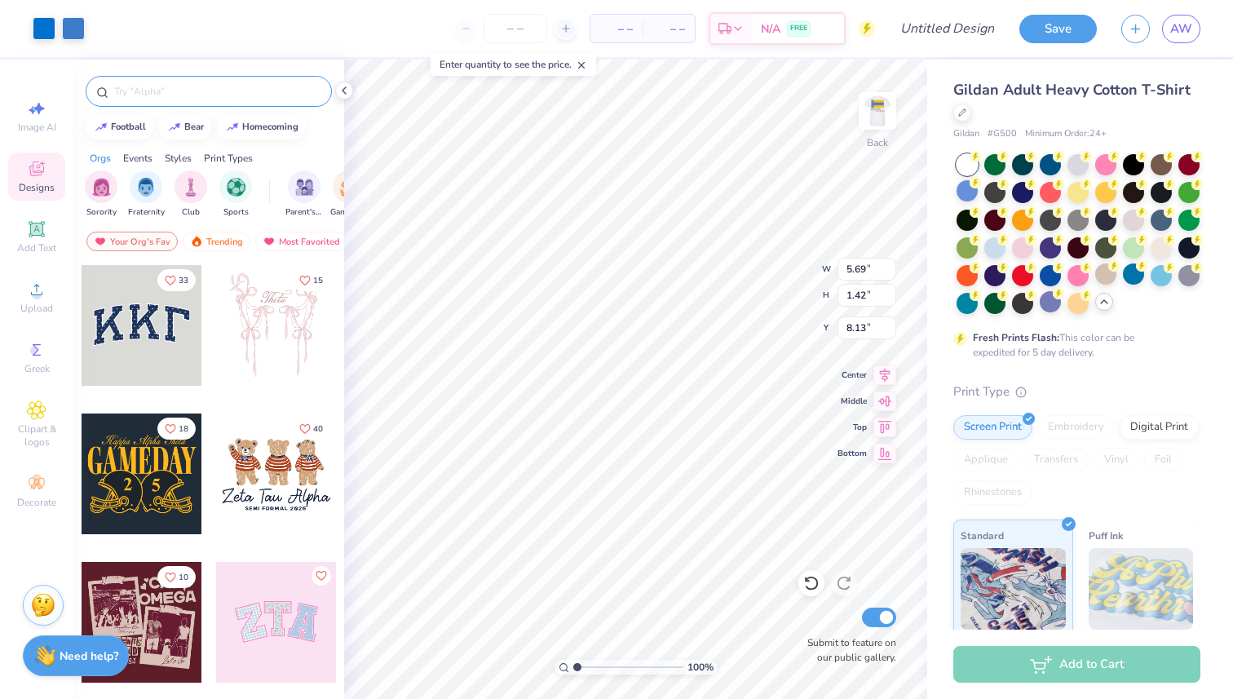
click at [130, 99] on div at bounding box center [209, 91] width 246 height 31
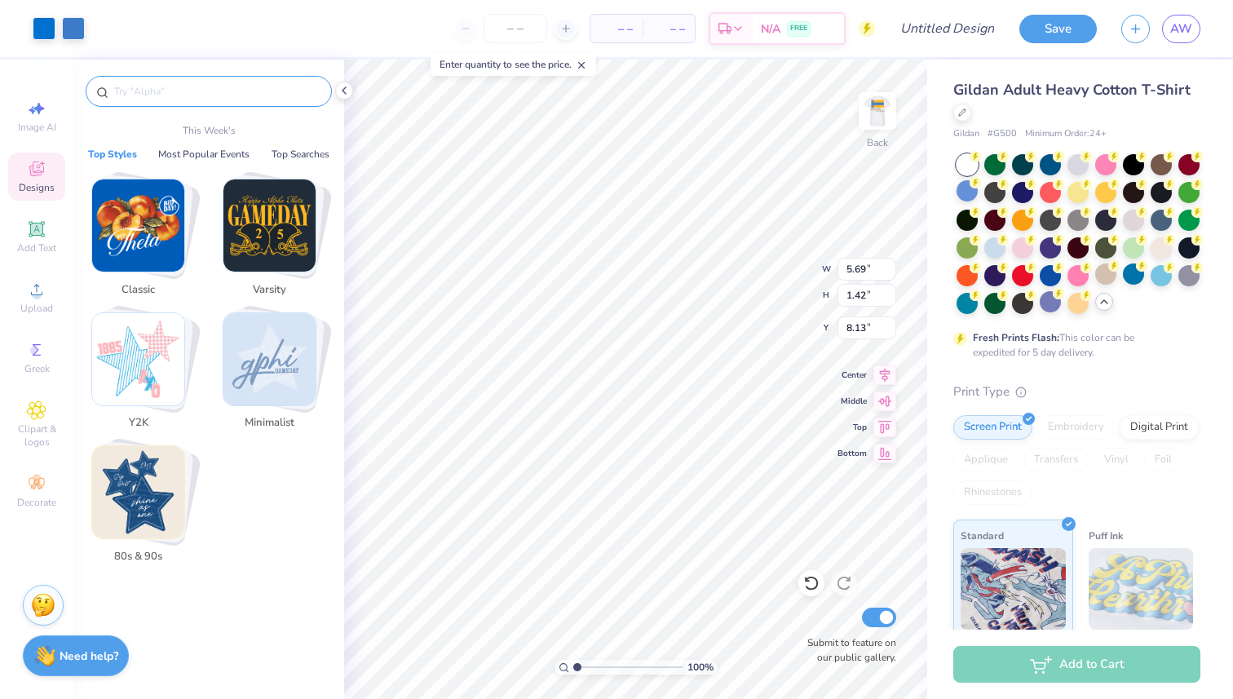
click at [133, 95] on input "text" at bounding box center [217, 91] width 209 height 16
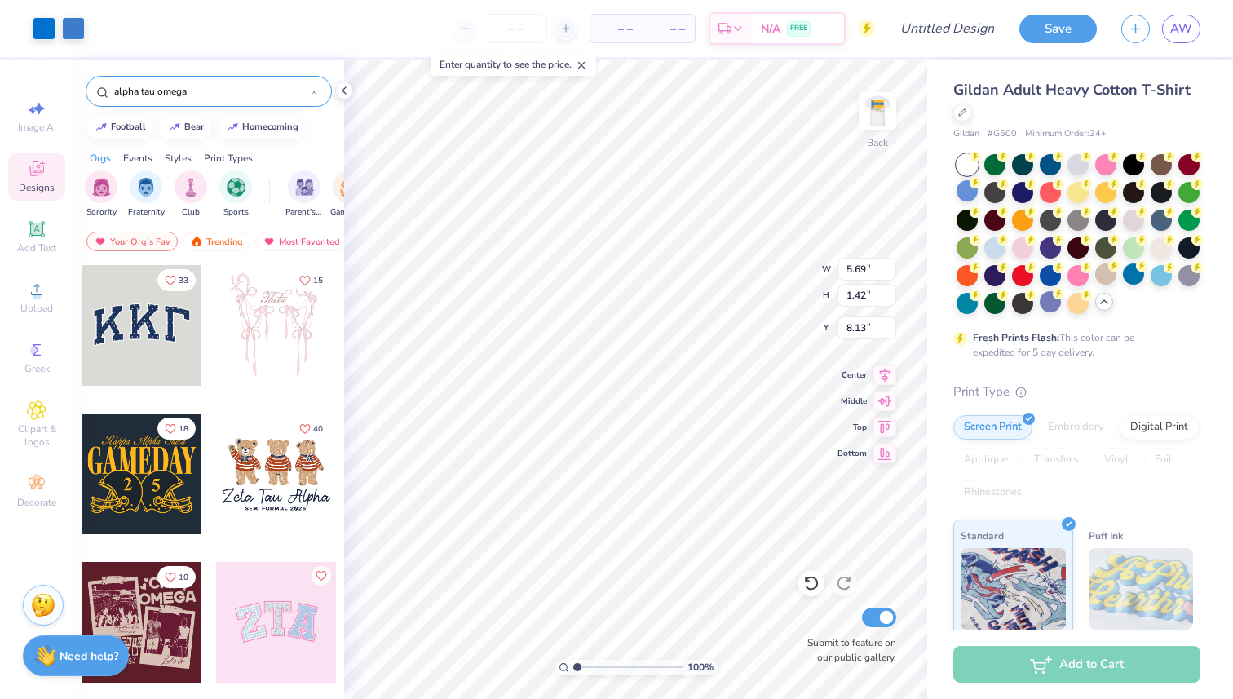
type input "alpha tau omega"
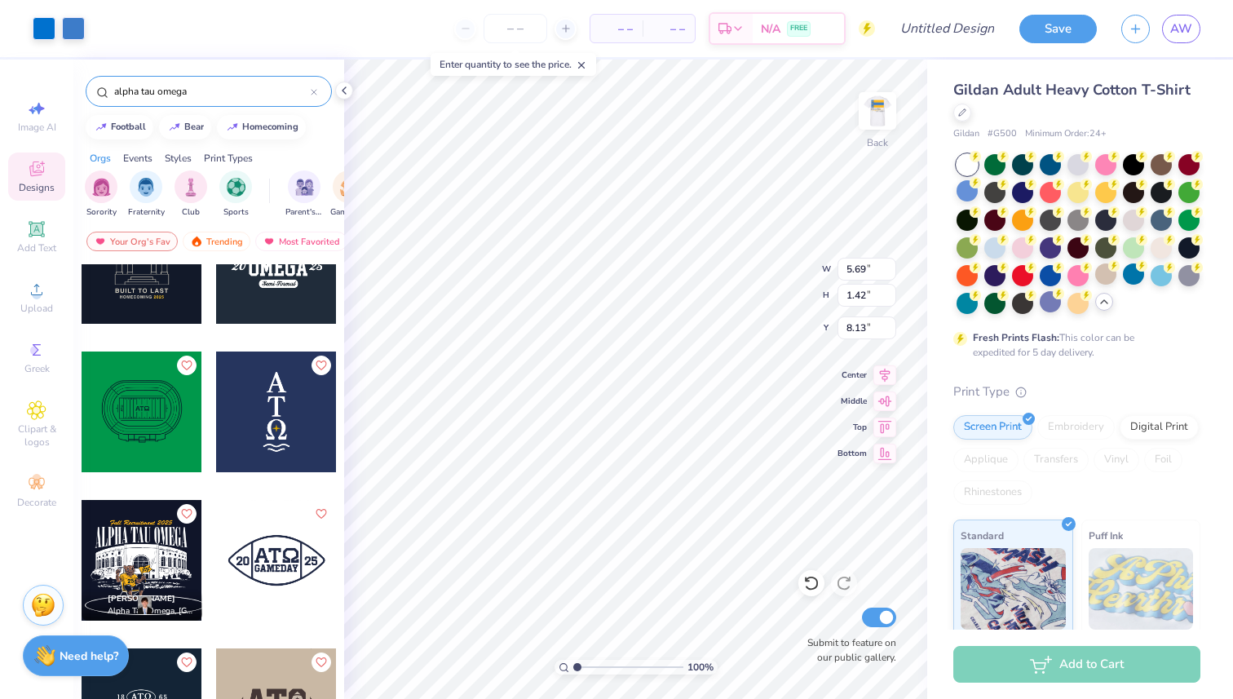
scroll to position [207, 0]
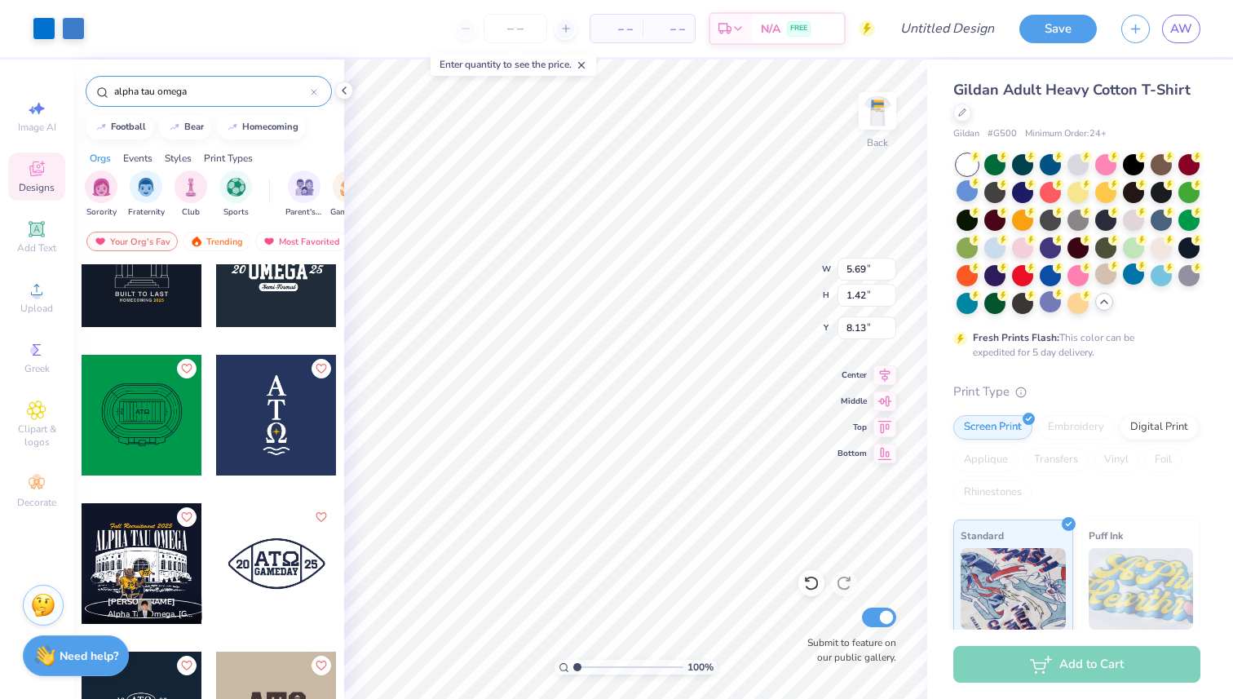
click at [253, 429] on div at bounding box center [276, 415] width 121 height 121
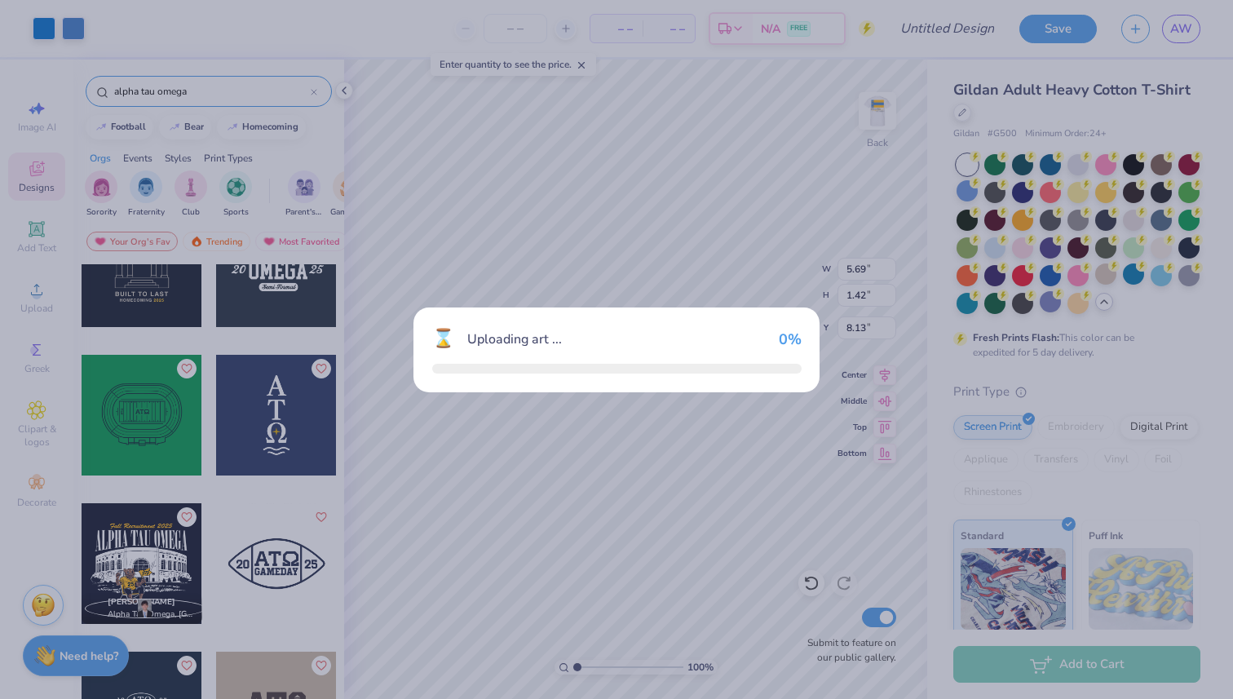
type input "1.42"
type input "4.29"
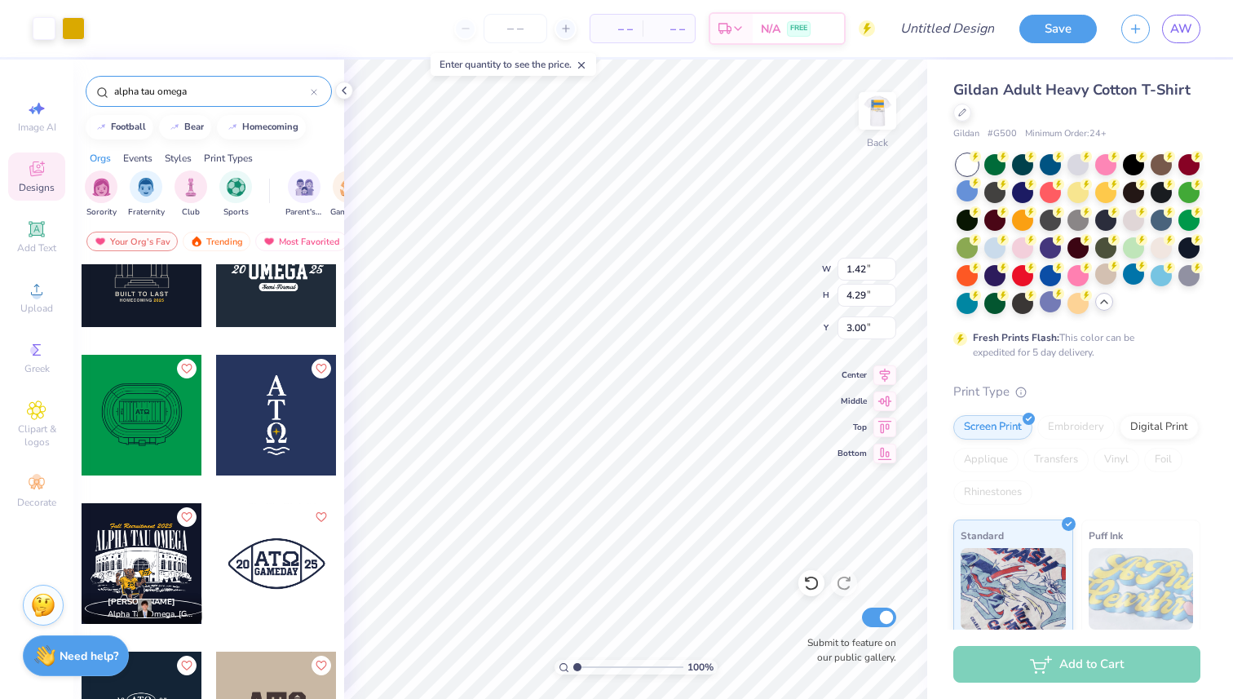
type input "11.48"
click at [41, 29] on div at bounding box center [44, 26] width 23 height 23
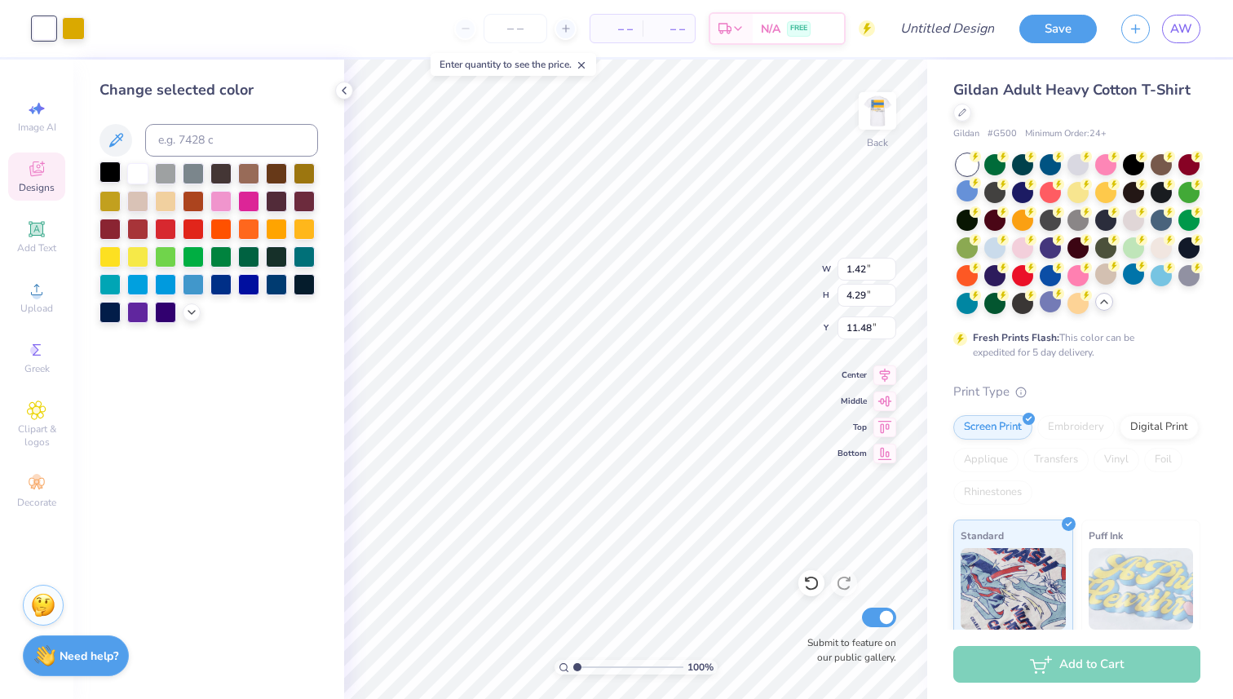
click at [112, 179] on div at bounding box center [109, 171] width 21 height 21
click at [161, 285] on div at bounding box center [165, 282] width 21 height 21
click at [144, 281] on div at bounding box center [137, 282] width 21 height 21
click at [118, 311] on div at bounding box center [109, 310] width 21 height 21
click at [108, 173] on div at bounding box center [109, 171] width 21 height 21
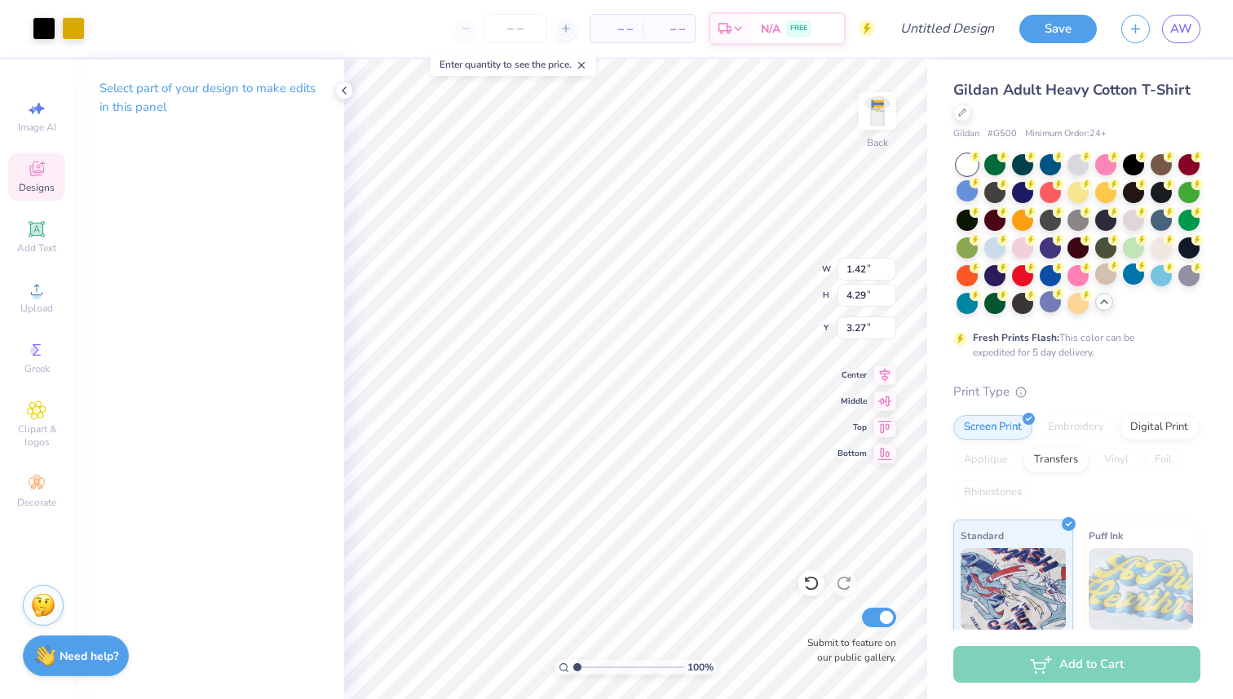
type input "3.27"
type input "1.84"
type input "5.57"
type input "3.00"
click at [880, 124] on img at bounding box center [877, 110] width 65 height 65
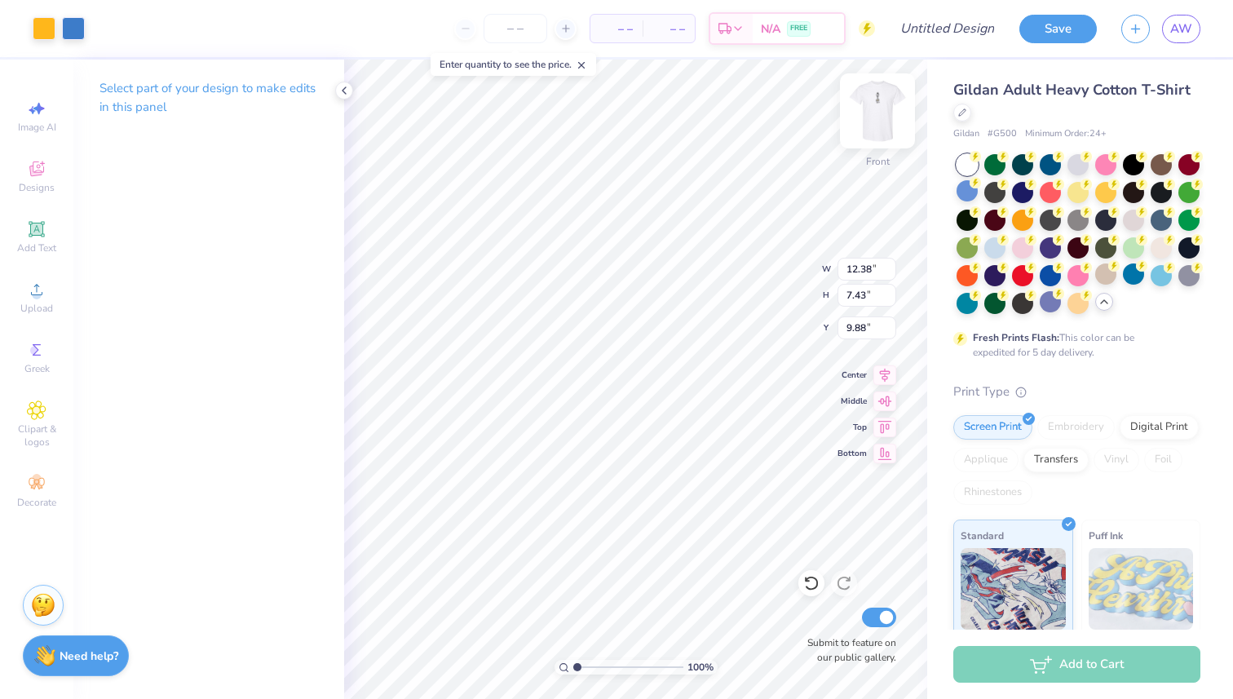
type input "9.88"
type input "13.24"
type input "7.94"
type input "3.00"
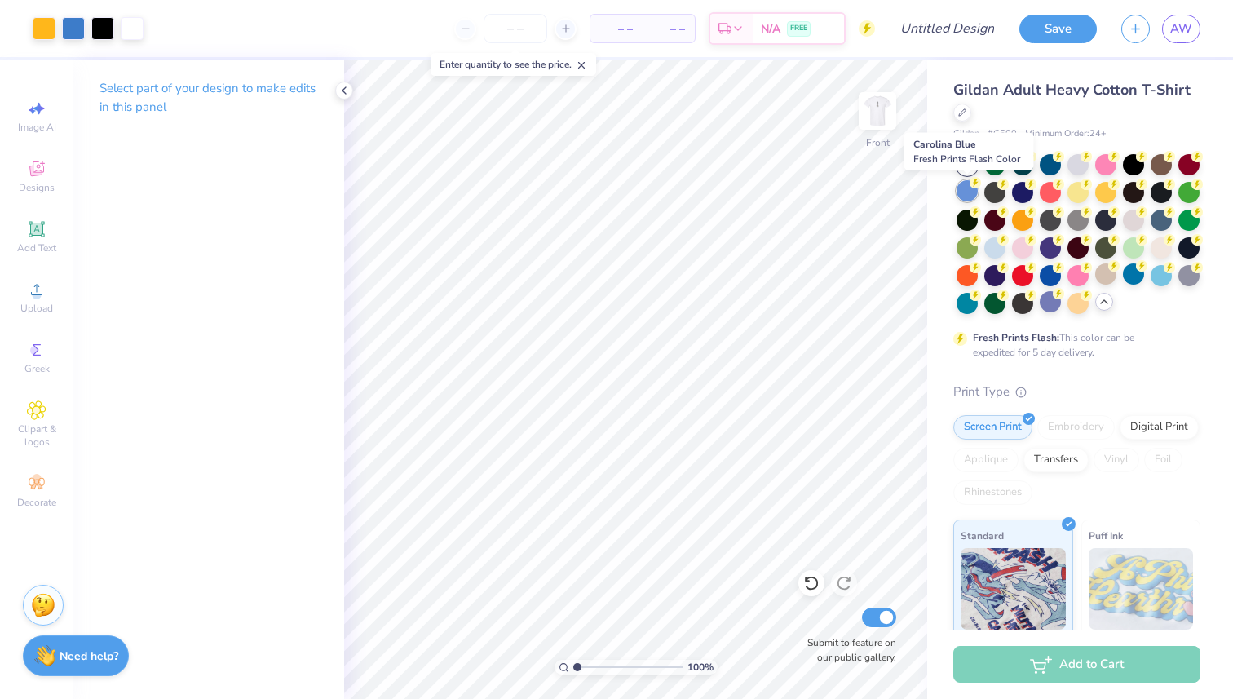
click at [965, 194] on div at bounding box center [966, 190] width 21 height 21
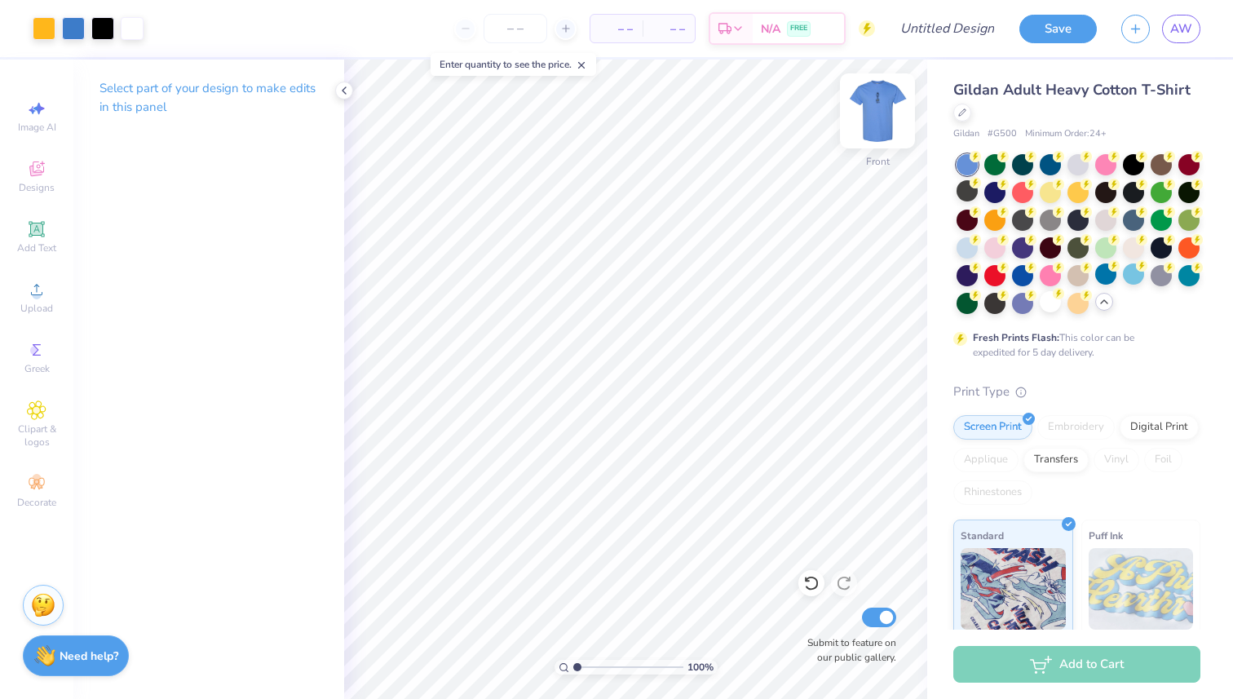
click at [881, 120] on img at bounding box center [877, 110] width 65 height 65
click at [881, 120] on img at bounding box center [877, 111] width 33 height 33
click at [963, 244] on div at bounding box center [966, 246] width 21 height 21
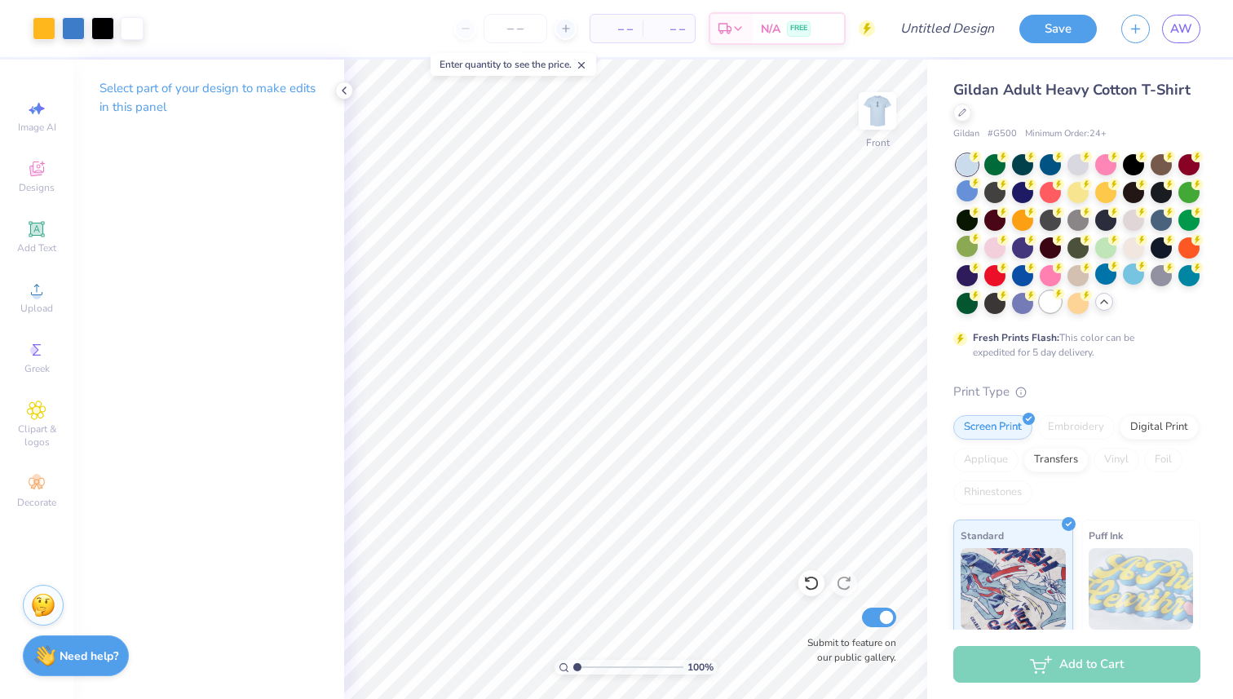
click at [1053, 302] on div at bounding box center [1050, 301] width 21 height 21
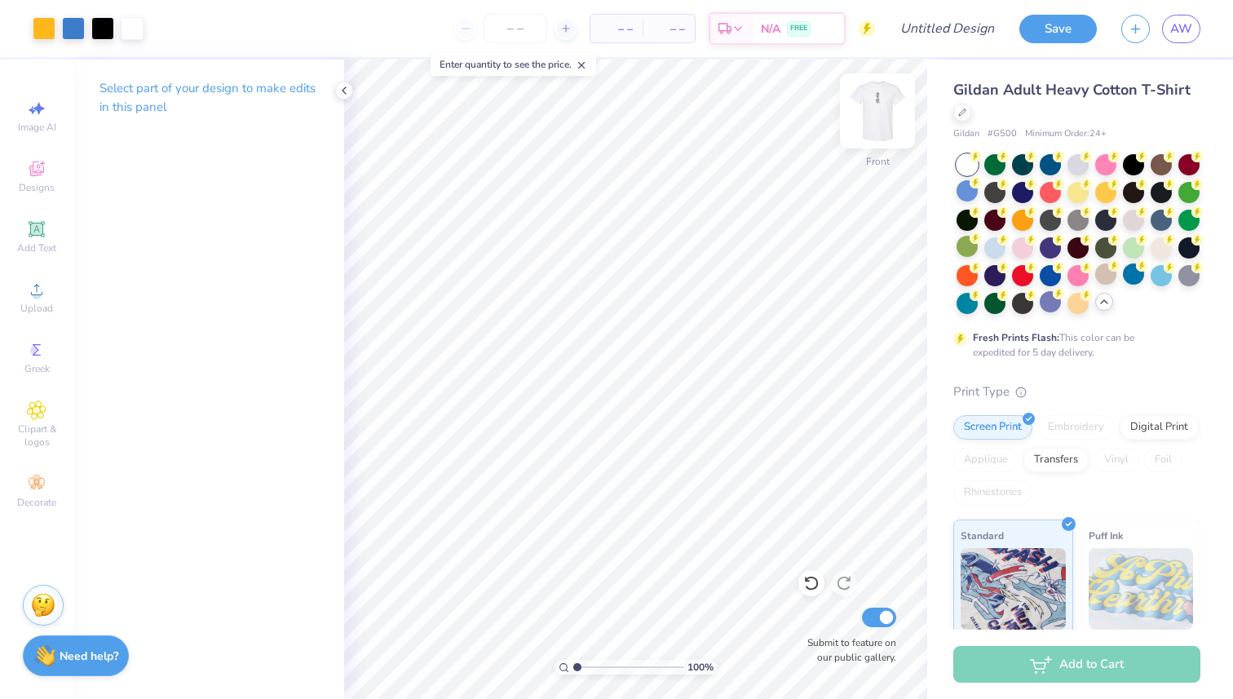
click at [891, 104] on img at bounding box center [877, 110] width 65 height 65
click at [883, 108] on img at bounding box center [877, 110] width 65 height 65
click at [42, 178] on icon at bounding box center [37, 169] width 20 height 20
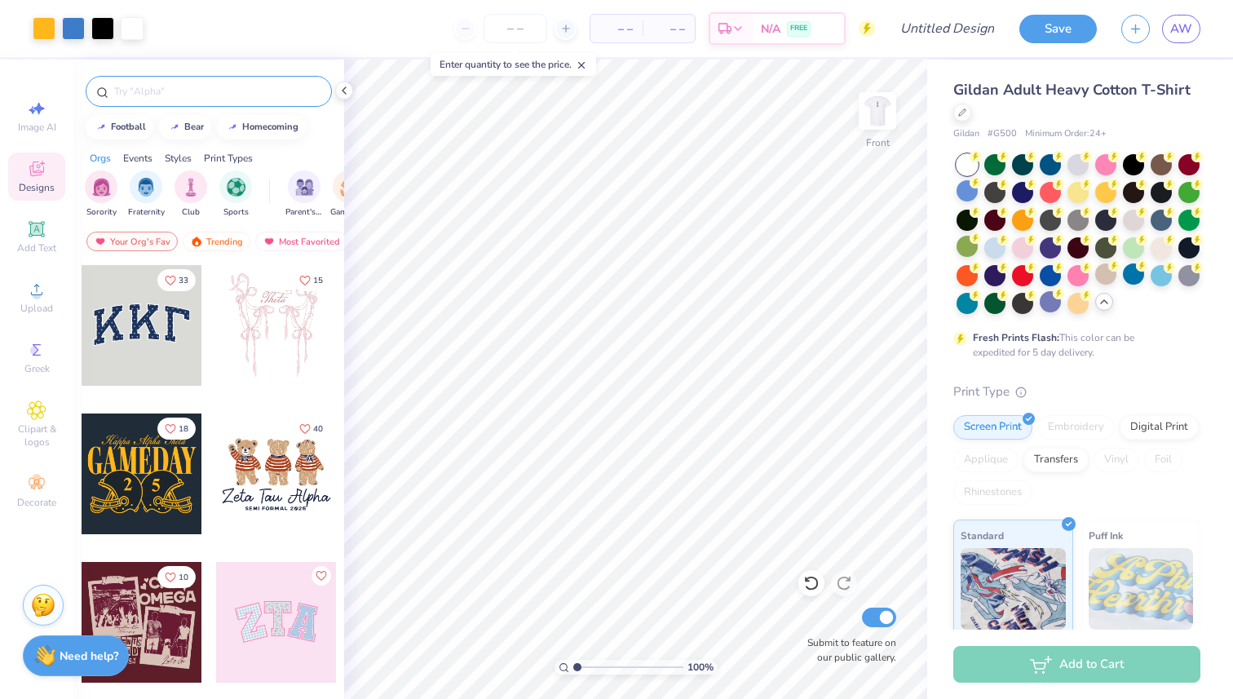
click at [199, 99] on div at bounding box center [209, 91] width 246 height 31
click at [192, 87] on input "text" at bounding box center [217, 91] width 209 height 16
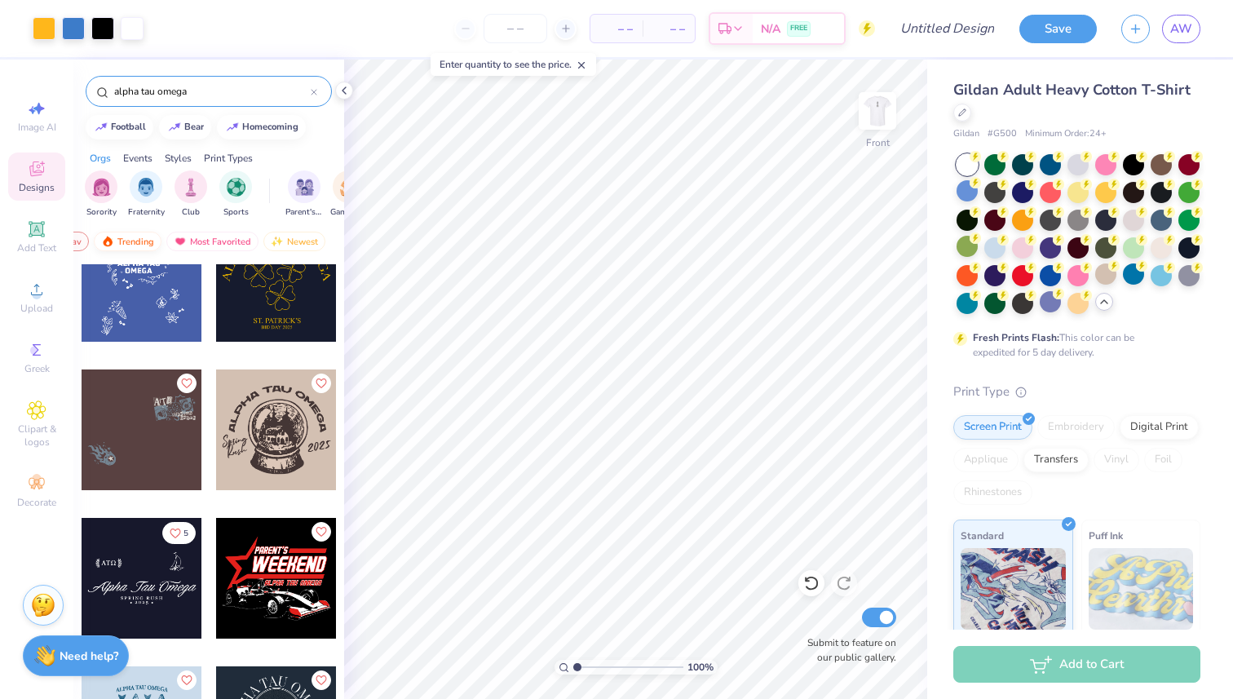
scroll to position [0, 95]
type input "alpha tau omega"
click at [220, 241] on div "Most Favorited" at bounding box center [207, 242] width 92 height 20
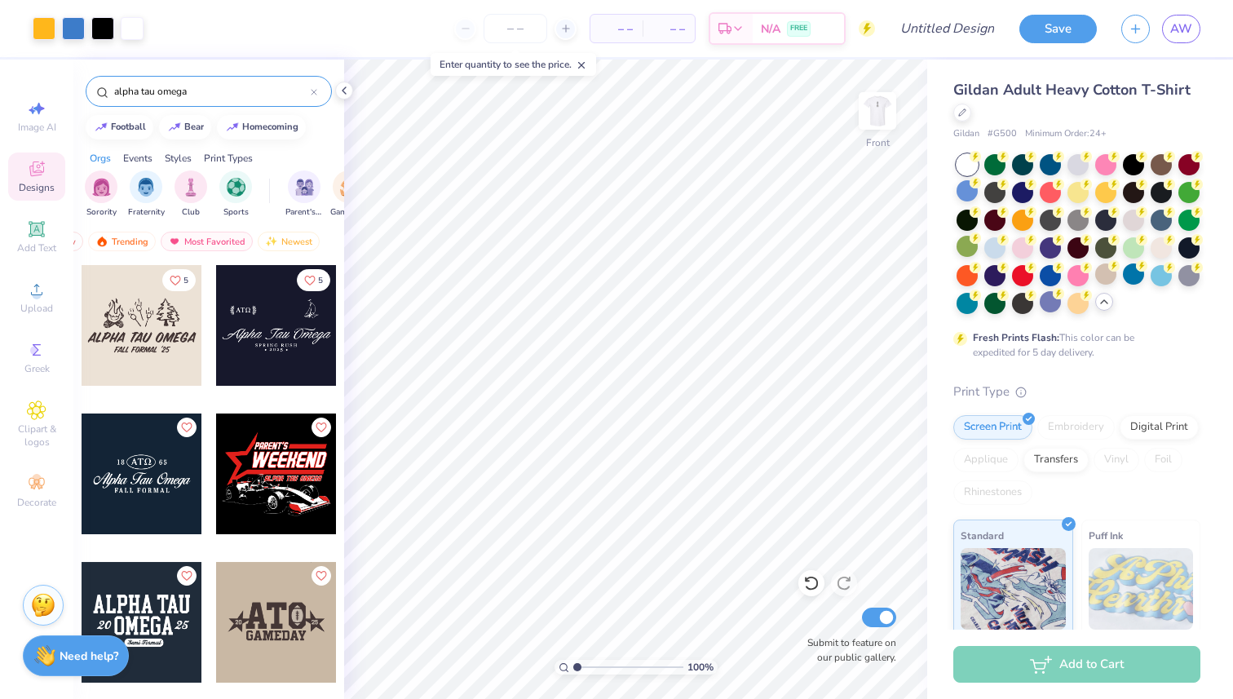
click at [311, 94] on icon at bounding box center [313, 92] width 5 height 5
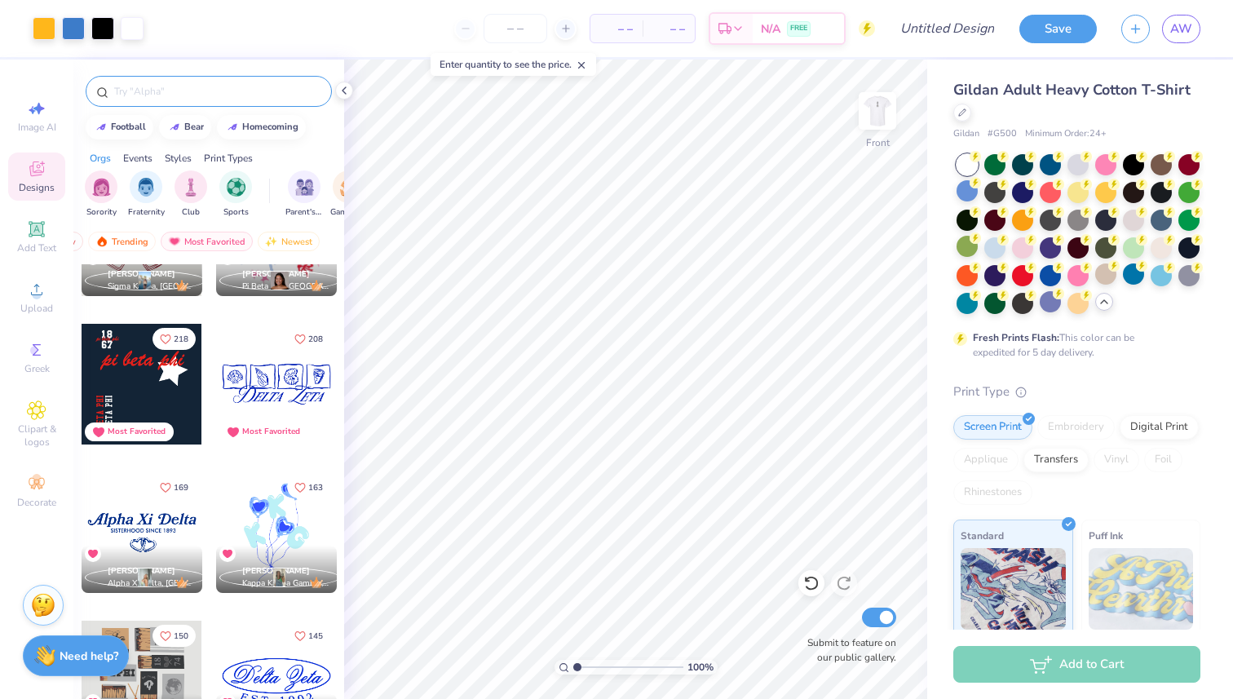
scroll to position [395, 0]
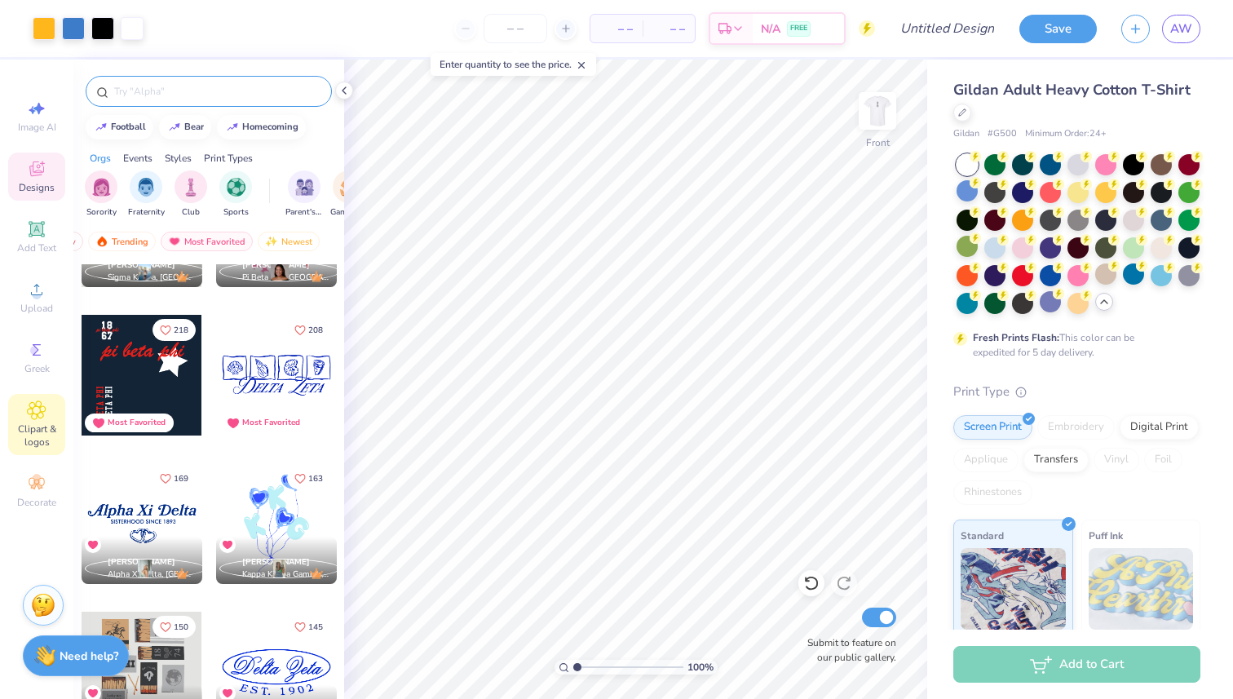
click at [38, 424] on span "Clipart & logos" at bounding box center [36, 435] width 57 height 26
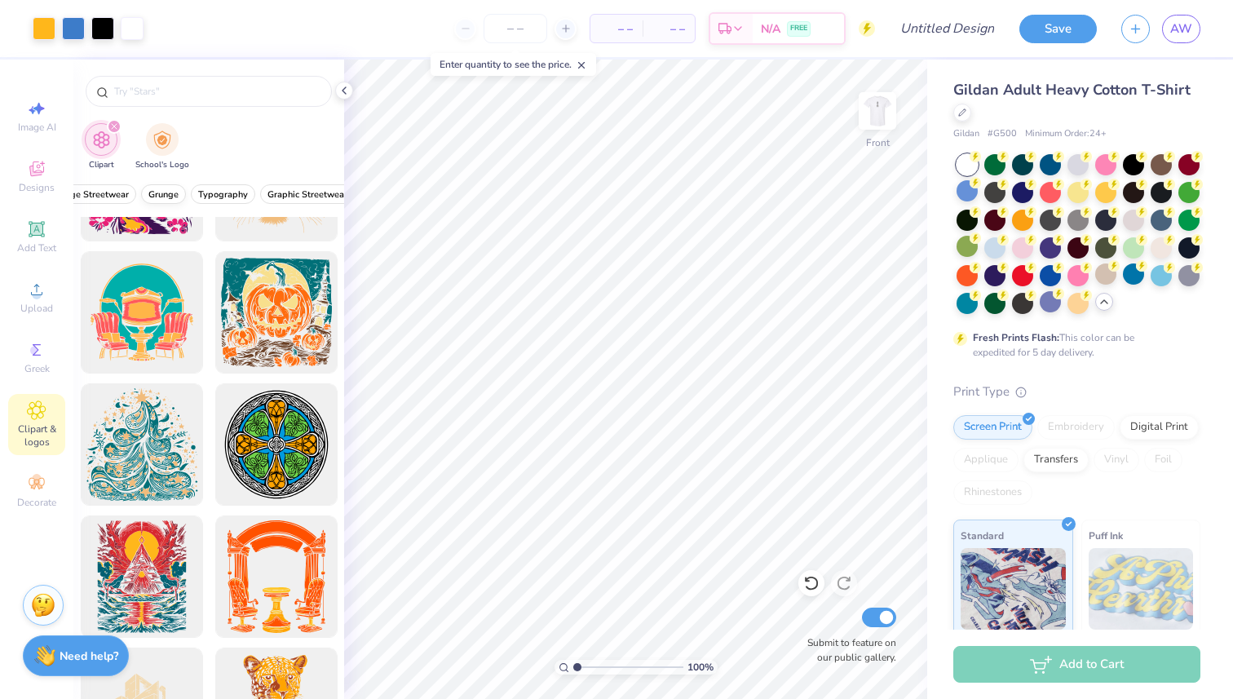
scroll to position [0, 119]
click at [274, 196] on span "Graphic Streetwear" at bounding box center [290, 194] width 80 height 12
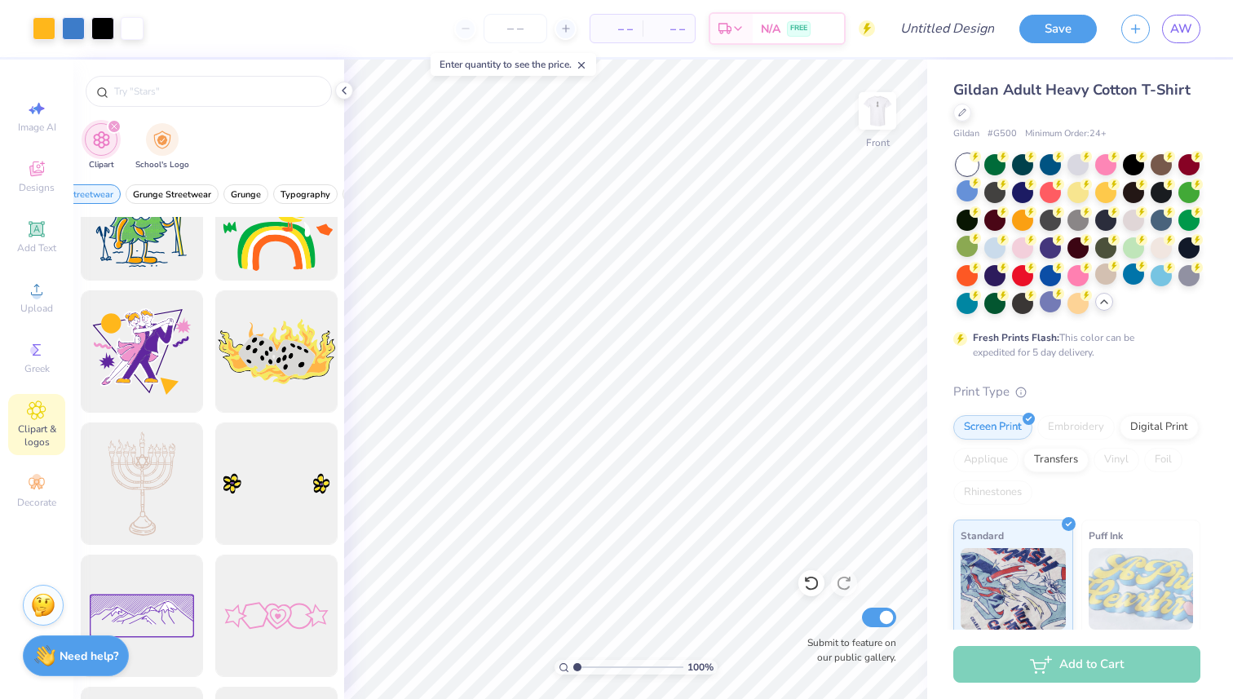
scroll to position [5212, 0]
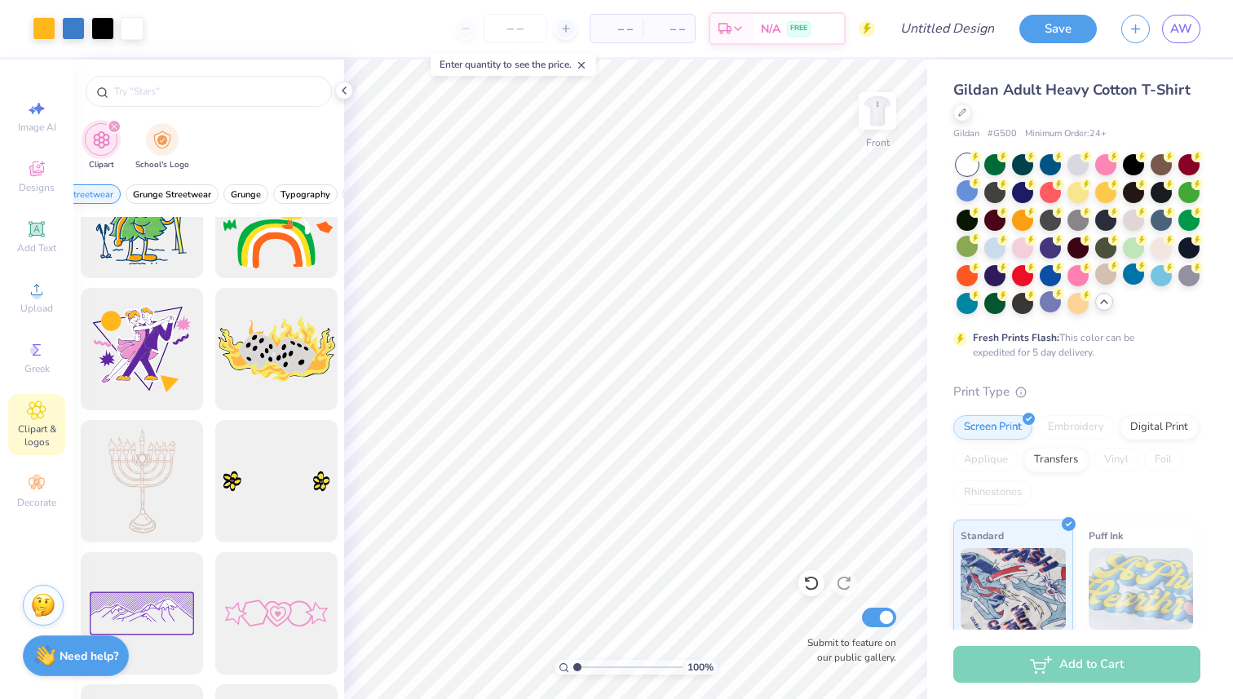
click at [92, 199] on span "Graphic Streetwear" at bounding box center [73, 194] width 80 height 12
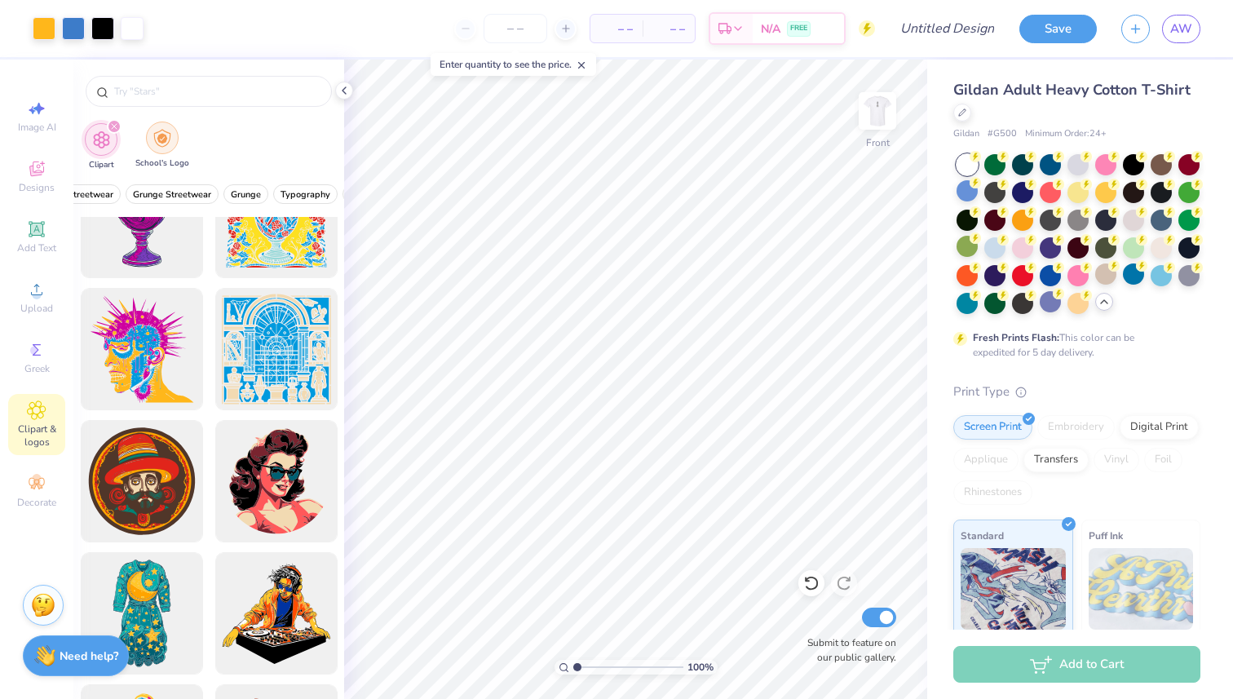
click at [166, 148] on div "filter for School's Logo" at bounding box center [162, 137] width 33 height 33
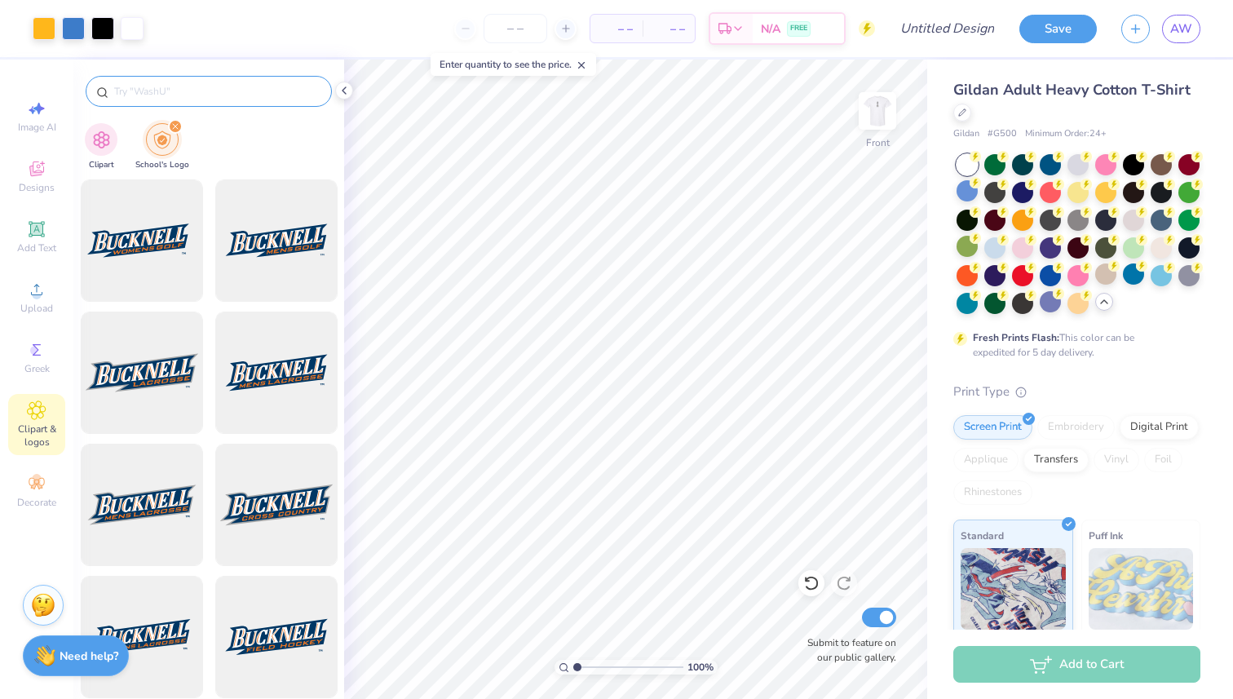
click at [155, 92] on input "text" at bounding box center [217, 91] width 209 height 16
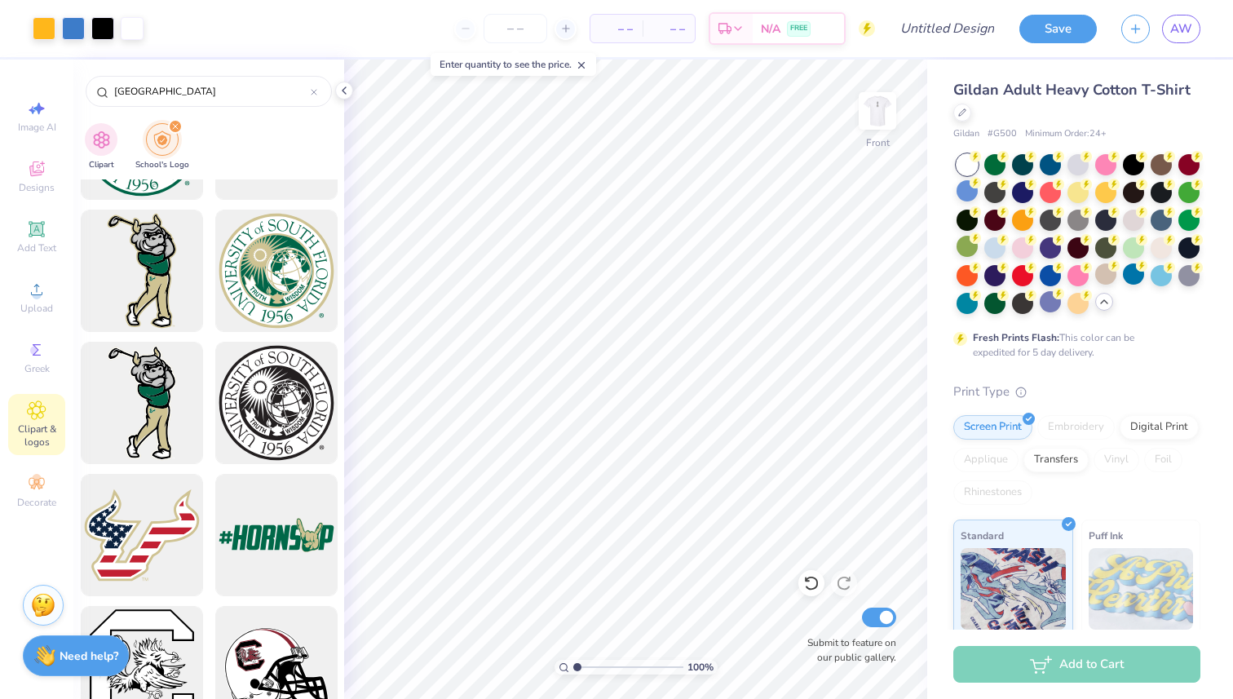
scroll to position [3405, 0]
type input "university of south"
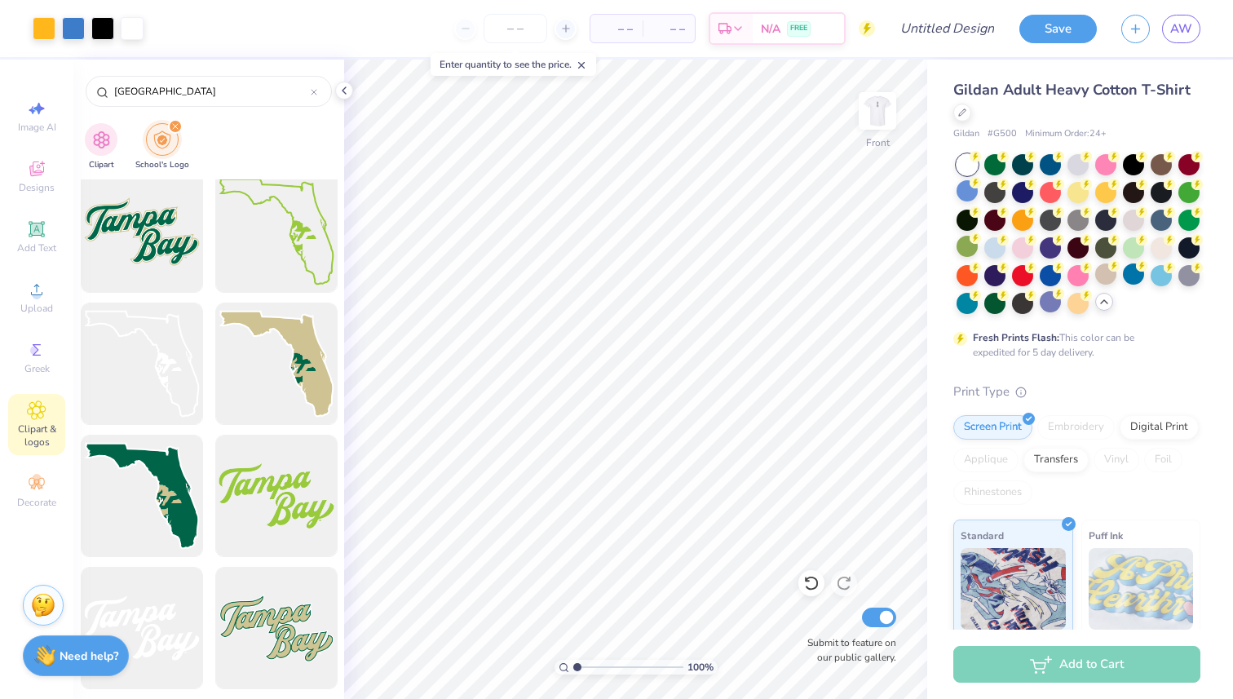
scroll to position [2770, 0]
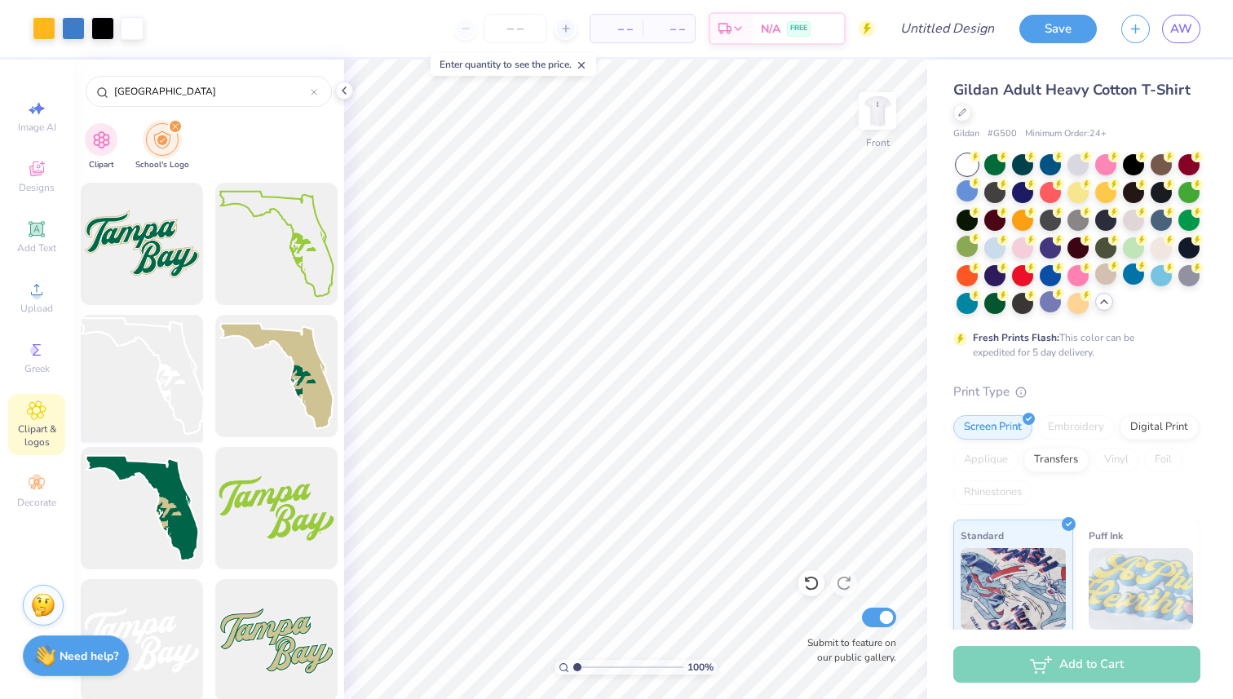
click at [179, 367] on div at bounding box center [141, 376] width 135 height 135
type input "4.14"
type input "3.85"
type input "3.00"
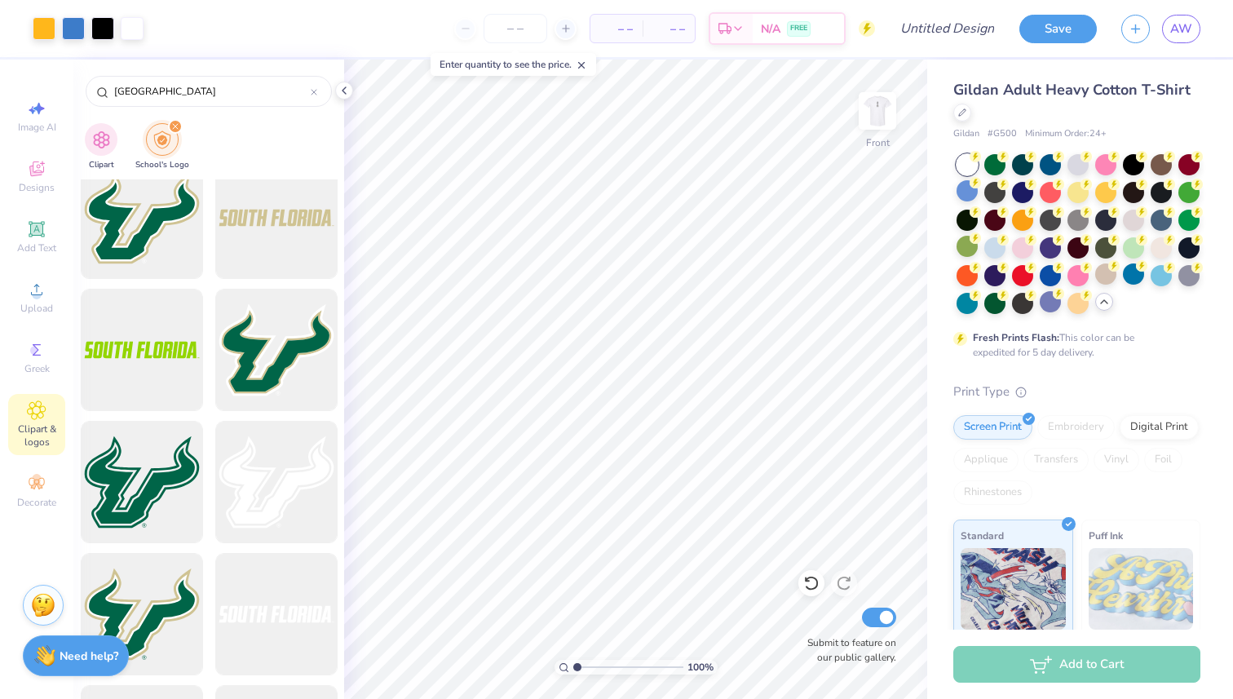
scroll to position [0, 0]
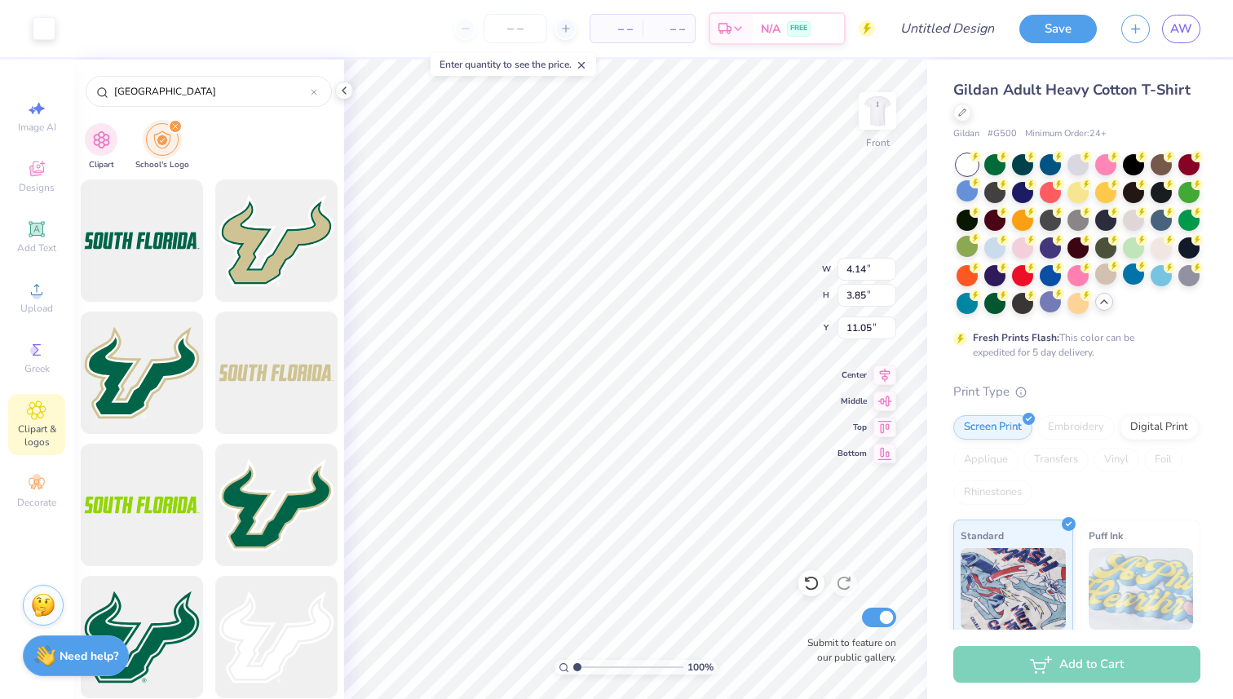
type input "15.14"
type input "3.57"
type input "3.32"
click at [859, 106] on img at bounding box center [877, 110] width 65 height 65
click at [35, 117] on icon at bounding box center [37, 109] width 20 height 20
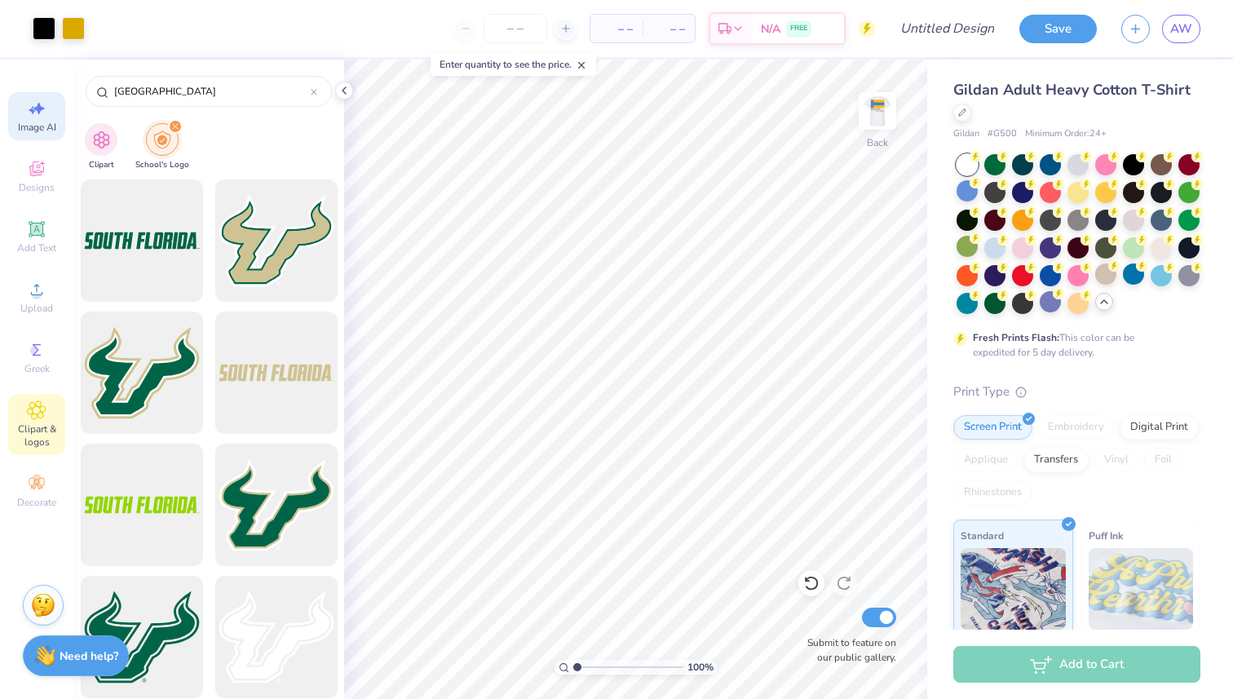
select select "4"
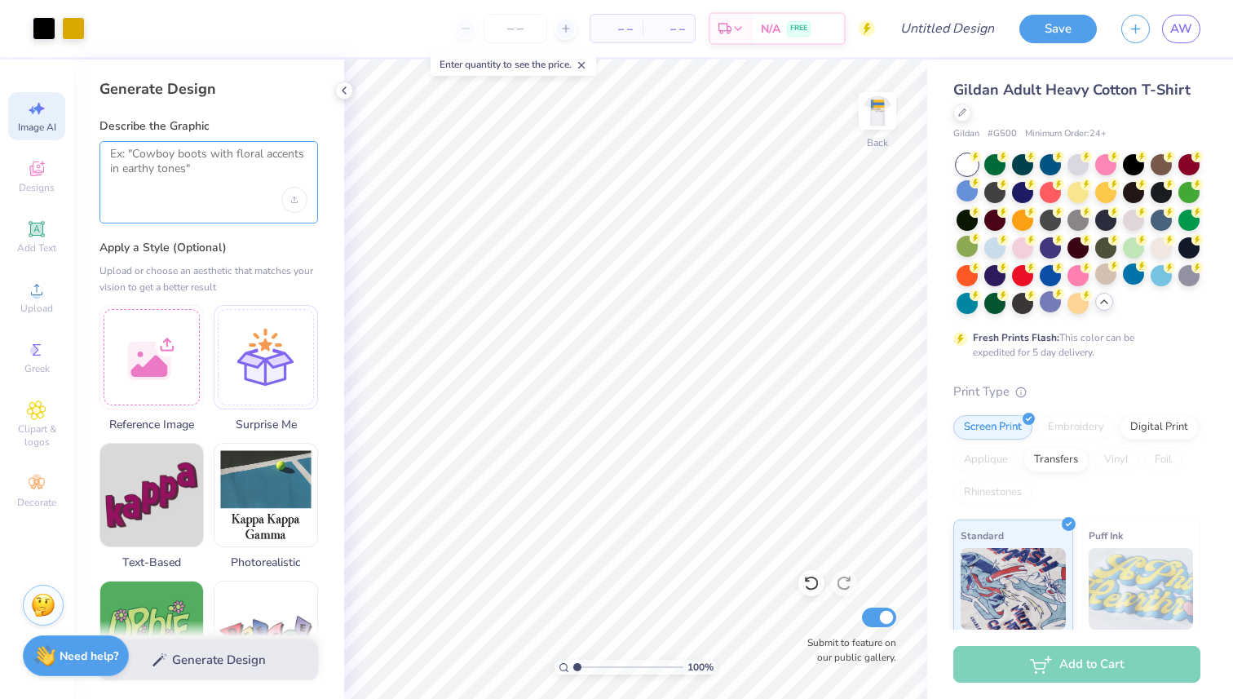
click at [144, 169] on textarea at bounding box center [208, 167] width 197 height 41
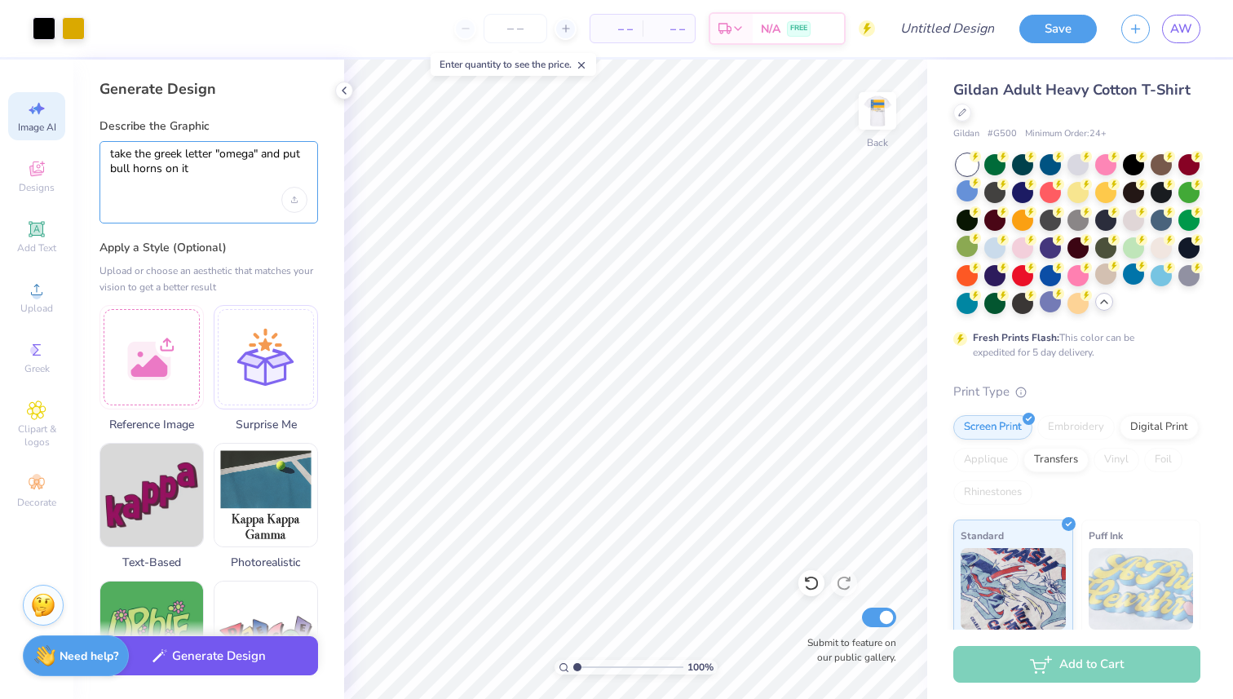
type textarea "take the greek letter "omega" and put bull horns on it"
click at [210, 655] on button "Generate Design" at bounding box center [208, 656] width 219 height 40
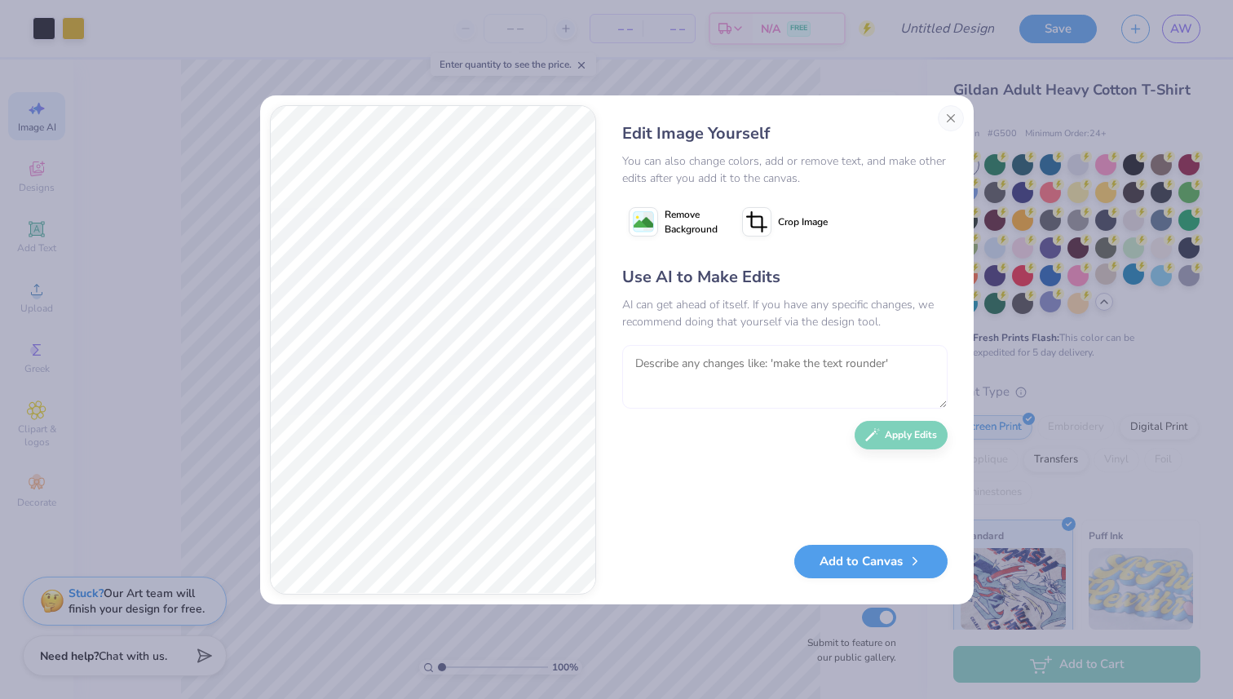
click at [722, 377] on textarea at bounding box center [784, 377] width 325 height 64
type textarea "make all the colors black"
click at [904, 421] on button "Apply Edits" at bounding box center [900, 431] width 93 height 29
click at [902, 557] on button "Add to Canvas" at bounding box center [870, 557] width 153 height 33
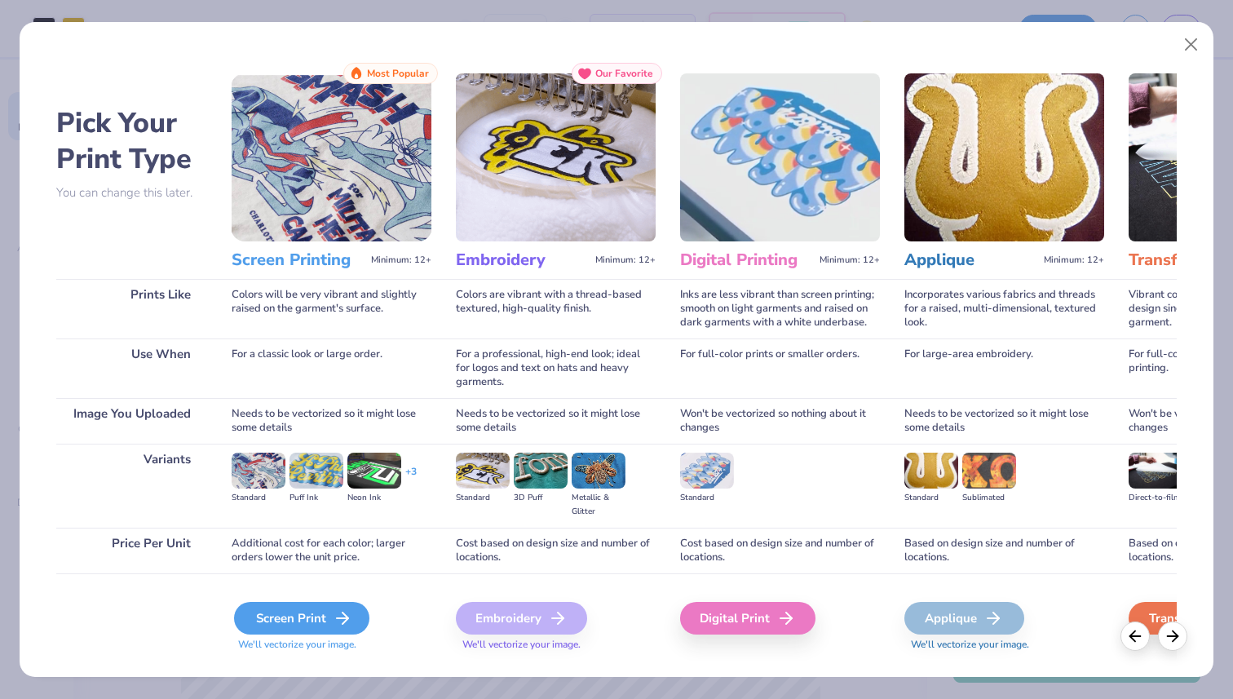
click at [316, 612] on div "Screen Print" at bounding box center [301, 618] width 135 height 33
click at [316, 607] on div "Screen Print" at bounding box center [301, 618] width 135 height 33
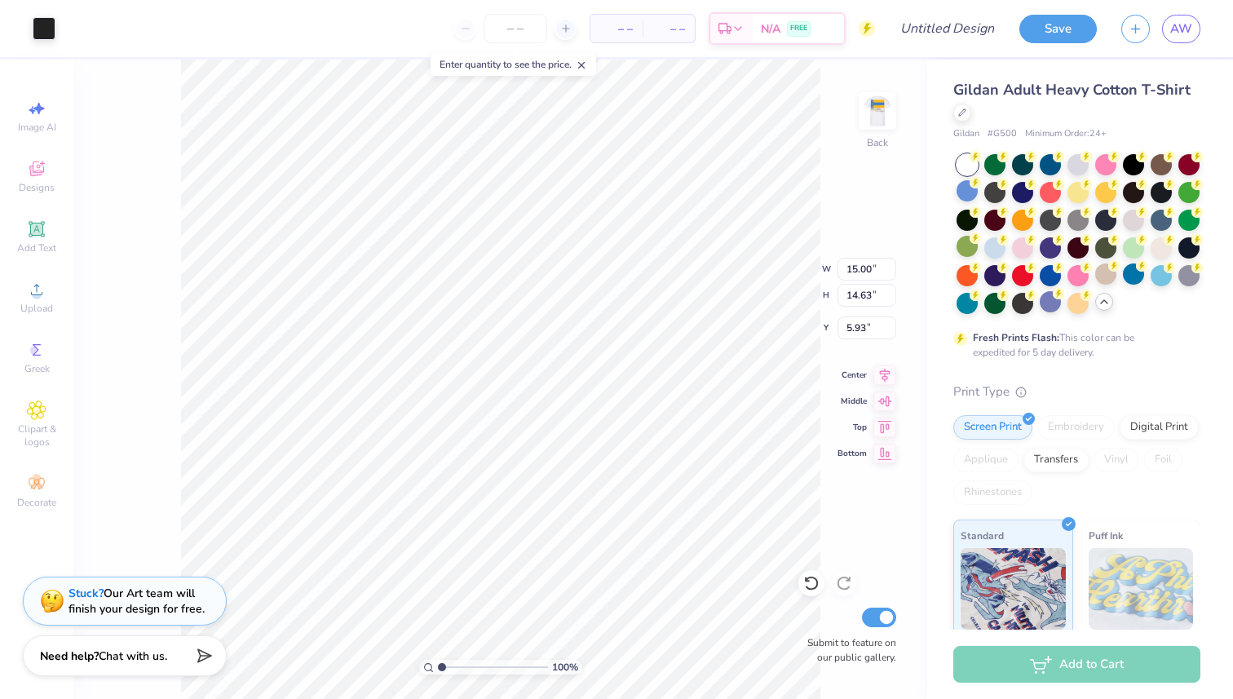
type input "7.46"
type input "7.27"
type input "15.26"
type input "3.56"
type input "3.48"
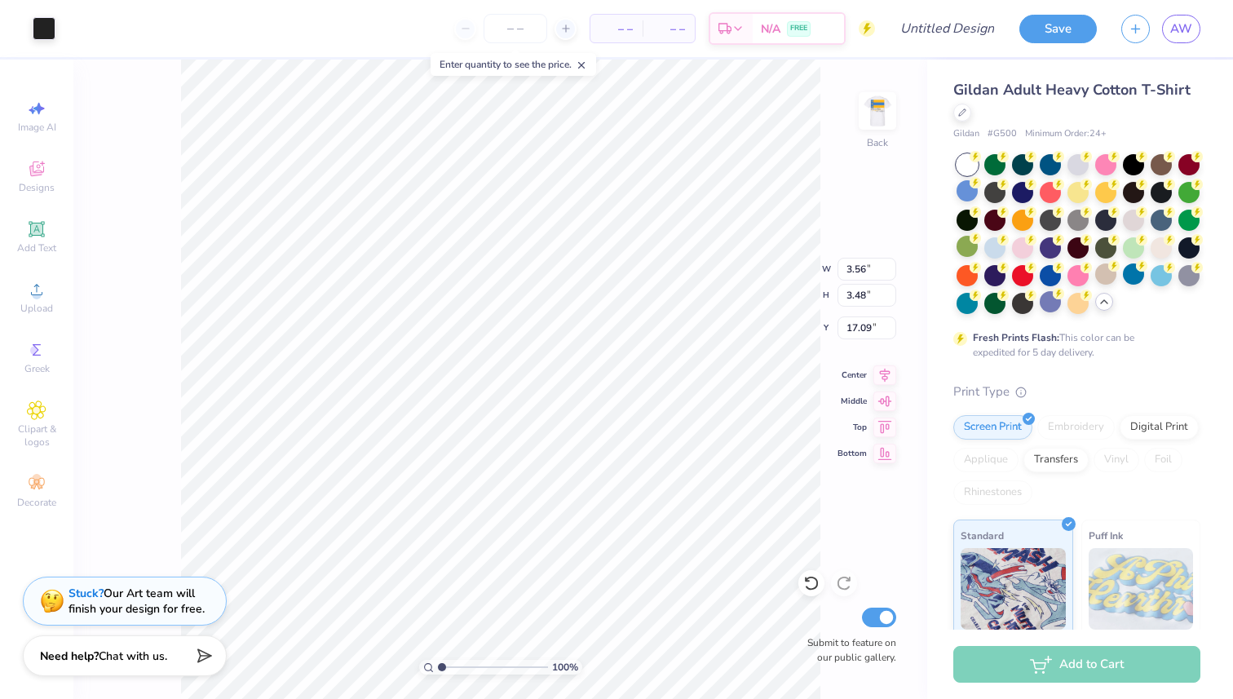
type input "11.79"
type input "1.84"
type input "5.57"
type input "3.00"
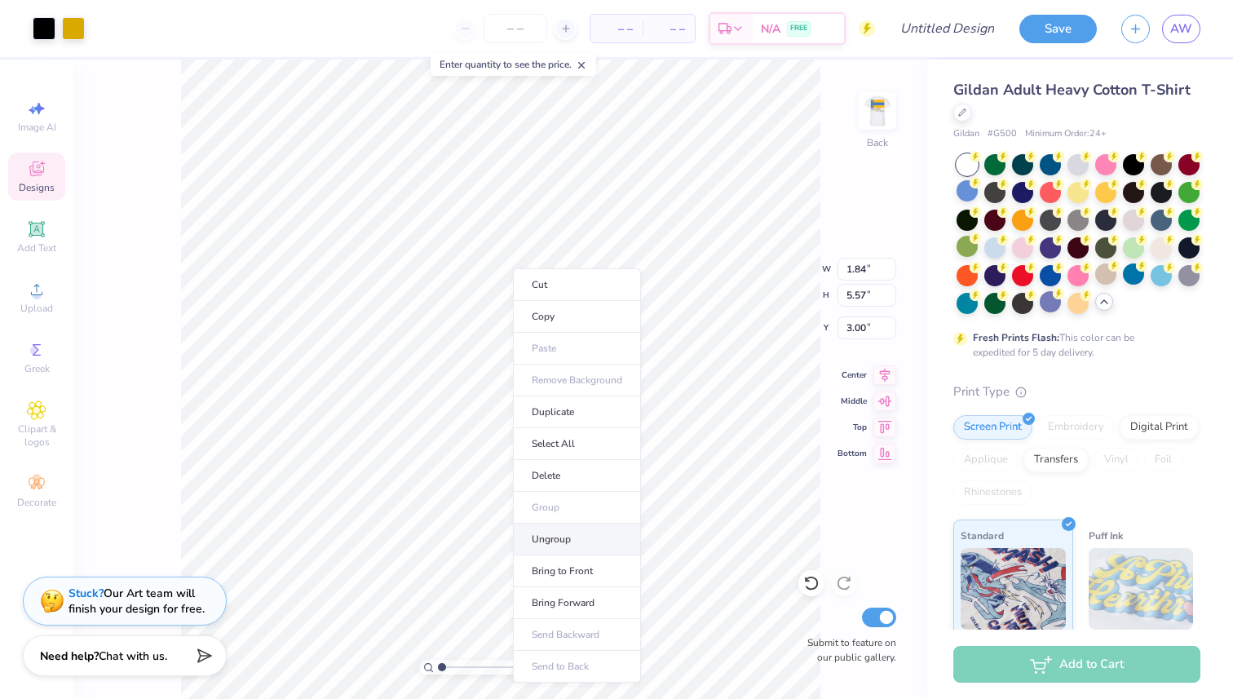
click at [564, 541] on li "Ungroup" at bounding box center [577, 539] width 128 height 32
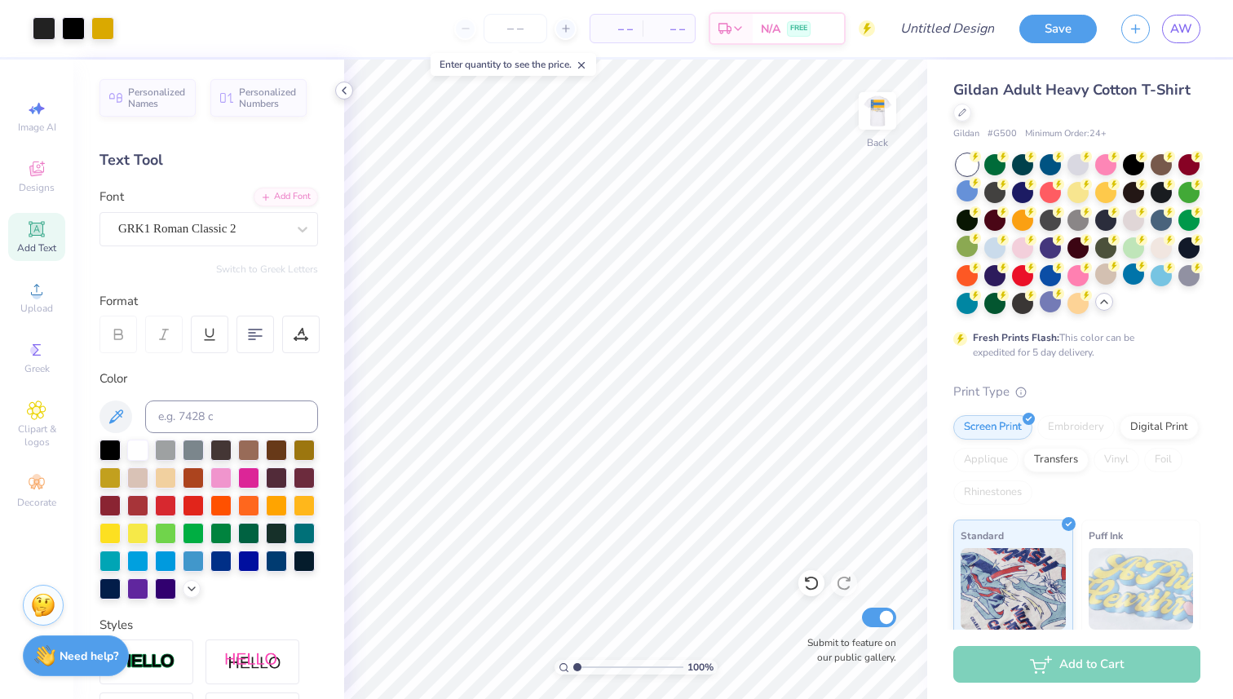
click at [342, 88] on icon at bounding box center [344, 90] width 13 height 13
type input "13.53"
type input "3.56"
type input "3.48"
type input "11.79"
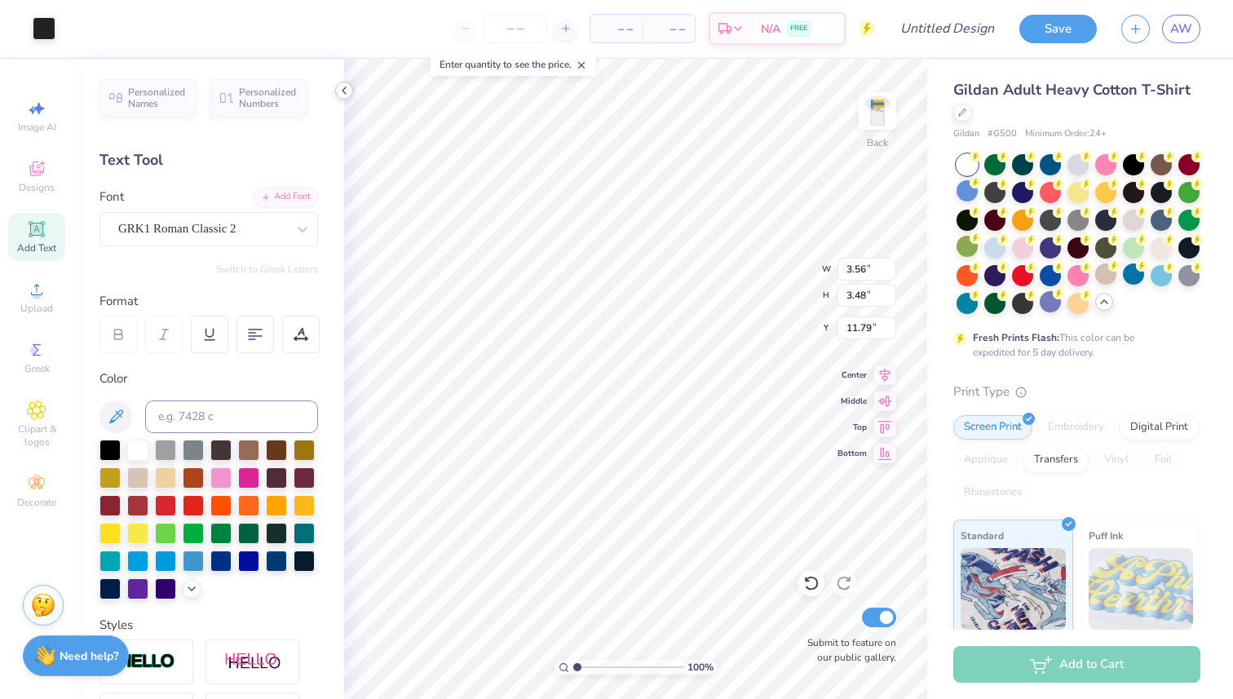
type input "1.89"
type input "1.85"
type input "6.01"
type input "6.93"
click at [344, 84] on icon at bounding box center [344, 90] width 13 height 13
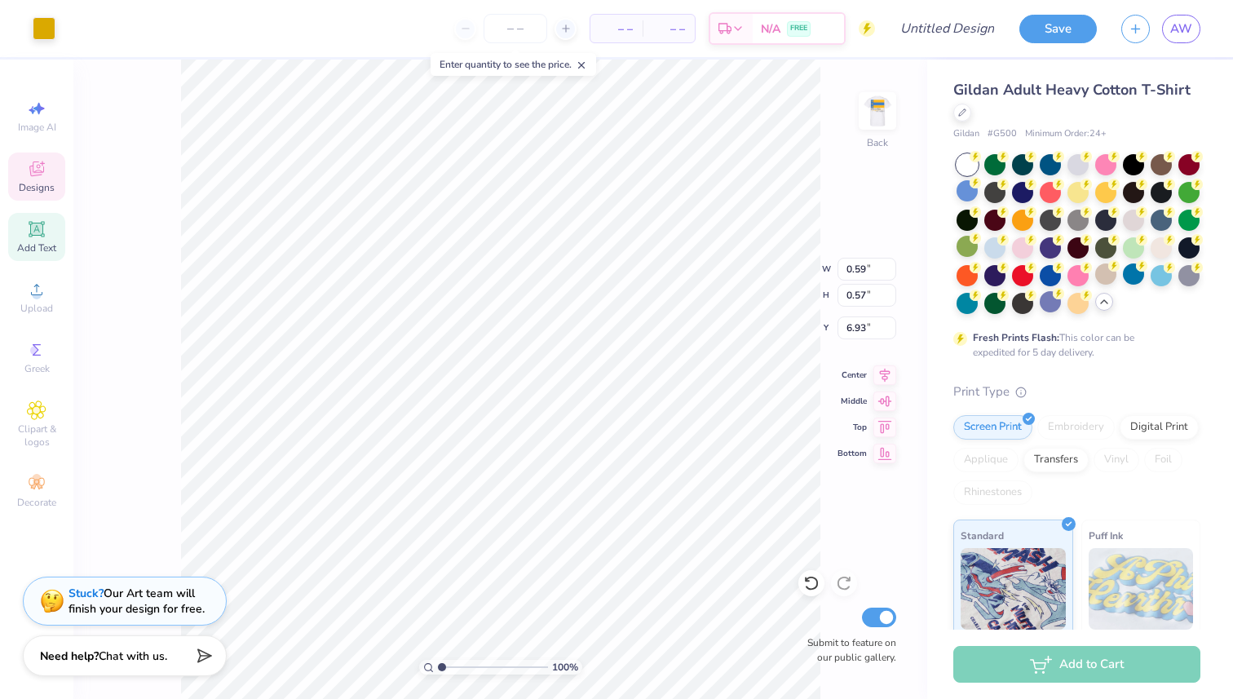
click at [772, 292] on div "100 % Back W 0.59 0.59 " H 0.57 0.57 " Y 6.93 6.93 " Center Middle Top Bottom S…" at bounding box center [500, 379] width 854 height 639
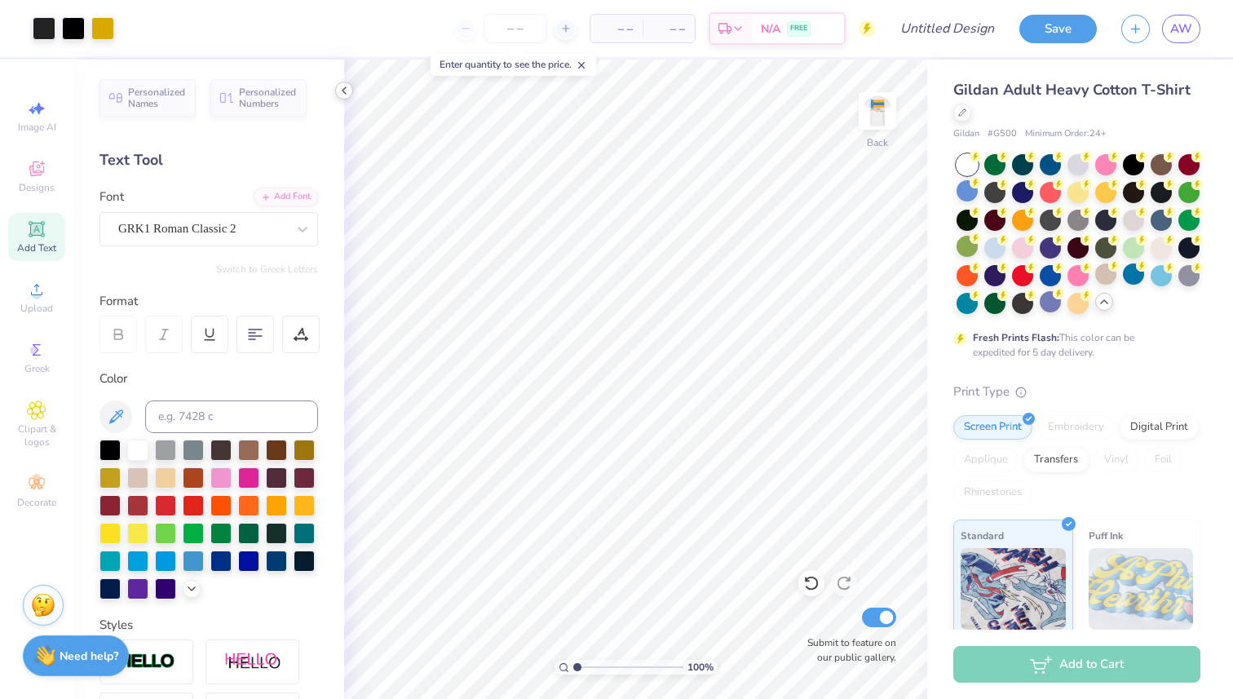
click at [347, 95] on icon at bounding box center [344, 90] width 13 height 13
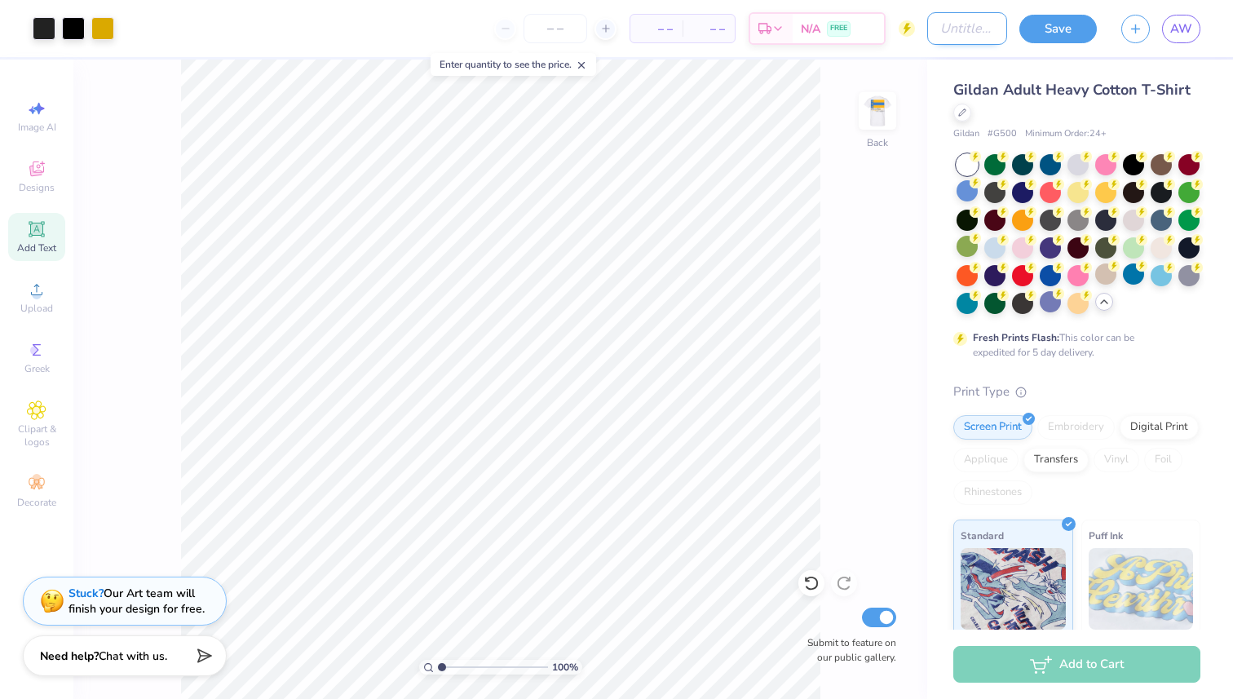
click at [931, 29] on input "Design Title" at bounding box center [967, 28] width 80 height 33
click at [1080, 29] on button "Save" at bounding box center [1057, 26] width 77 height 29
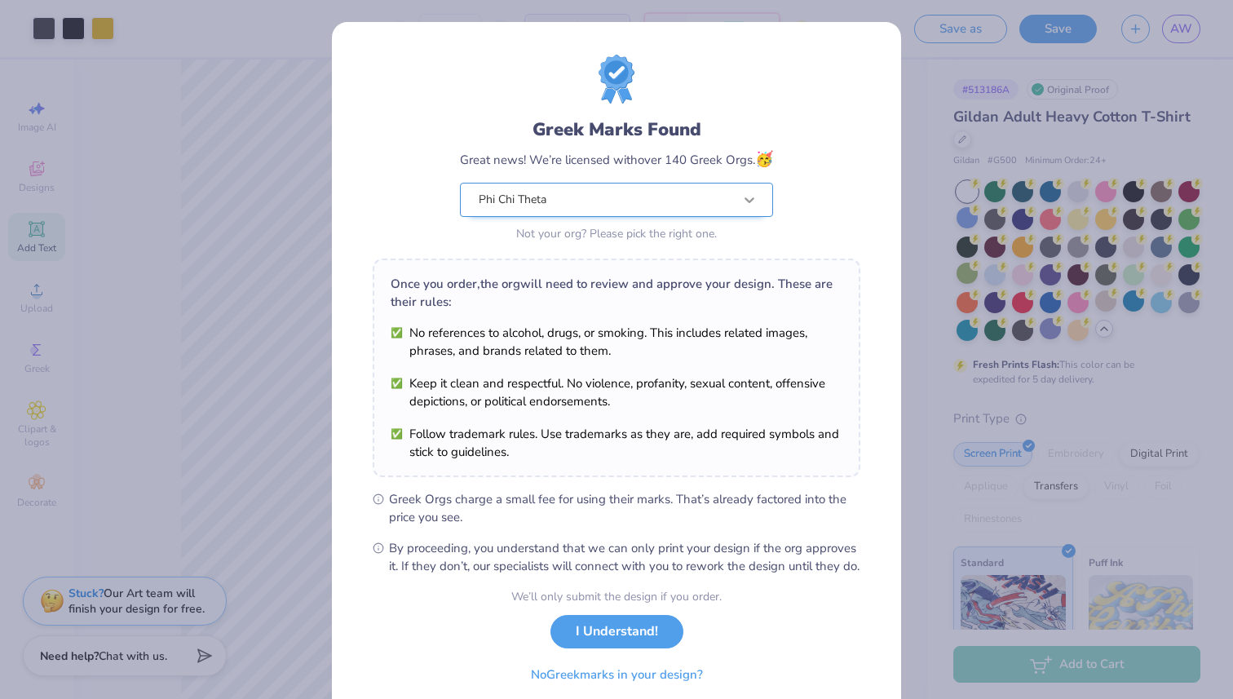
click at [760, 192] on div at bounding box center [749, 199] width 29 height 29
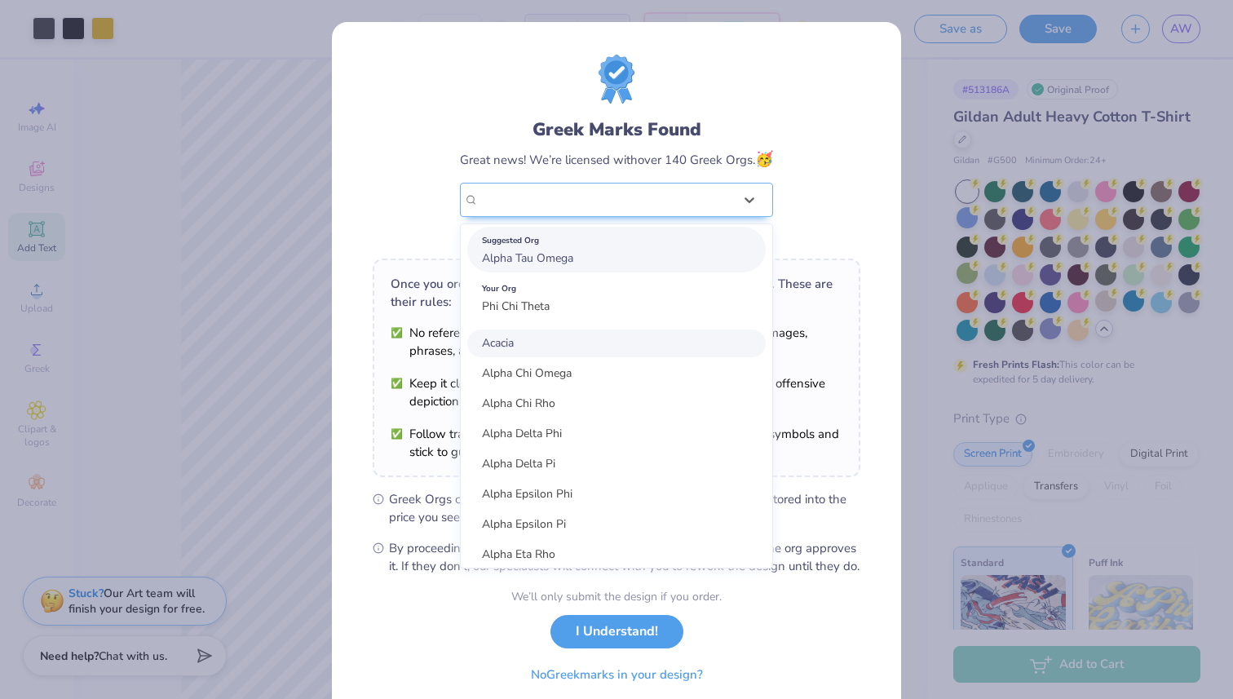
click at [568, 252] on span "Alpha Tau Omega" at bounding box center [527, 257] width 91 height 15
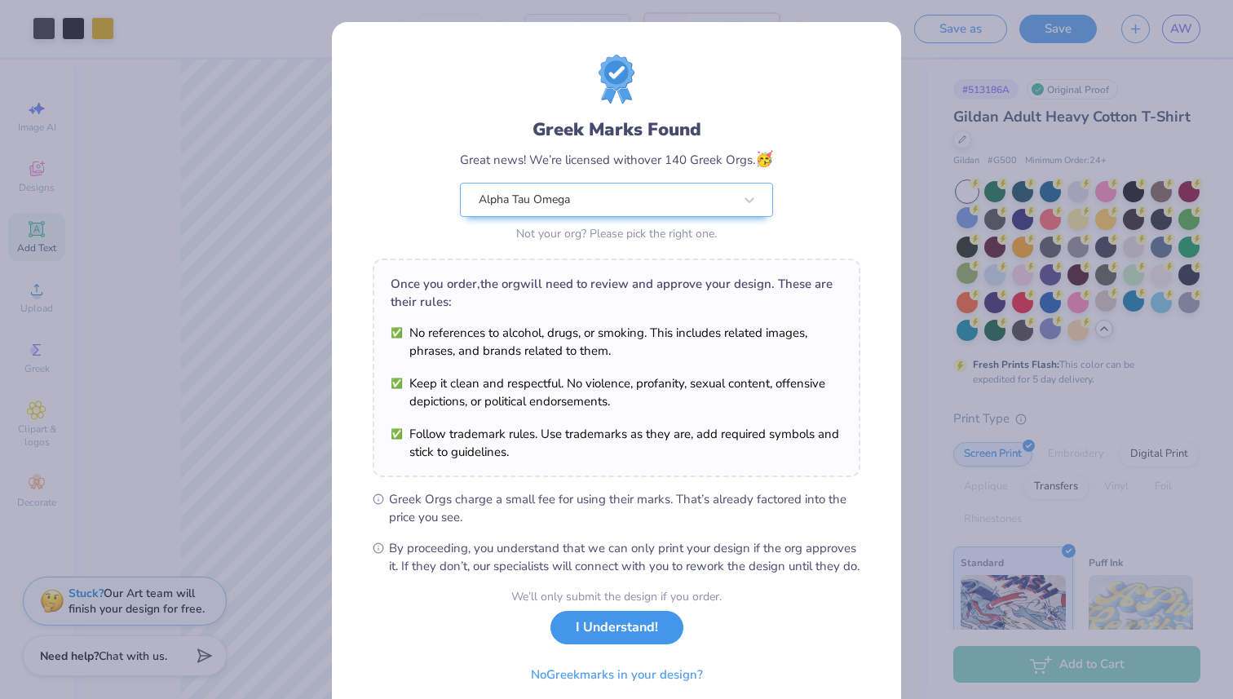
click at [603, 644] on button "I Understand!" at bounding box center [616, 627] width 133 height 33
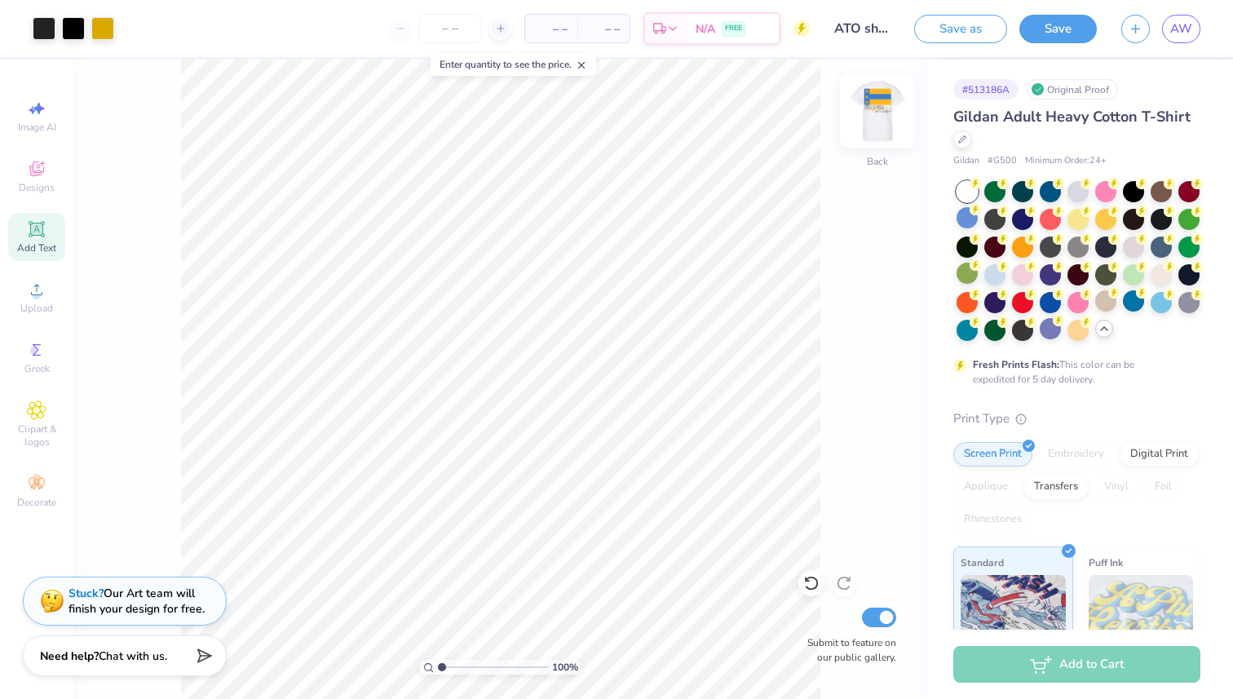
click at [868, 112] on img at bounding box center [877, 110] width 65 height 65
click at [868, 112] on img at bounding box center [877, 111] width 33 height 33
click at [860, 101] on img at bounding box center [877, 110] width 65 height 65
click at [859, 119] on img at bounding box center [877, 110] width 65 height 65
click at [45, 27] on div at bounding box center [44, 26] width 23 height 23
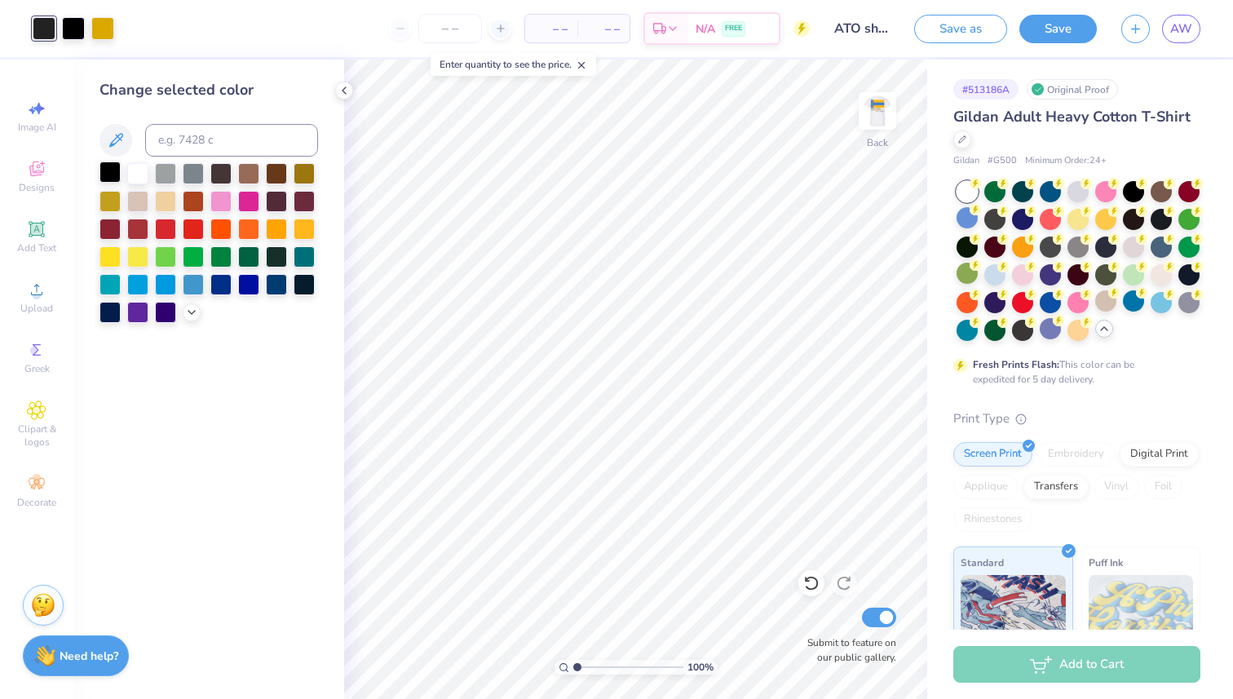
click at [119, 164] on div at bounding box center [109, 171] width 21 height 21
click at [343, 90] on icon at bounding box center [344, 90] width 13 height 13
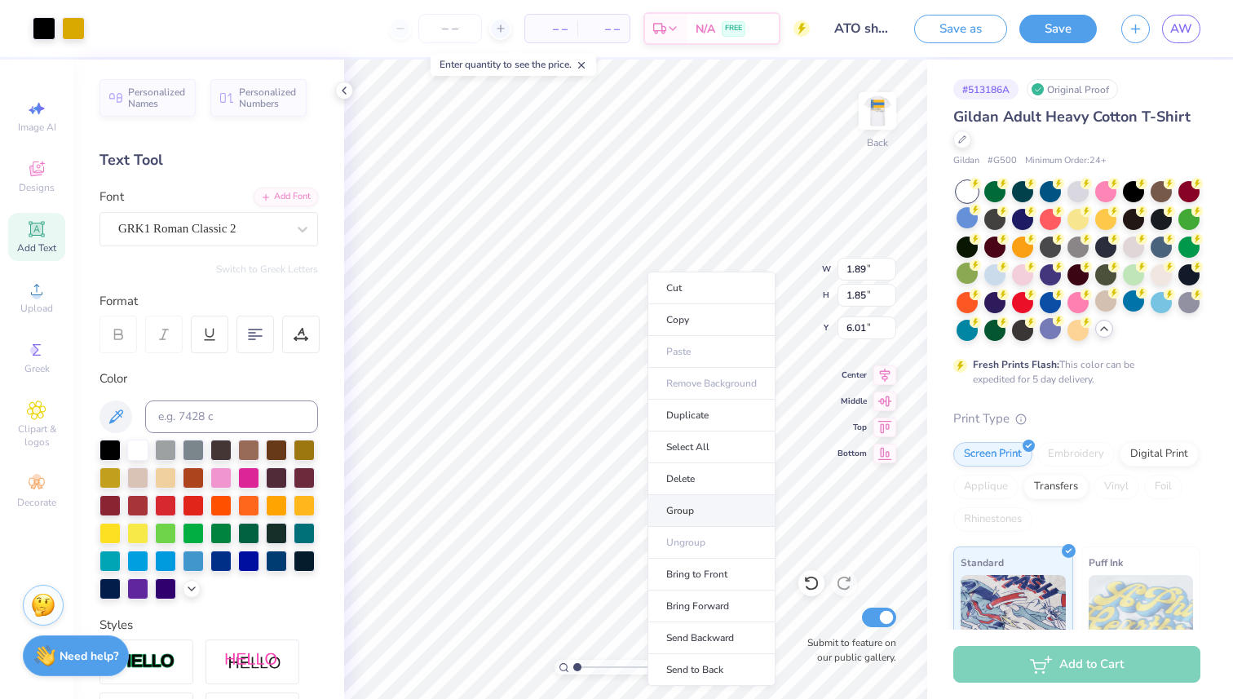
click at [701, 514] on li "Group" at bounding box center [711, 511] width 128 height 32
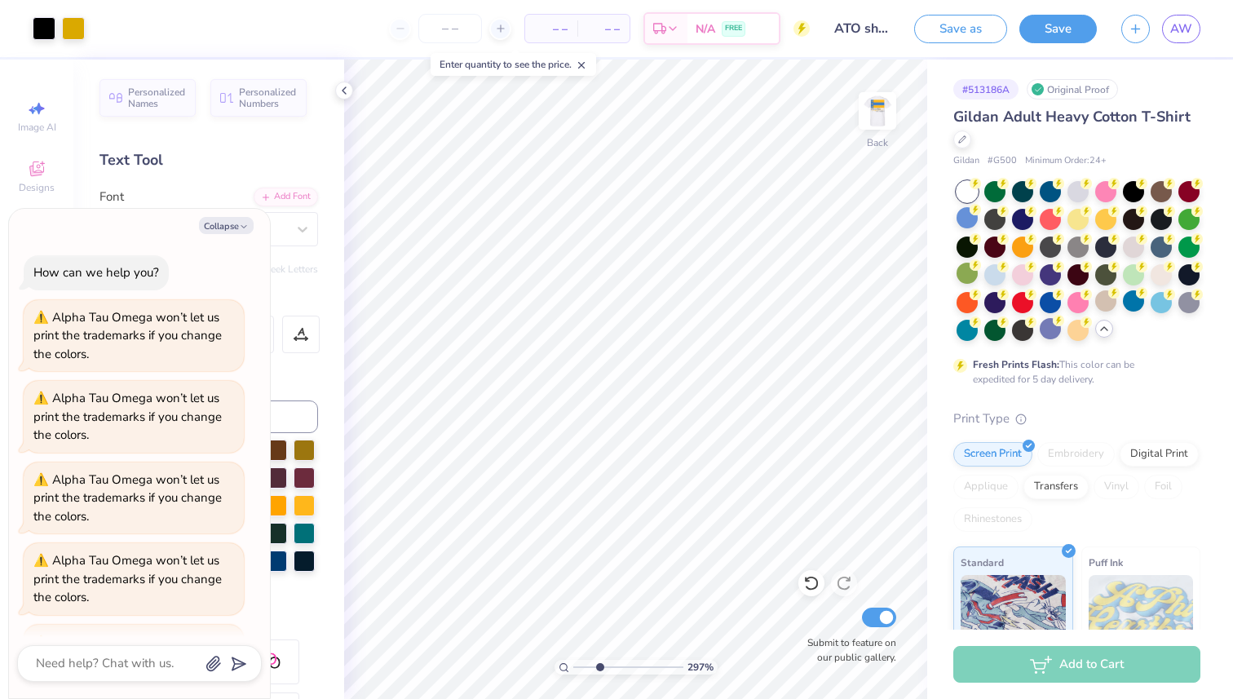
scroll to position [252, 0]
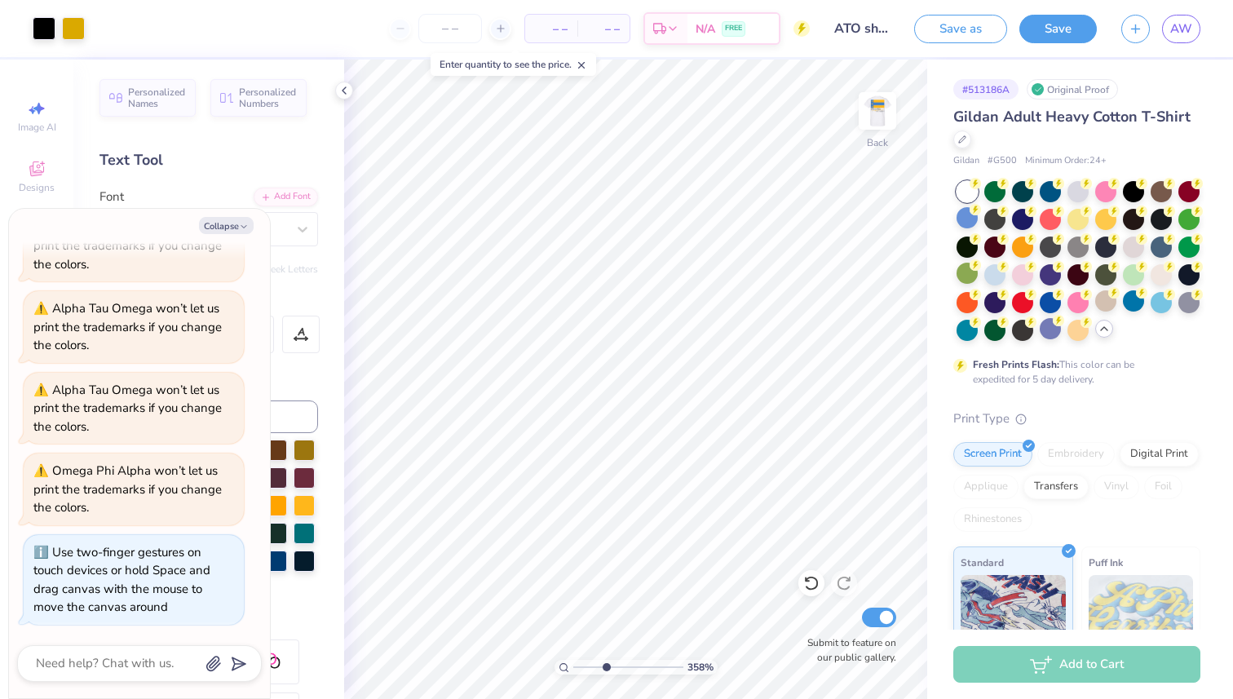
drag, startPoint x: 576, startPoint y: 664, endPoint x: 605, endPoint y: 661, distance: 29.5
click at [605, 661] on input "range" at bounding box center [628, 667] width 110 height 15
click at [236, 228] on button "Collapse" at bounding box center [226, 225] width 55 height 17
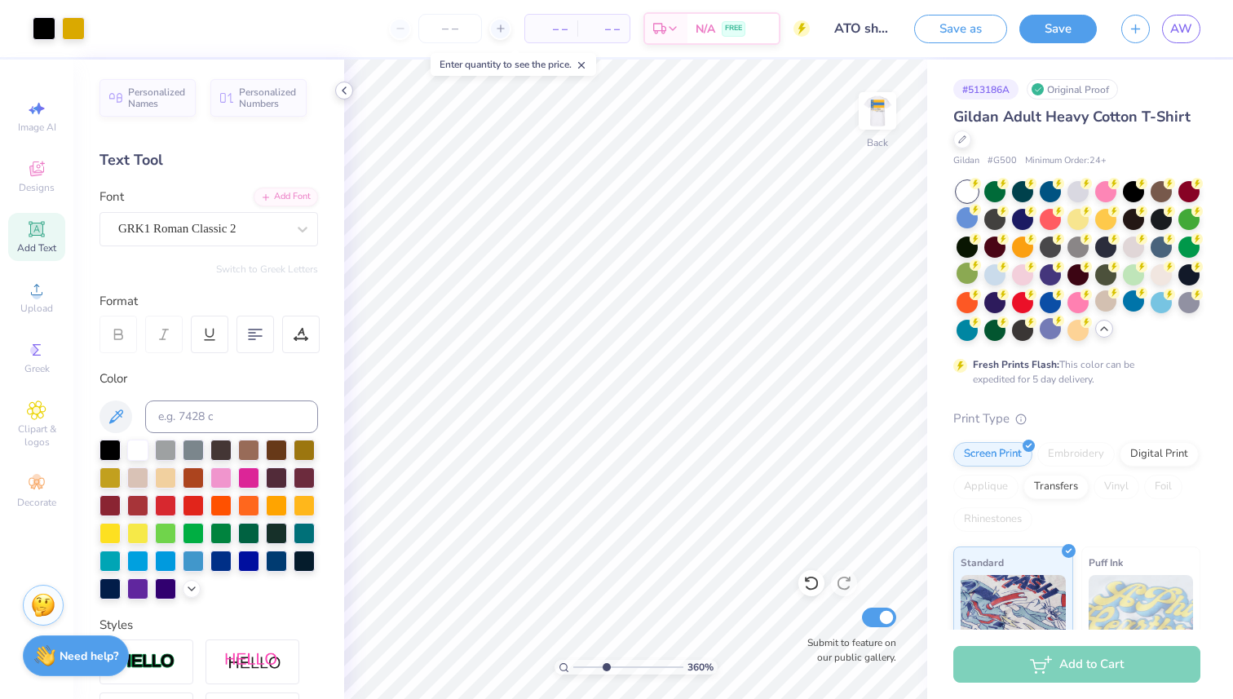
click at [347, 90] on icon at bounding box center [344, 90] width 13 height 13
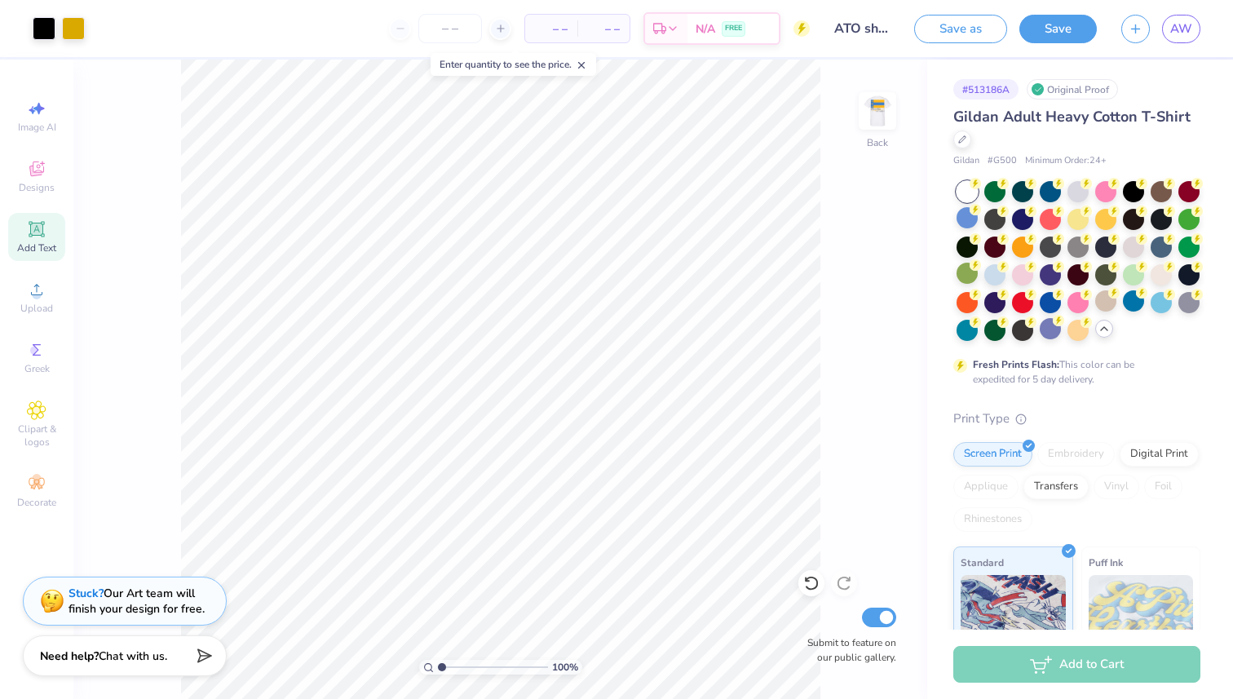
drag, startPoint x: 474, startPoint y: 665, endPoint x: 424, endPoint y: 653, distance: 51.2
click at [438, 660] on input "range" at bounding box center [493, 667] width 110 height 15
click at [874, 117] on img at bounding box center [877, 110] width 65 height 65
drag, startPoint x: 441, startPoint y: 668, endPoint x: 487, endPoint y: 658, distance: 46.7
click at [487, 660] on input "range" at bounding box center [493, 667] width 110 height 15
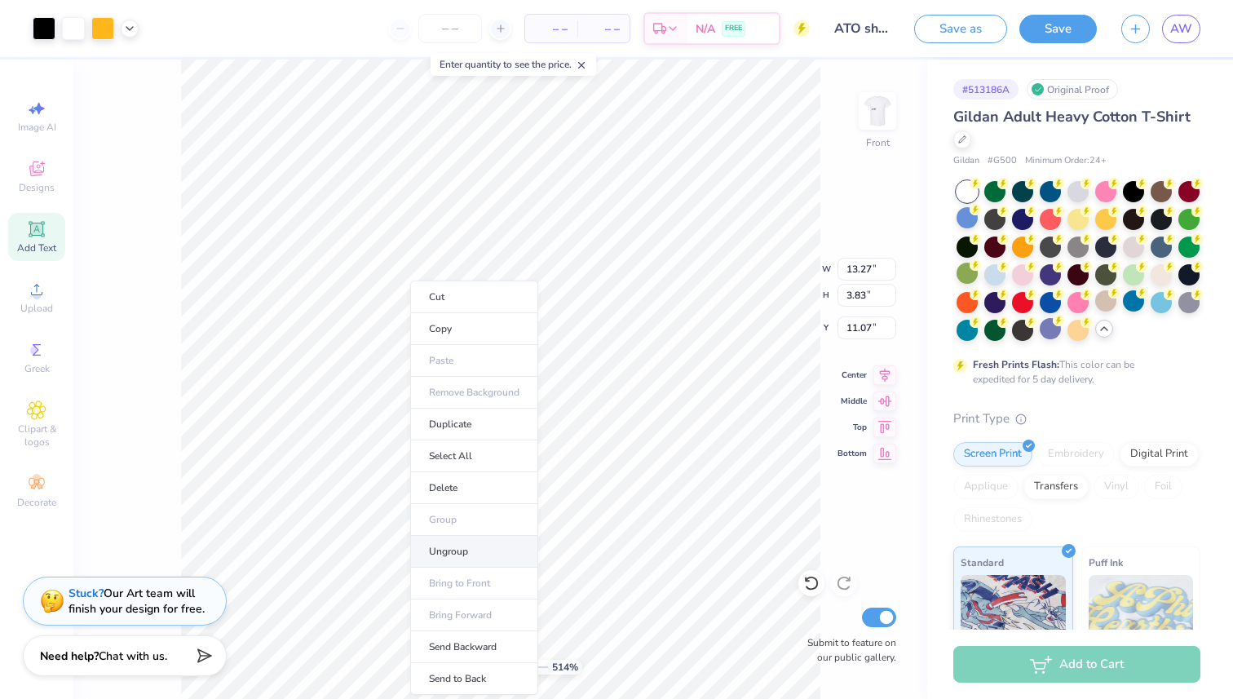
click at [460, 558] on li "Ungroup" at bounding box center [474, 552] width 128 height 32
click at [478, 547] on li "Ungroup" at bounding box center [477, 552] width 128 height 32
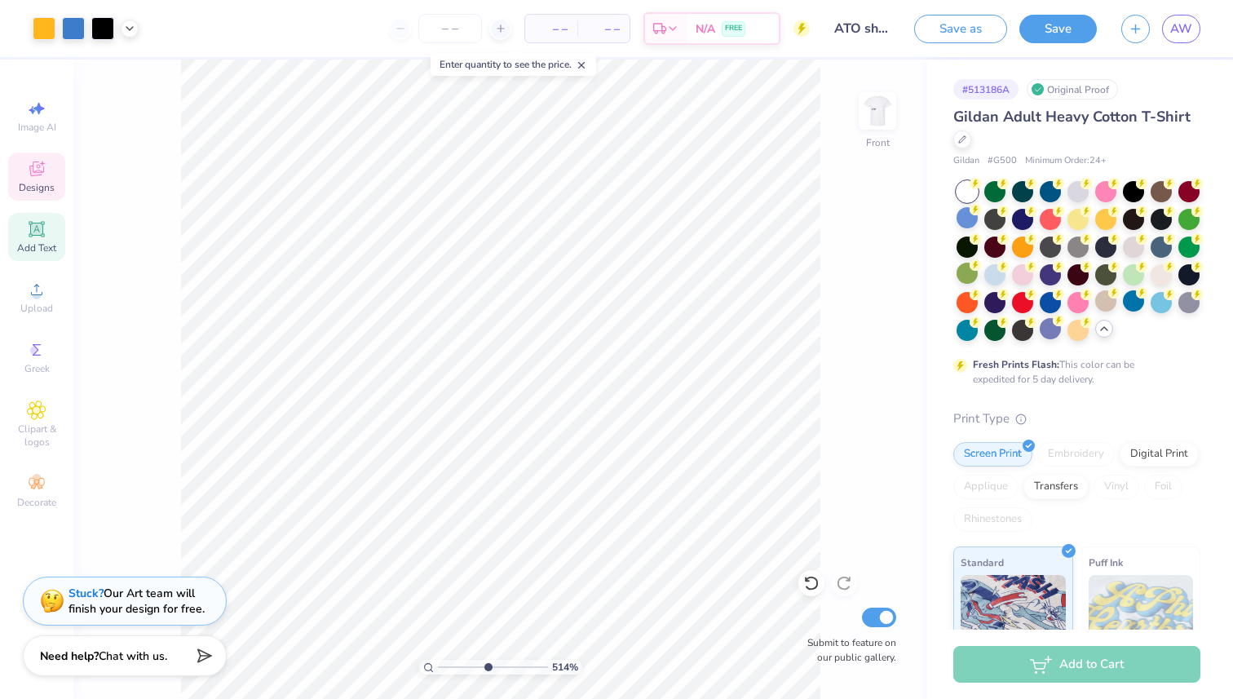
click at [55, 179] on div "Designs" at bounding box center [36, 176] width 57 height 48
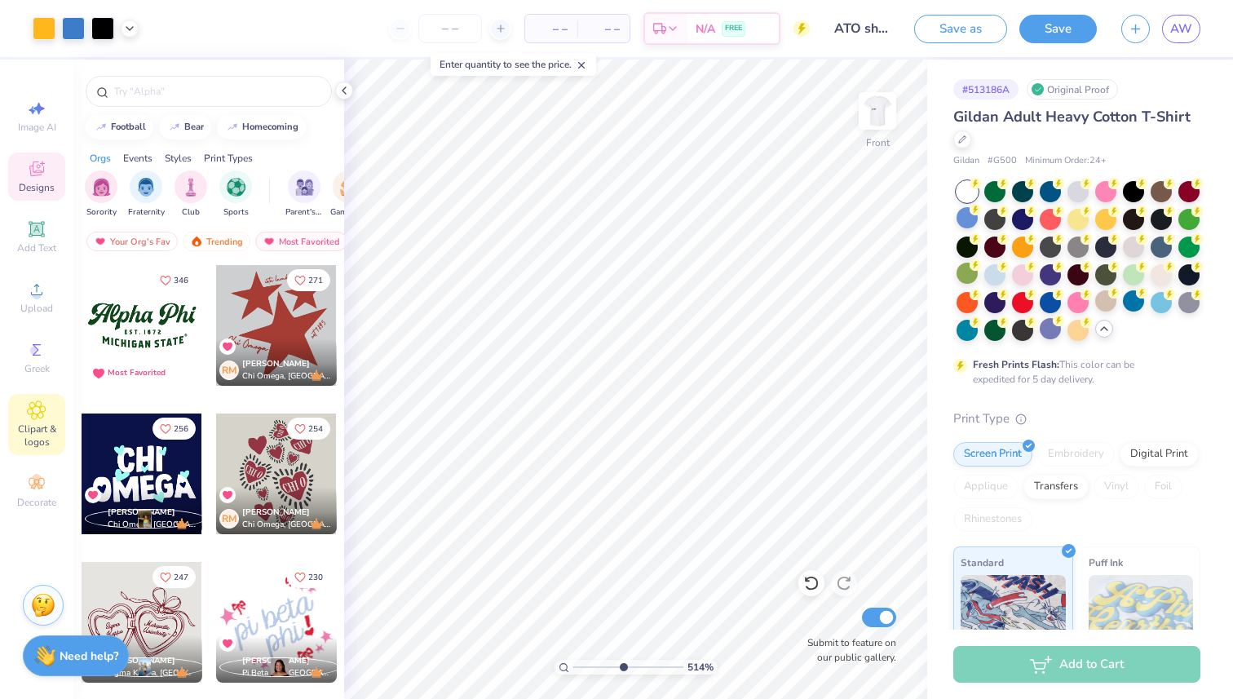
click at [38, 421] on div "Clipart & logos" at bounding box center [36, 424] width 57 height 61
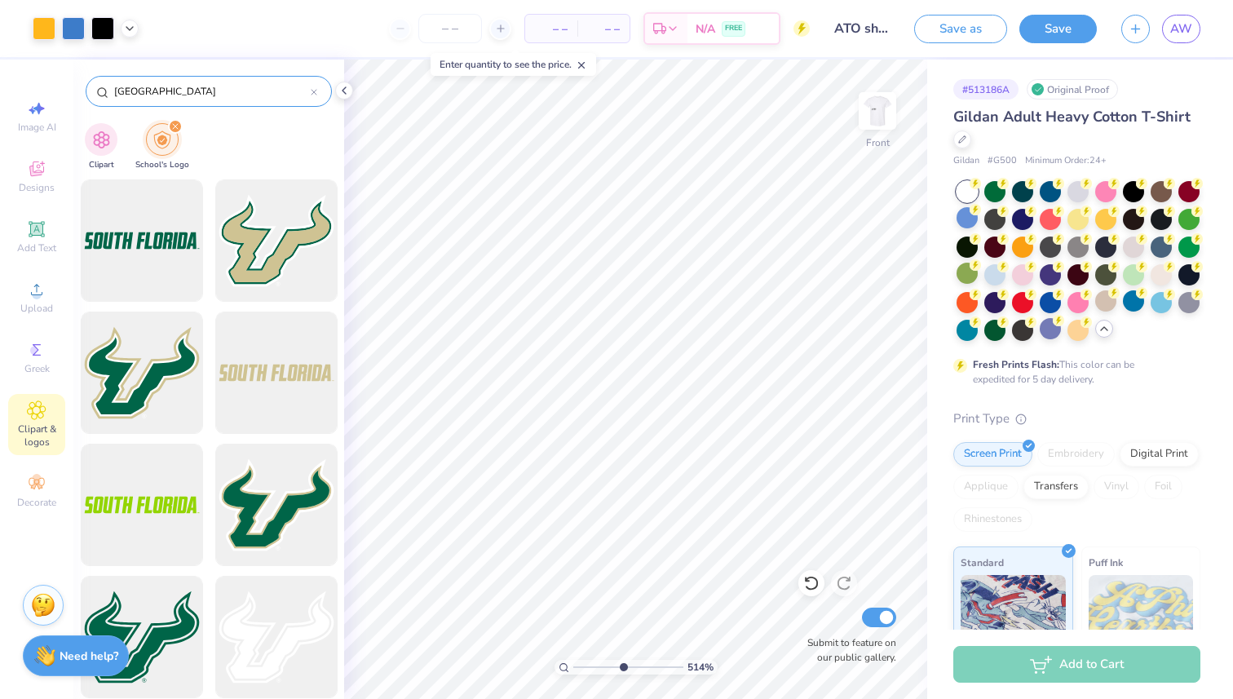
click at [316, 96] on div at bounding box center [314, 91] width 7 height 15
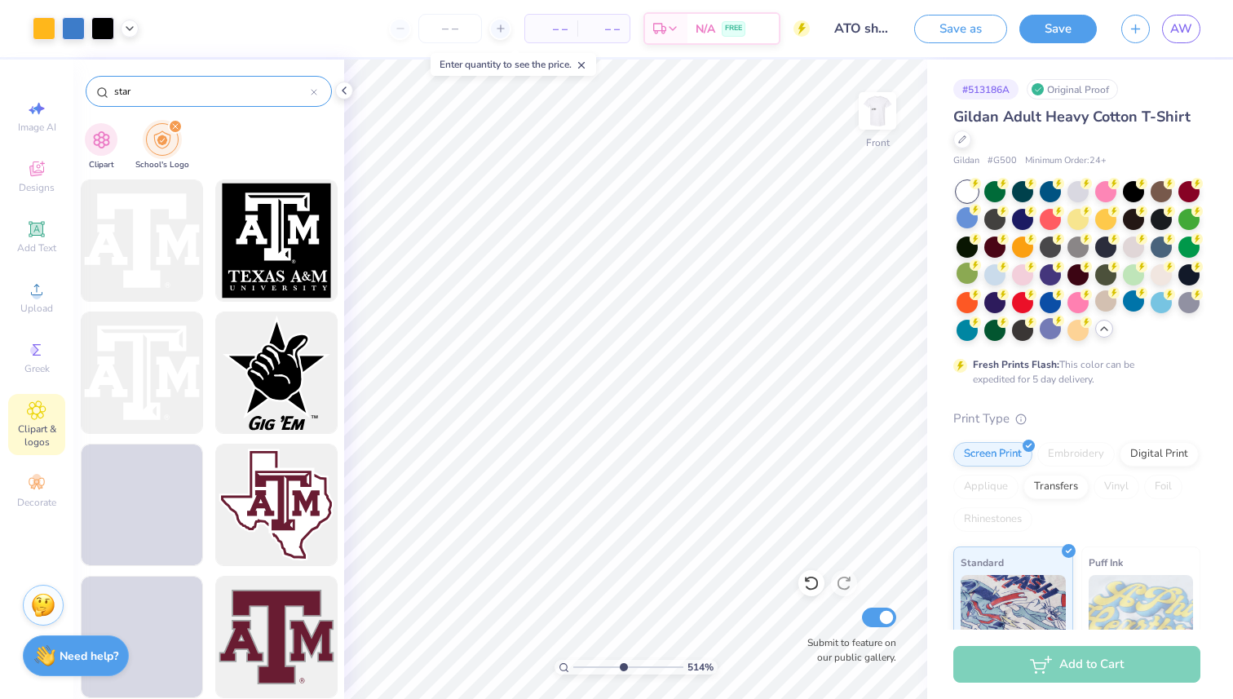
click at [174, 122] on div "filter for School's Logo" at bounding box center [175, 126] width 15 height 15
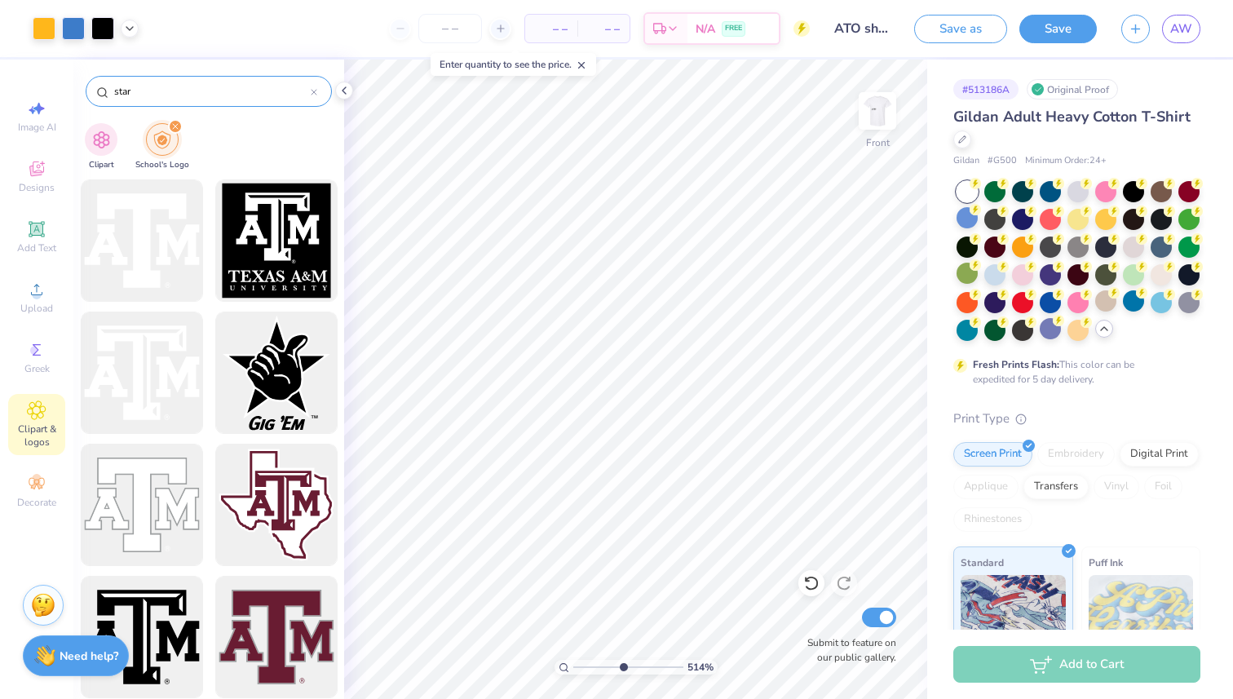
click at [174, 126] on icon "filter for School's Logo" at bounding box center [175, 126] width 7 height 7
click at [108, 138] on img "filter for Clipart" at bounding box center [101, 138] width 19 height 19
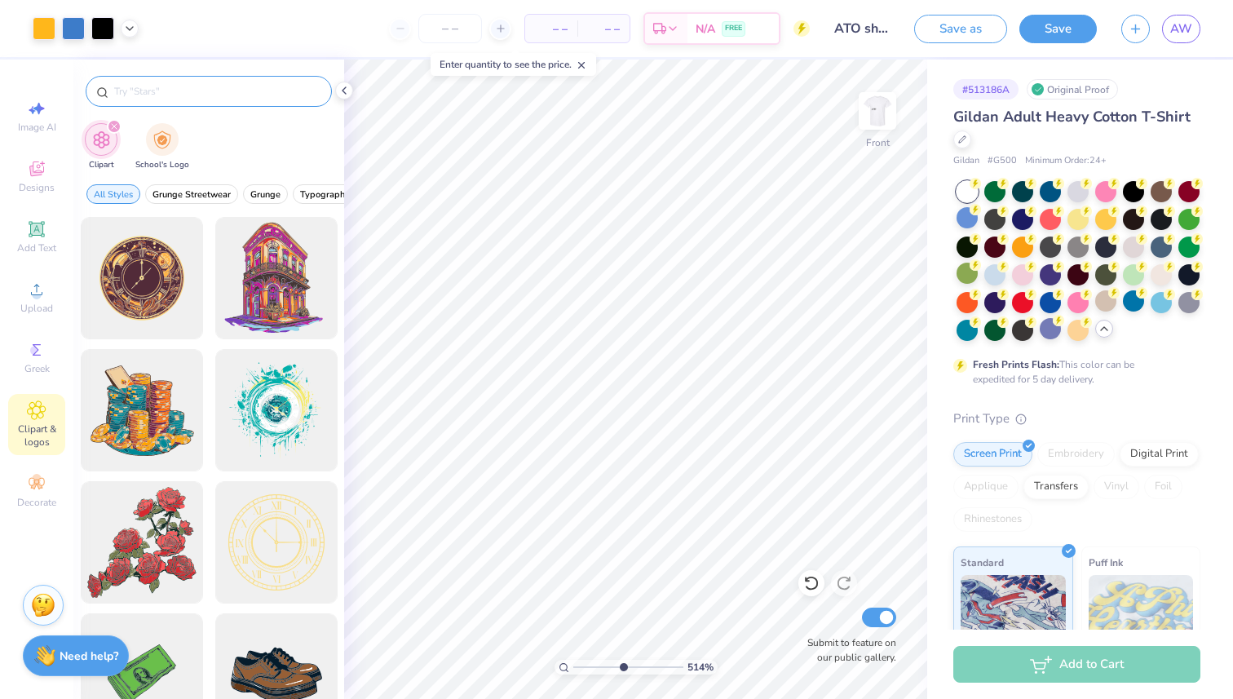
click at [174, 96] on input "text" at bounding box center [217, 91] width 209 height 16
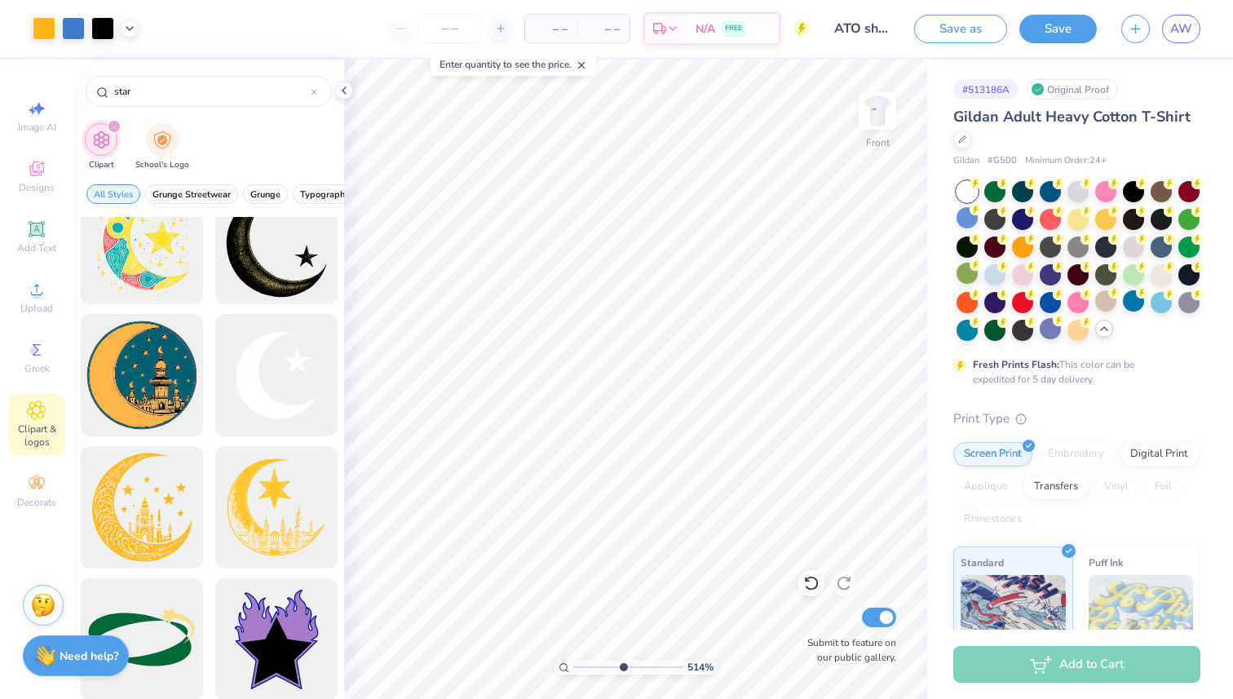
scroll to position [567, 0]
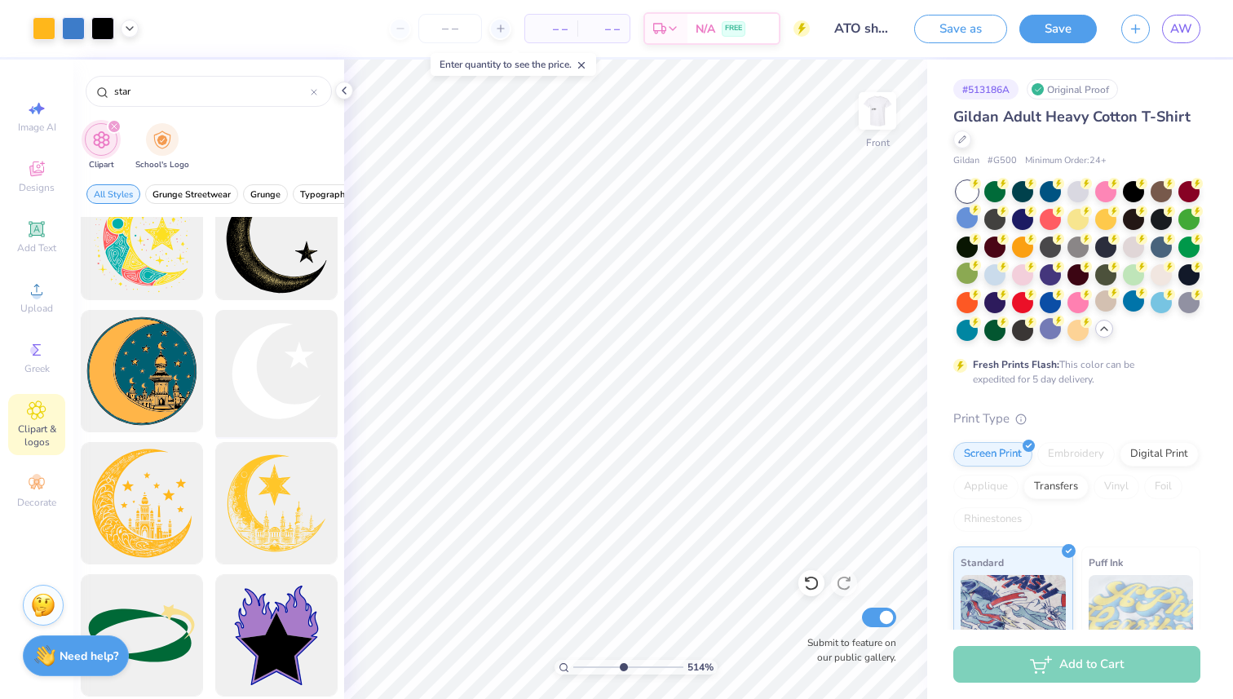
click at [255, 357] on div at bounding box center [276, 371] width 135 height 135
drag, startPoint x: 624, startPoint y: 666, endPoint x: 544, endPoint y: 655, distance: 80.7
click at [573, 660] on input "range" at bounding box center [628, 667] width 110 height 15
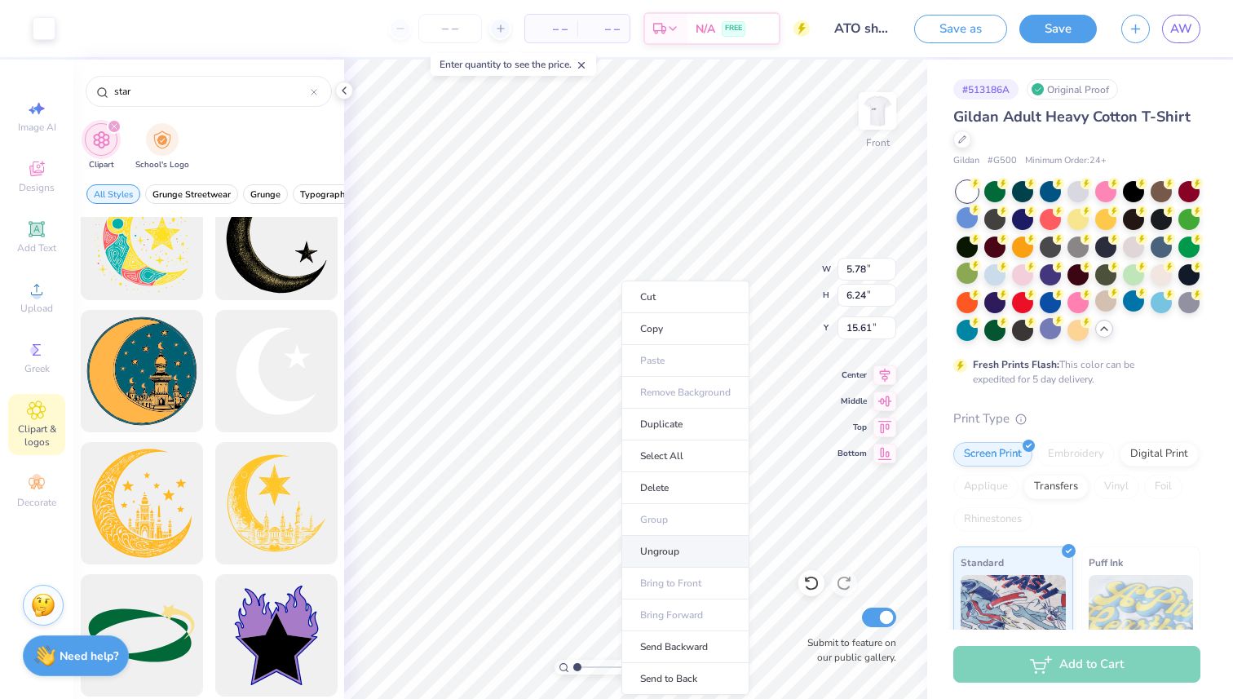
click at [678, 542] on li "Ungroup" at bounding box center [685, 552] width 128 height 32
drag, startPoint x: 577, startPoint y: 667, endPoint x: 605, endPoint y: 667, distance: 27.7
click at [605, 667] on input "range" at bounding box center [628, 667] width 110 height 15
click at [345, 90] on icon at bounding box center [344, 90] width 13 height 13
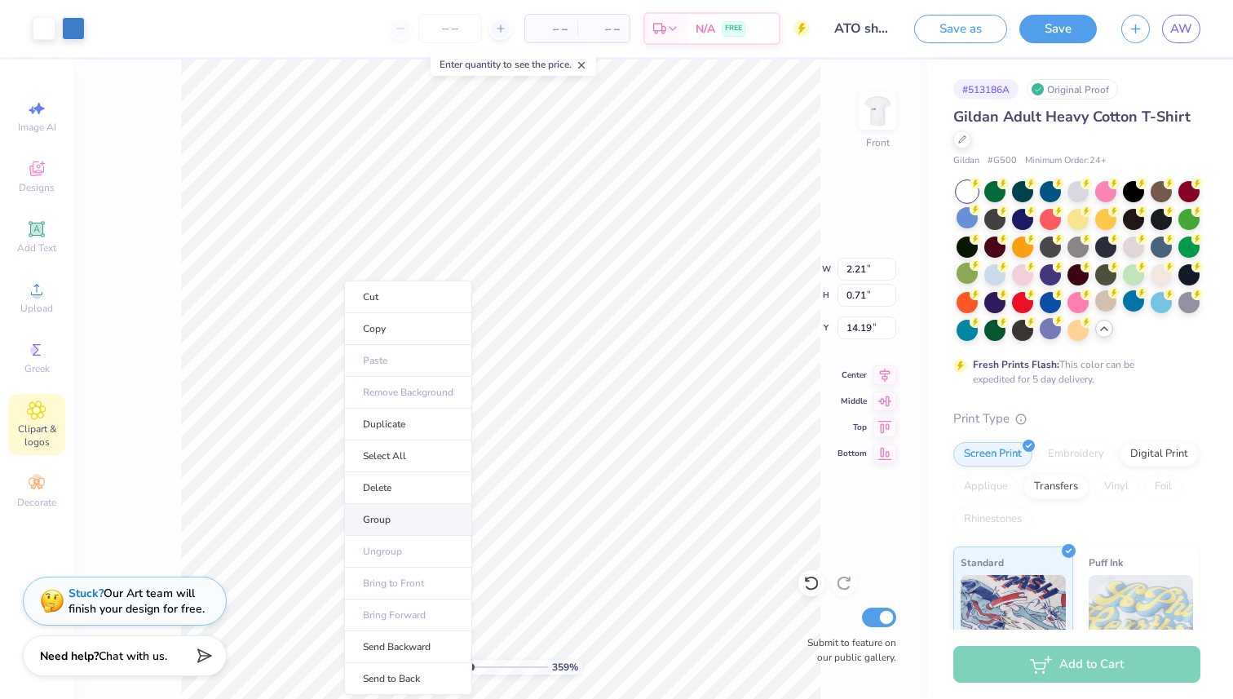
click at [385, 515] on li "Group" at bounding box center [408, 520] width 128 height 32
click at [345, 330] on li "Copy" at bounding box center [379, 329] width 128 height 32
click at [891, 108] on img at bounding box center [877, 110] width 65 height 65
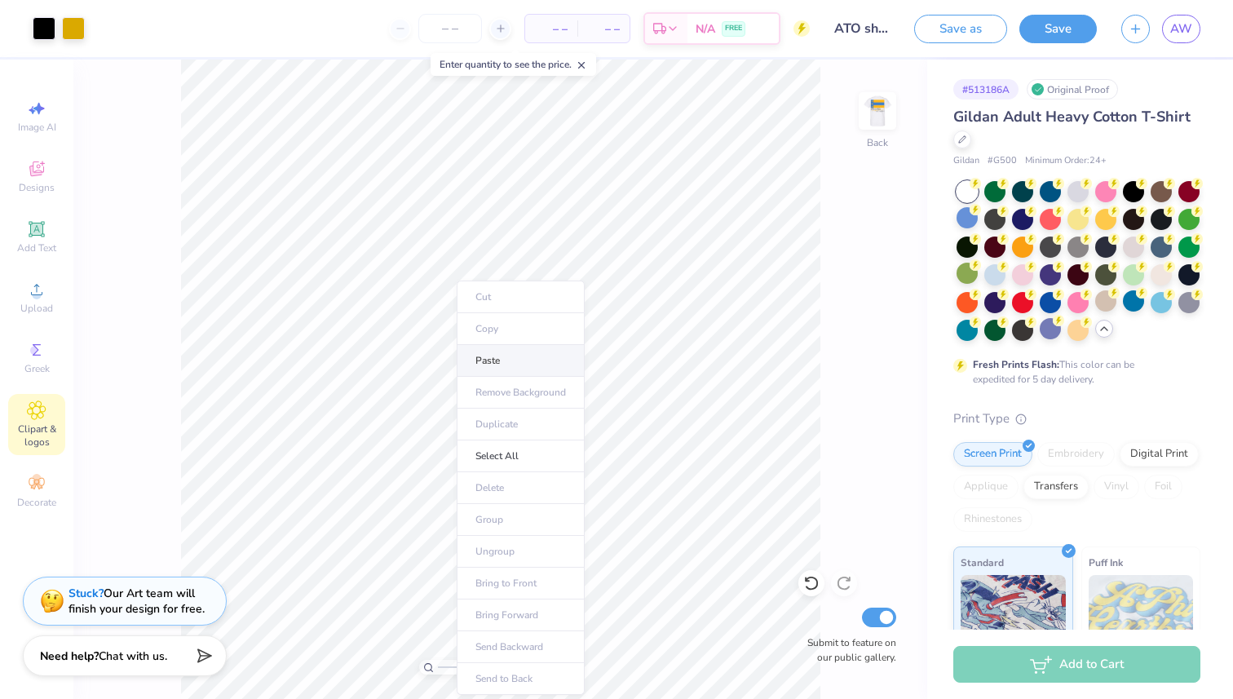
click at [519, 370] on li "Paste" at bounding box center [521, 361] width 128 height 32
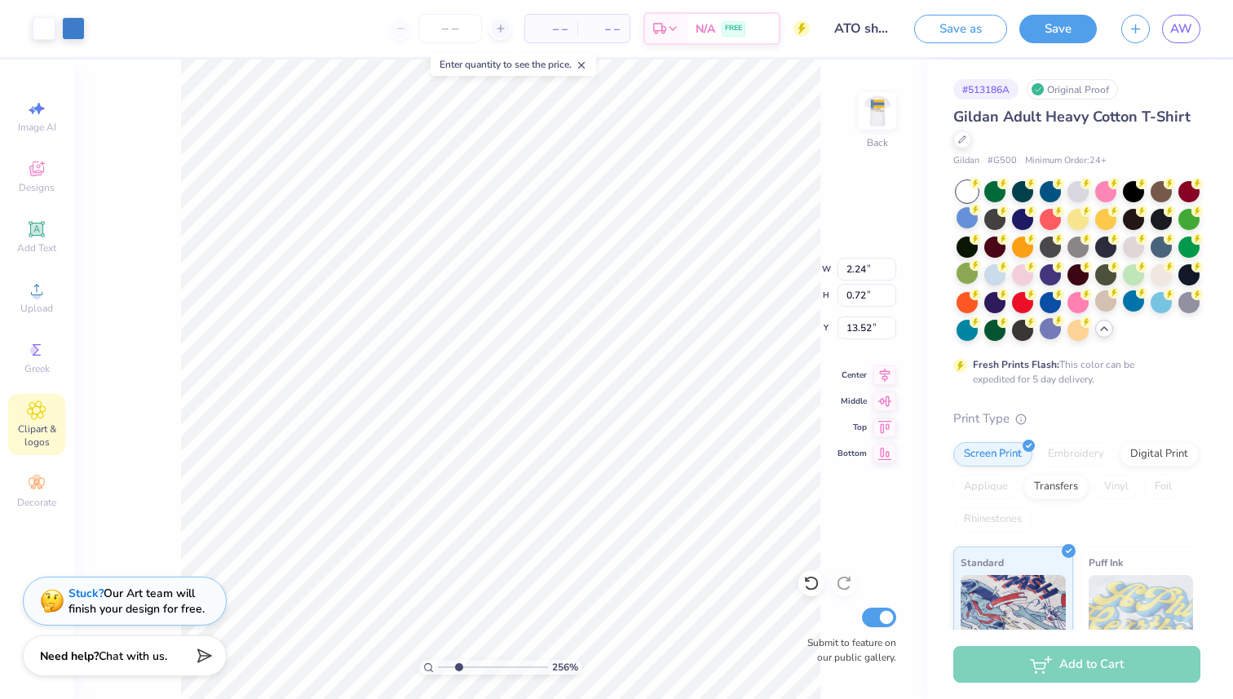
drag, startPoint x: 471, startPoint y: 666, endPoint x: 458, endPoint y: 665, distance: 13.1
click at [458, 665] on input "range" at bounding box center [493, 667] width 110 height 15
click at [48, 26] on div at bounding box center [44, 26] width 23 height 23
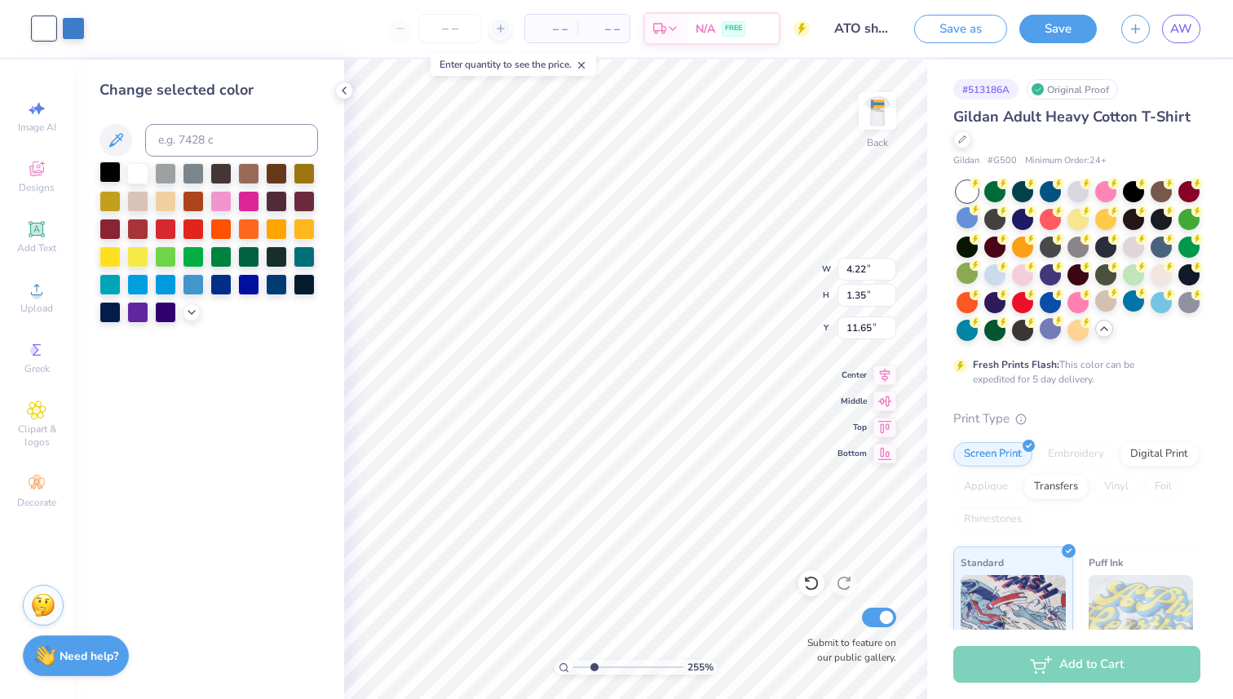
click at [104, 175] on div at bounding box center [109, 171] width 21 height 21
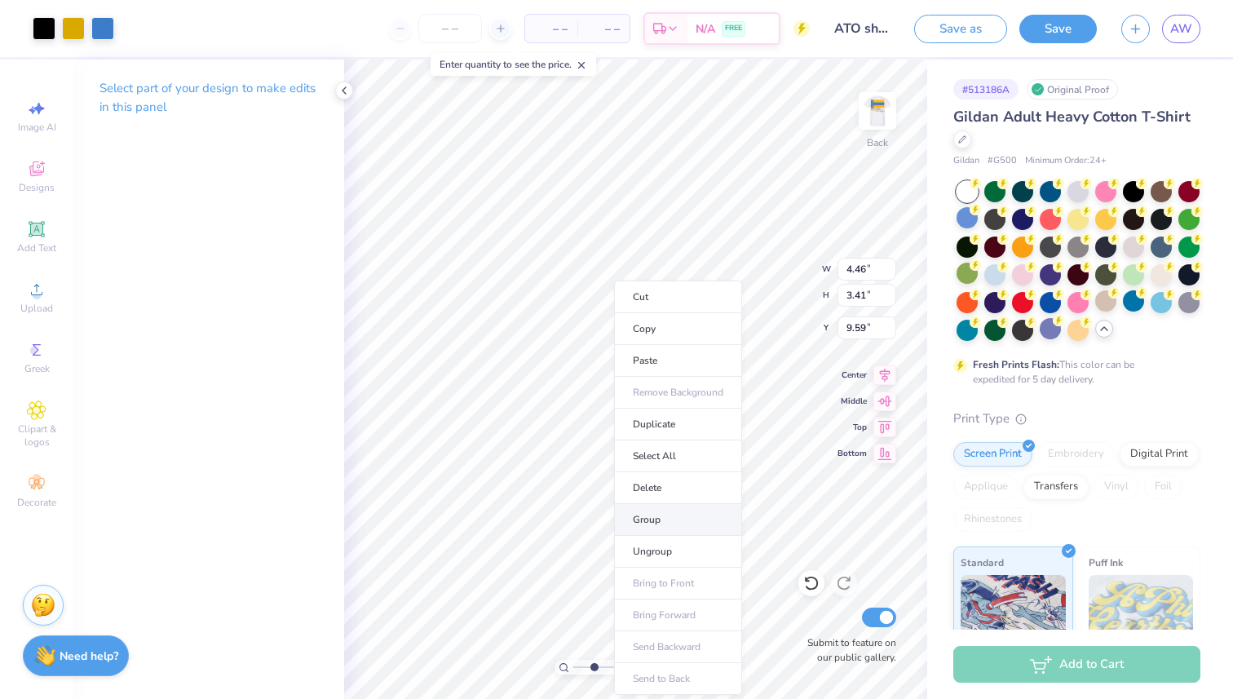
click at [650, 513] on li "Group" at bounding box center [678, 520] width 128 height 32
drag, startPoint x: 594, startPoint y: 666, endPoint x: 524, endPoint y: 658, distance: 69.8
click at [573, 660] on input "range" at bounding box center [628, 667] width 110 height 15
click at [885, 369] on icon at bounding box center [884, 373] width 23 height 20
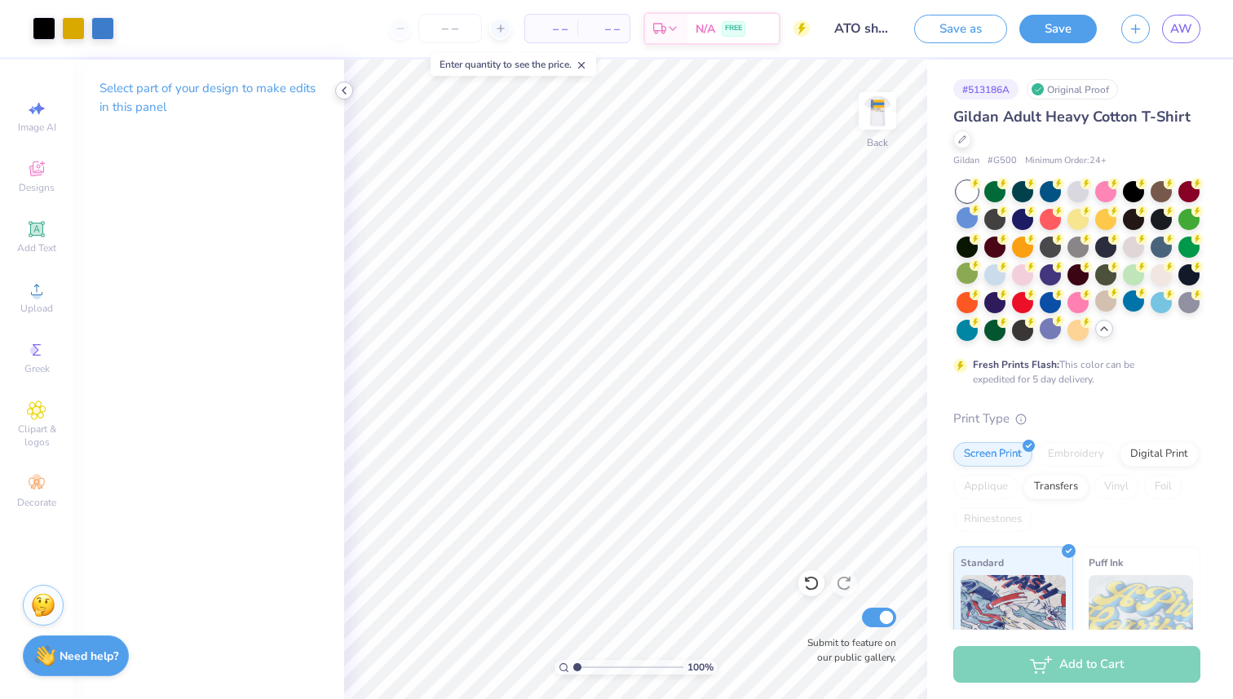
click at [346, 87] on polyline at bounding box center [343, 90] width 3 height 7
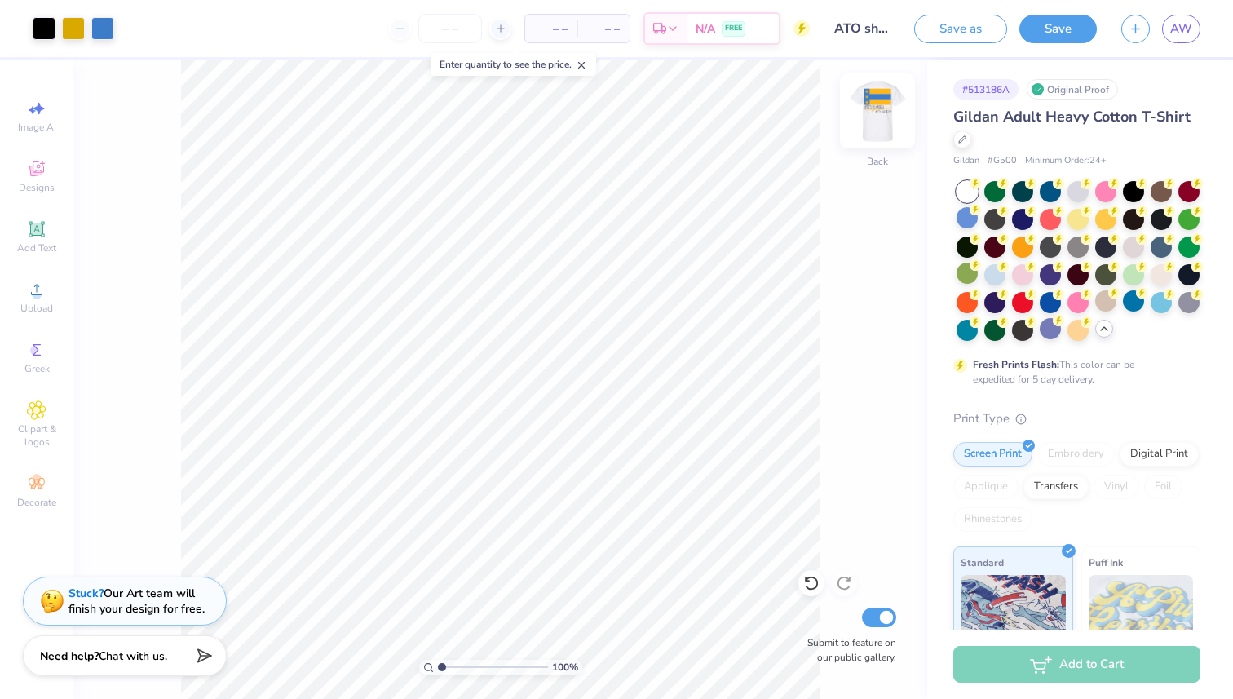
click at [882, 128] on img at bounding box center [877, 110] width 65 height 65
click at [882, 127] on img at bounding box center [877, 111] width 33 height 33
drag, startPoint x: 439, startPoint y: 668, endPoint x: 488, endPoint y: 664, distance: 49.1
click at [488, 664] on input "range" at bounding box center [493, 667] width 110 height 15
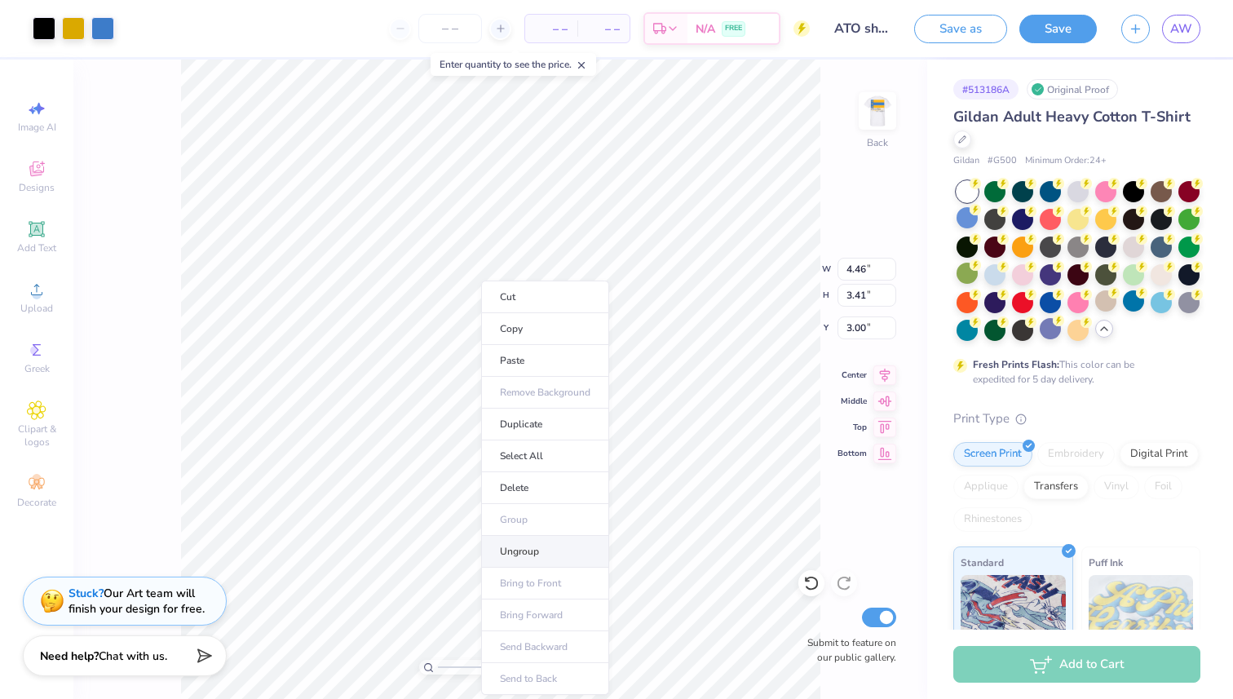
click at [519, 545] on li "Ungroup" at bounding box center [545, 552] width 128 height 32
click at [540, 544] on li "Ungroup" at bounding box center [556, 552] width 128 height 32
click at [46, 32] on div at bounding box center [44, 26] width 23 height 23
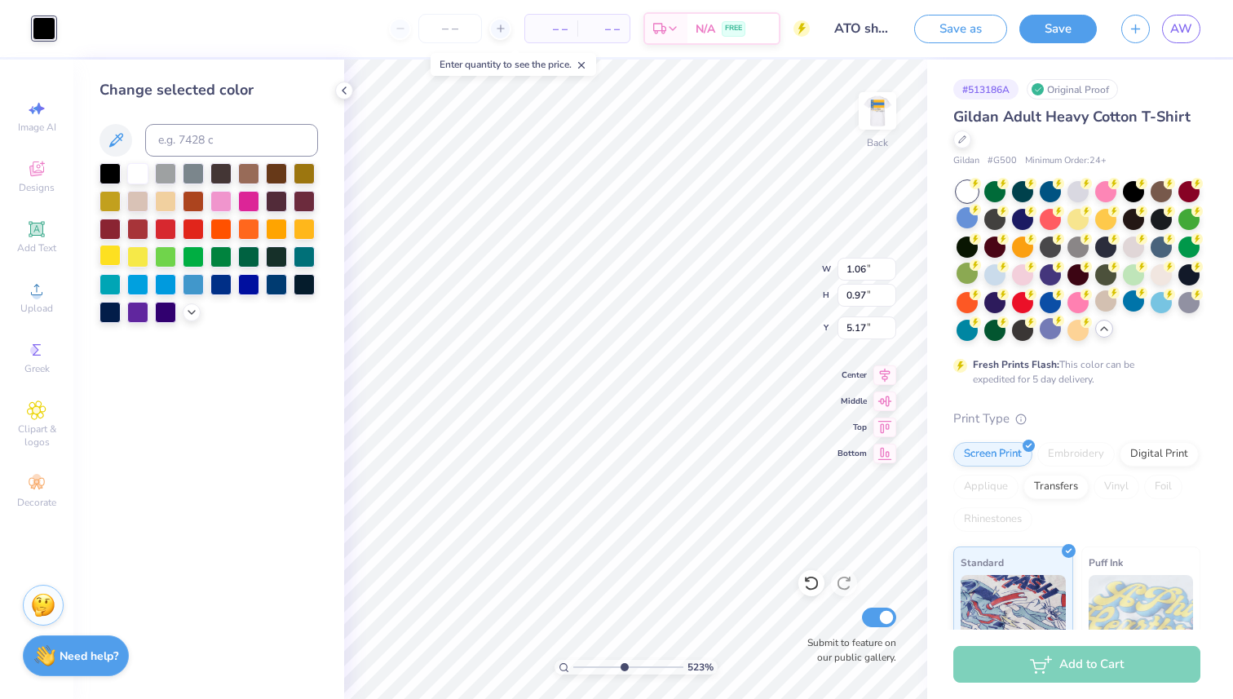
click at [117, 253] on div at bounding box center [109, 255] width 21 height 21
click at [309, 226] on div at bounding box center [304, 227] width 21 height 21
click at [114, 255] on div at bounding box center [109, 255] width 21 height 21
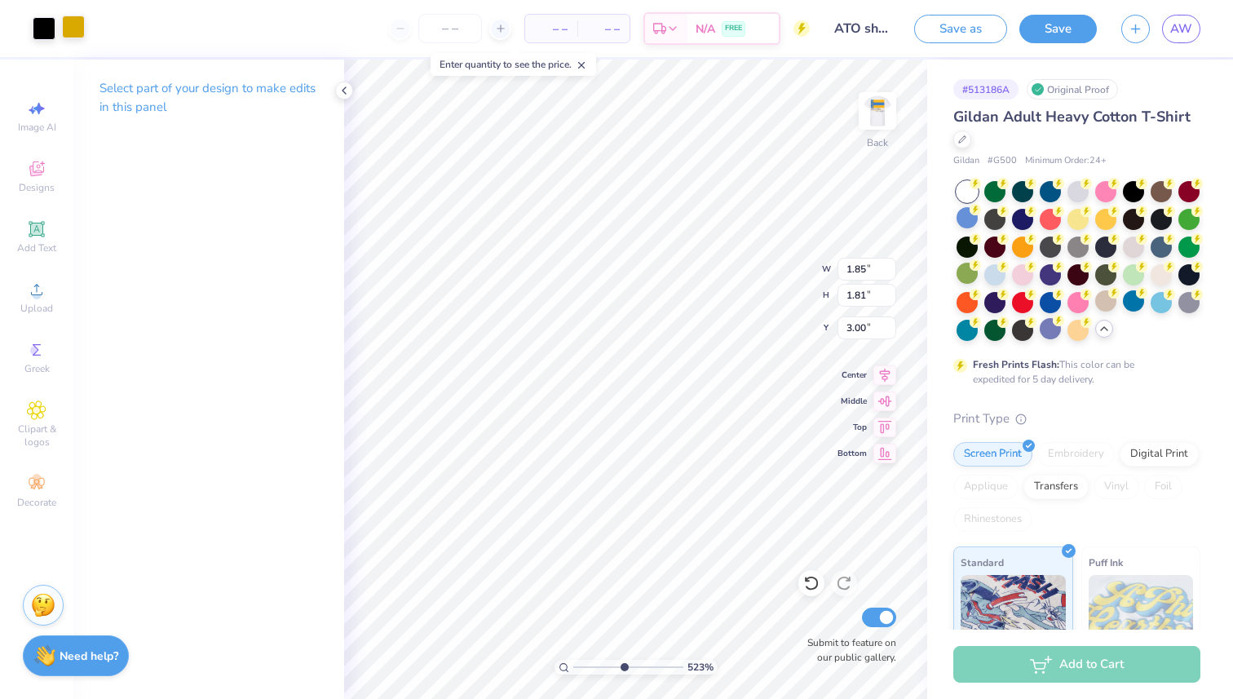
click at [73, 27] on div at bounding box center [73, 26] width 23 height 23
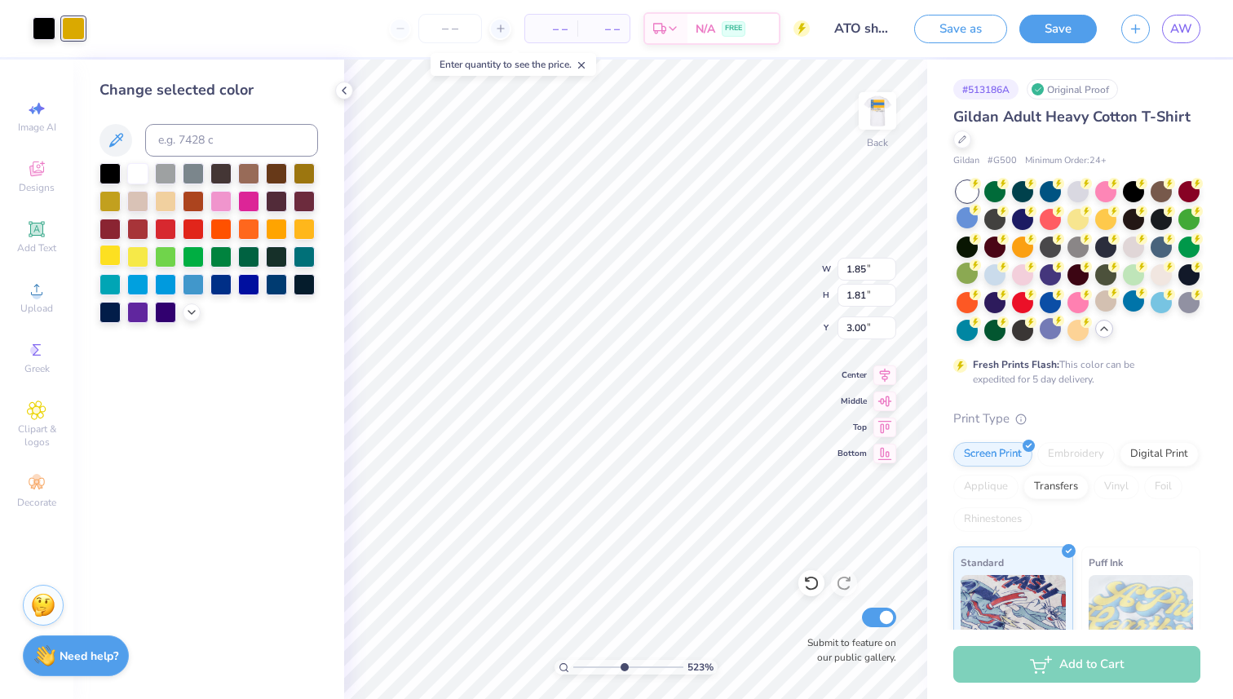
click at [116, 261] on div at bounding box center [109, 255] width 21 height 21
click at [343, 91] on polyline at bounding box center [343, 90] width 3 height 7
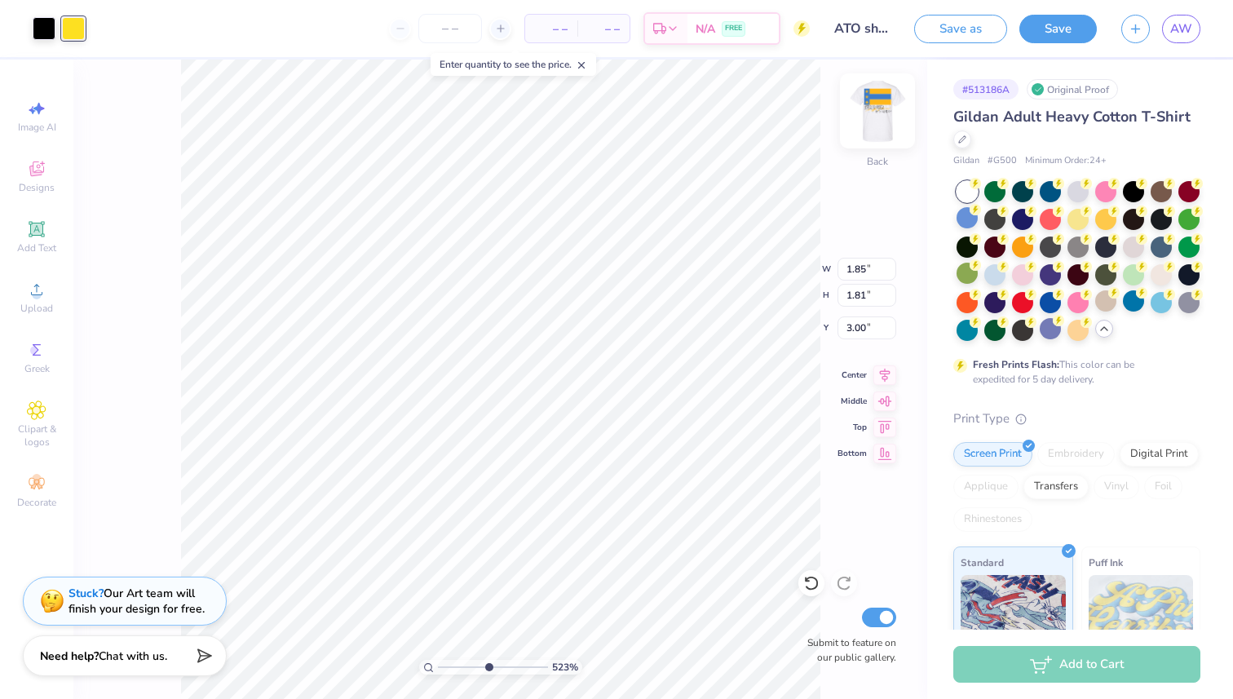
click at [868, 106] on img at bounding box center [877, 110] width 65 height 65
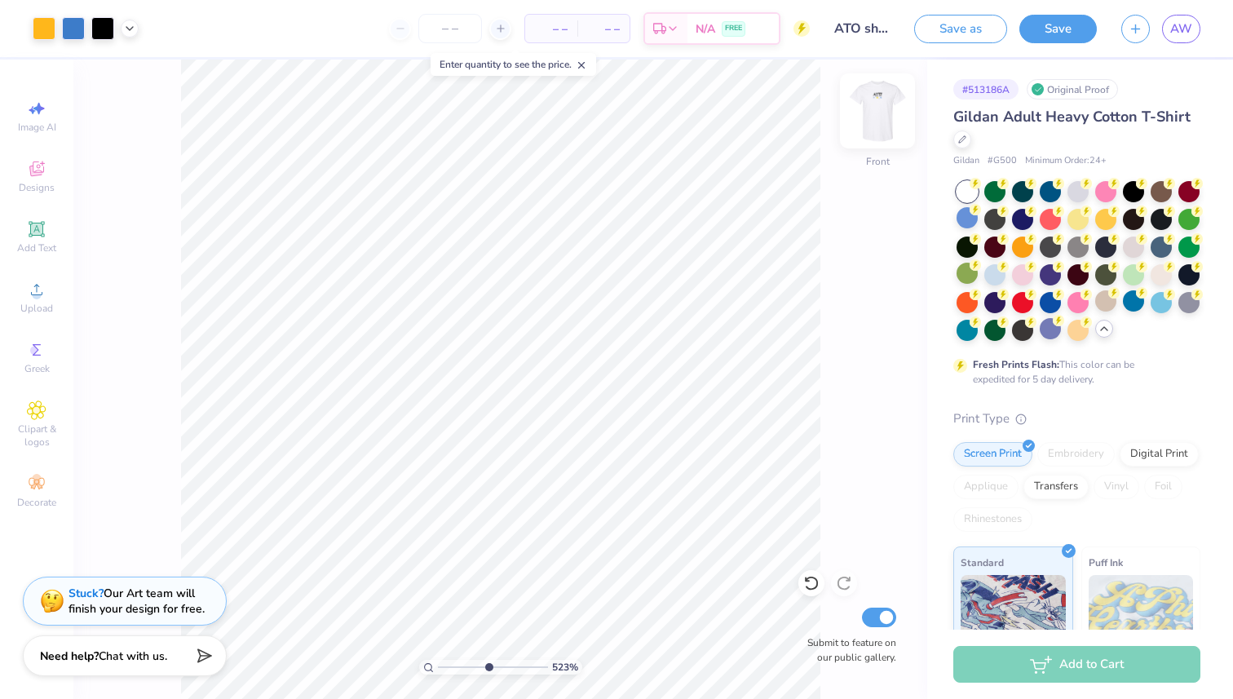
click at [880, 95] on img at bounding box center [877, 110] width 65 height 65
click at [49, 26] on div at bounding box center [44, 26] width 23 height 23
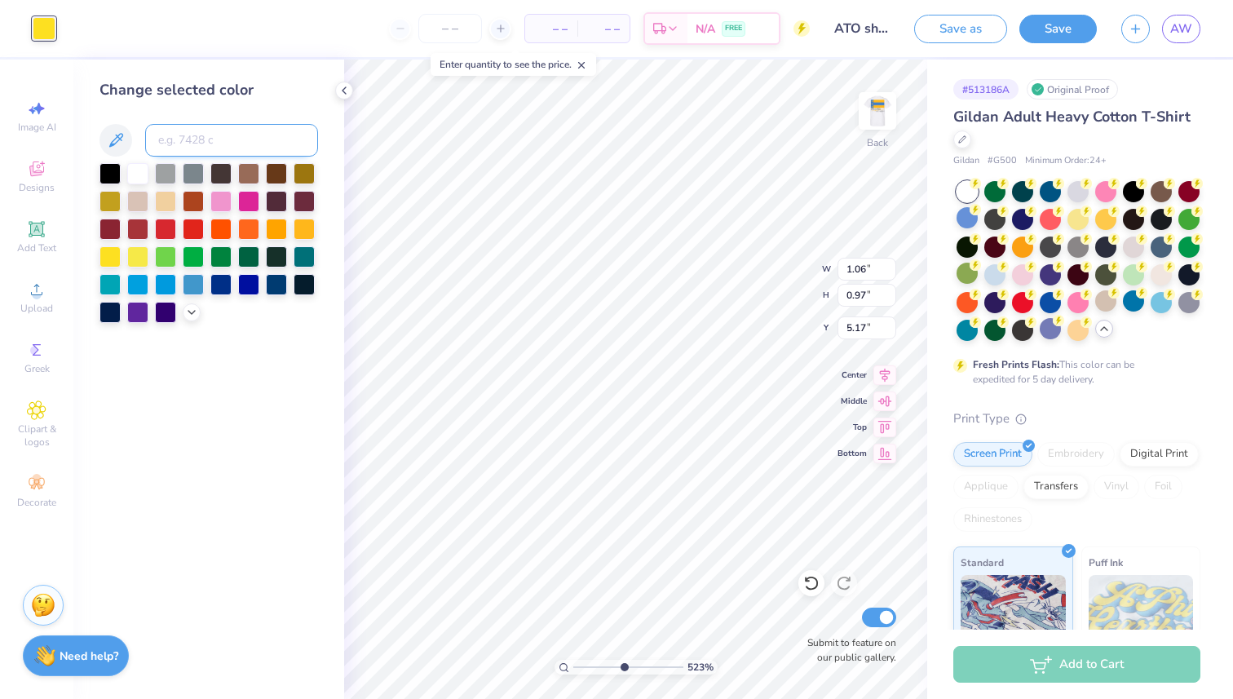
click at [172, 134] on input at bounding box center [231, 140] width 173 height 33
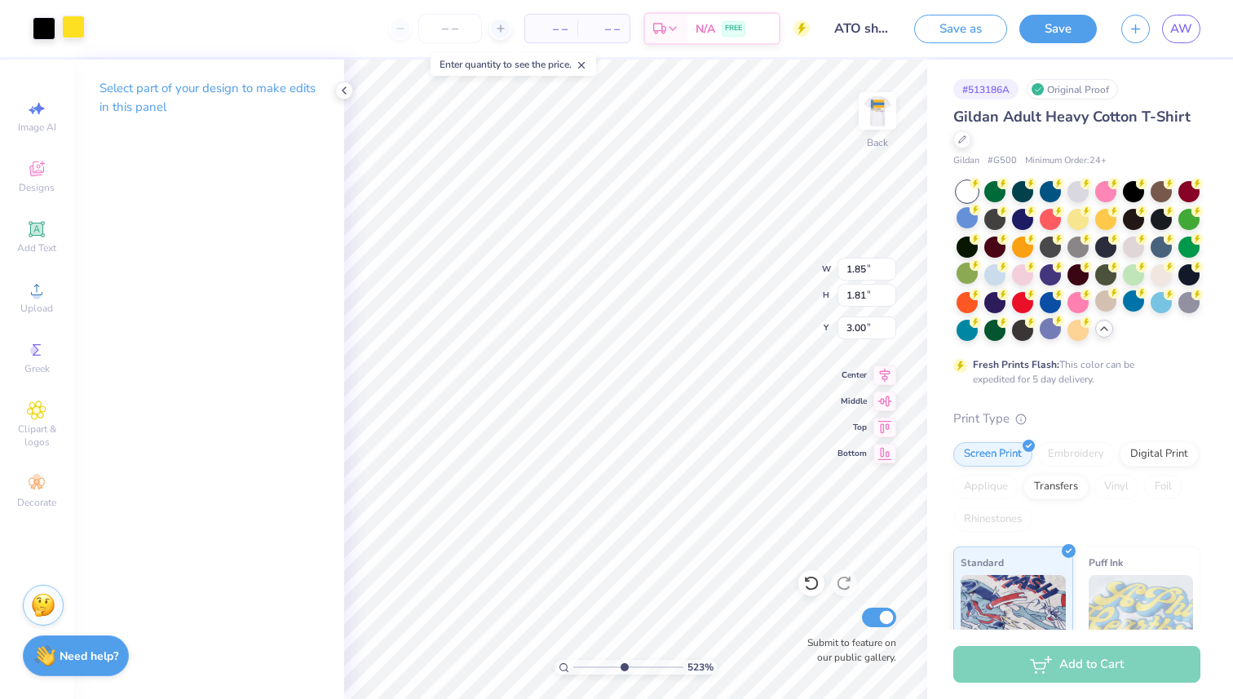
click at [72, 18] on div at bounding box center [73, 26] width 23 height 23
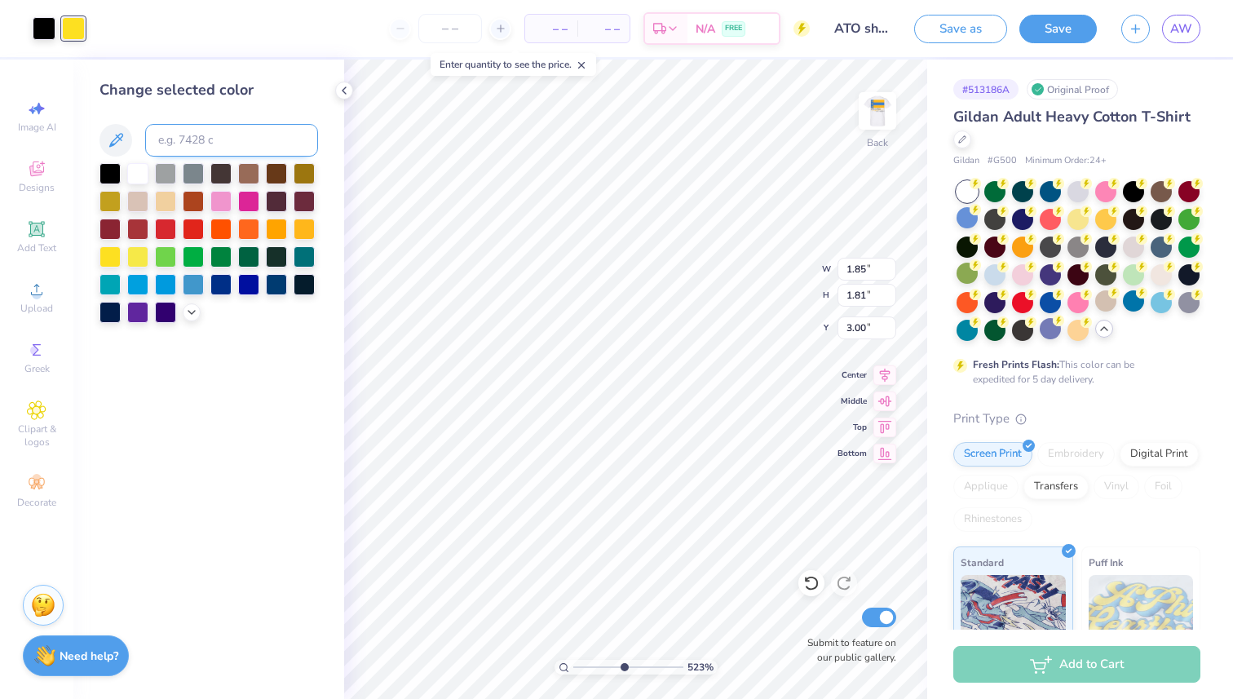
click at [186, 141] on input at bounding box center [231, 140] width 173 height 33
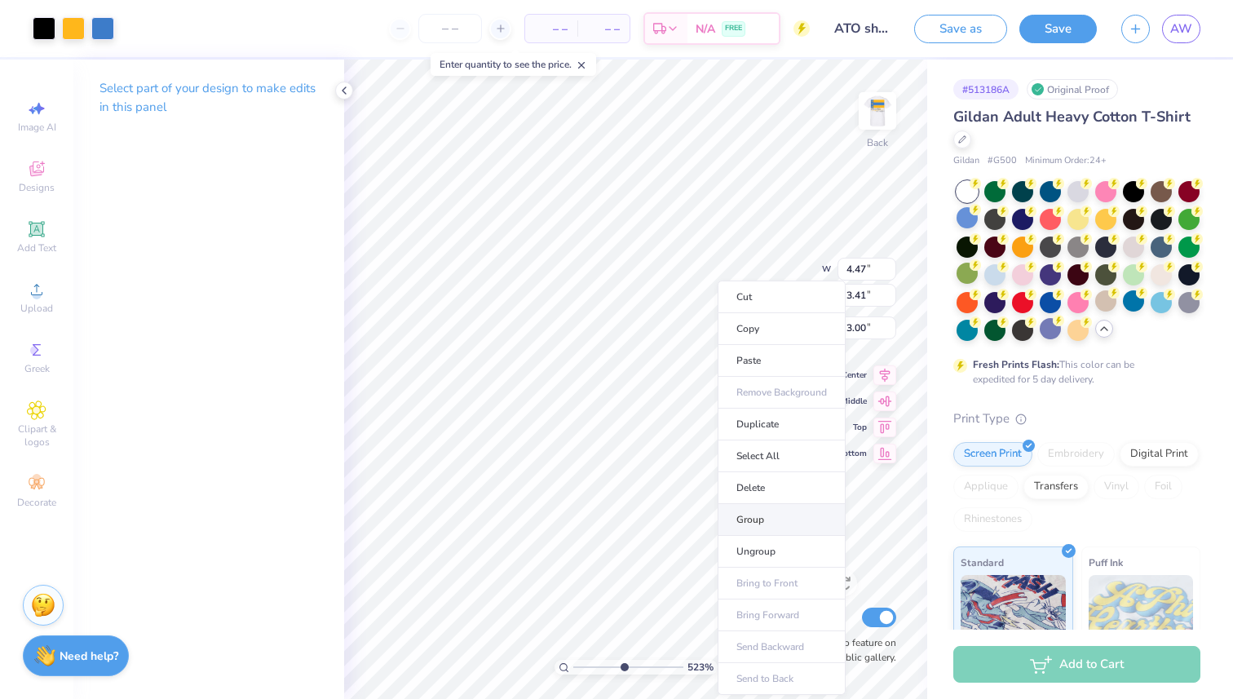
click at [764, 513] on li "Group" at bounding box center [781, 520] width 128 height 32
drag, startPoint x: 624, startPoint y: 665, endPoint x: 572, endPoint y: 660, distance: 52.5
click at [573, 660] on input "range" at bounding box center [628, 667] width 110 height 15
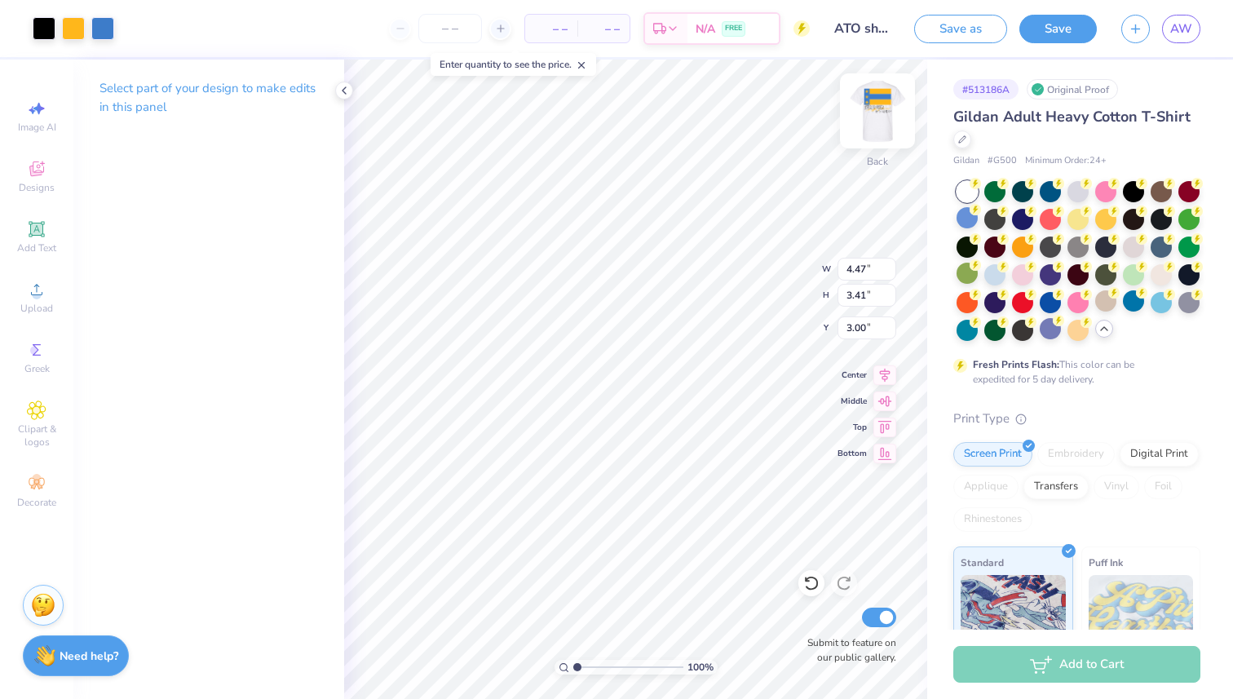
click at [877, 108] on img at bounding box center [877, 110] width 65 height 65
click at [345, 91] on icon at bounding box center [344, 90] width 13 height 13
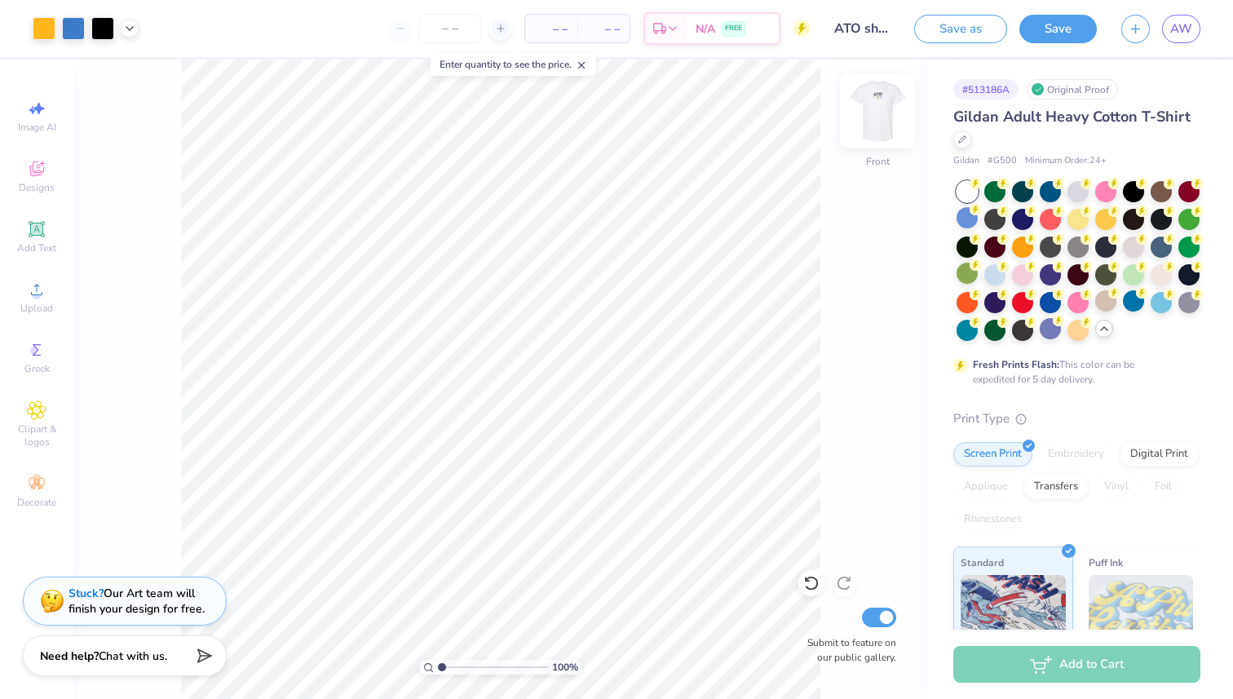
click at [872, 117] on img at bounding box center [877, 110] width 65 height 65
click at [867, 120] on img at bounding box center [877, 110] width 65 height 65
click at [133, 33] on div at bounding box center [130, 27] width 18 height 18
click at [131, 68] on div at bounding box center [129, 68] width 23 height 23
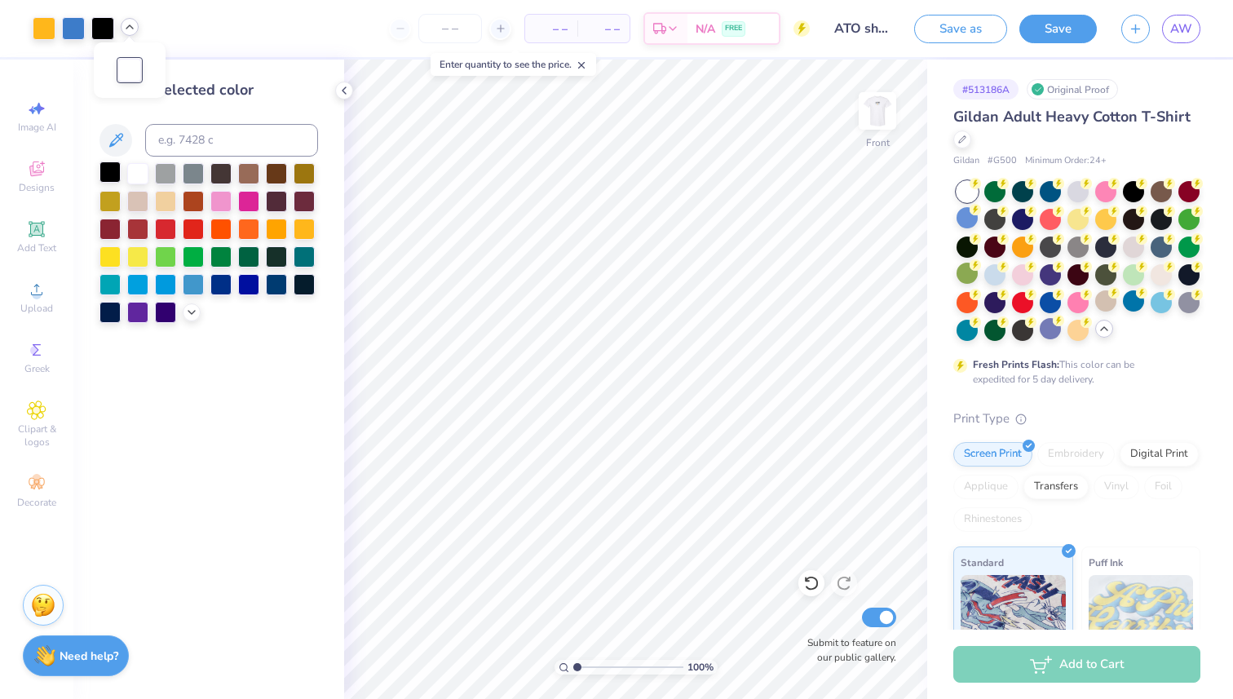
click at [106, 176] on div at bounding box center [109, 171] width 21 height 21
click at [341, 89] on icon at bounding box center [344, 90] width 13 height 13
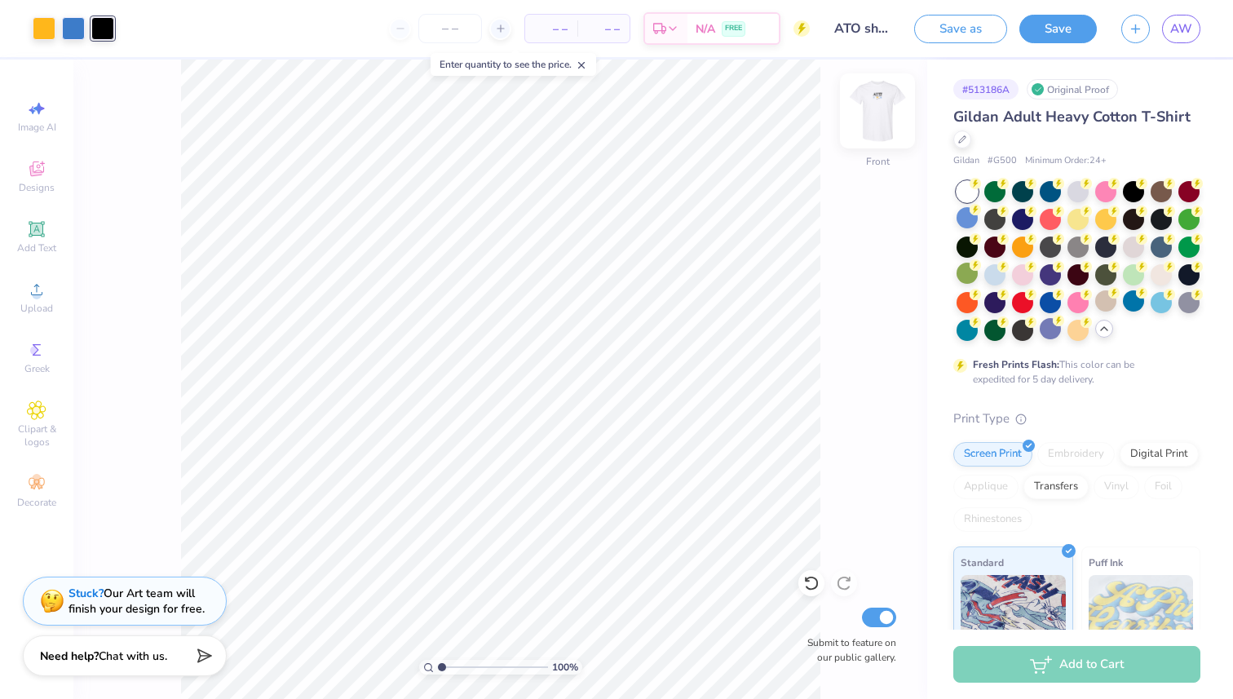
click at [887, 117] on img at bounding box center [877, 110] width 65 height 65
click at [1044, 37] on button "Save" at bounding box center [1057, 26] width 77 height 29
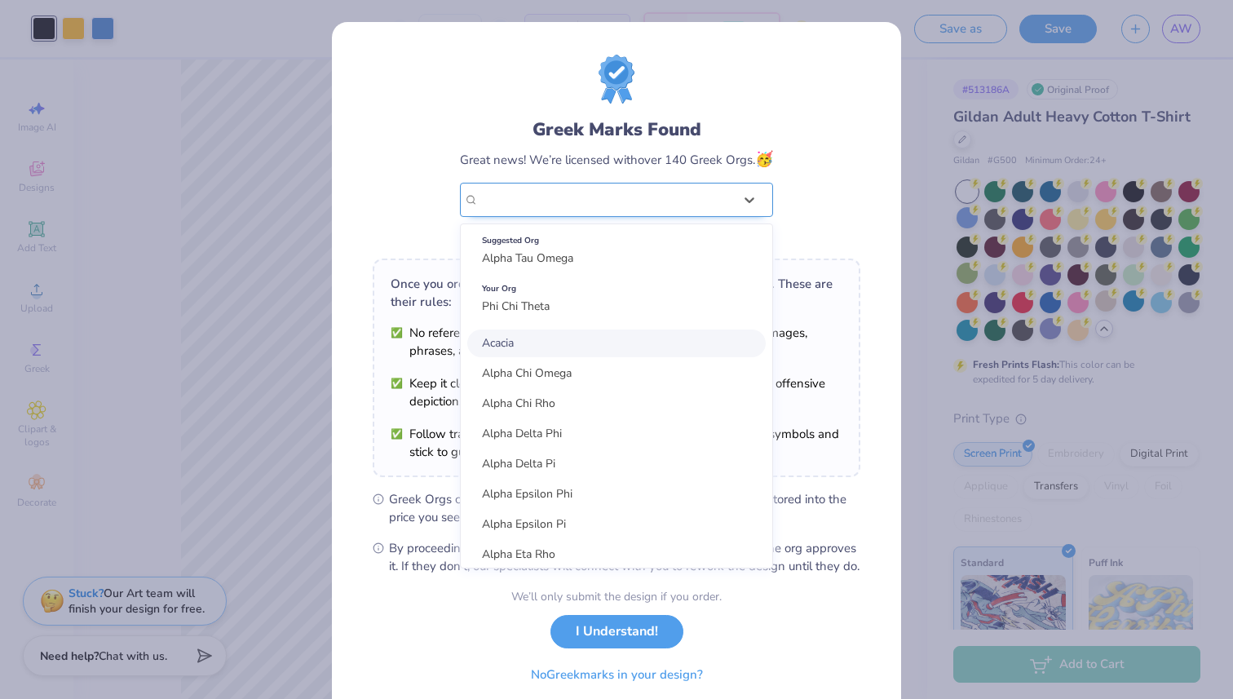
click at [655, 194] on div "Phi Chi Theta" at bounding box center [606, 199] width 258 height 33
click at [625, 246] on div "Suggested Org" at bounding box center [616, 241] width 269 height 18
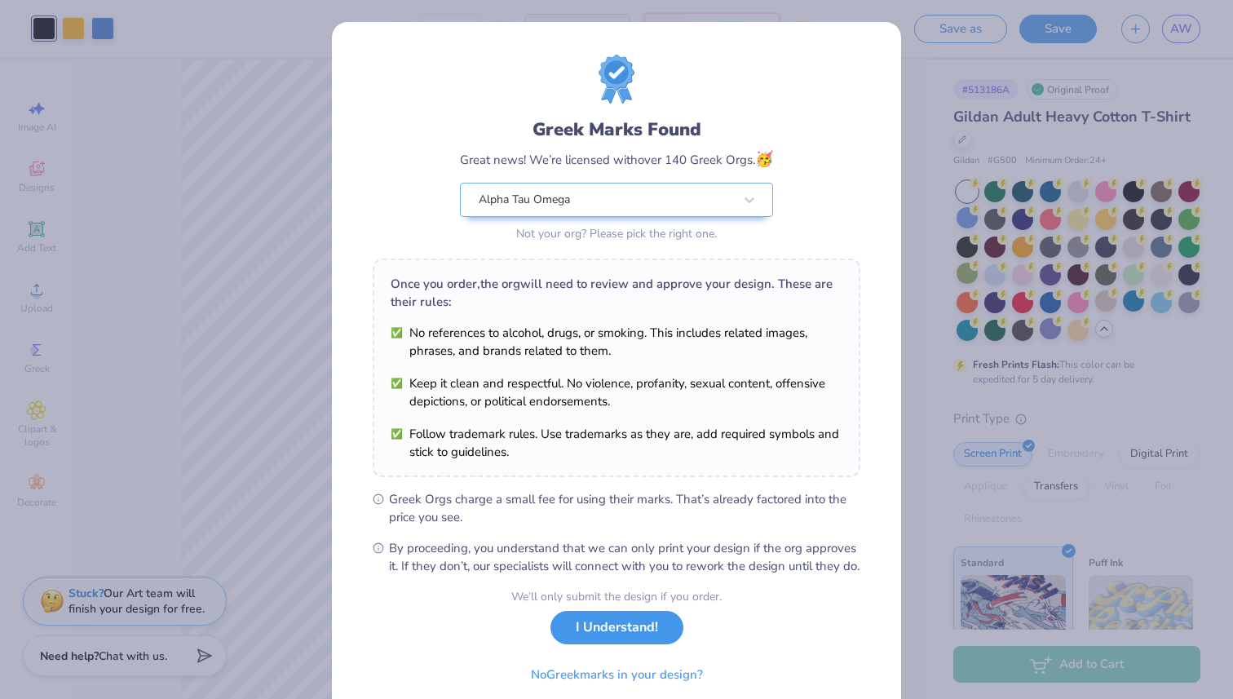
click at [600, 643] on button "I Understand!" at bounding box center [616, 627] width 133 height 33
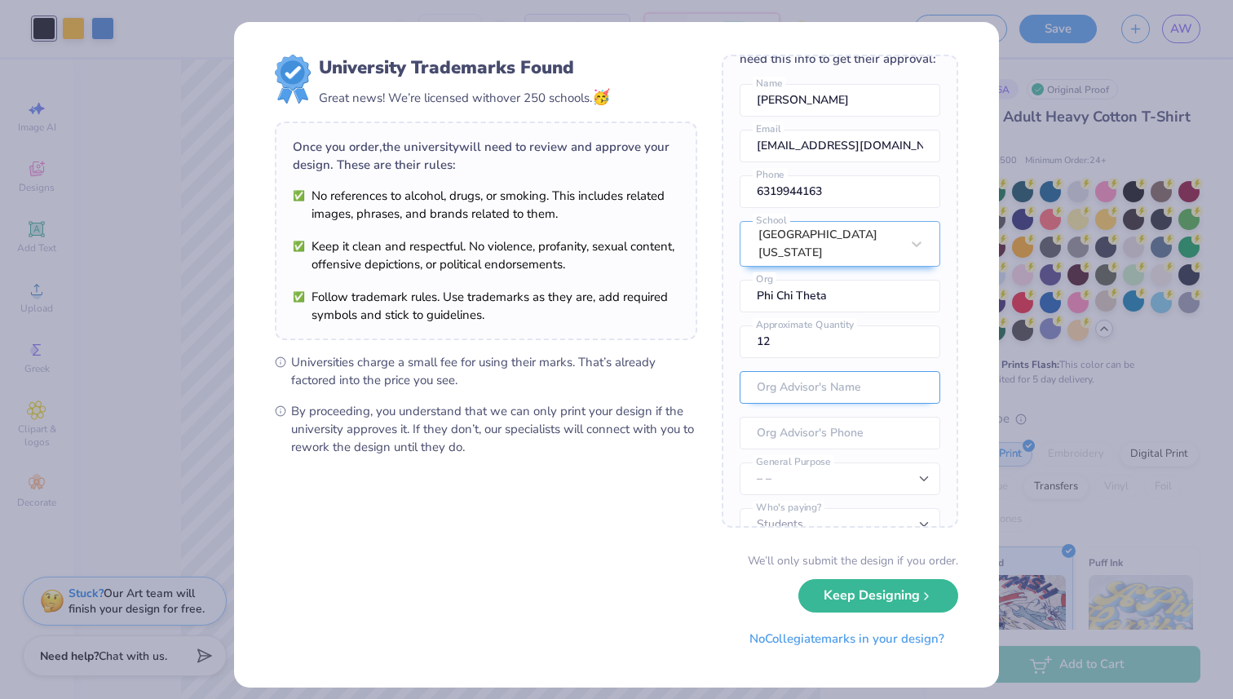
scroll to position [60, 0]
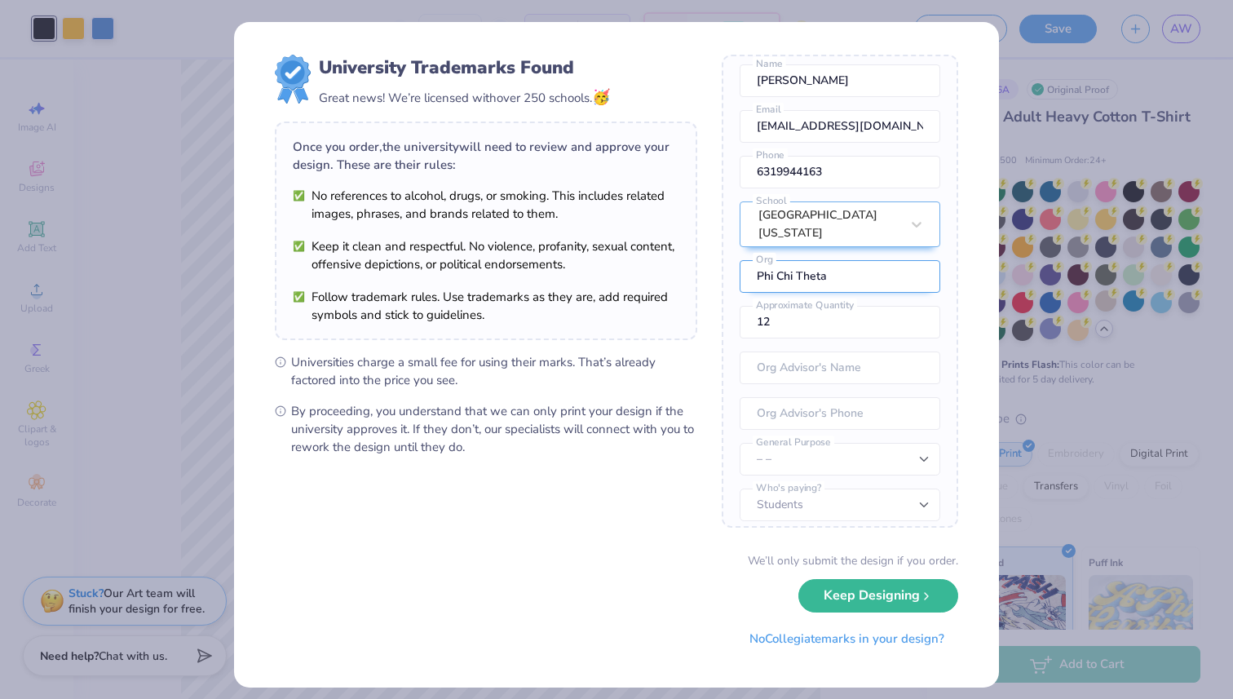
click at [842, 271] on input "Phi Chi Theta" at bounding box center [839, 276] width 201 height 33
click at [912, 590] on button "Keep Designing" at bounding box center [878, 591] width 160 height 33
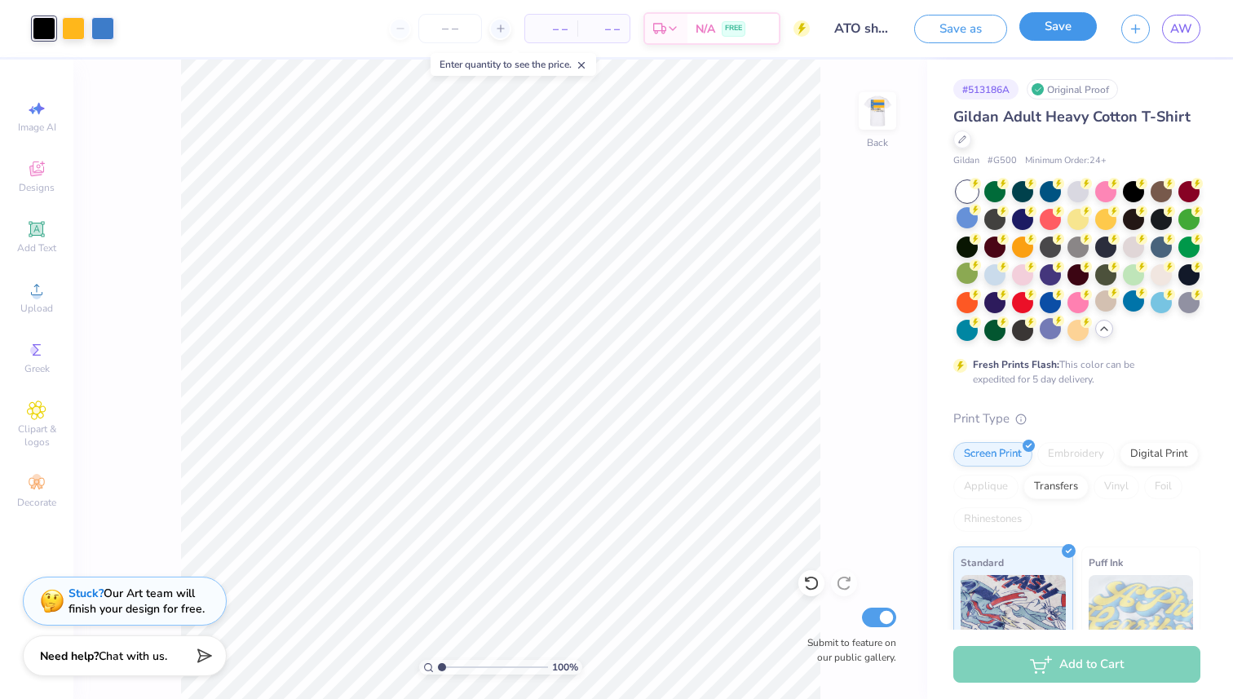
click at [1057, 20] on button "Save" at bounding box center [1057, 26] width 77 height 29
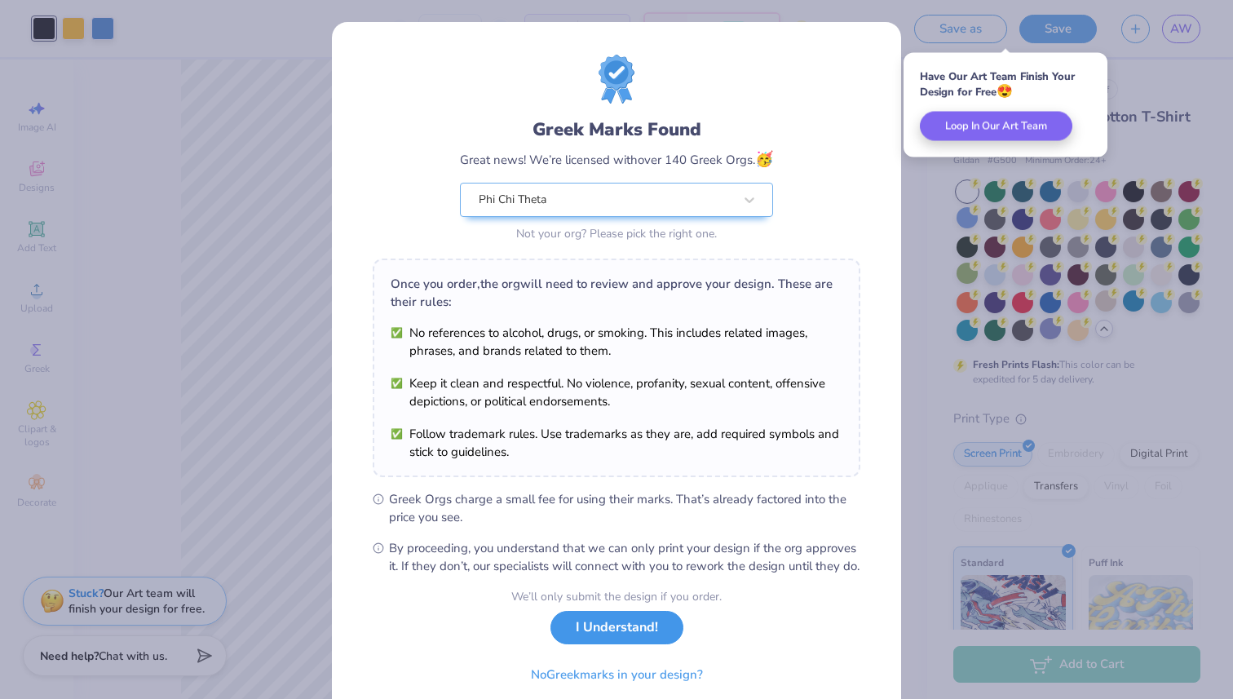
click at [651, 642] on button "I Understand!" at bounding box center [616, 627] width 133 height 33
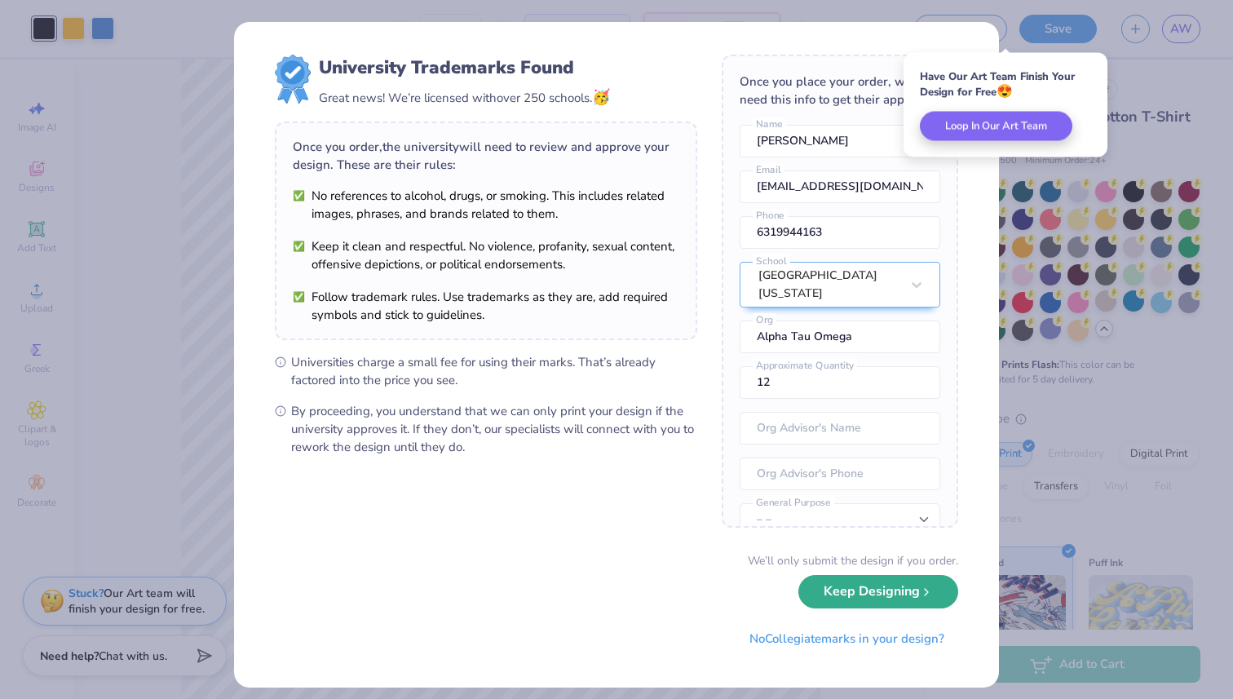
click at [851, 600] on button "Keep Designing" at bounding box center [878, 591] width 160 height 33
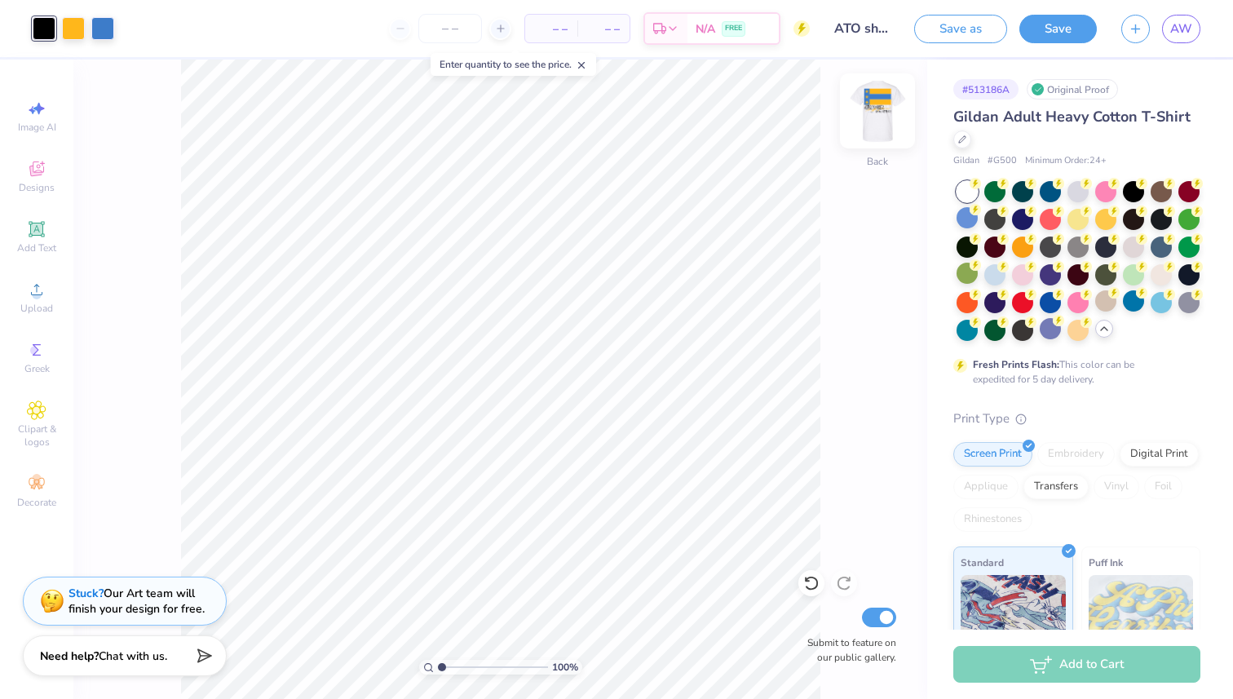
click at [886, 121] on img at bounding box center [877, 110] width 65 height 65
click at [863, 114] on img at bounding box center [877, 110] width 65 height 65
click at [470, 33] on input "number" at bounding box center [450, 28] width 64 height 29
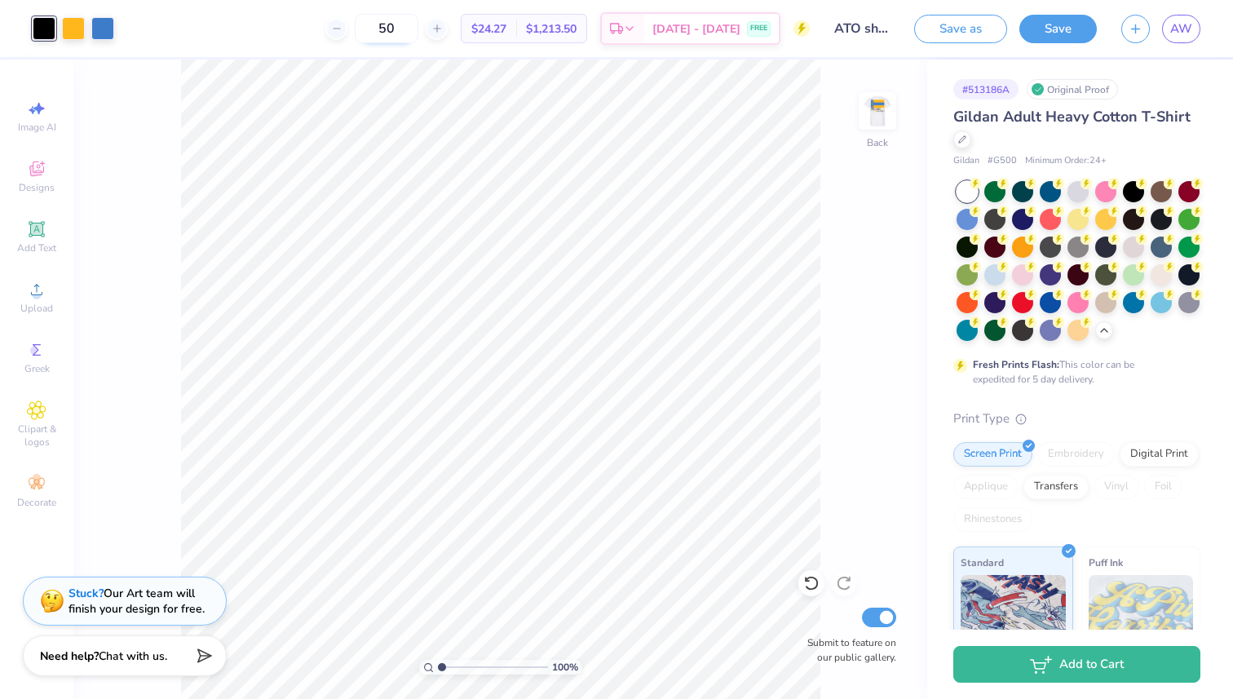
type input "5"
type input "8"
type input "2"
type input "1"
click at [351, 30] on icon at bounding box center [345, 28] width 11 height 11
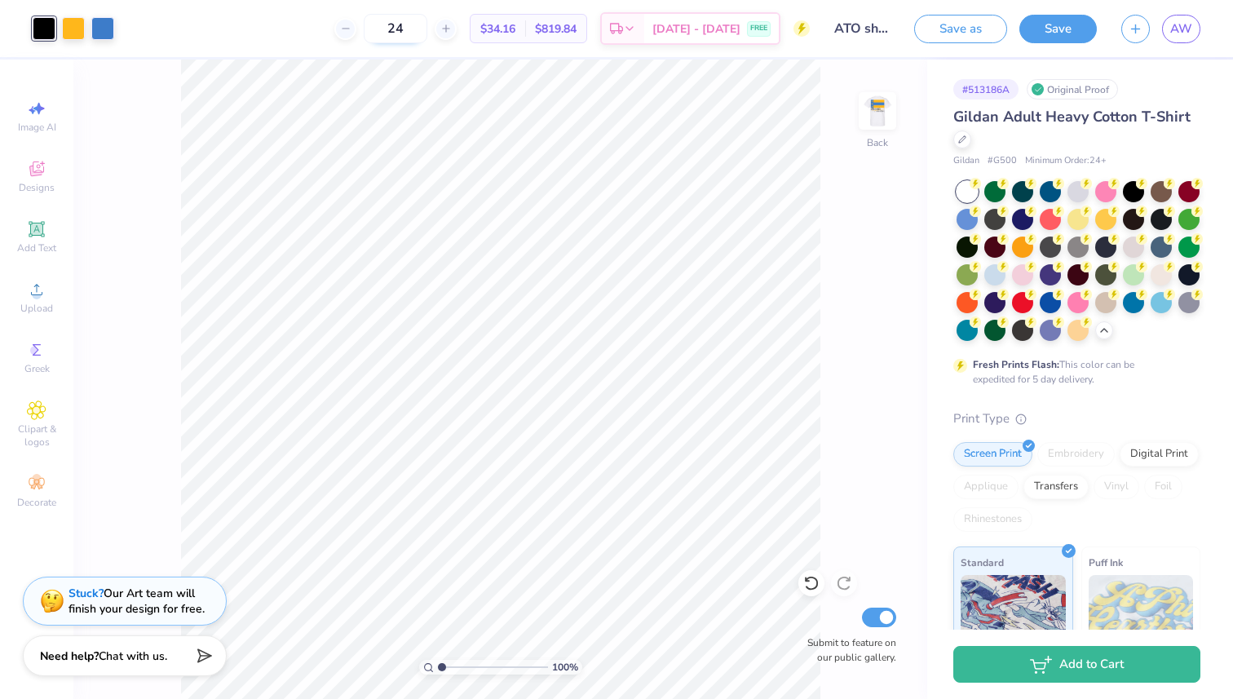
click at [427, 28] on input "24" at bounding box center [396, 28] width 64 height 29
type input "2"
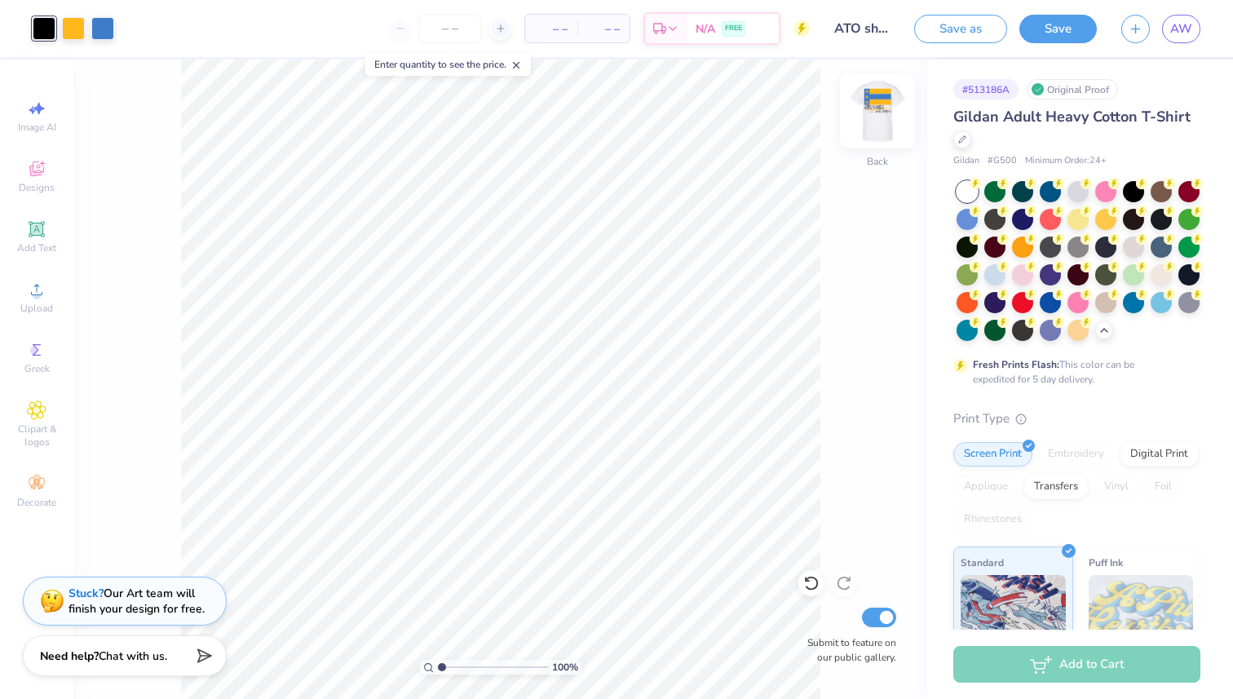
click at [879, 116] on img at bounding box center [877, 110] width 65 height 65
click at [1185, 35] on span "AW" at bounding box center [1181, 29] width 22 height 19
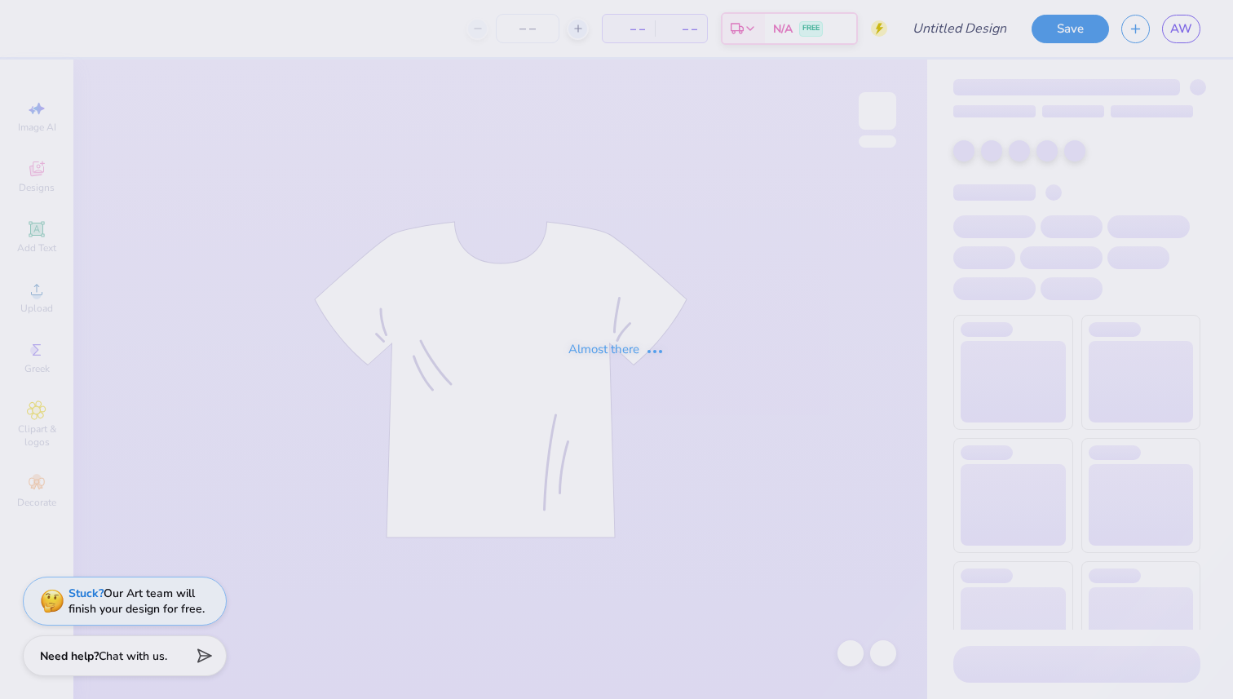
type input "pink y2k pct"
type input "12"
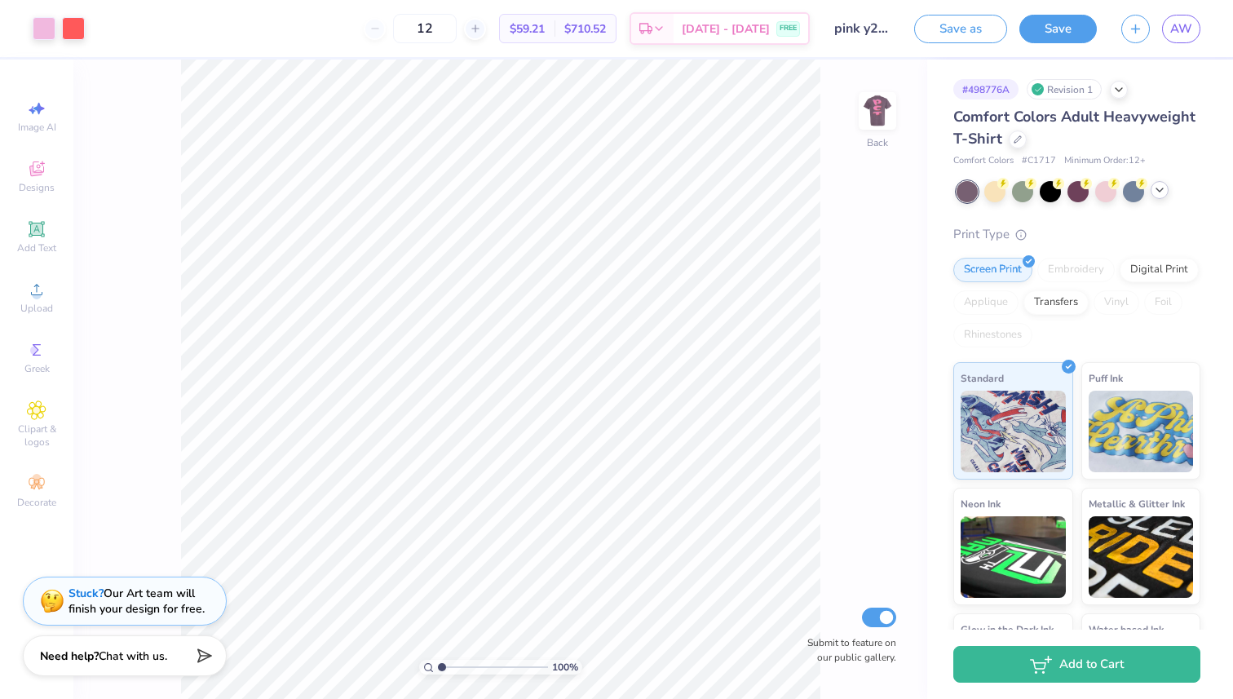
click at [1161, 187] on icon at bounding box center [1159, 189] width 13 height 13
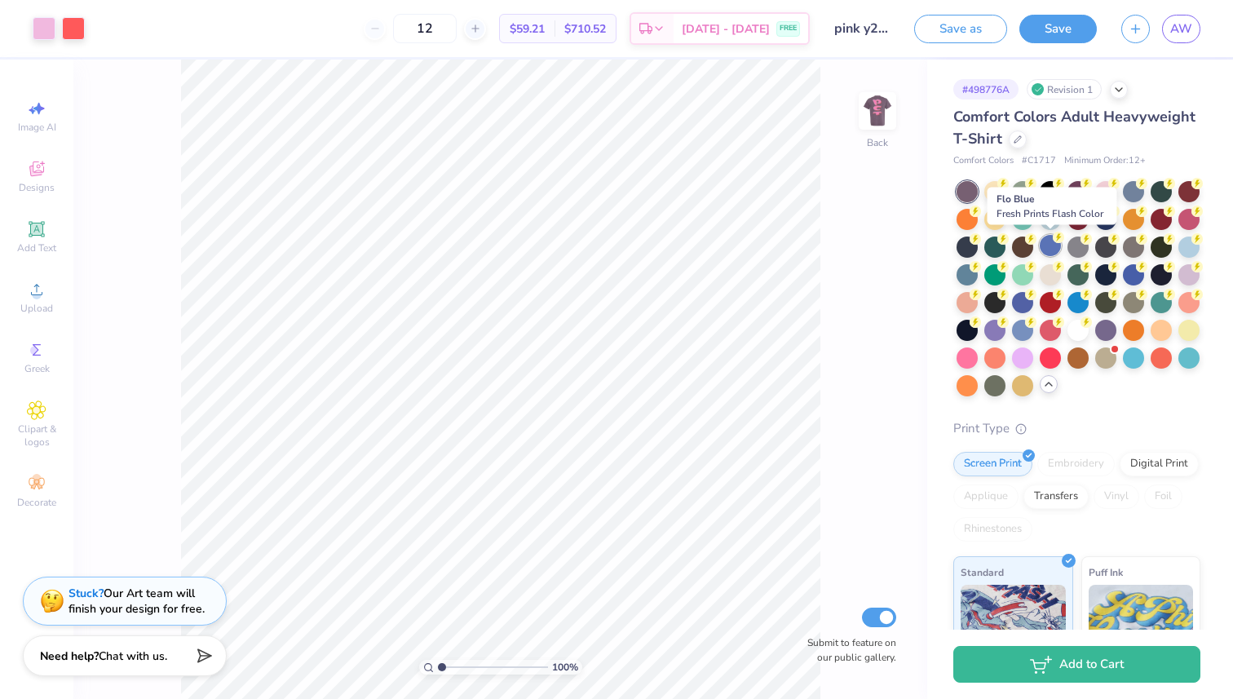
click at [1055, 254] on div at bounding box center [1050, 245] width 21 height 21
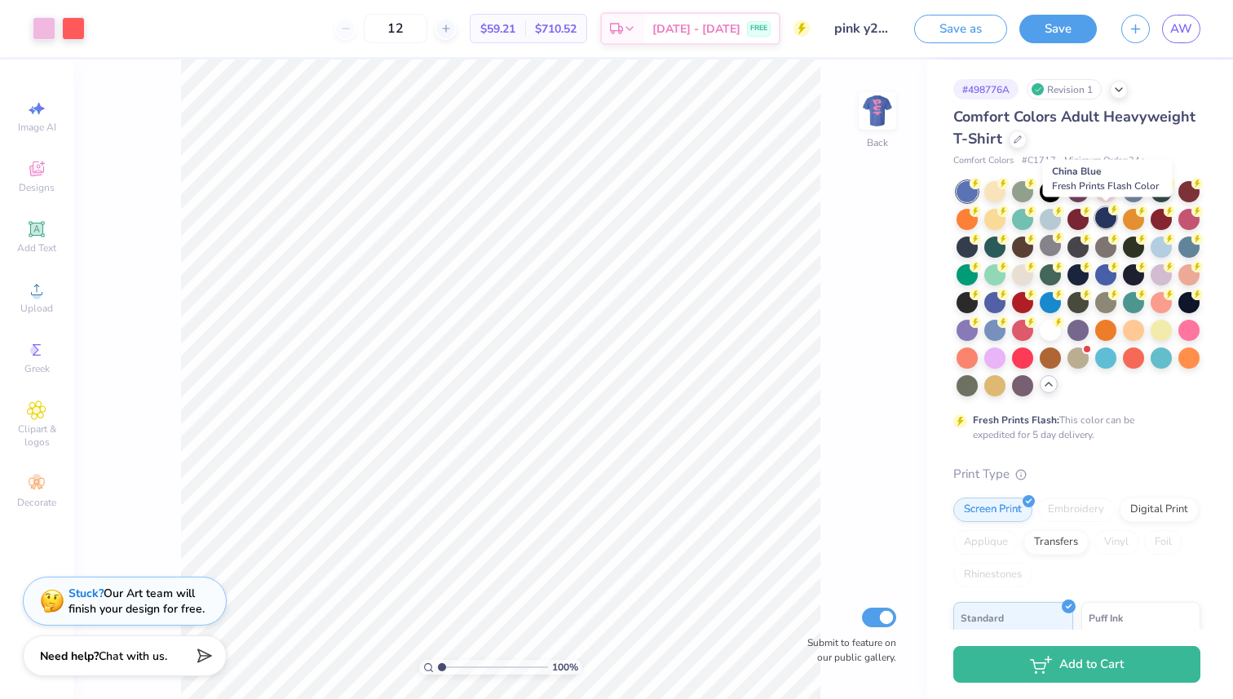
click at [1110, 223] on div at bounding box center [1105, 217] width 21 height 21
click at [1152, 219] on div at bounding box center [1160, 217] width 21 height 21
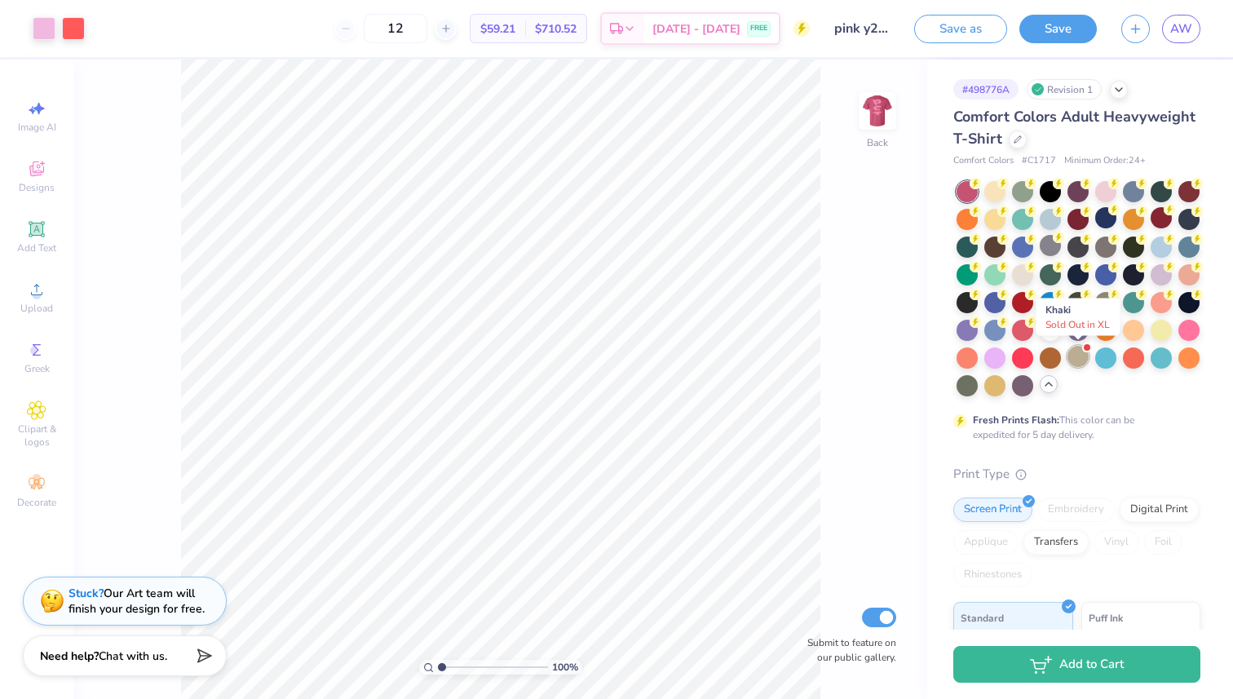
click at [1079, 358] on div at bounding box center [1077, 356] width 21 height 21
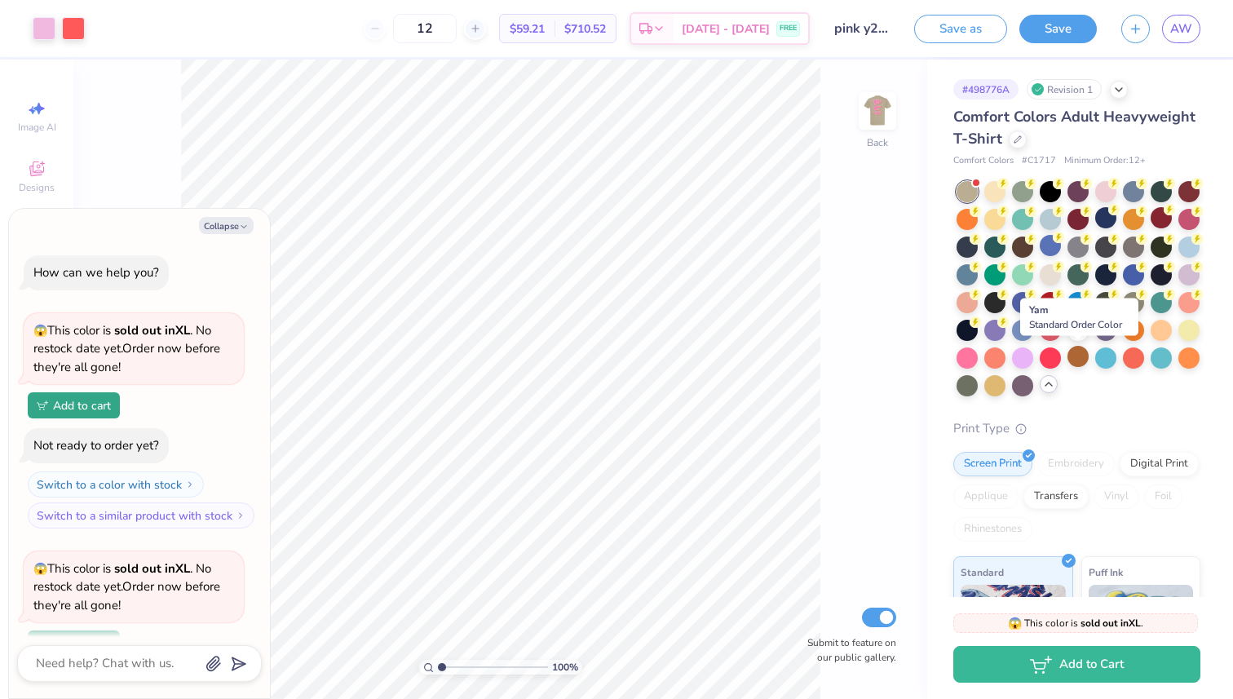
scroll to position [142, 0]
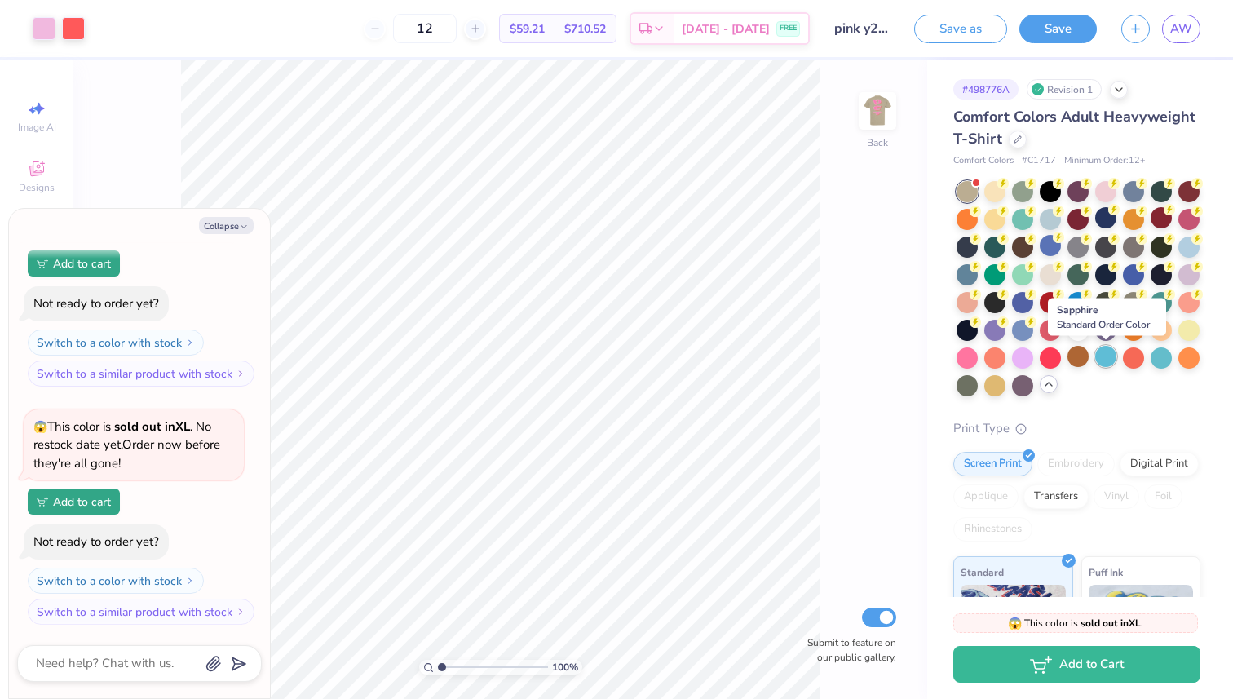
click at [1108, 355] on div at bounding box center [1105, 356] width 21 height 21
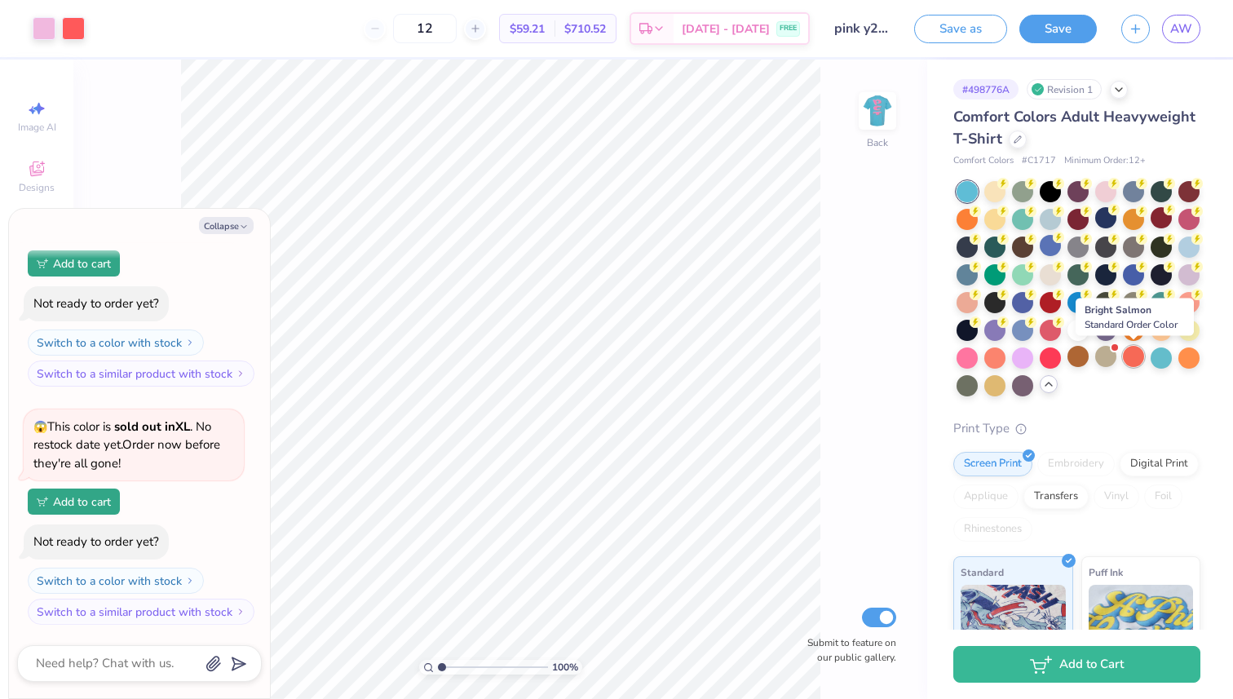
click at [1132, 355] on div at bounding box center [1133, 356] width 21 height 21
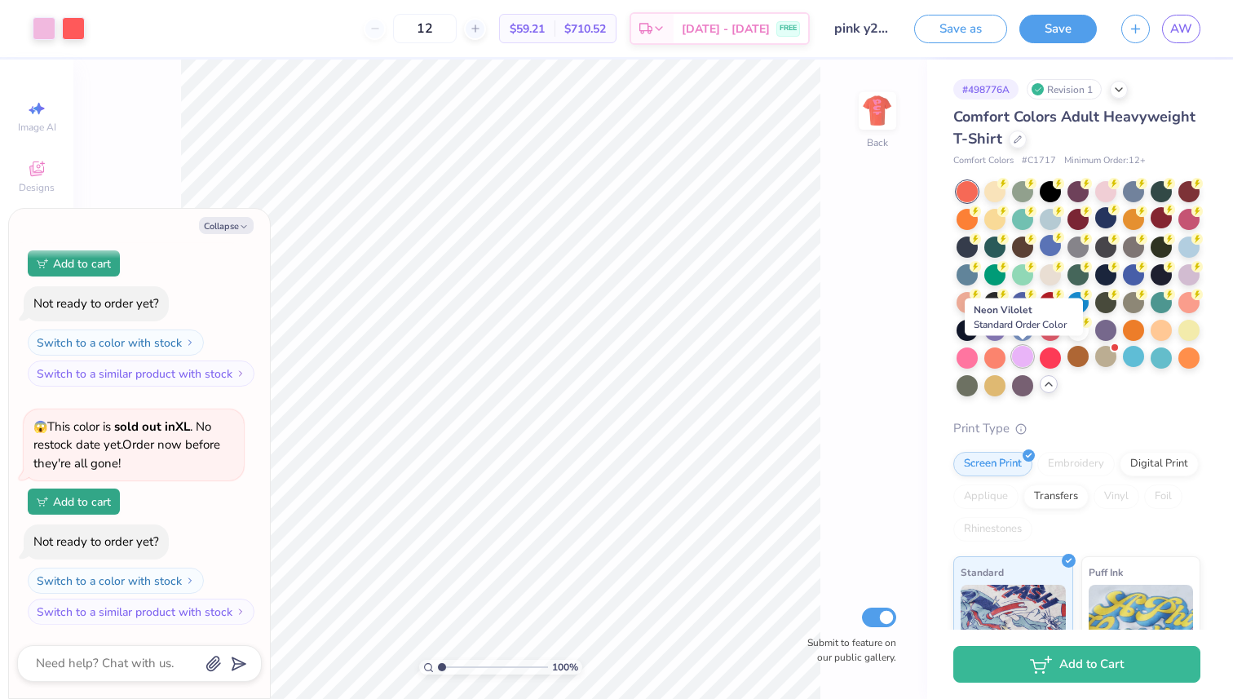
click at [1014, 361] on div at bounding box center [1022, 356] width 21 height 21
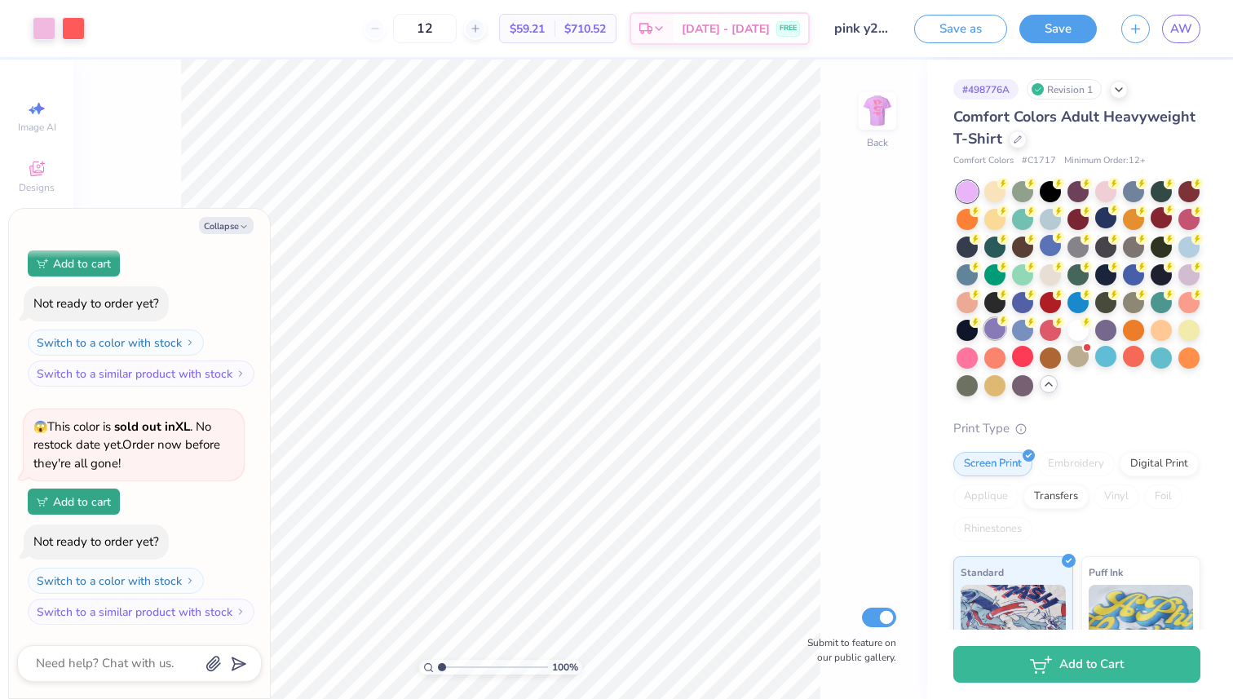
click at [996, 333] on div at bounding box center [994, 328] width 21 height 21
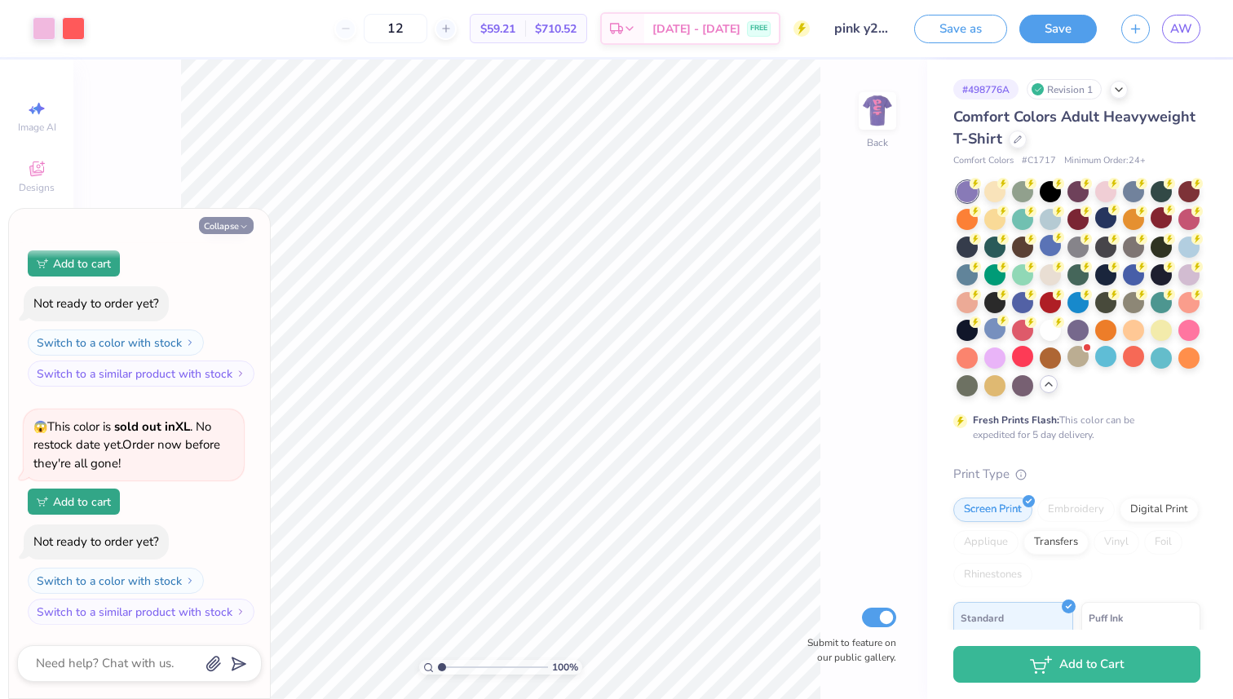
click at [245, 229] on icon "button" at bounding box center [244, 227] width 10 height 10
type textarea "x"
